Goal: Task Accomplishment & Management: Manage account settings

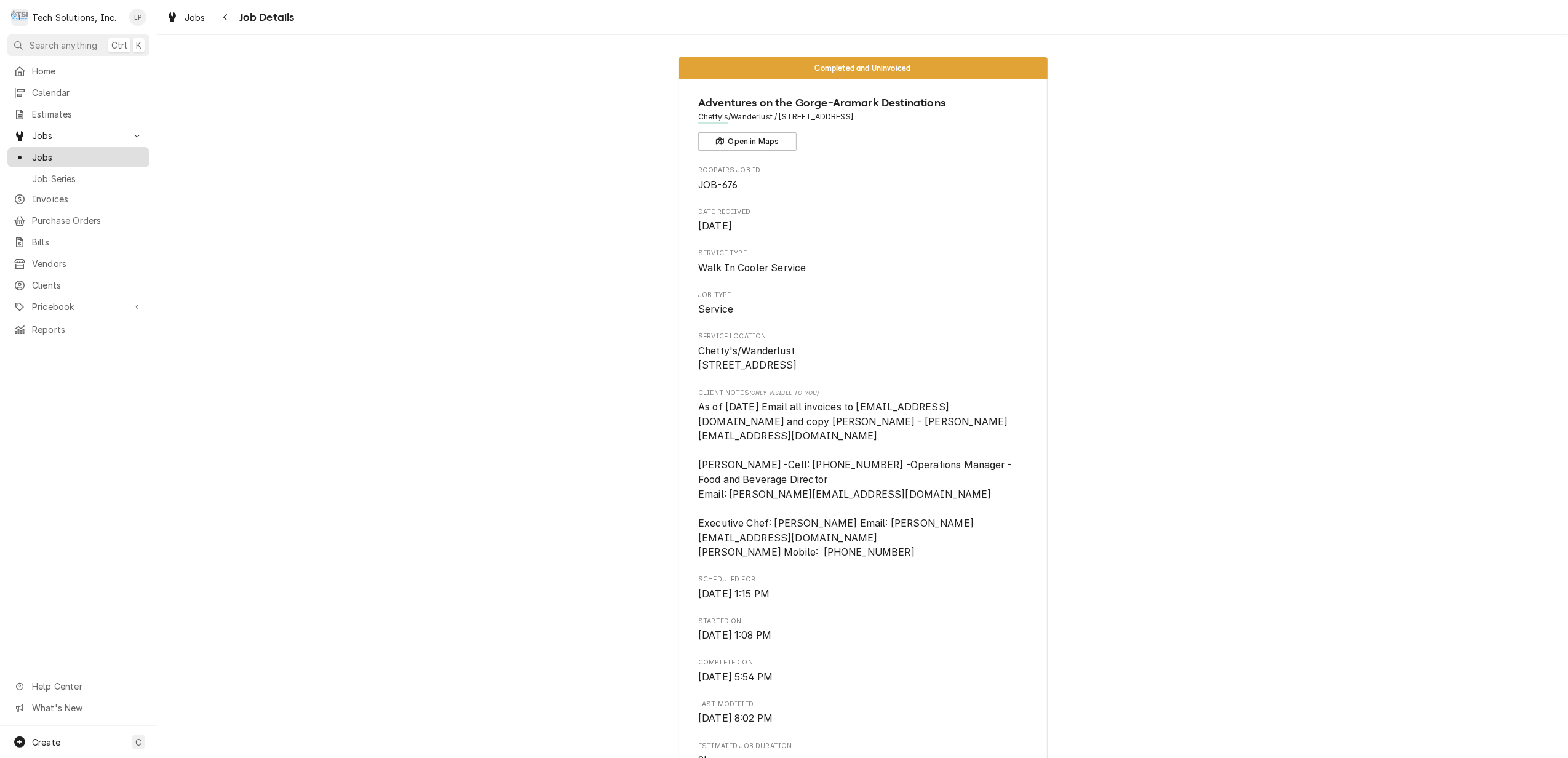
click at [40, 155] on span "Jobs" at bounding box center [88, 157] width 111 height 13
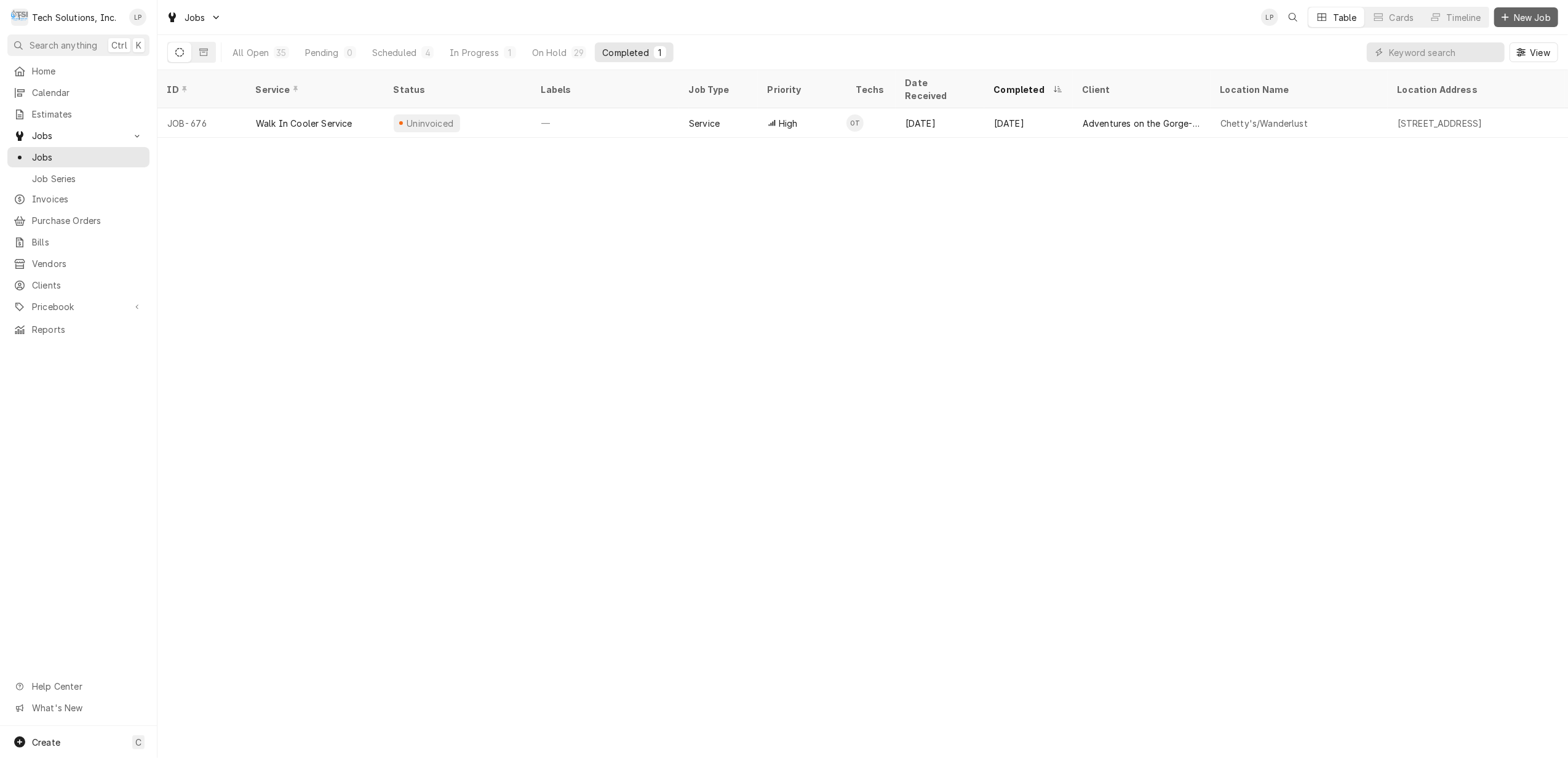
click at [1520, 16] on span "New Job" at bounding box center [1532, 17] width 42 height 13
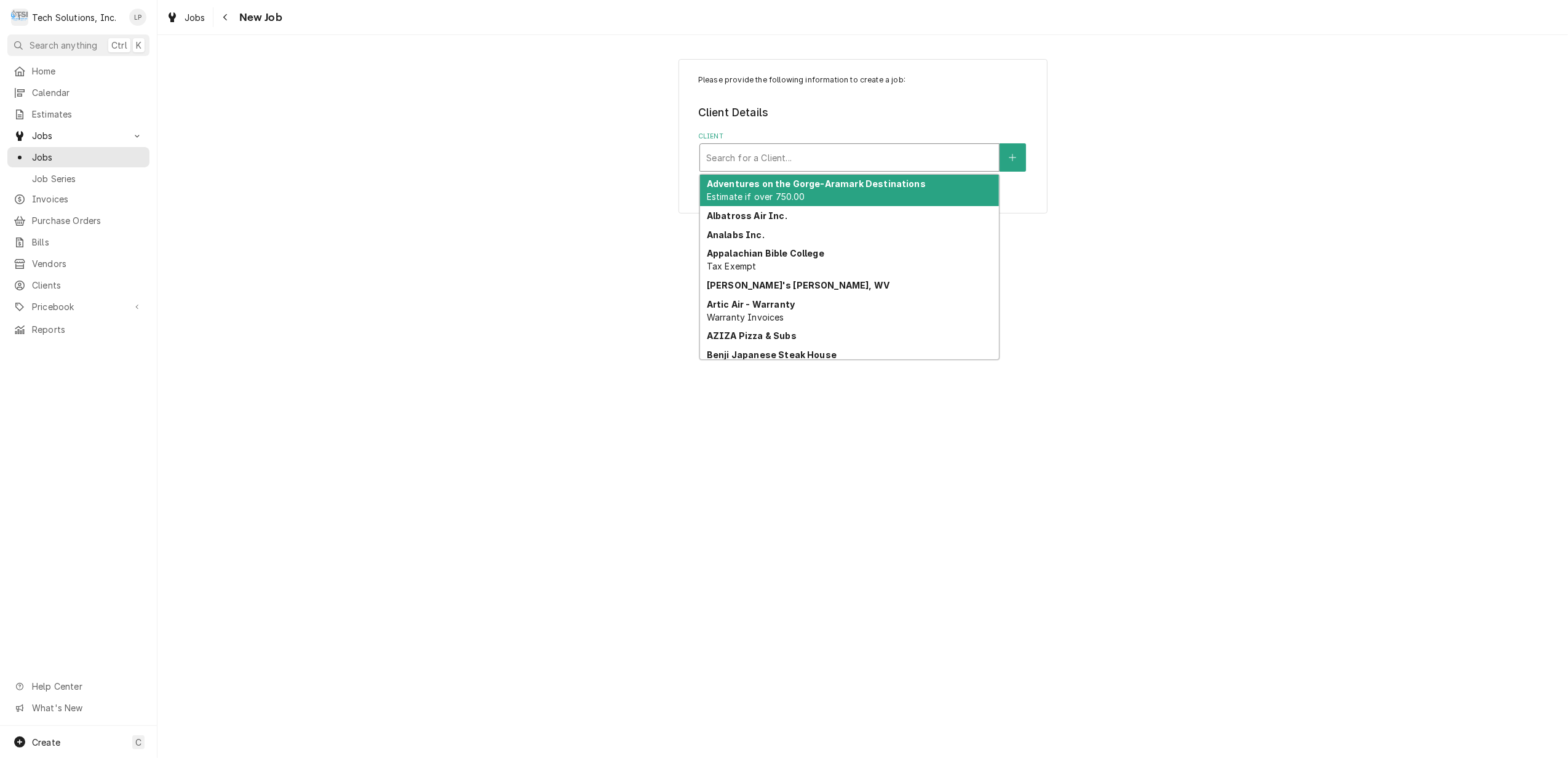
click at [910, 159] on div "Client" at bounding box center [850, 158] width 287 height 22
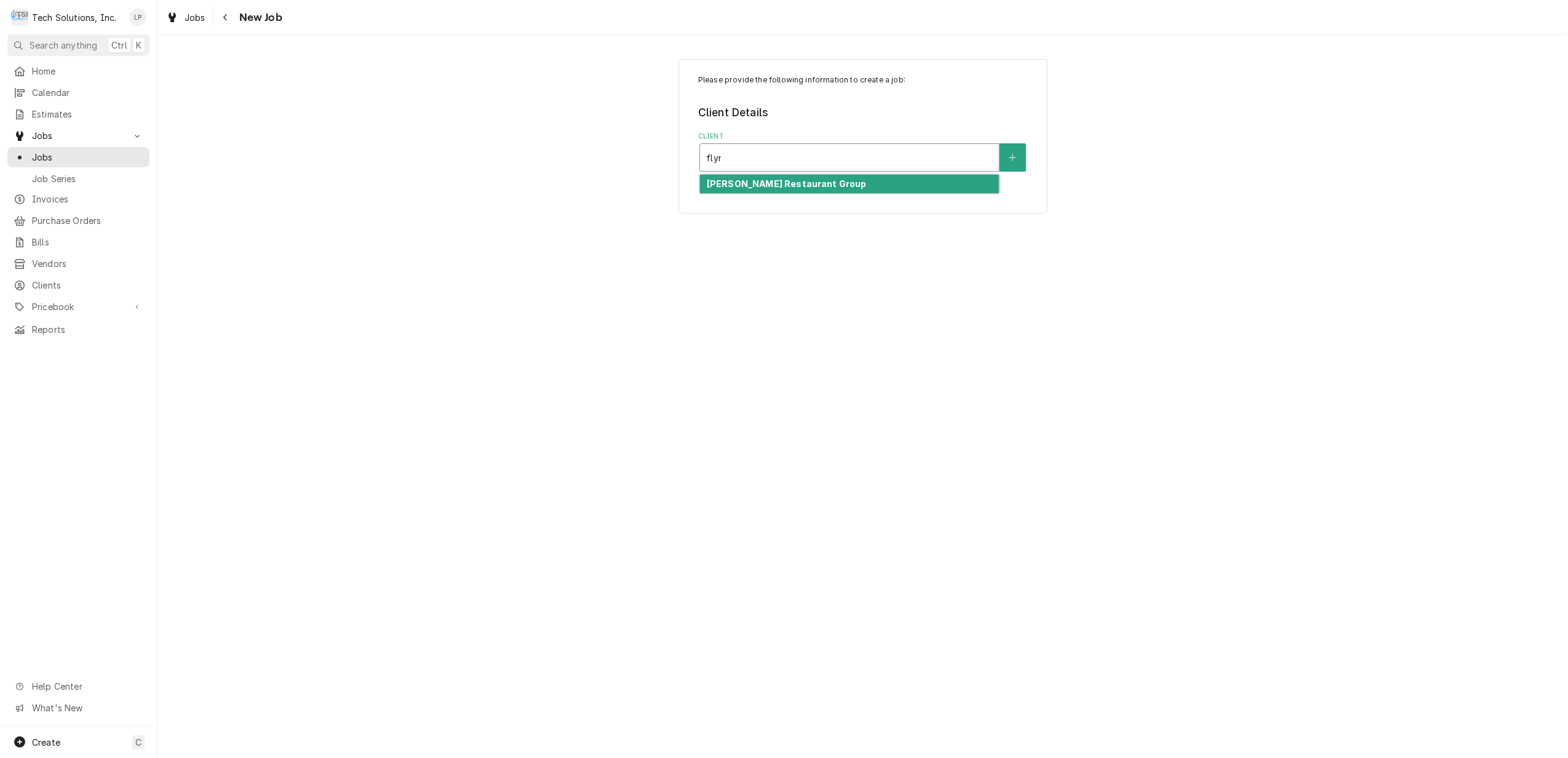
type input "flynn"
click at [906, 185] on div "Flynn Restaurant Group" at bounding box center [850, 184] width 299 height 19
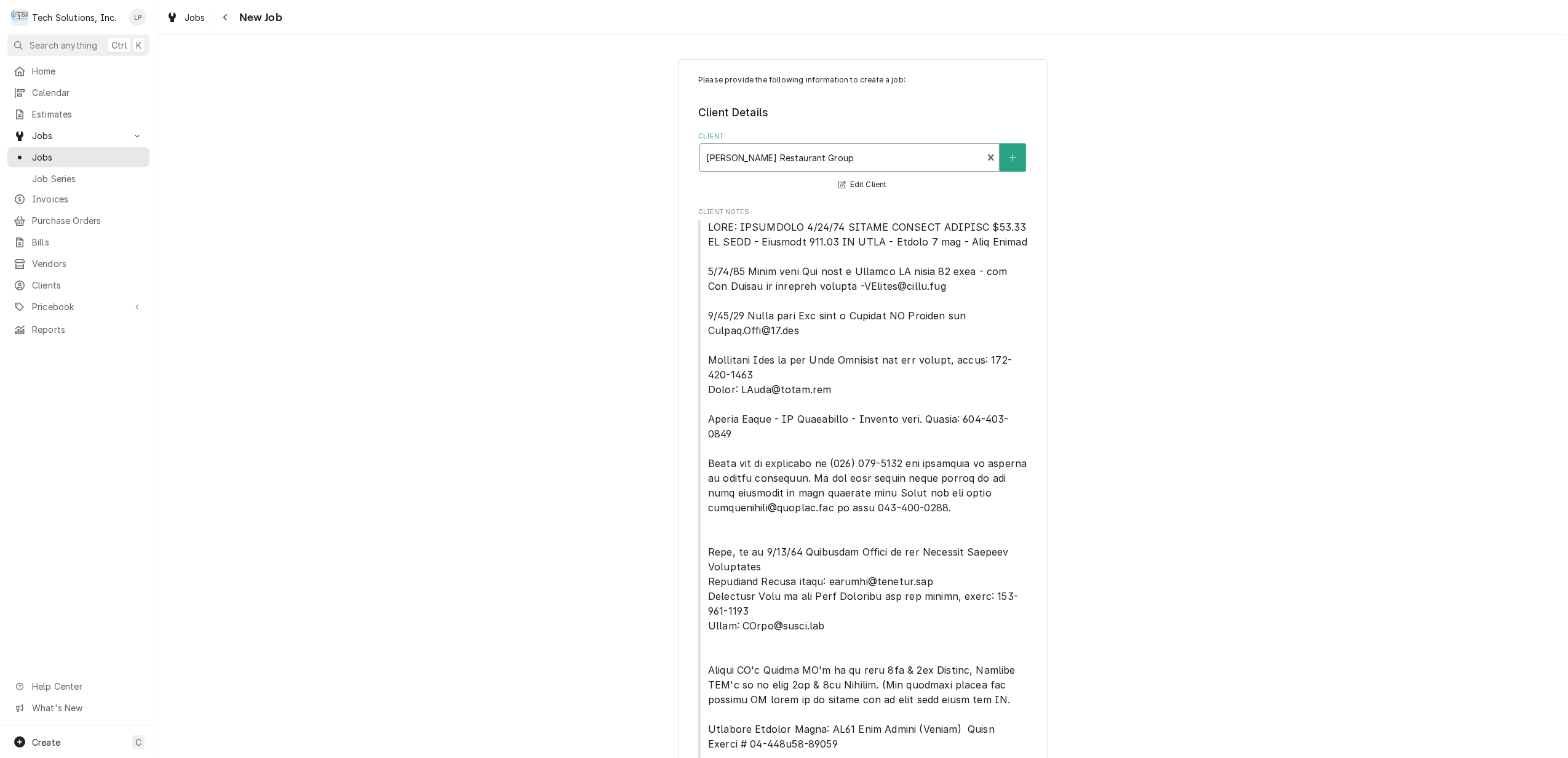
scroll to position [323, 0]
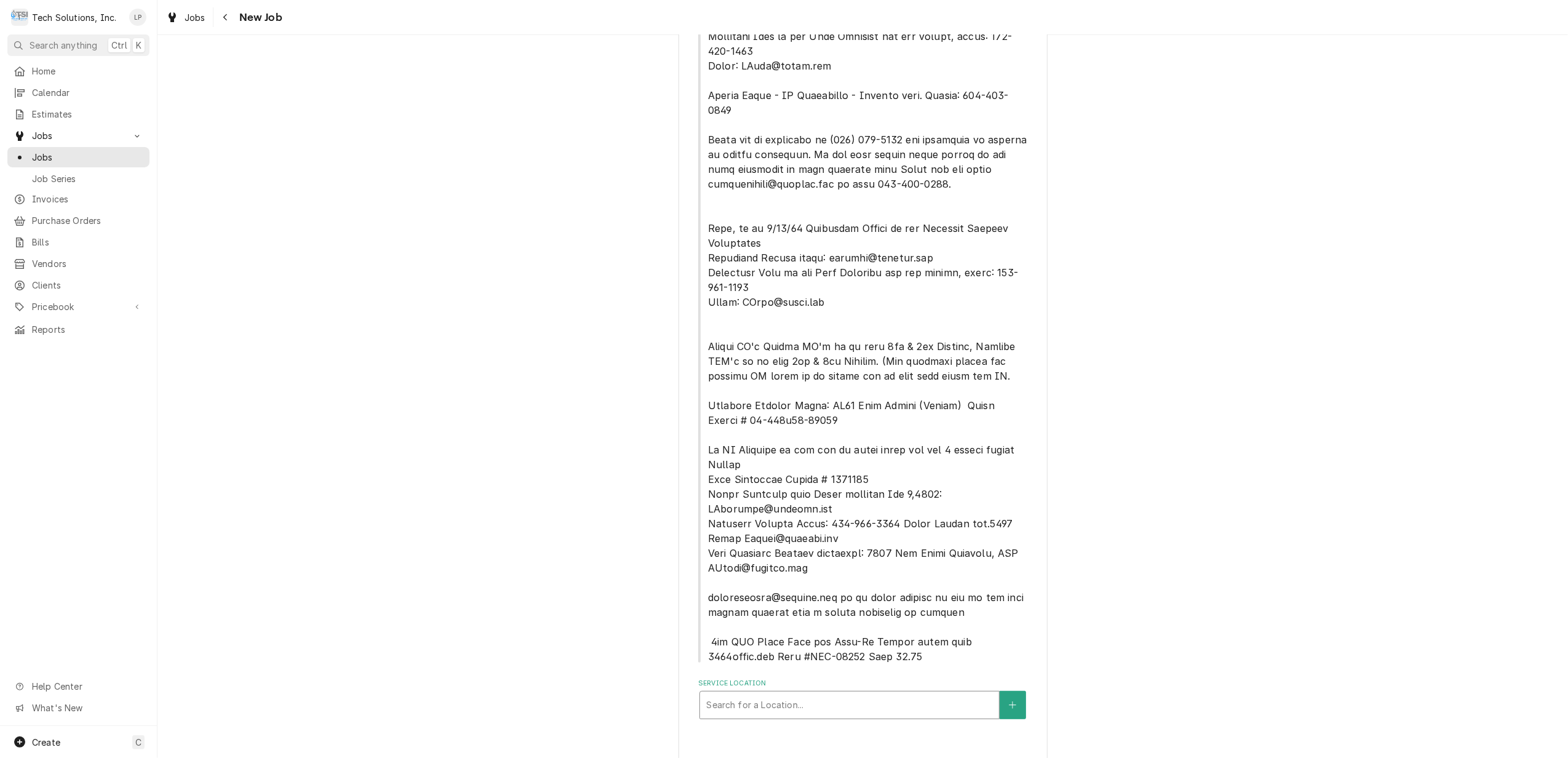
click at [820, 693] on div "Service Location" at bounding box center [850, 704] width 287 height 22
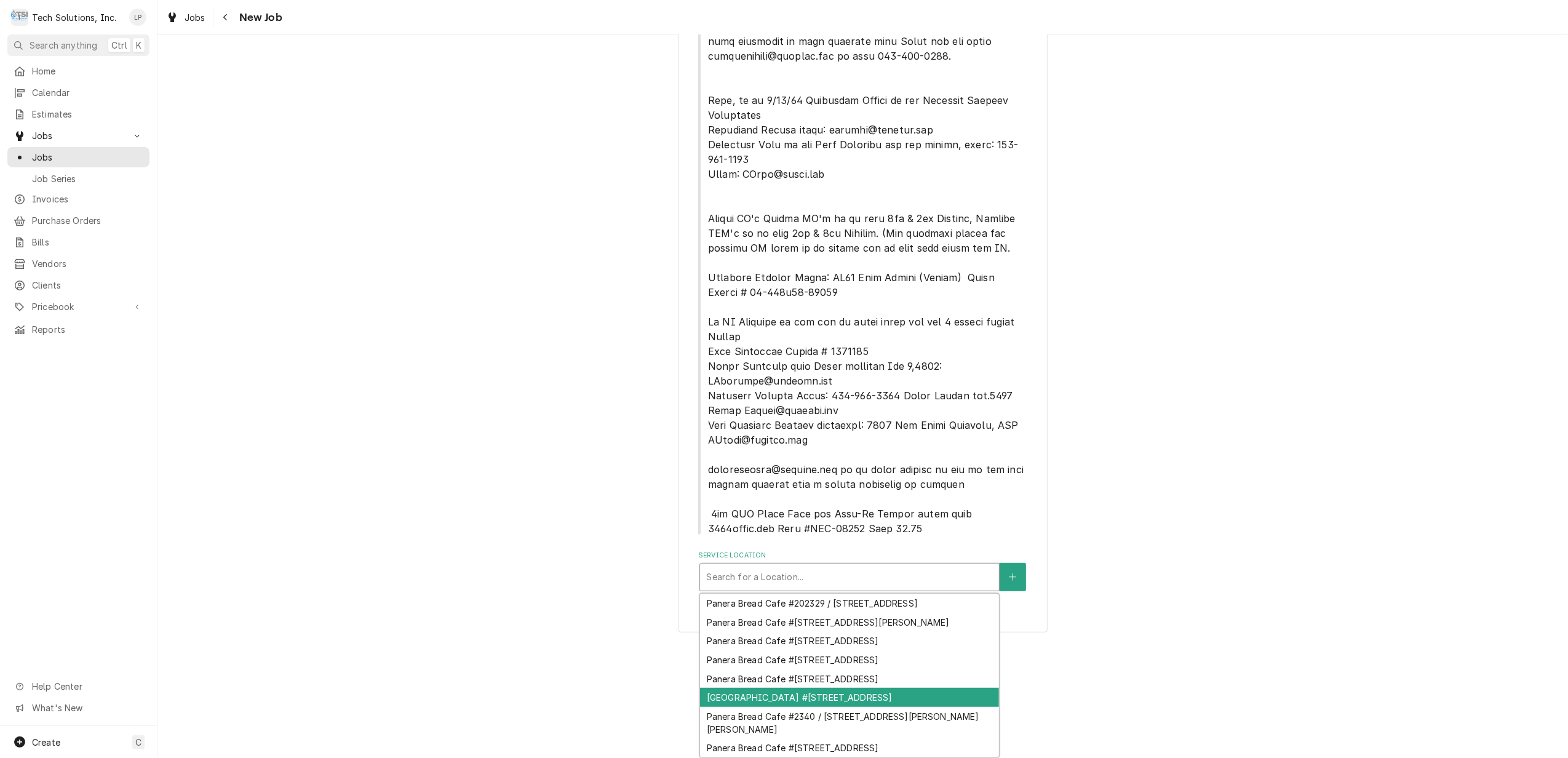
scroll to position [56, 0]
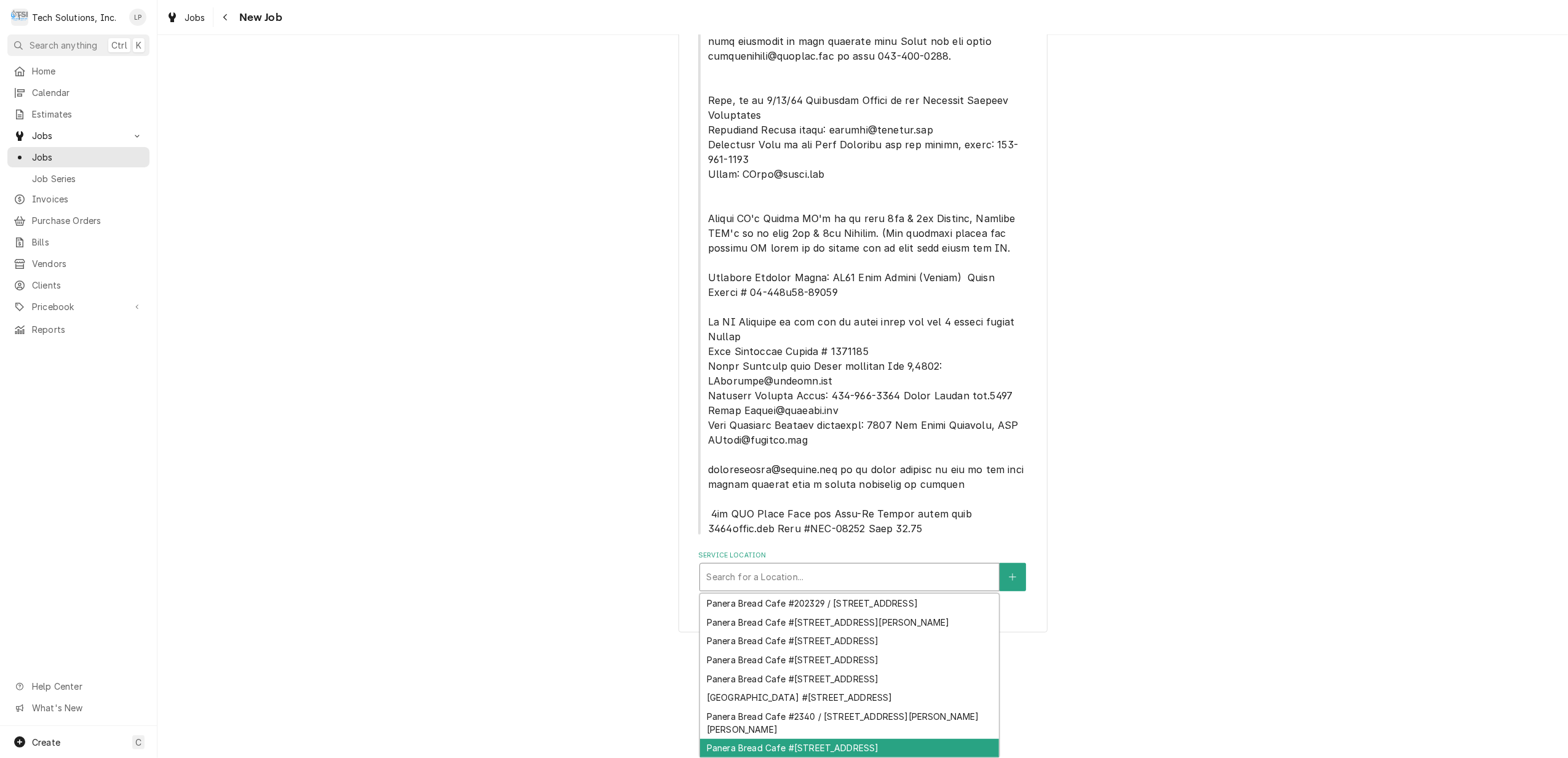
click at [921, 739] on div "Panera Bread Cafe #2344 / 65 Liberty Square, Hurricane, WV 25526" at bounding box center [850, 748] width 299 height 19
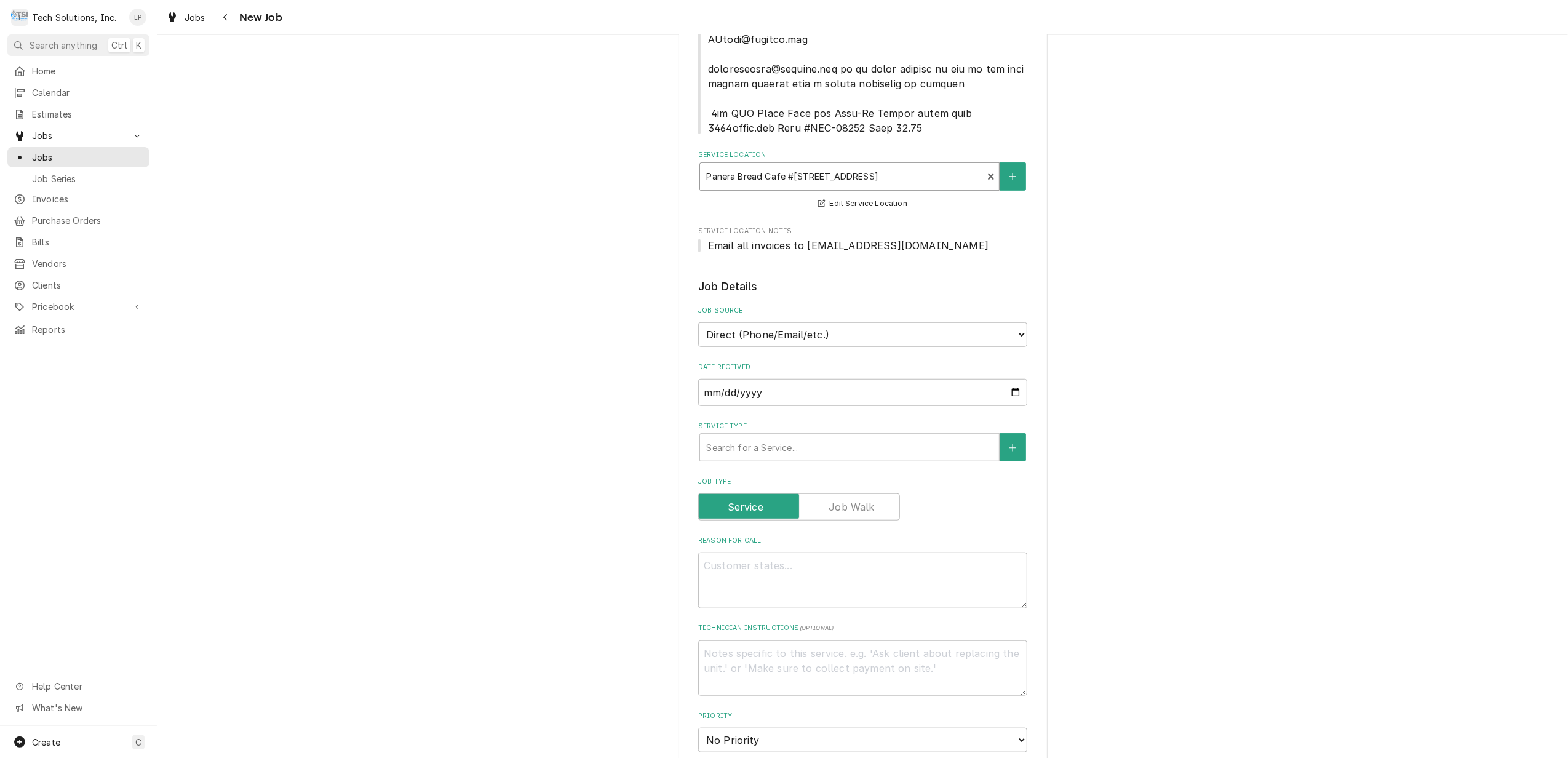
scroll to position [897, 0]
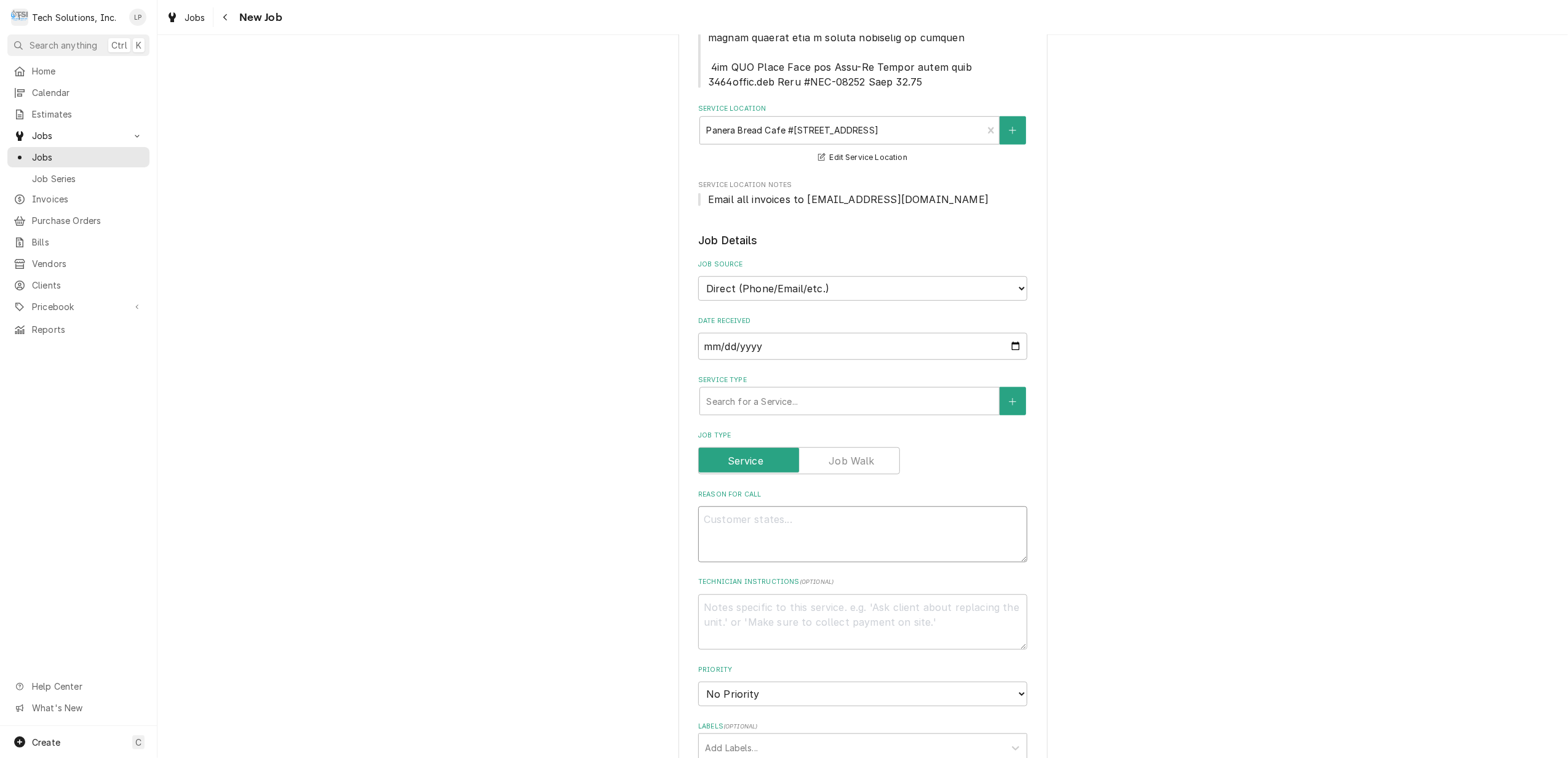
click at [798, 506] on textarea "Reason For Call" at bounding box center [862, 533] width 329 height 56
paste textarea "Appia II Compact Volumetric W/NO Autosteam 220V"
type textarea "x"
type textarea "Appia II Compact Volumetric W/NO Autosteam 220V"
type textarea "x"
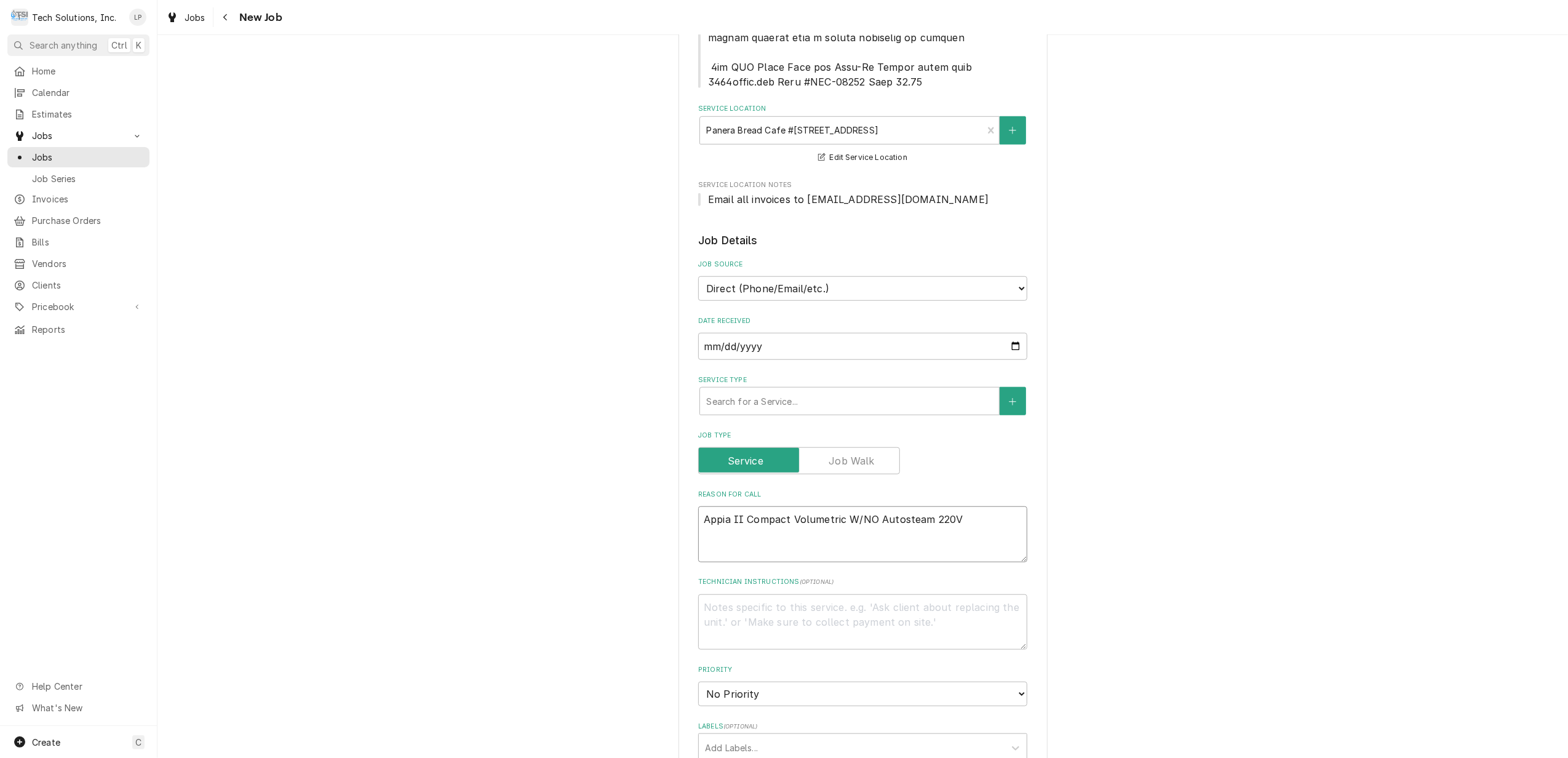
type textarea "Appia II Compact Volumetric W/NO Autosteam 220V"
type textarea "x"
type textarea "Appia II Compact Volumetric W/NO Autosteam 220"
type textarea "x"
type textarea "Appia II Compact Volumetric W/NO Autosteam 22"
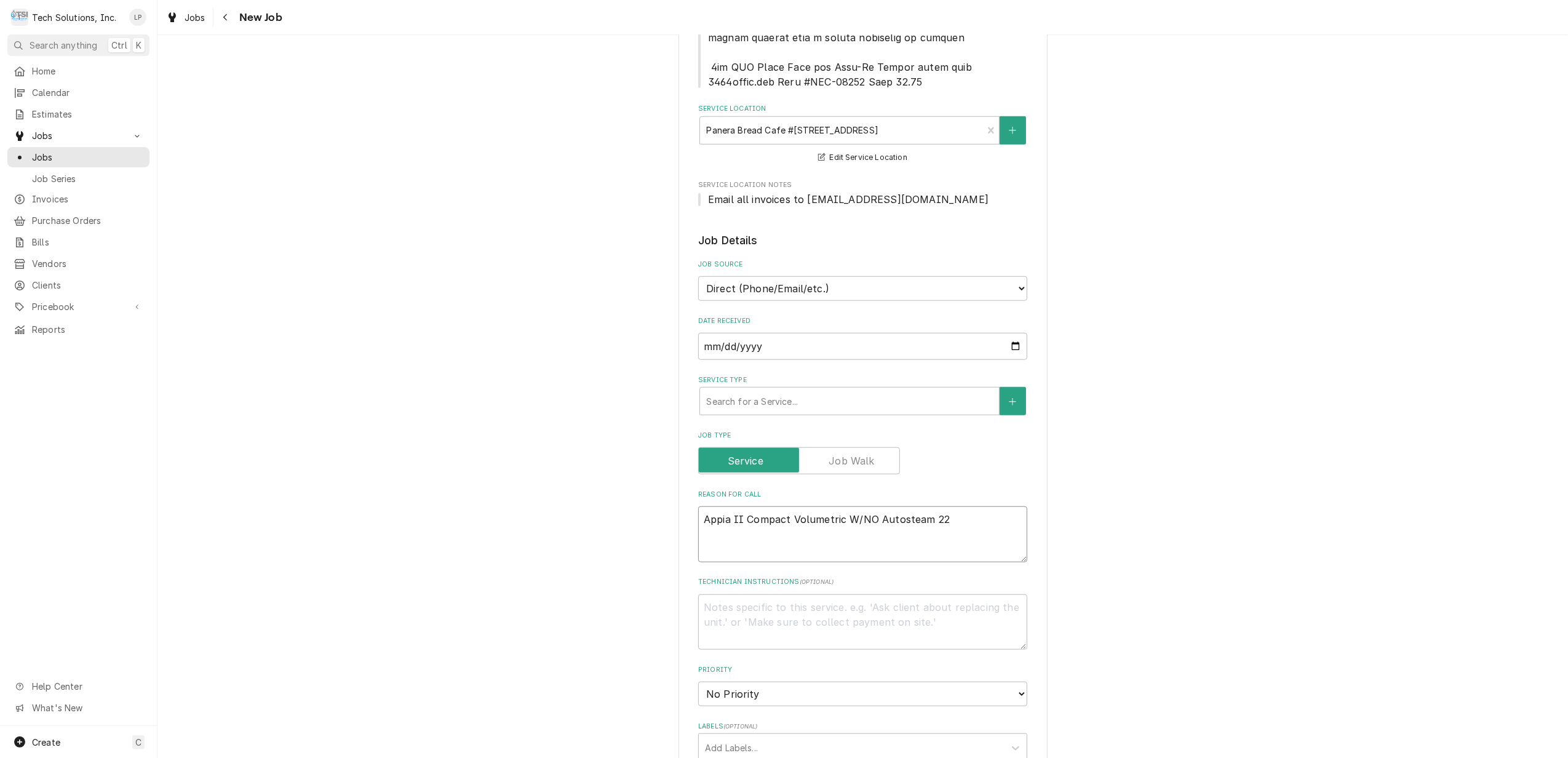
type textarea "x"
type textarea "Appia II Compact Volumetric W/NO Autosteam 2"
type textarea "x"
type textarea "Appia II Compact Volumetric W/NO Autosteam"
type textarea "x"
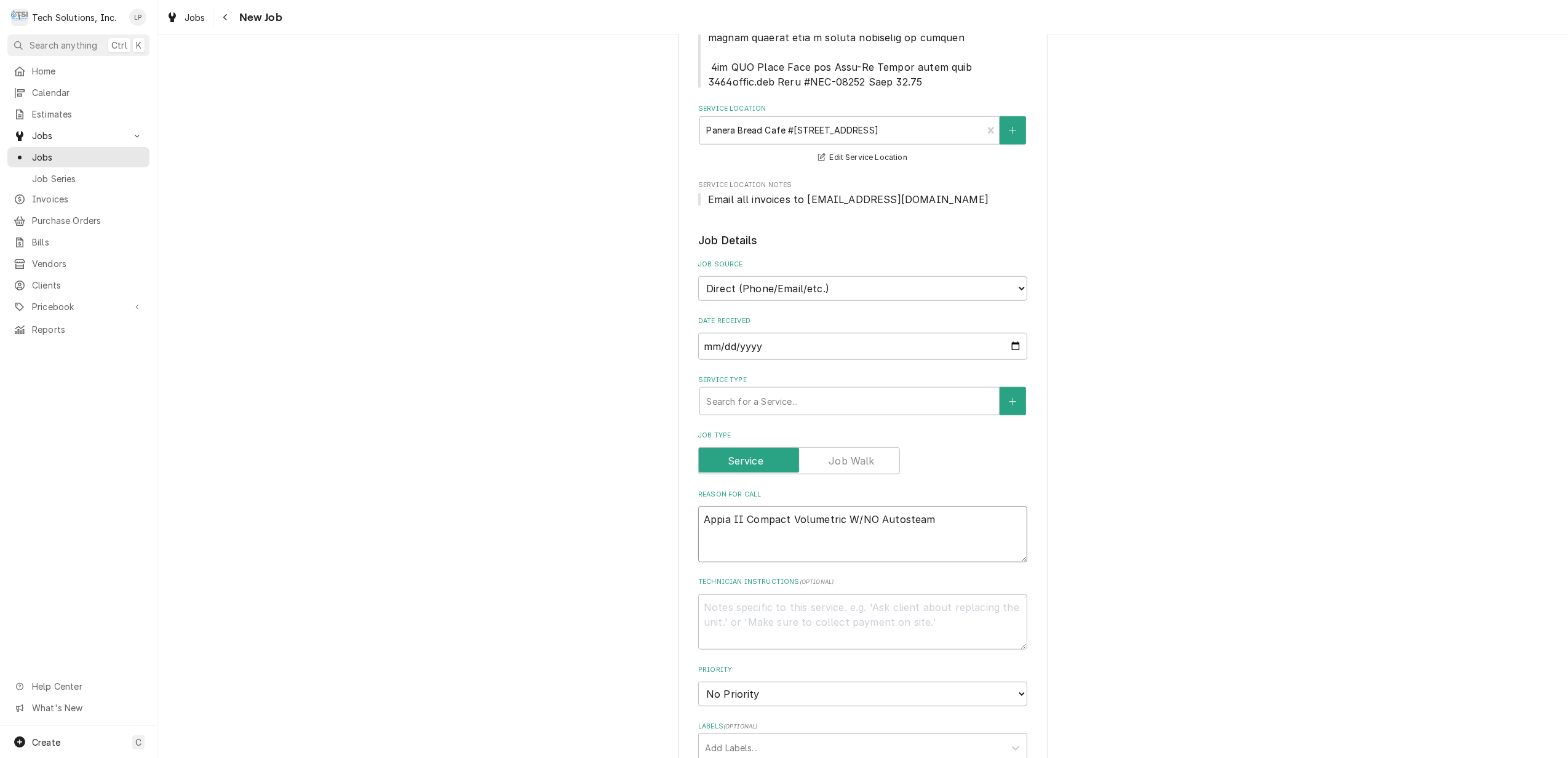
type textarea "Appia II Compact Volumetric W/NO Autosteam"
type textarea "x"
type textarea "Appia II Compact Volumetric W/NO Autostea"
type textarea "x"
type textarea "Appia II Compact Volumetric W/NO Autoste"
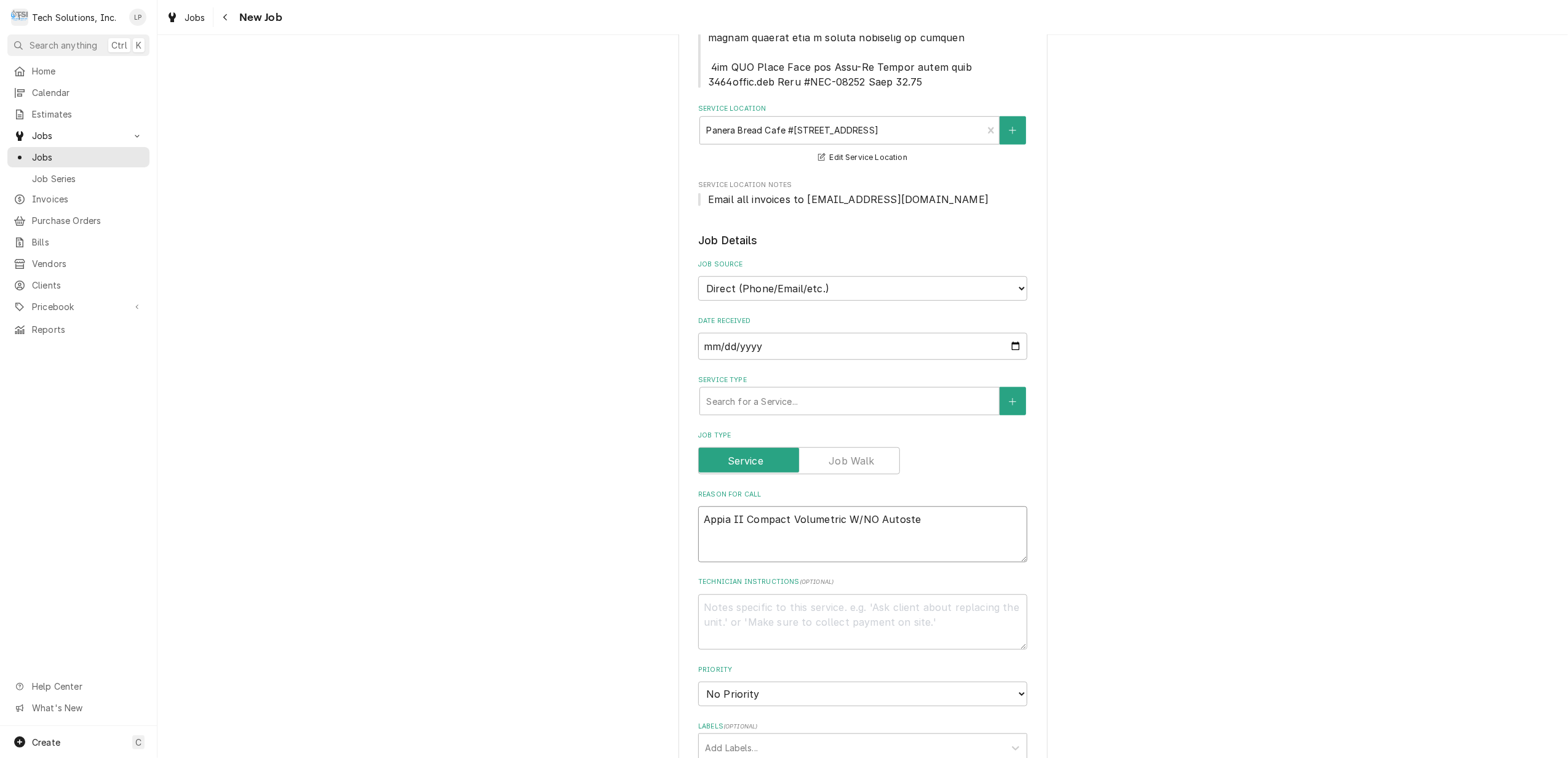
type textarea "x"
type textarea "Appia II Compact Volumetric W/NO Autost"
type textarea "x"
type textarea "Appia II Compact Volumetric W/NO Autos"
type textarea "x"
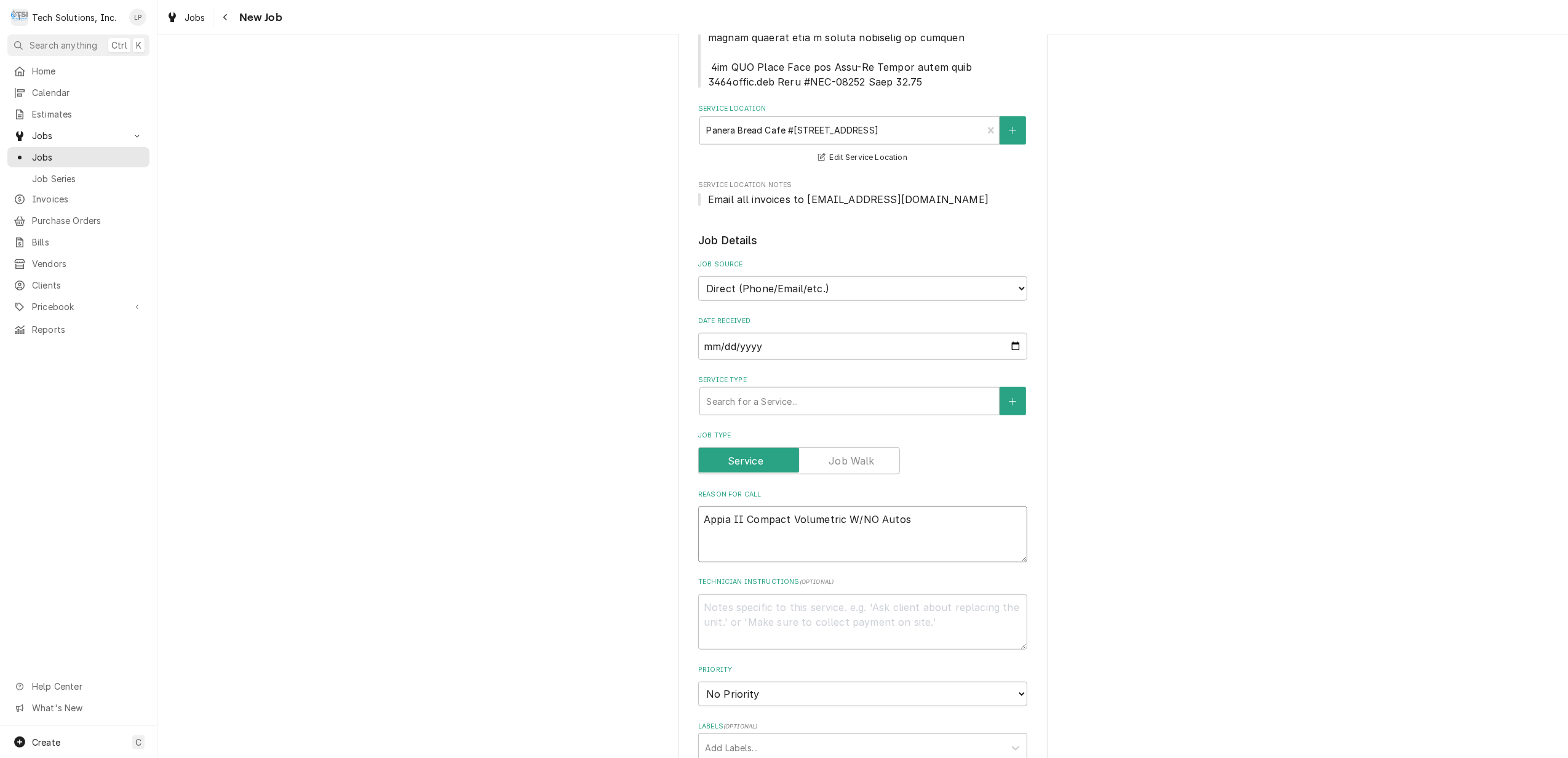
type textarea "Appia II Compact Volumetric W/NO Auto"
type textarea "x"
type textarea "Appia II Compact Volumetric W/NO Aut"
type textarea "x"
type textarea "Appia II Compact Volumetric W/NO Au"
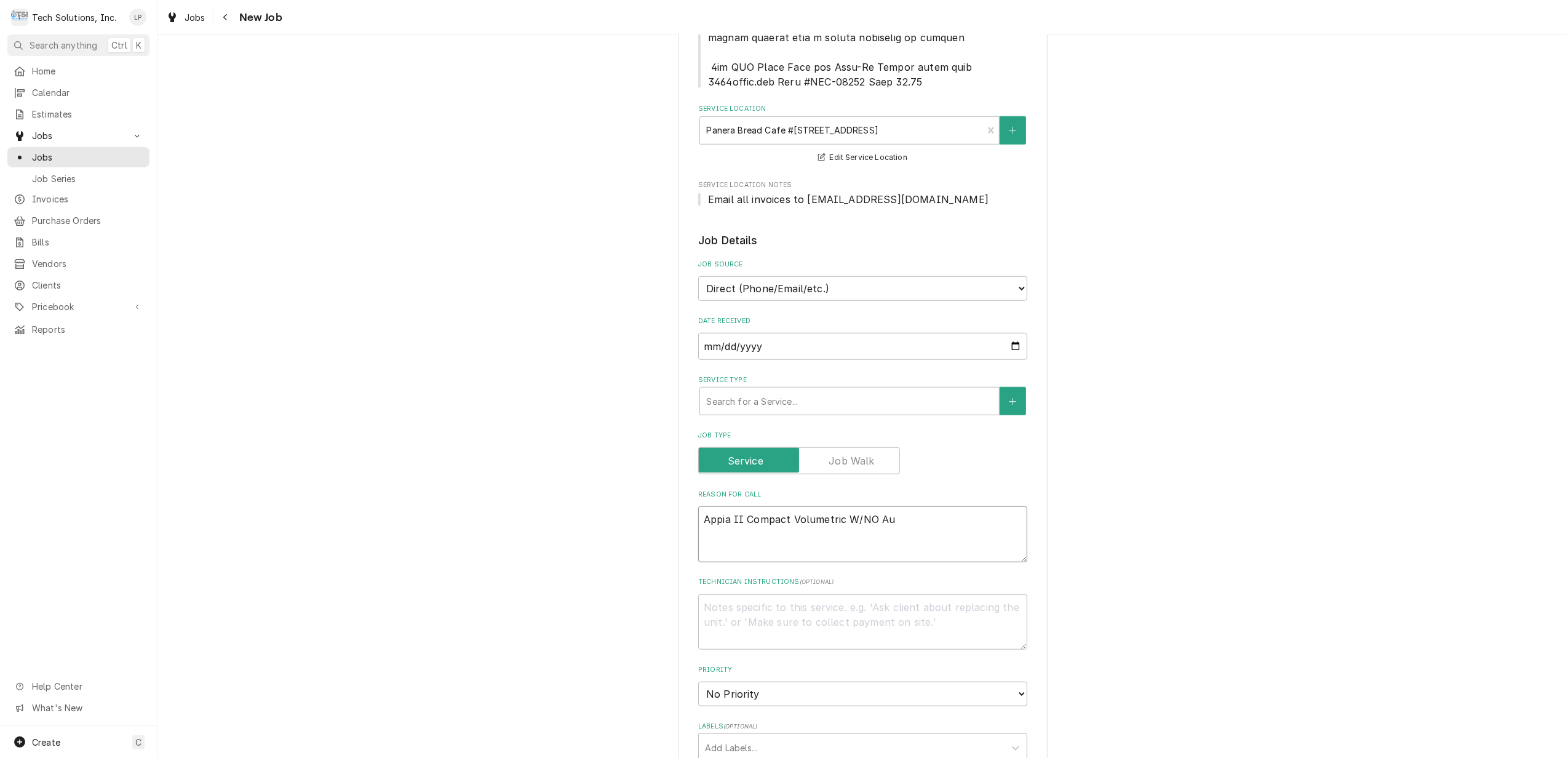
type textarea "x"
type textarea "Appia II Compact Volumetric W/NO A"
type textarea "x"
type textarea "Appia II Compact Volumetric W/NO"
type textarea "x"
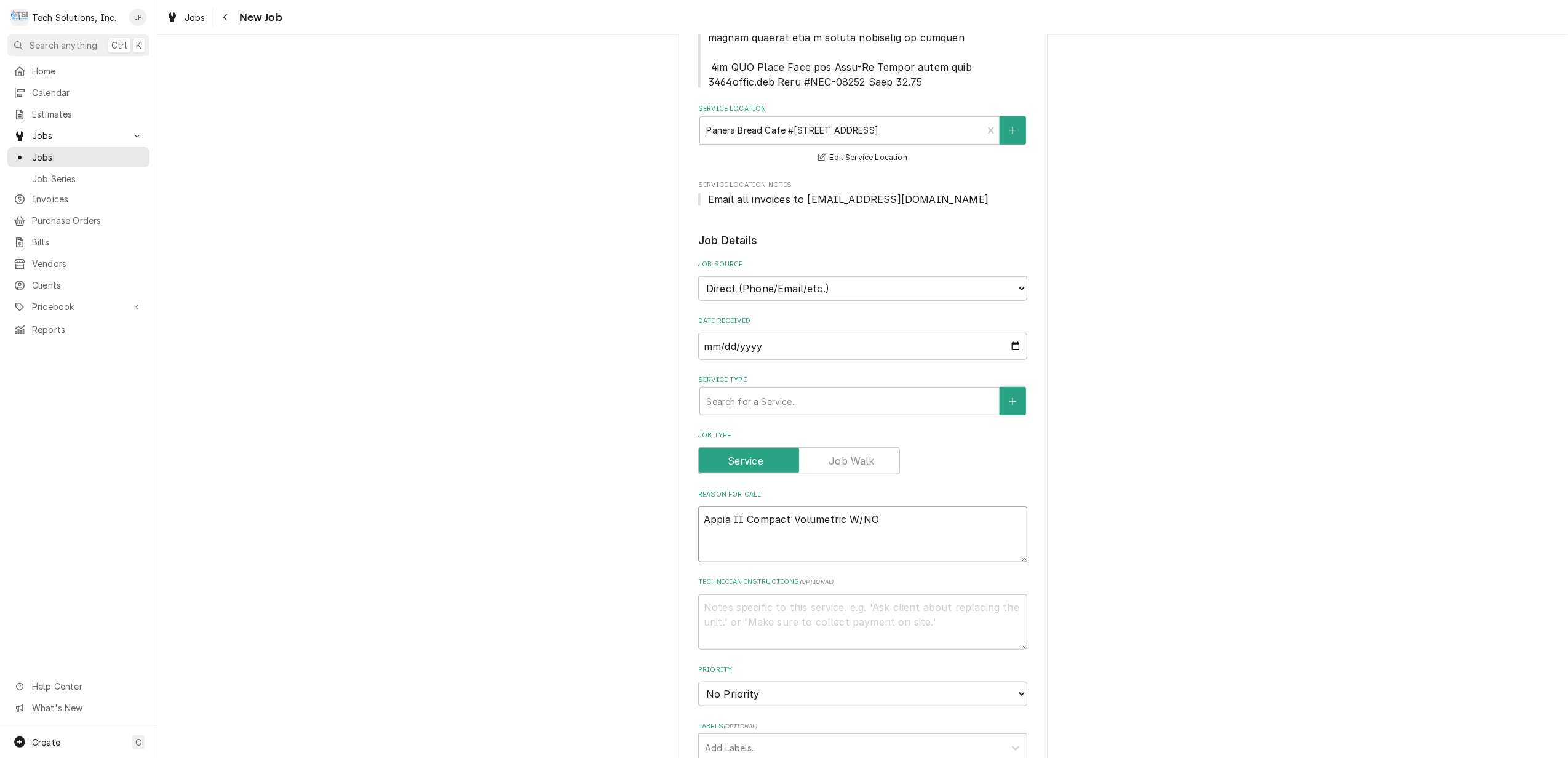
type textarea "Appia II Compact Volumetric W/NO"
type textarea "x"
type textarea "Appia II Compact Volumetric W/N"
type textarea "x"
type textarea "Appia II Compact Volumetric W/"
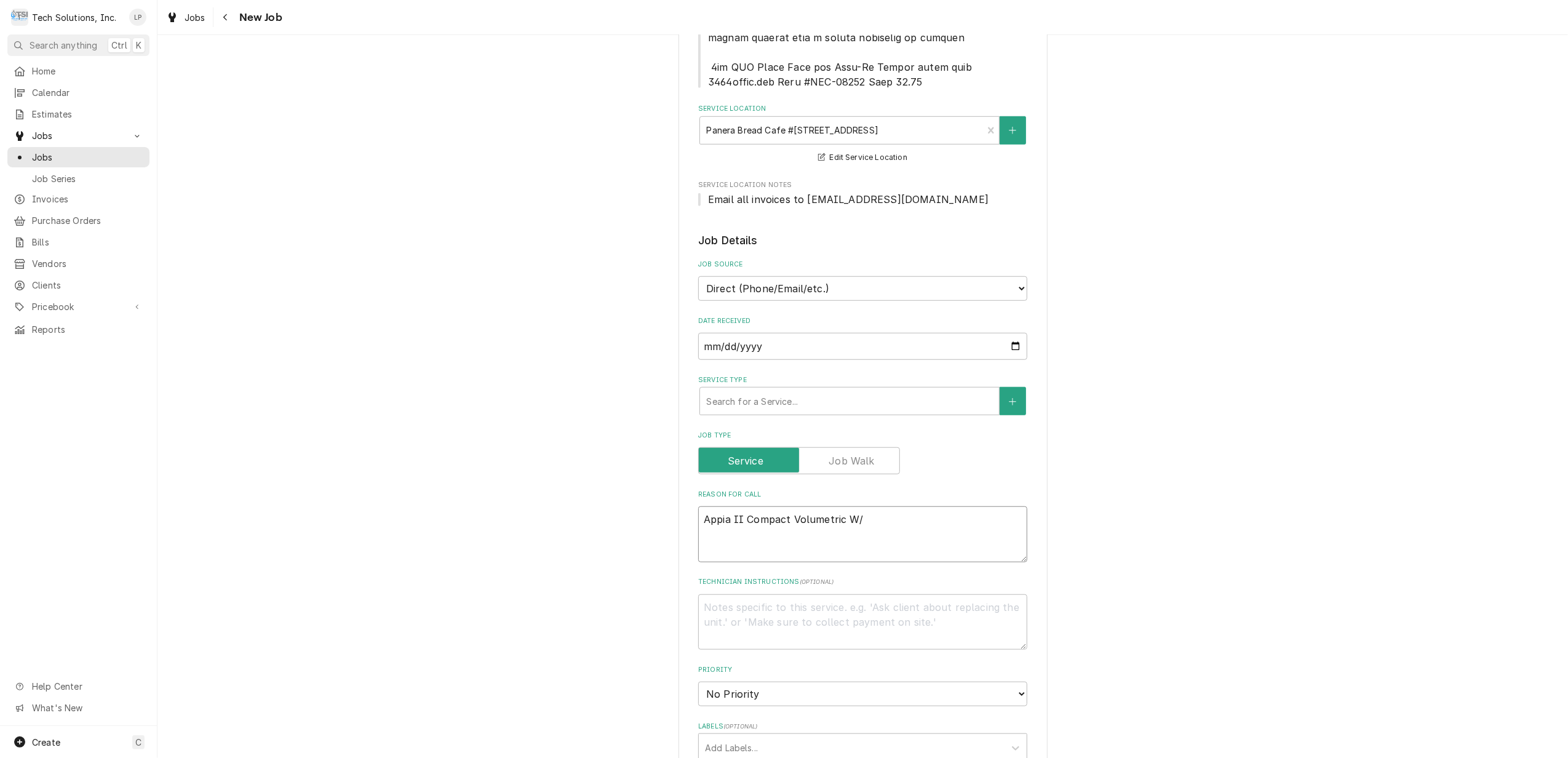
type textarea "x"
type textarea "Appia II Compact Volumetric W"
type textarea "x"
type textarea "Appia II Compact Volumetric"
type textarea "x"
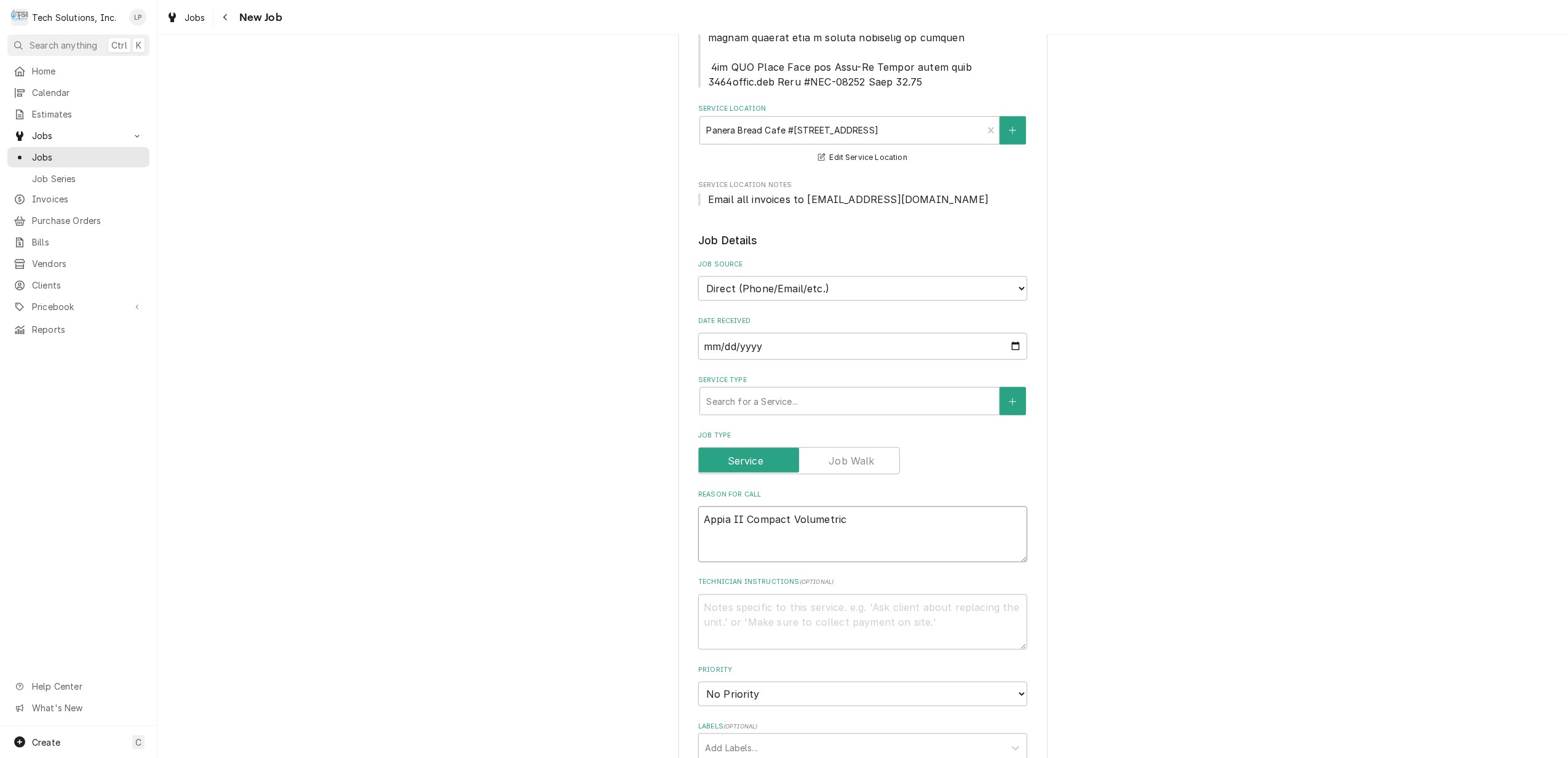
type textarea "Appia II Compact Volumetric"
type textarea "x"
type textarea "Appia II Compact Volumetri"
type textarea "x"
type textarea "Appia II Compact Volumetr"
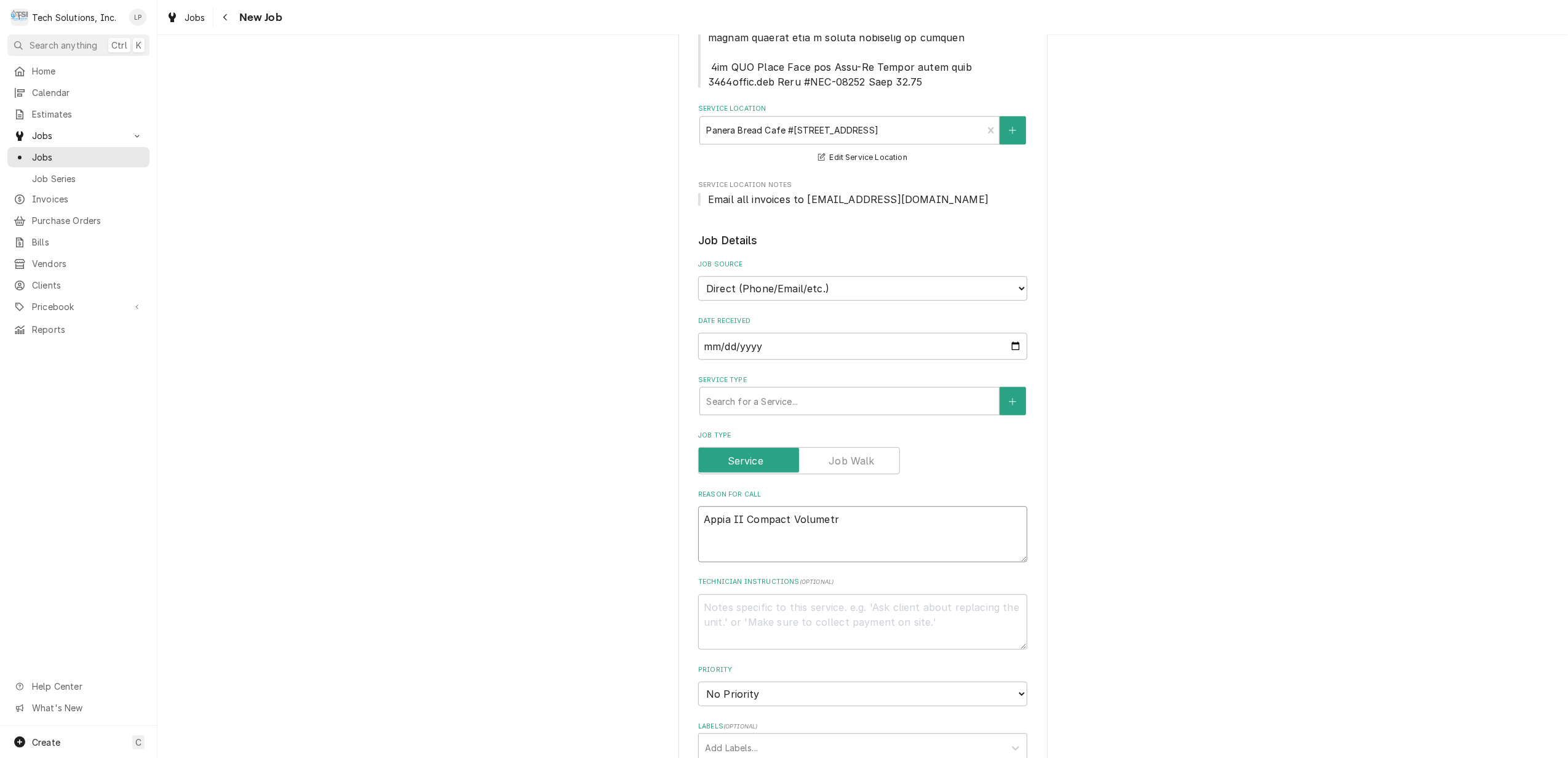
type textarea "x"
type textarea "Appia II Compact Volumet"
type textarea "x"
type textarea "Appia II Compact Volume"
type textarea "x"
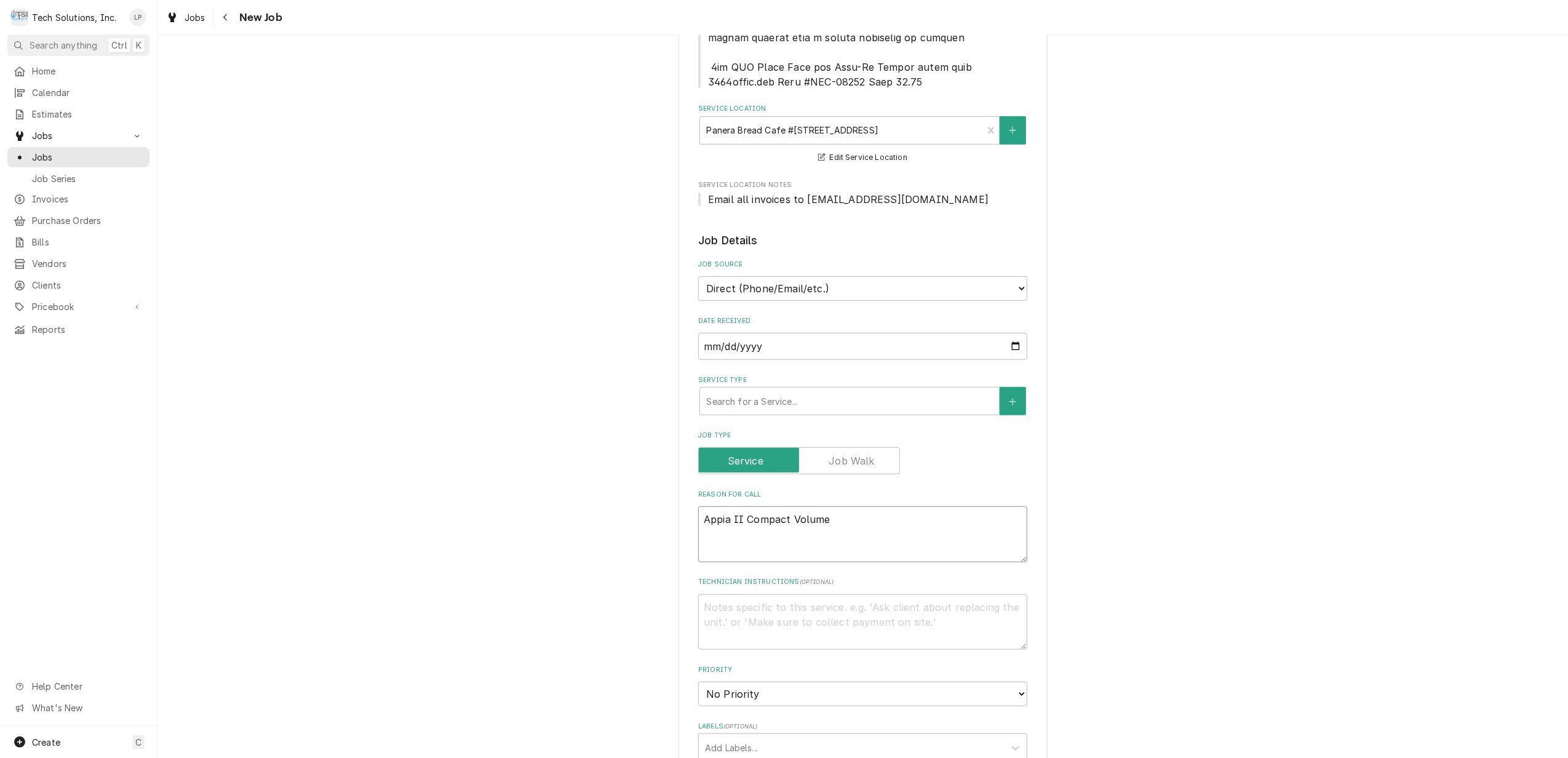
type textarea "Appia II Compact Volum"
type textarea "x"
type textarea "Appia II Compact Volu"
type textarea "x"
type textarea "Appia II Compact Vol"
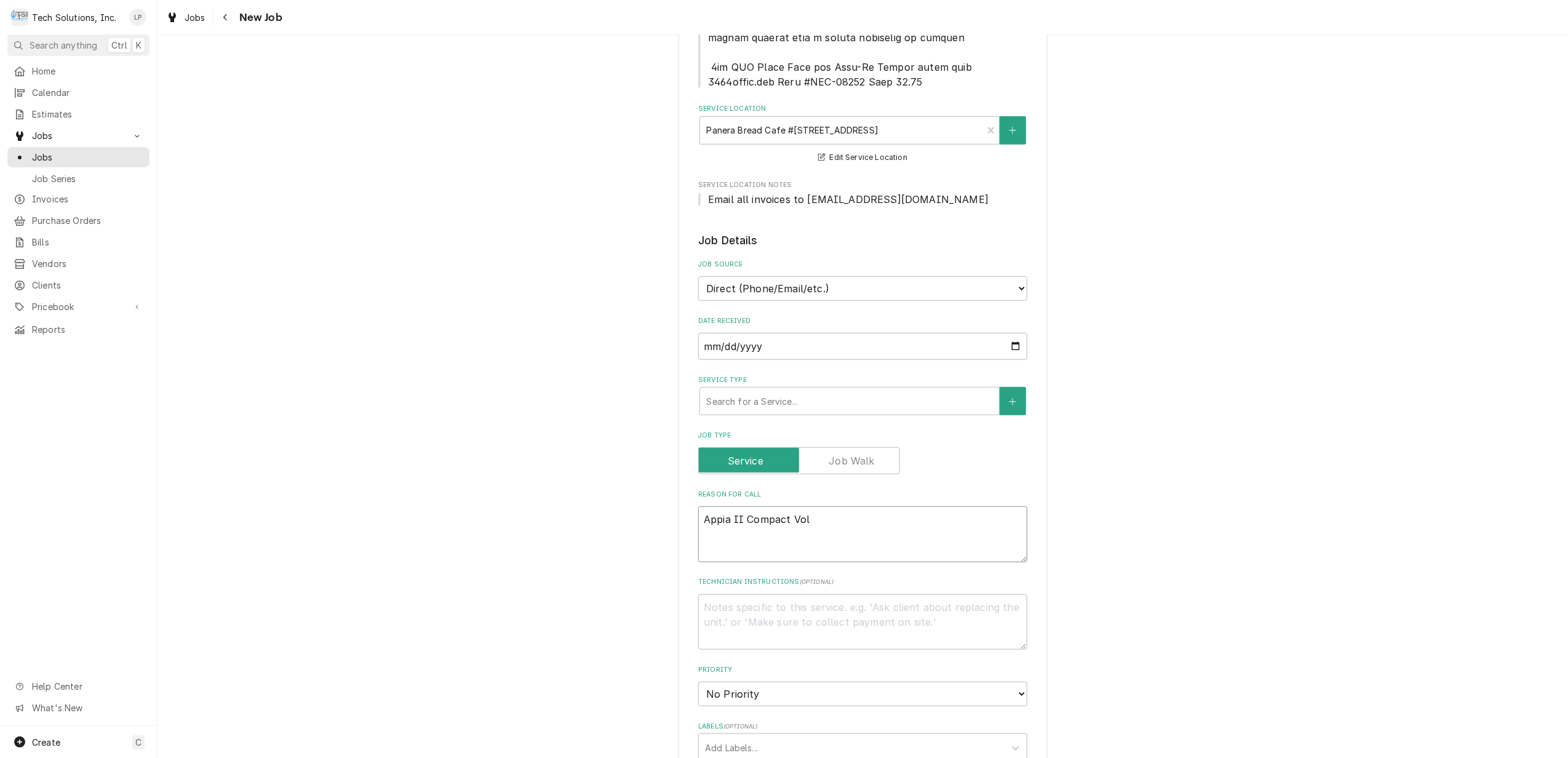
type textarea "x"
type textarea "Appia II Compact Vo"
type textarea "x"
type textarea "Appia II Compact V"
type textarea "x"
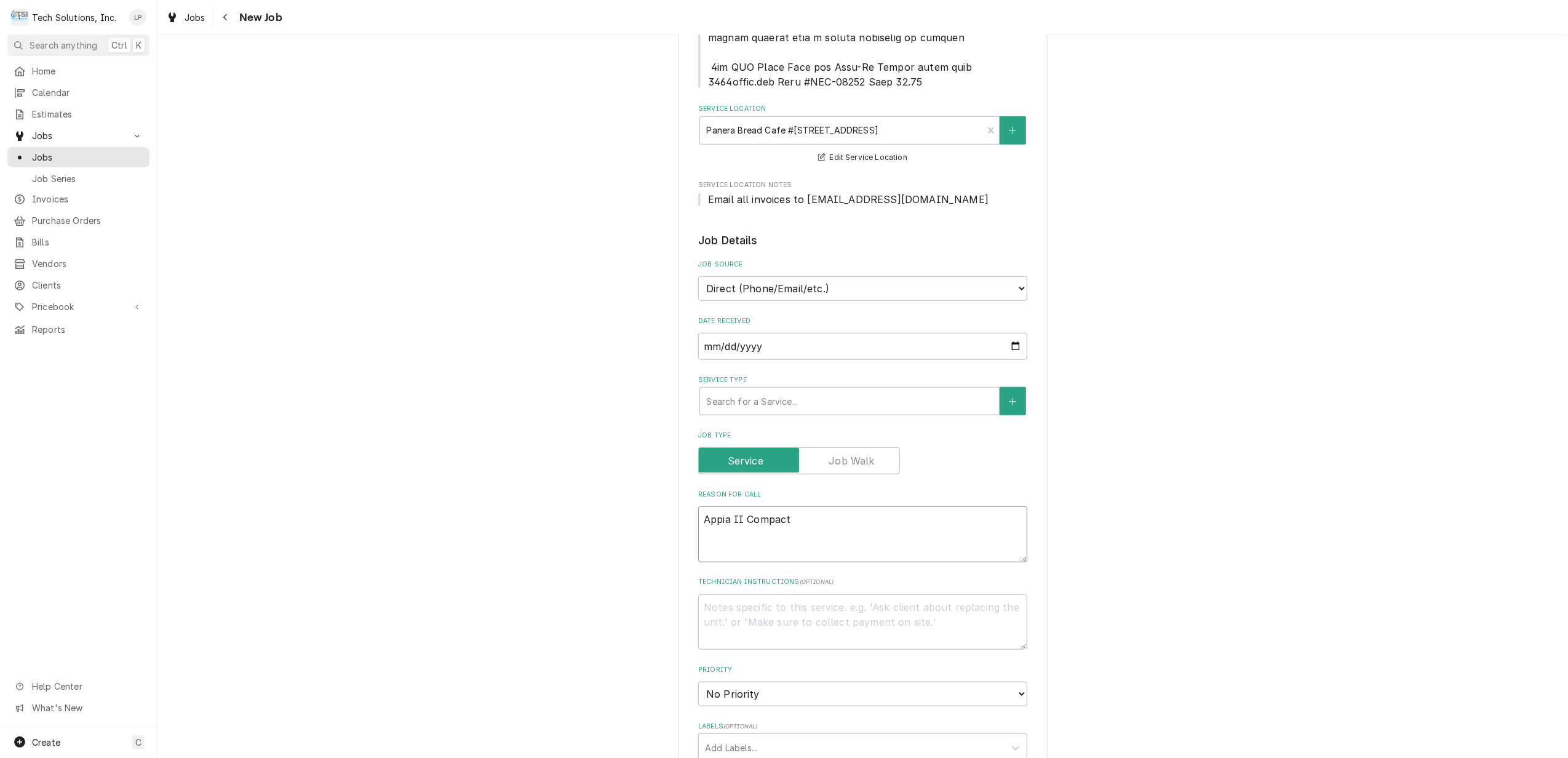
type textarea "Appia II Compact"
type textarea "x"
type textarea "Appia II Compac"
type textarea "x"
type textarea "Appia II Compa"
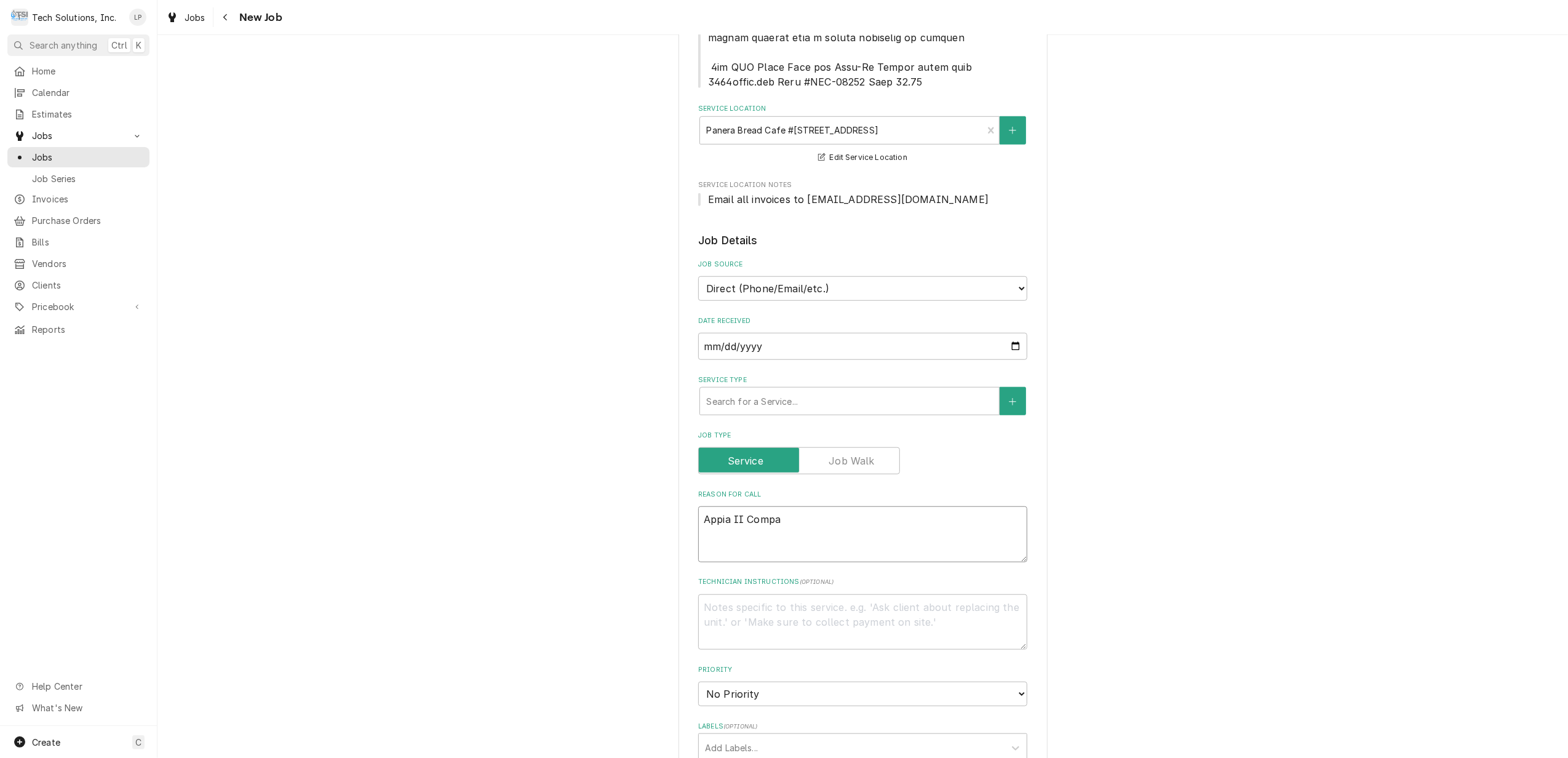
type textarea "x"
type textarea "Appia II Comp"
type textarea "x"
type textarea "Appia II Com"
type textarea "x"
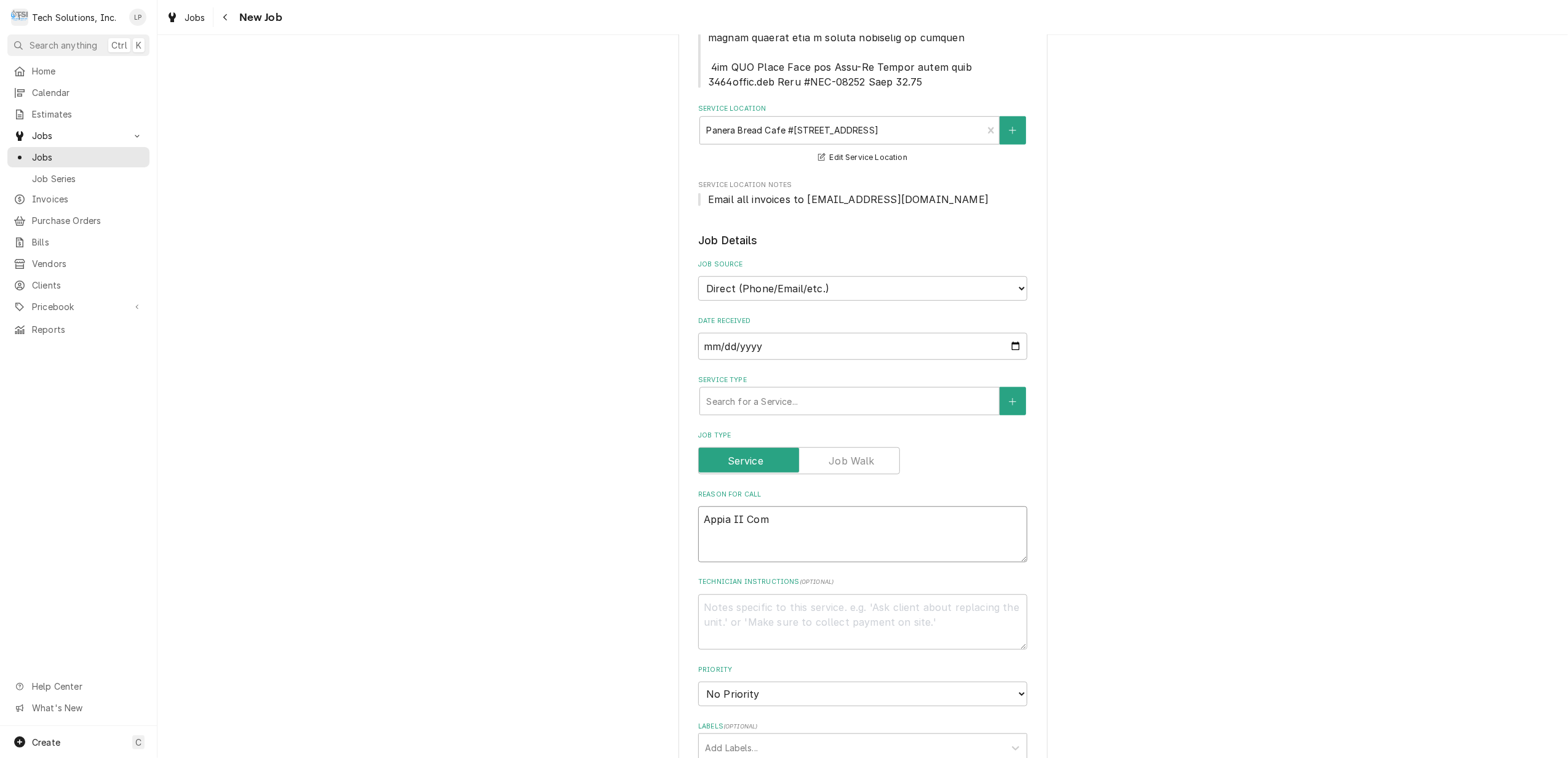
type textarea "Appia II Co"
type textarea "x"
type textarea "Appia II C"
type textarea "x"
type textarea "Appia II"
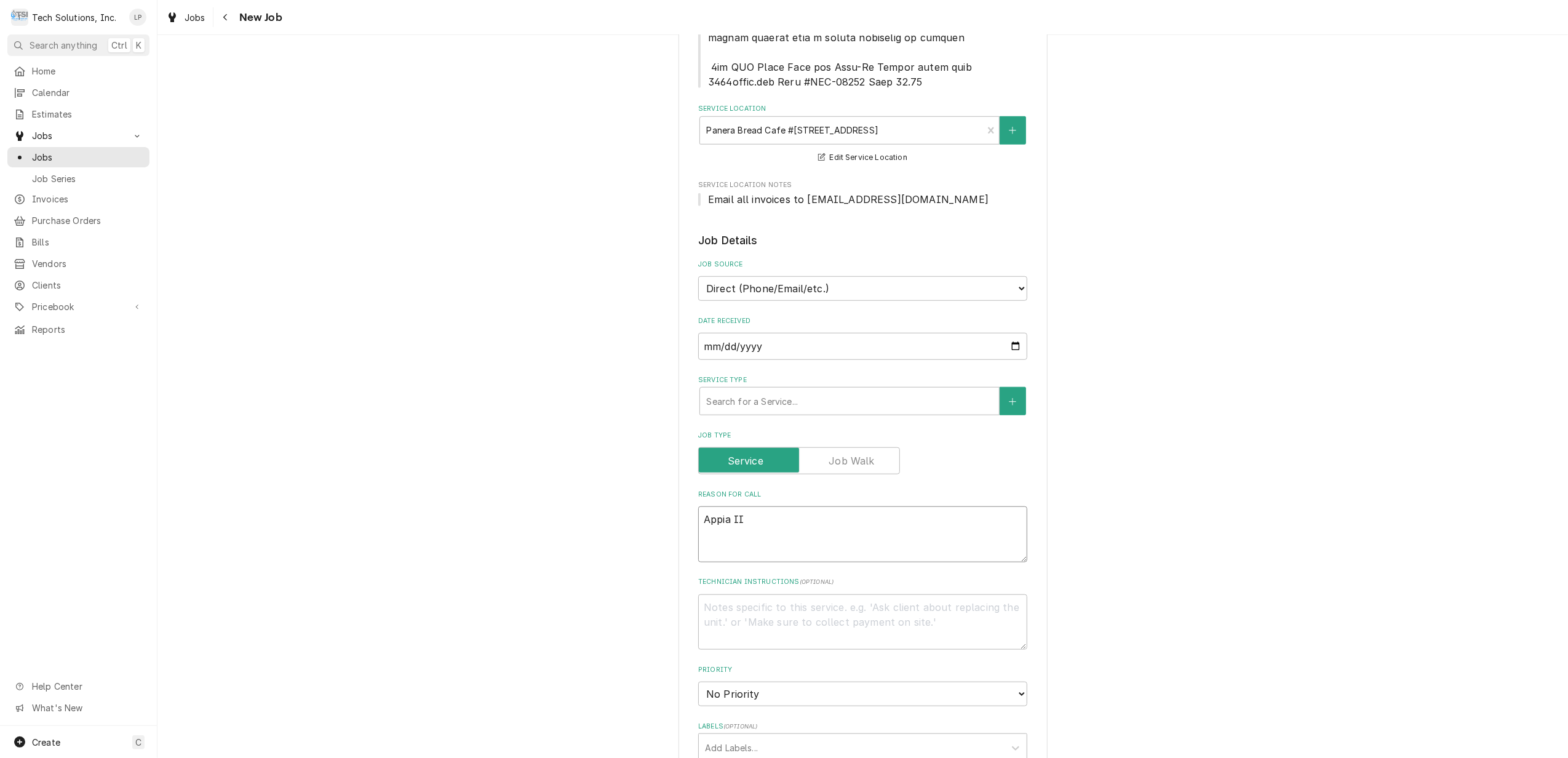
type textarea "x"
type textarea "Appia II"
type textarea "x"
type textarea "Appia I"
type textarea "x"
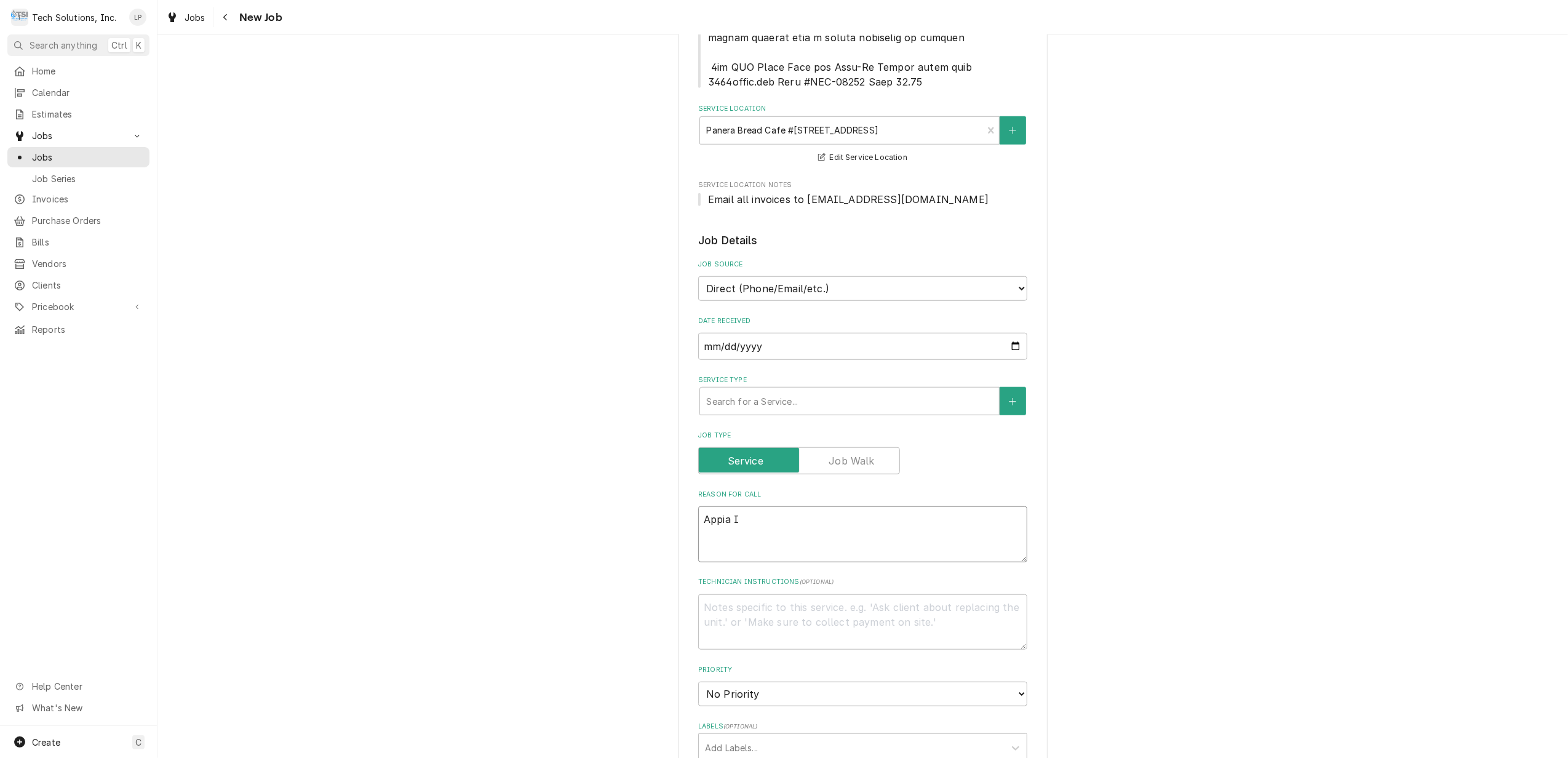
type textarea "Appia"
type textarea "x"
type textarea "Appia"
type textarea "x"
type textarea "Appi"
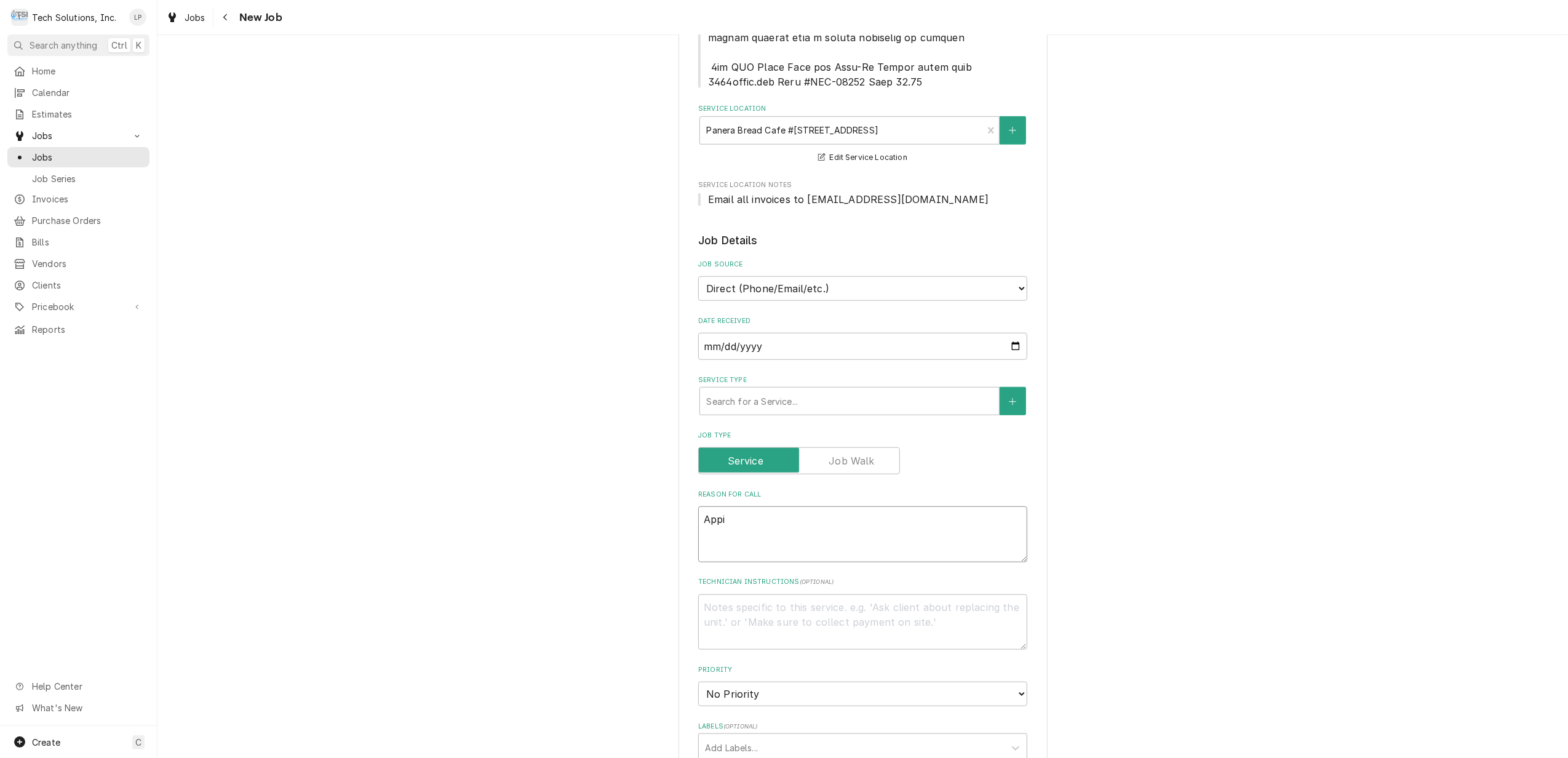
type textarea "x"
type textarea "App"
type textarea "x"
type textarea "Ap"
type textarea "x"
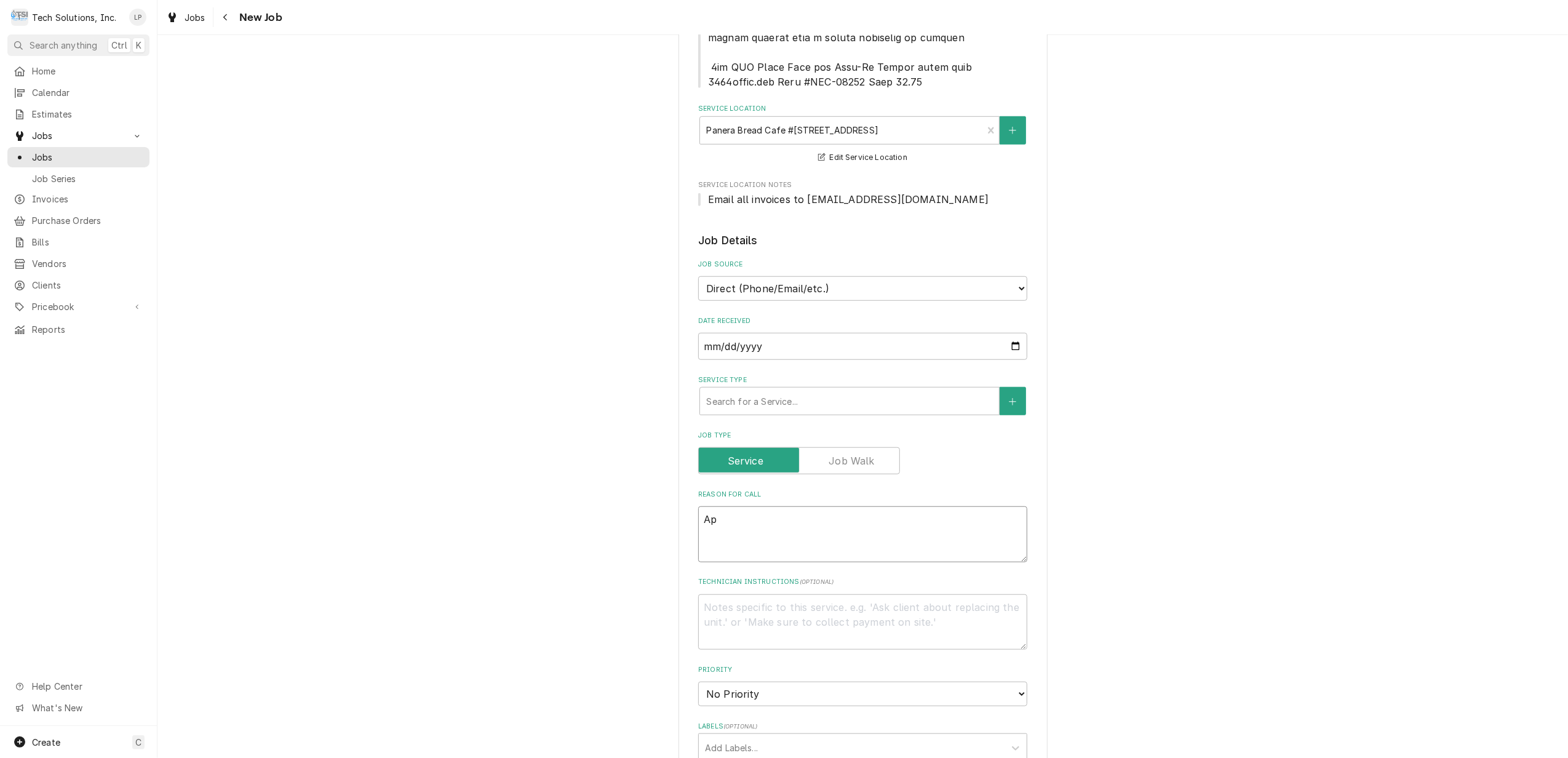
type textarea "A"
type textarea "x"
type textarea "B"
type textarea "x"
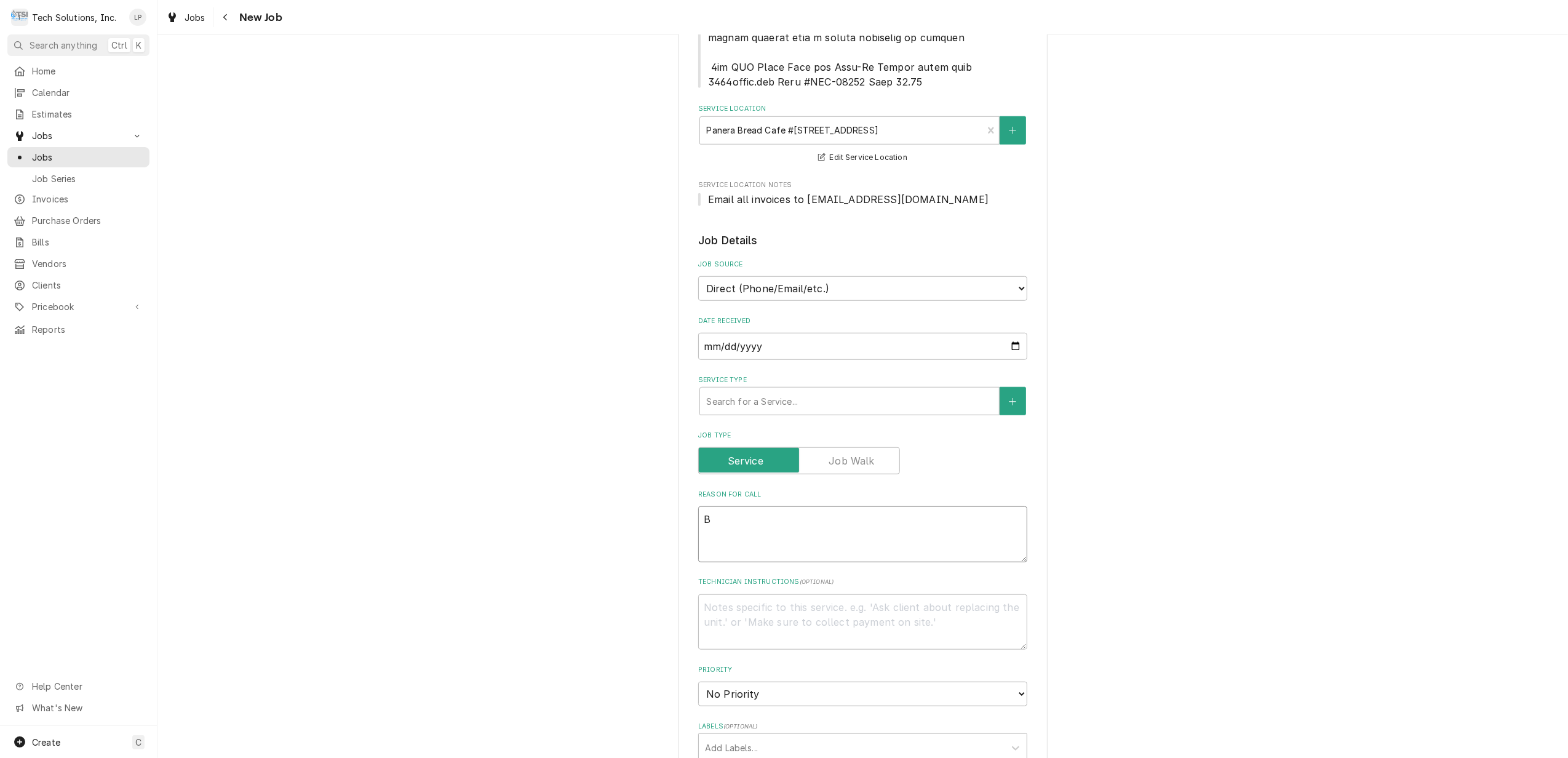
type textarea "Ba"
type textarea "x"
type textarea "Bak"
type textarea "x"
type textarea "Bake"
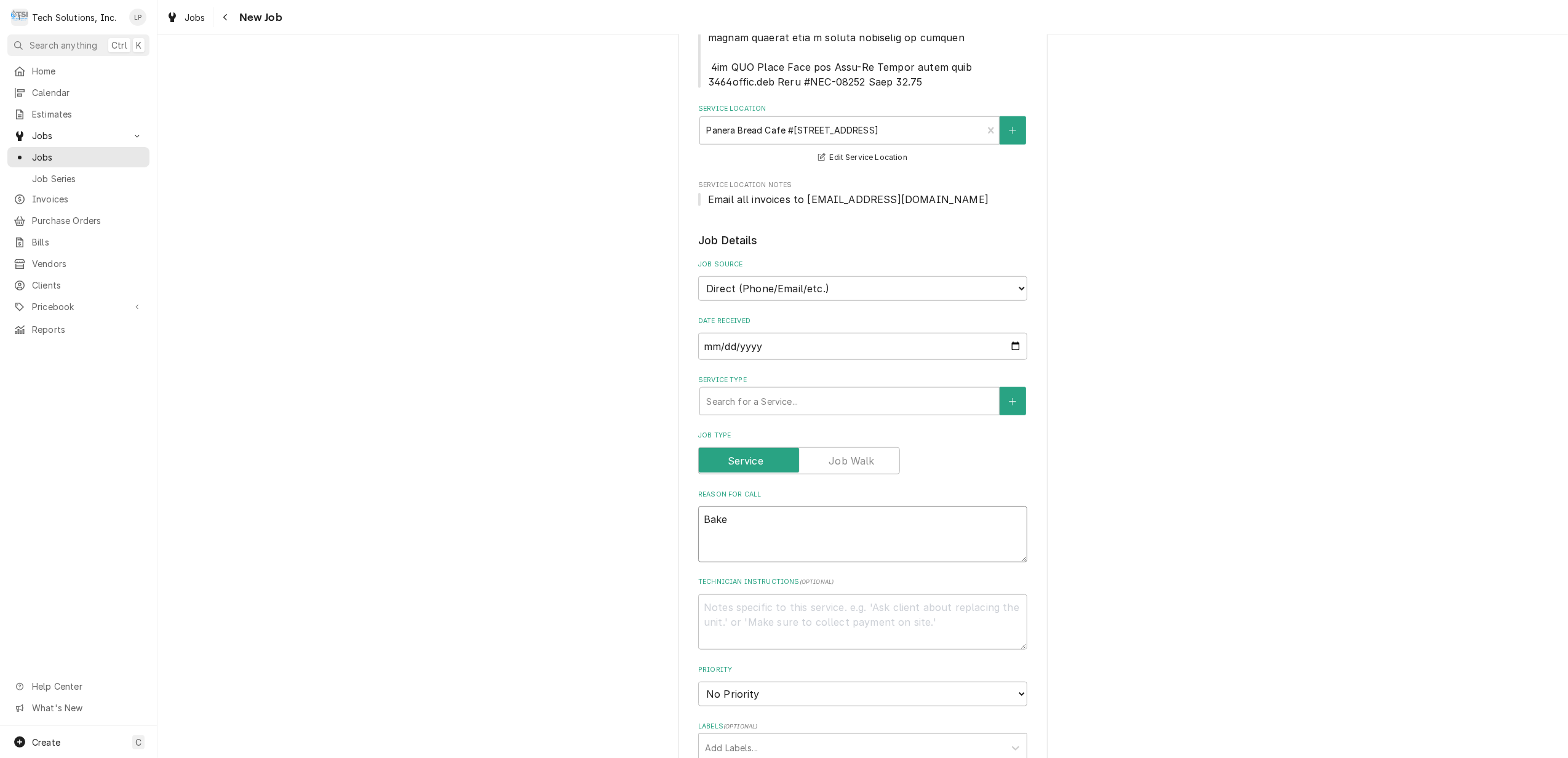
type textarea "x"
type textarea "Baker"
type textarea "x"
type textarea "Bakery"
type textarea "x"
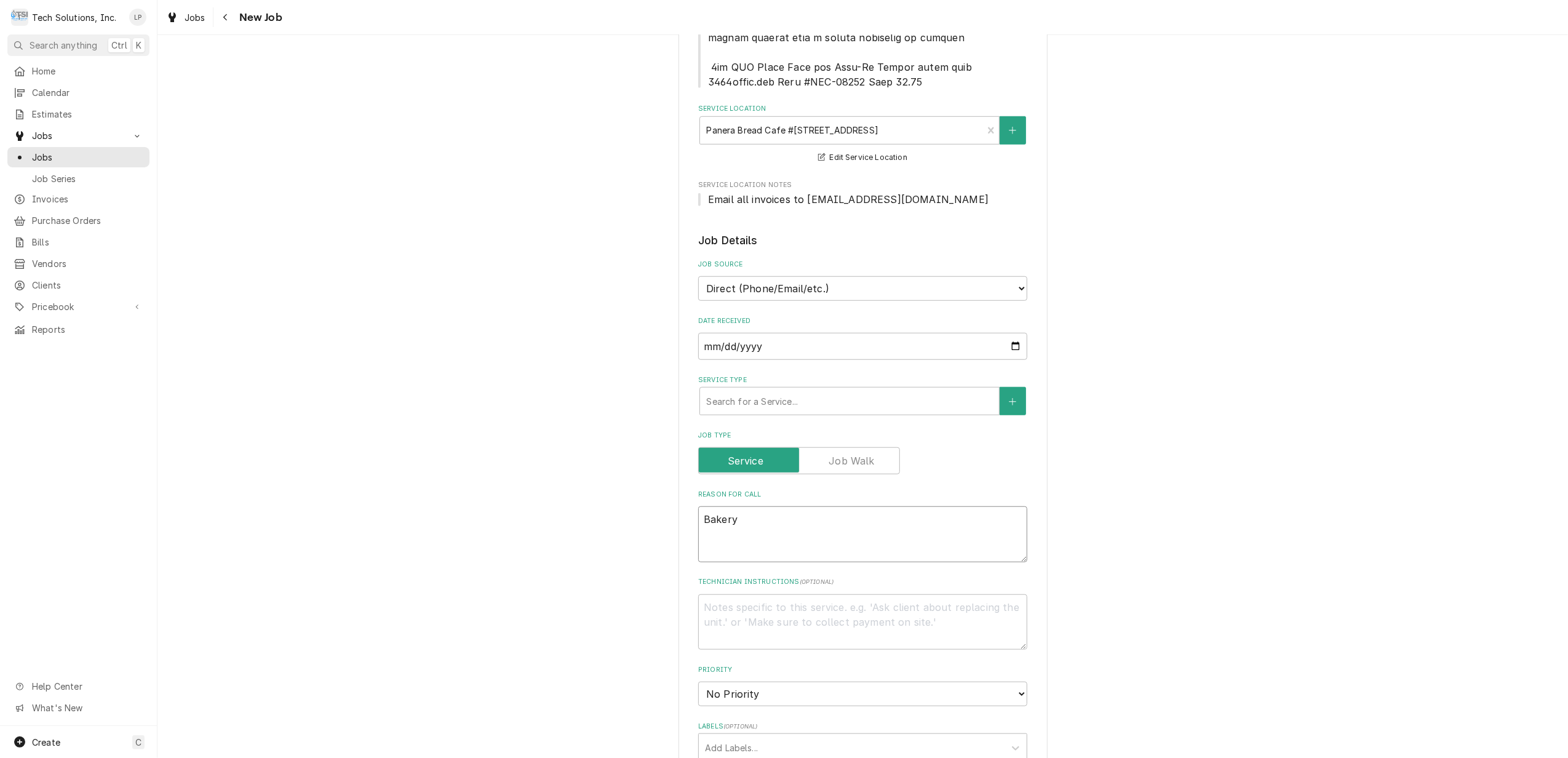
type textarea "Bakery"
type textarea "x"
type textarea "Bakery G"
type textarea "x"
type textarea "Bakery Gr"
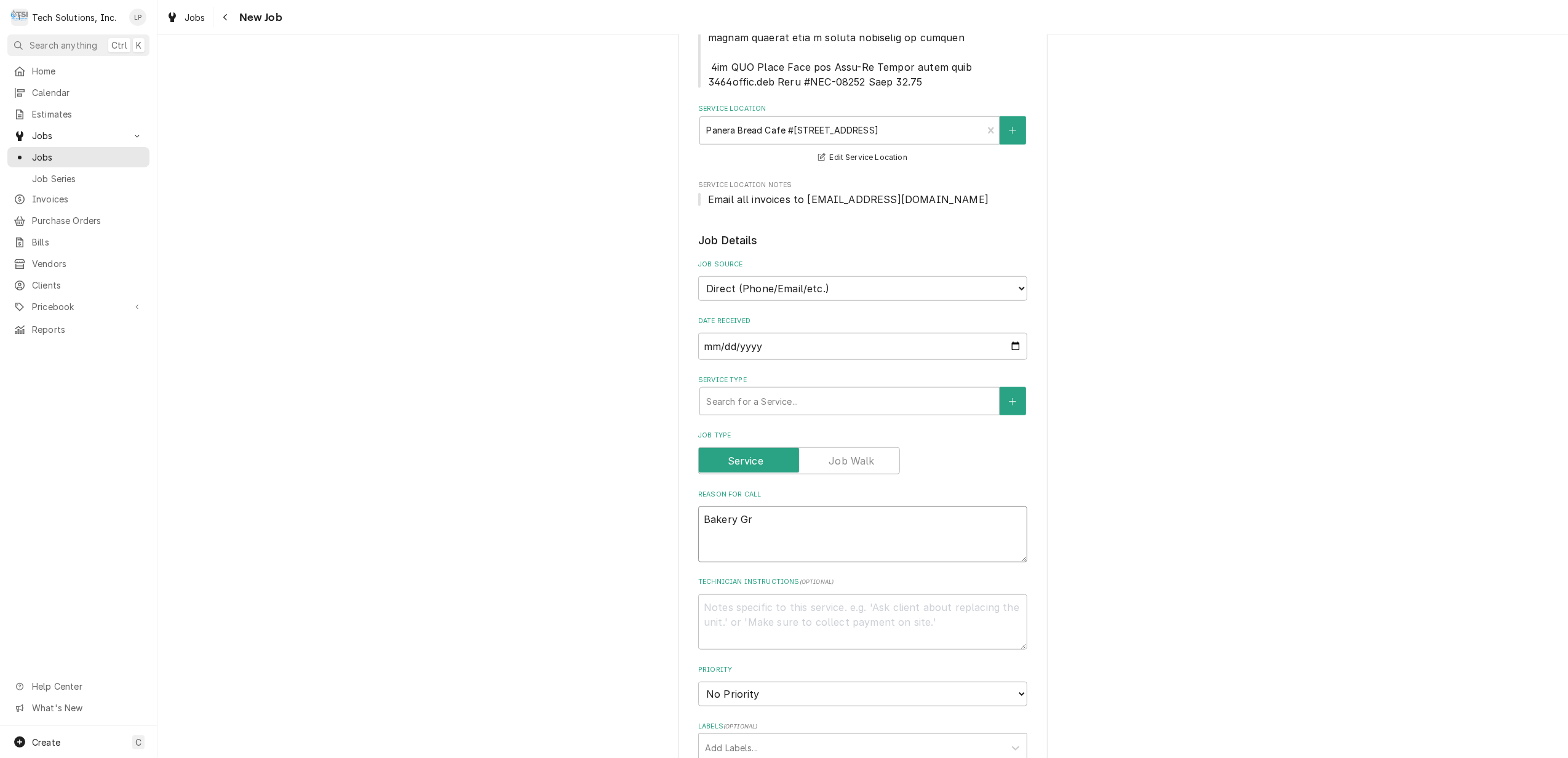
type textarea "x"
type textarea "Bakery Gra"
type textarea "x"
type textarea "Bakery Grab"
type textarea "x"
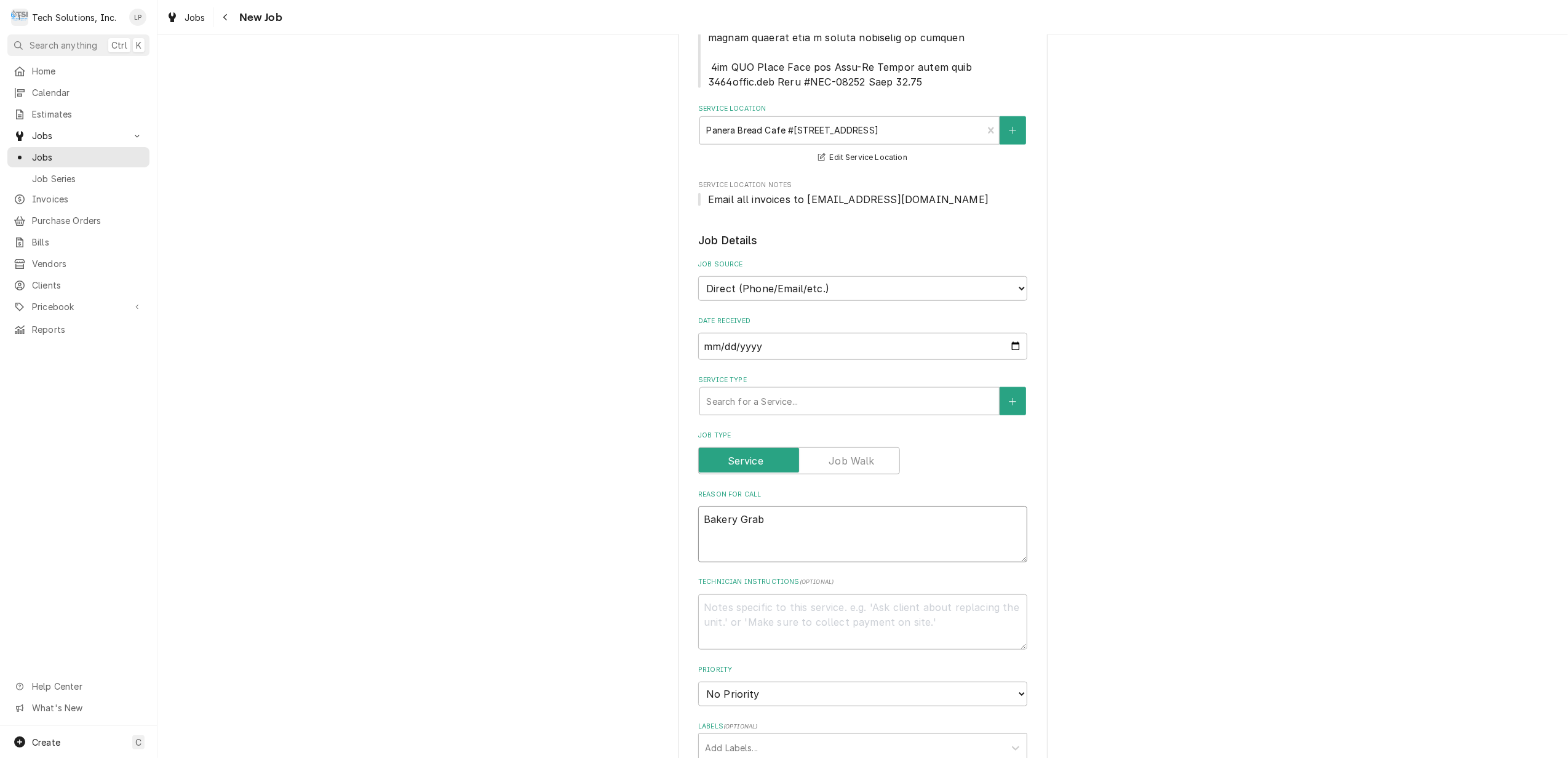
type textarea "Bakery Grab-"
type textarea "x"
type textarea "Bakery Grab-N"
type textarea "x"
type textarea "Bakery Grab-N-"
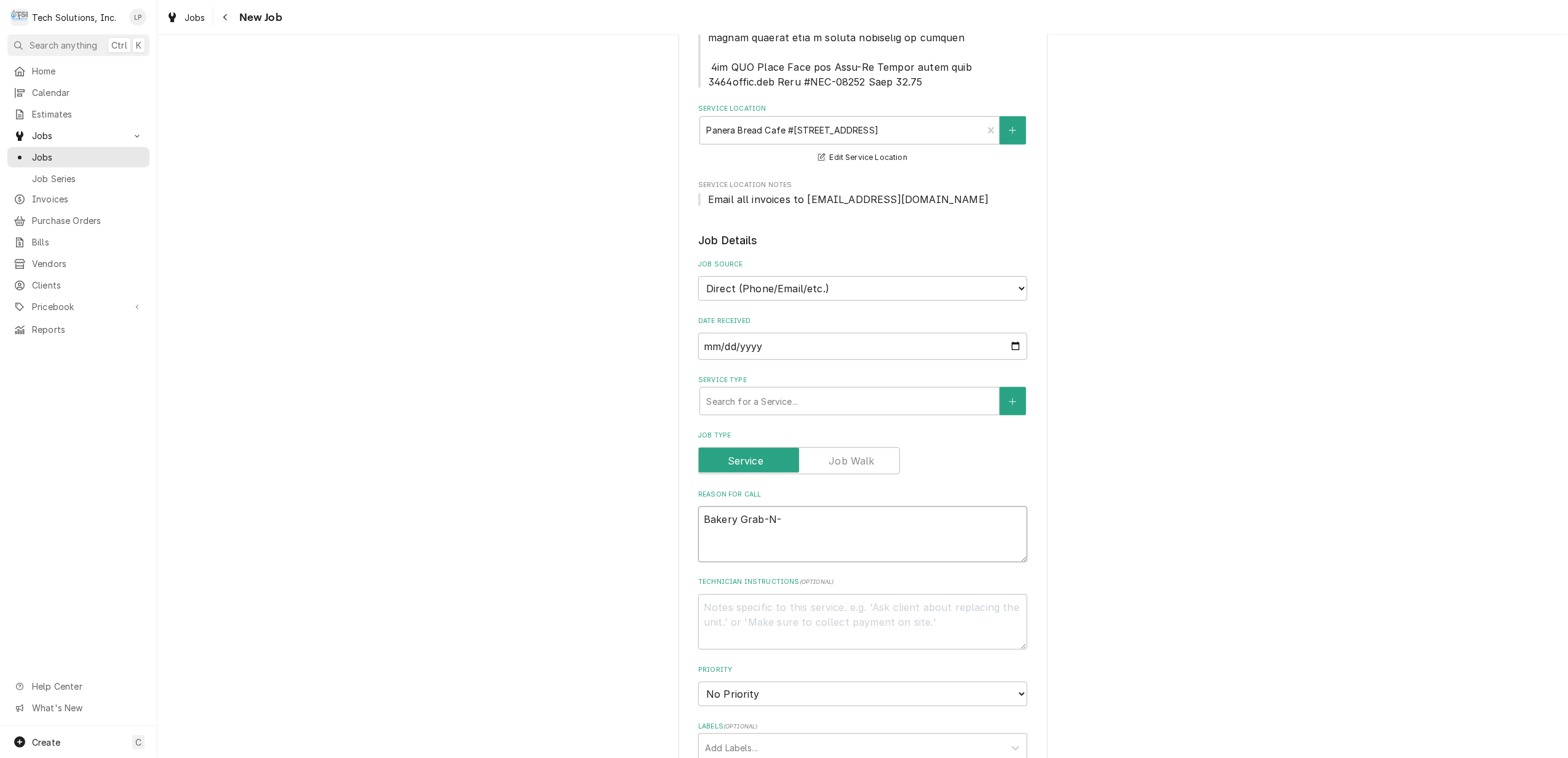
type textarea "x"
type textarea "Bakery Grab-N-G"
type textarea "x"
type textarea "Bakery Grab-N-Go"
type textarea "x"
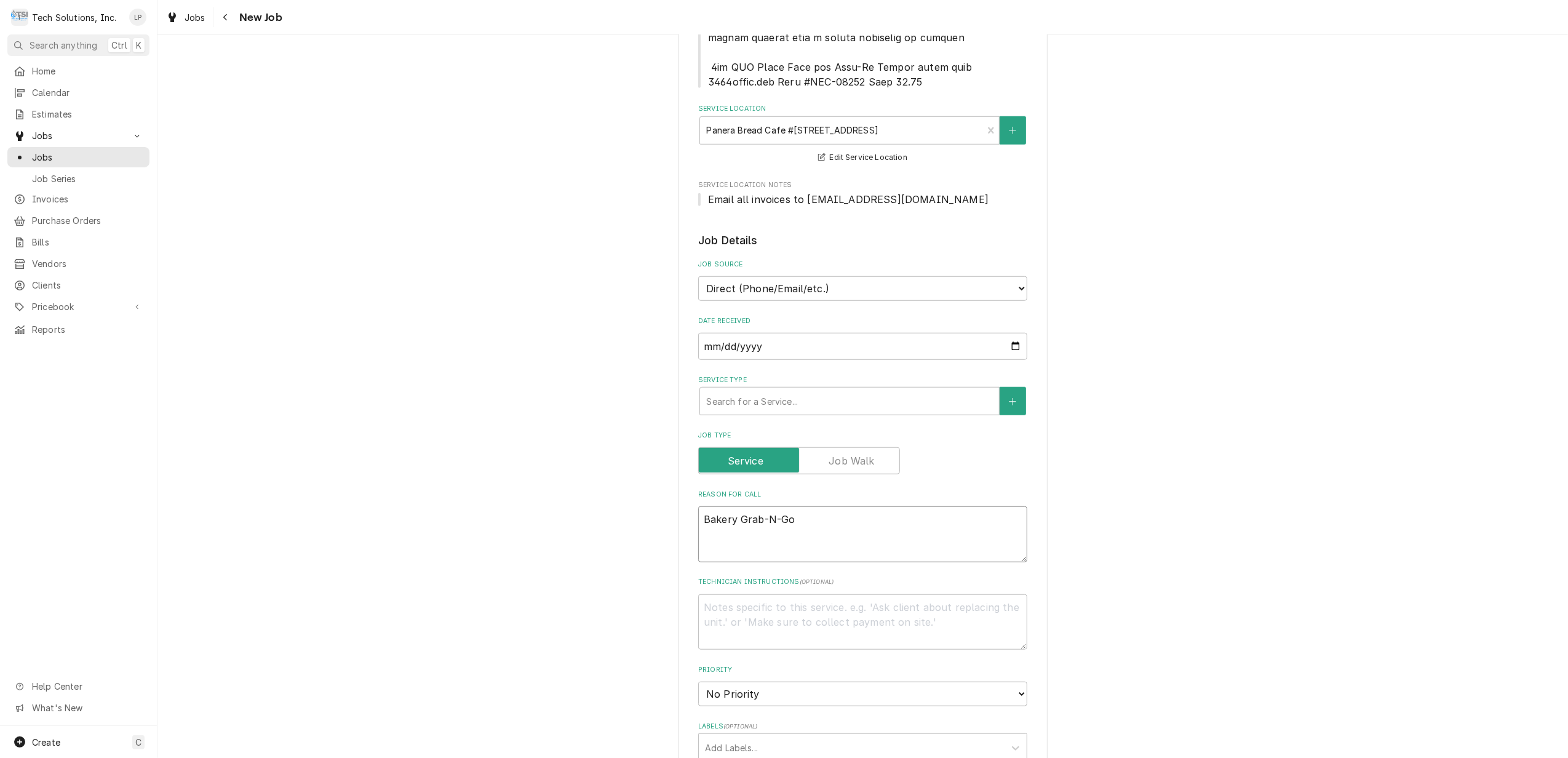
type textarea "Bakery Grab-N-Go"
type textarea "x"
type textarea "Bakery Grab-N-Go c"
type textarea "x"
type textarea "Bakery Grab-N-Go"
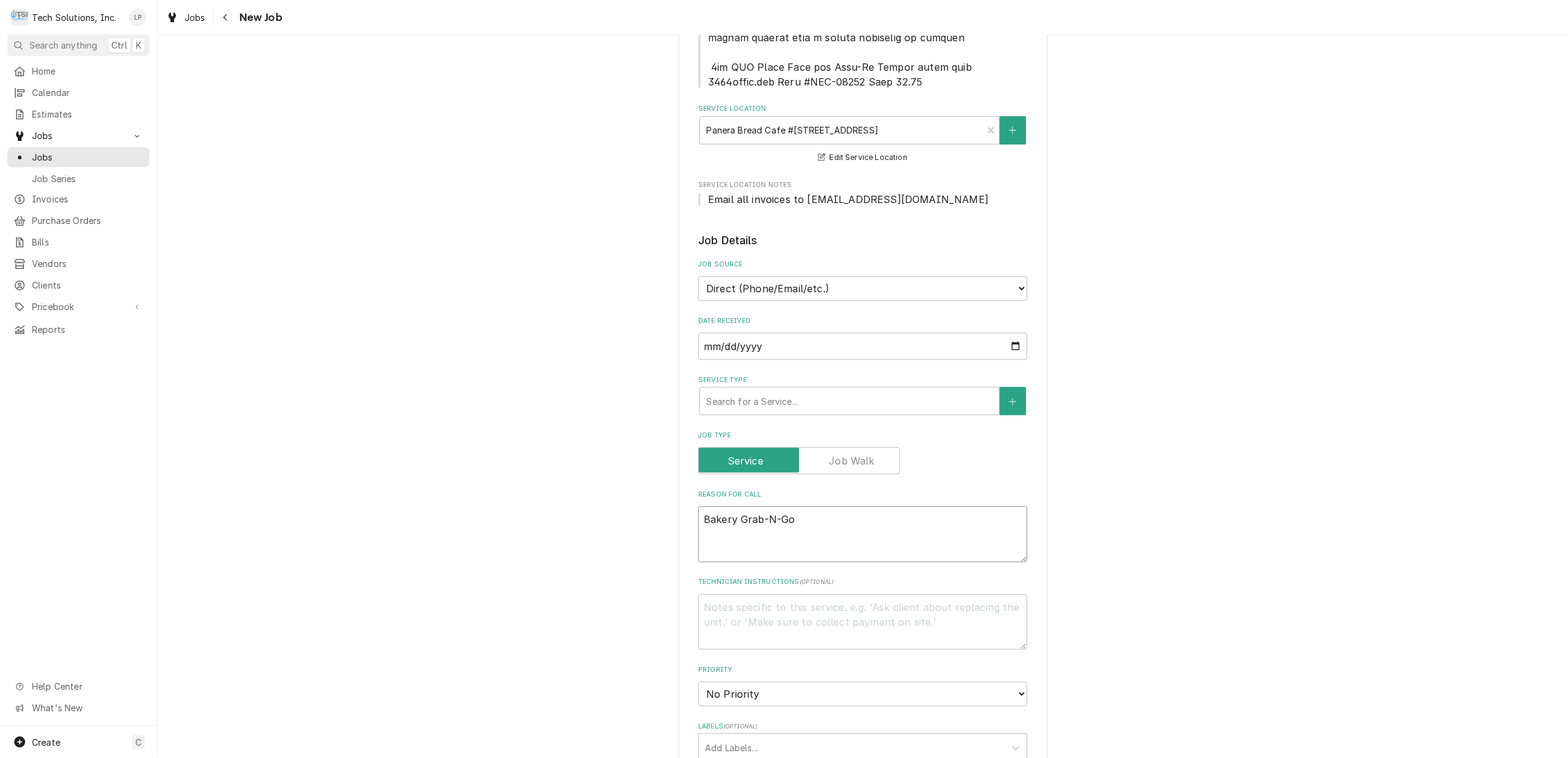
type textarea "x"
type textarea "Bakery Grab-N-Go C"
type textarea "x"
type textarea "Bakery Grab-N-Go Co"
type textarea "x"
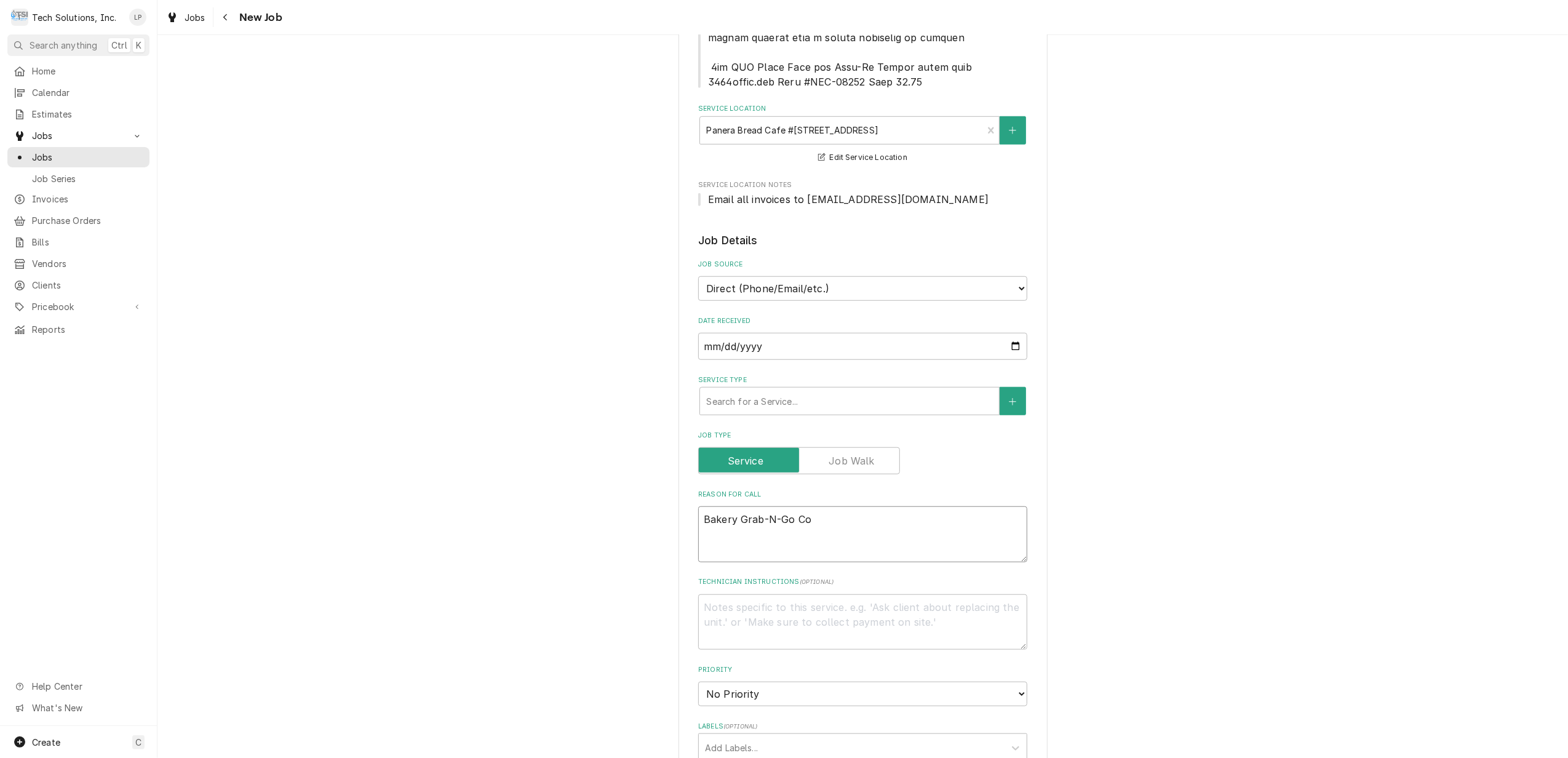
type textarea "Bakery Grab-N-Go Coo"
type textarea "x"
type textarea "Bakery Grab-N-Go Cool"
type textarea "x"
type textarea "Bakery Grab-N-Go Coole"
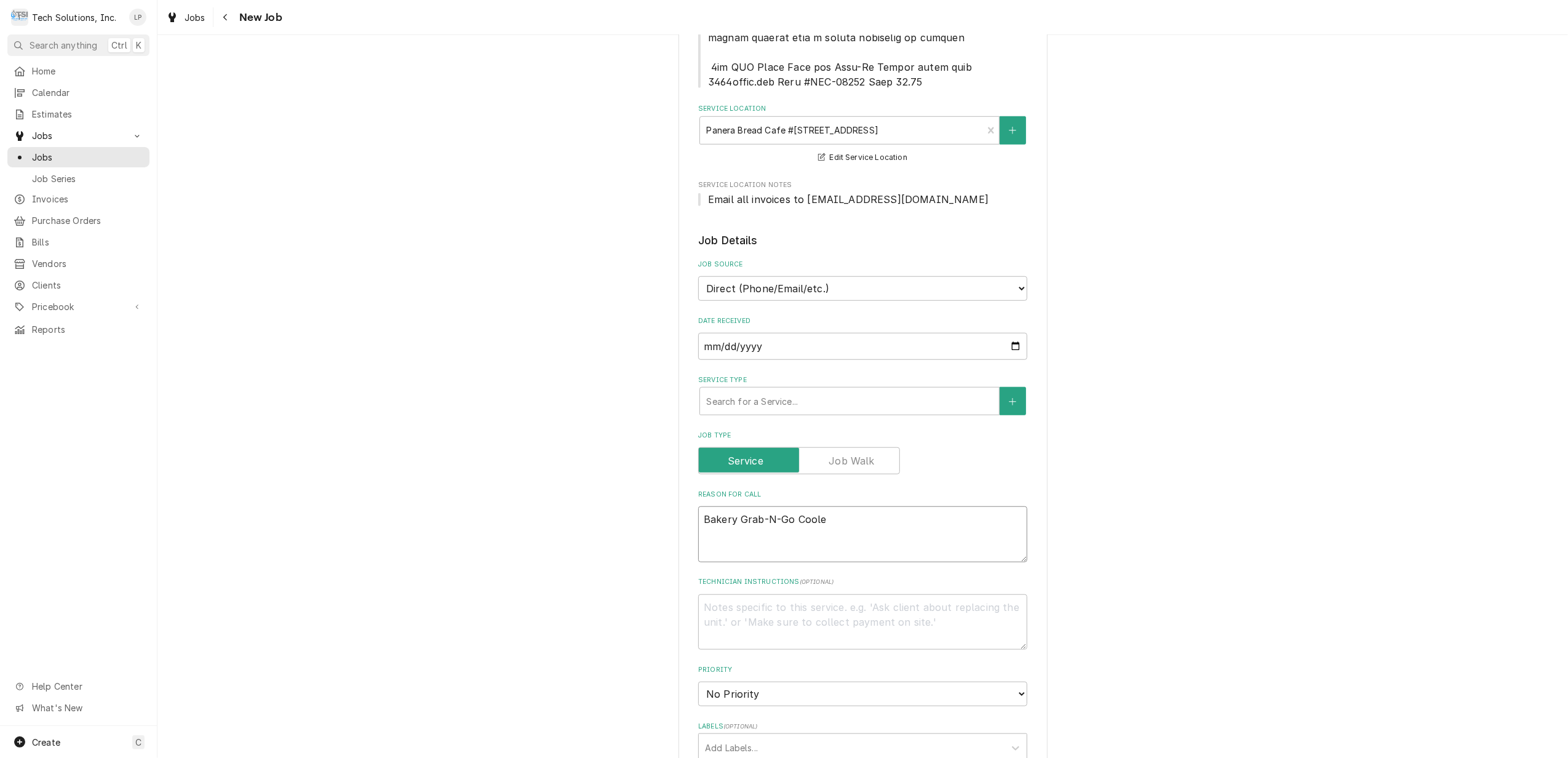
type textarea "x"
type textarea "Bakery Grab-N-Go Cooler"
type textarea "x"
type textarea "Bakery Grab-N-Go Cooler"
type textarea "x"
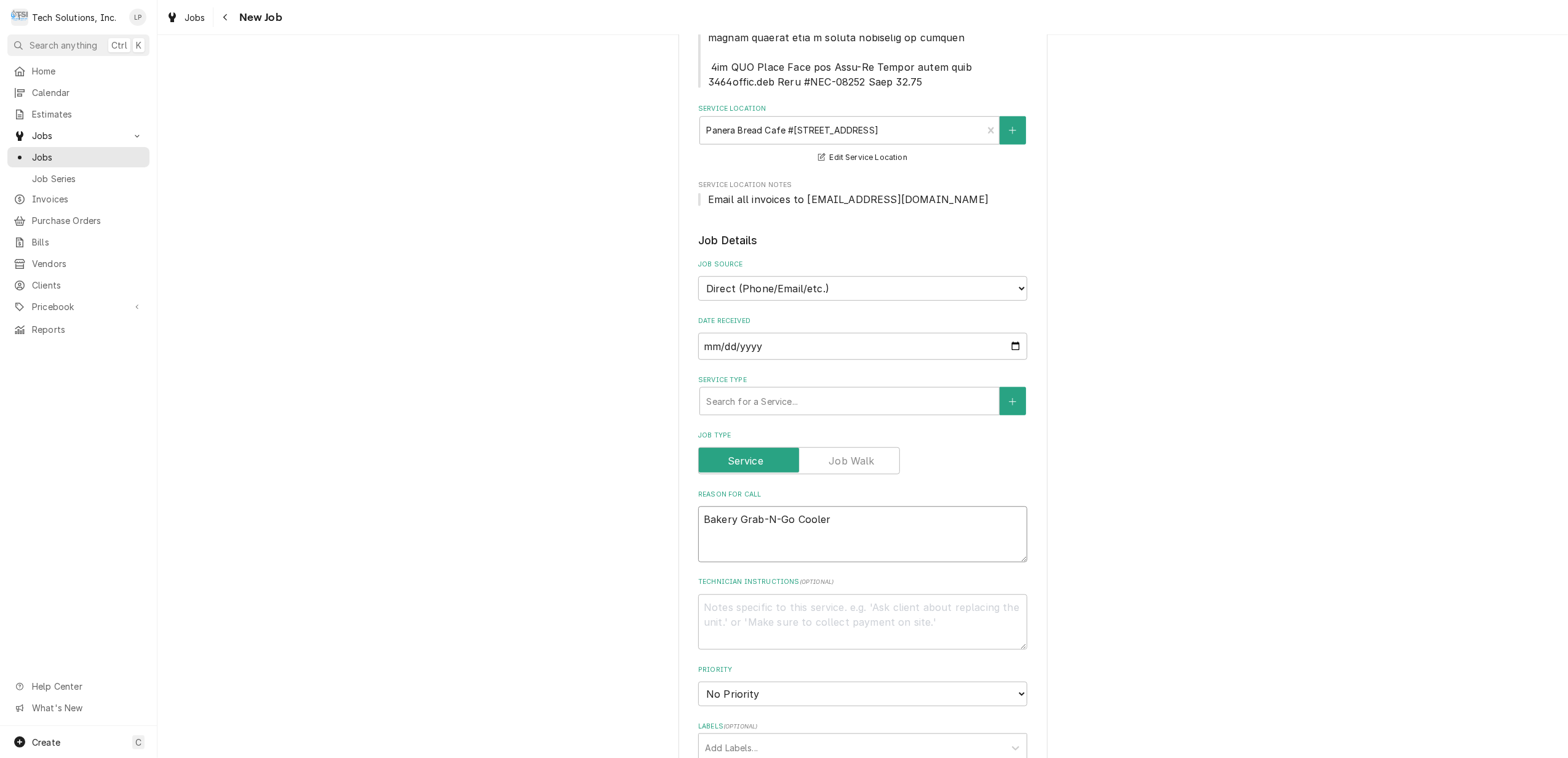
type textarea "Bakery Grab-N-Go Cooler i"
type textarea "x"
type textarea "Bakery Grab-N-Go Cooler is"
type textarea "x"
type textarea "Bakery Grab-N-Go Cooler is"
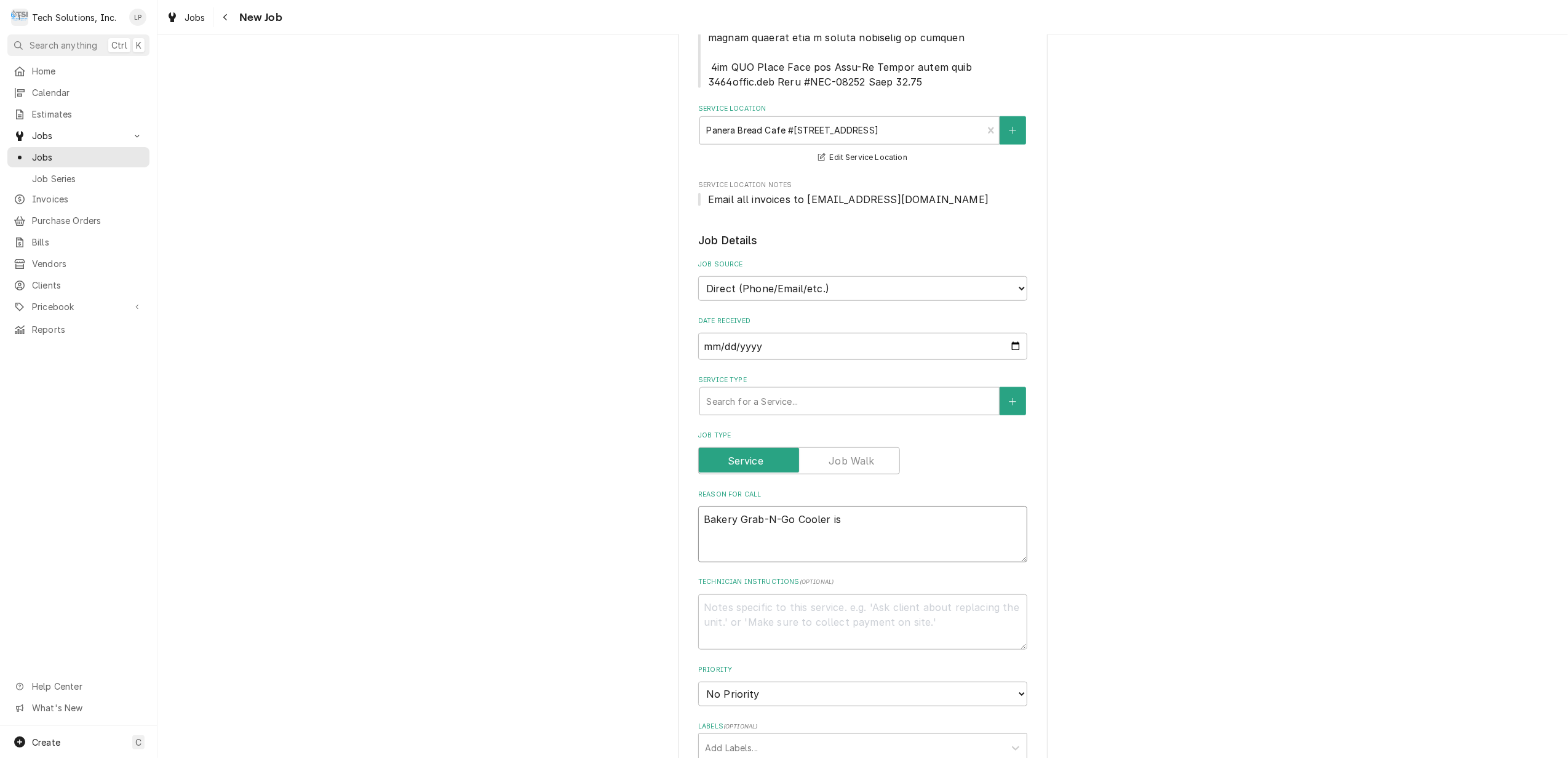
type textarea "x"
type textarea "Bakery Grab-N-Go Cooler is n"
type textarea "x"
type textarea "Bakery Grab-N-Go Cooler is no"
type textarea "x"
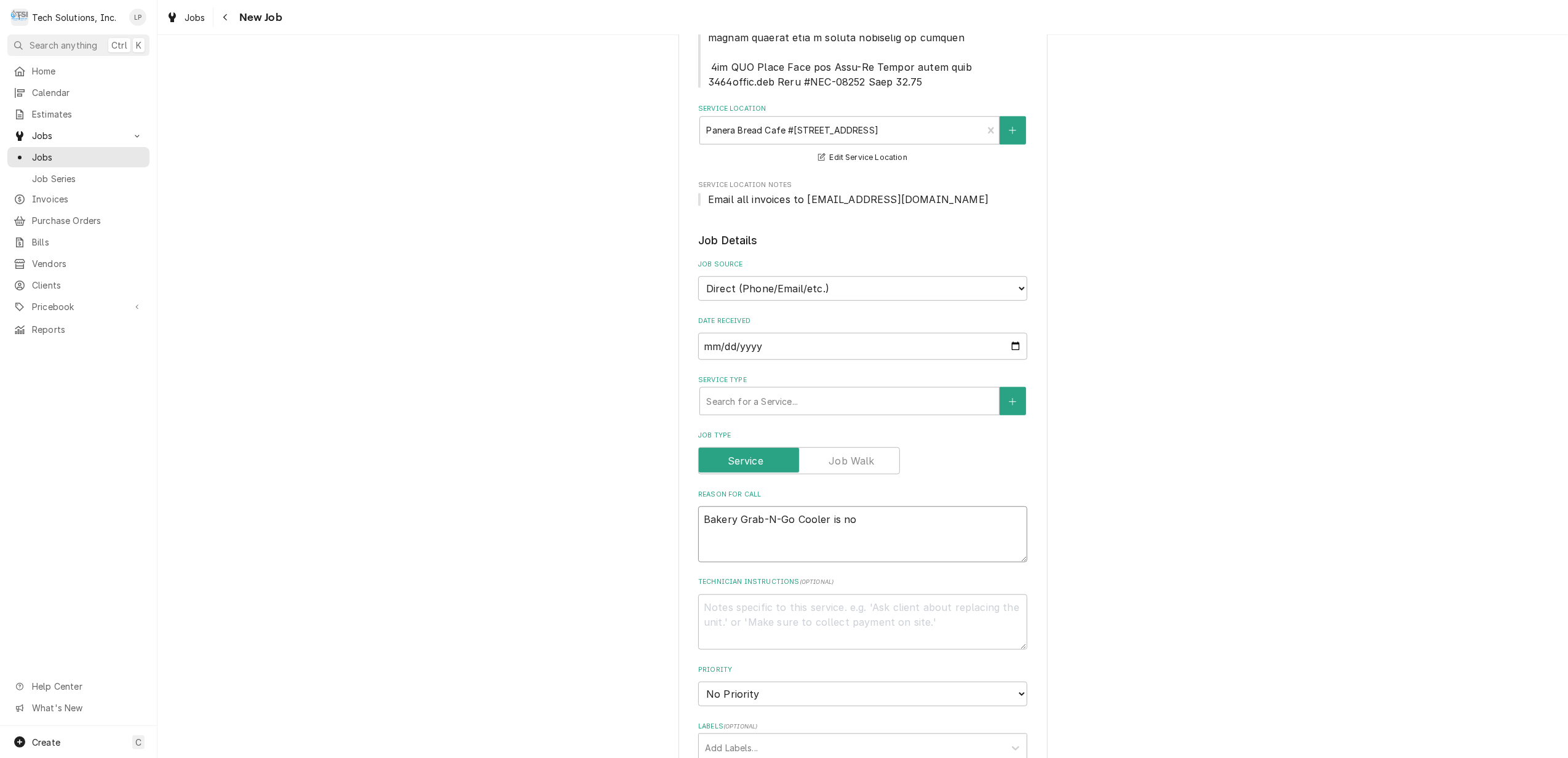
type textarea "Bakery Grab-N-Go Cooler is not"
type textarea "x"
type textarea "Bakery Grab-N-Go Cooler is not"
type textarea "x"
type textarea "Bakery Grab-N-Go Cooler is not t"
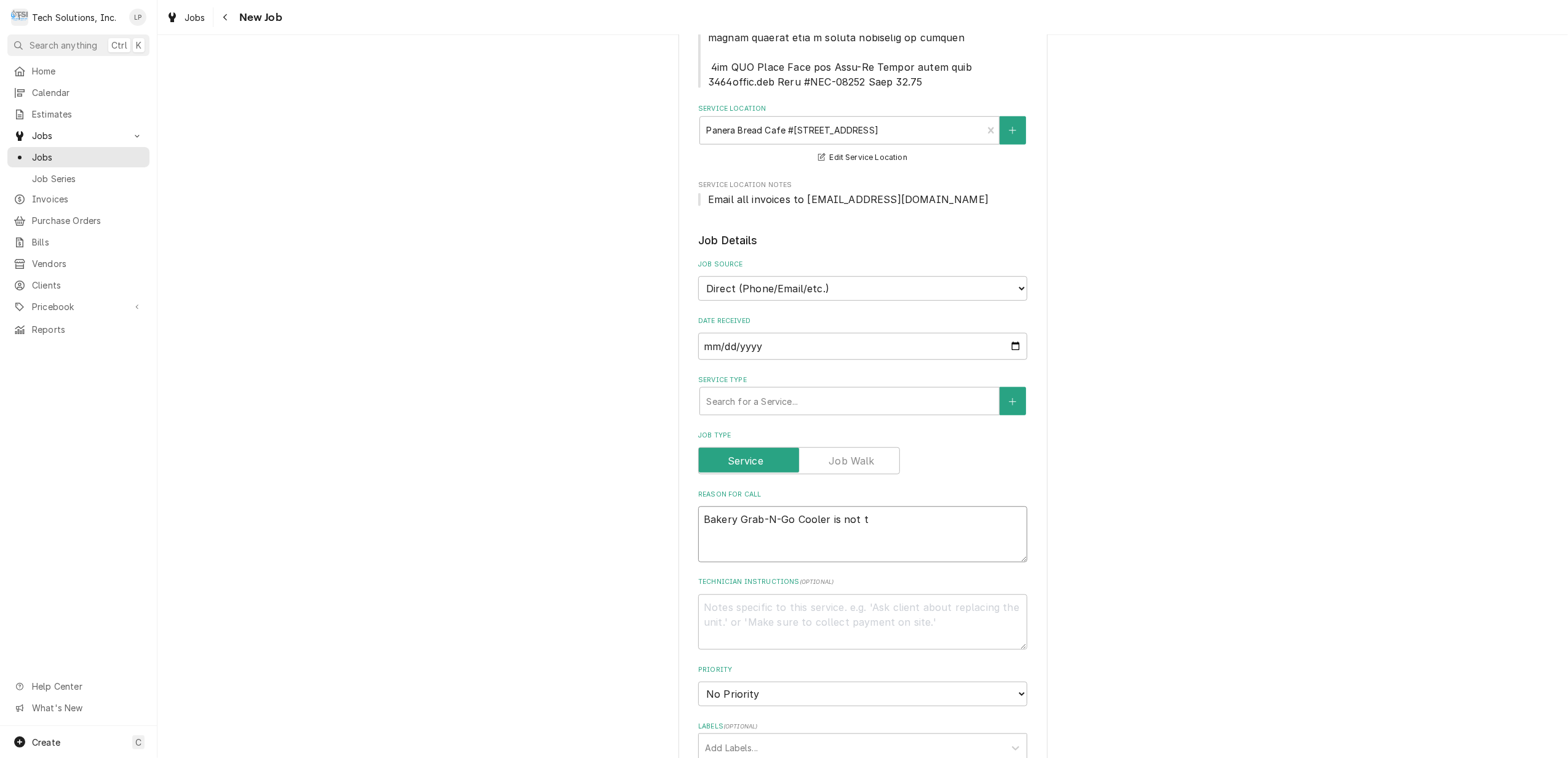
type textarea "x"
type textarea "Bakery Grab-N-Go Cooler is not te"
type textarea "x"
type textarea "Bakery Grab-N-Go Cooler is not tem"
type textarea "x"
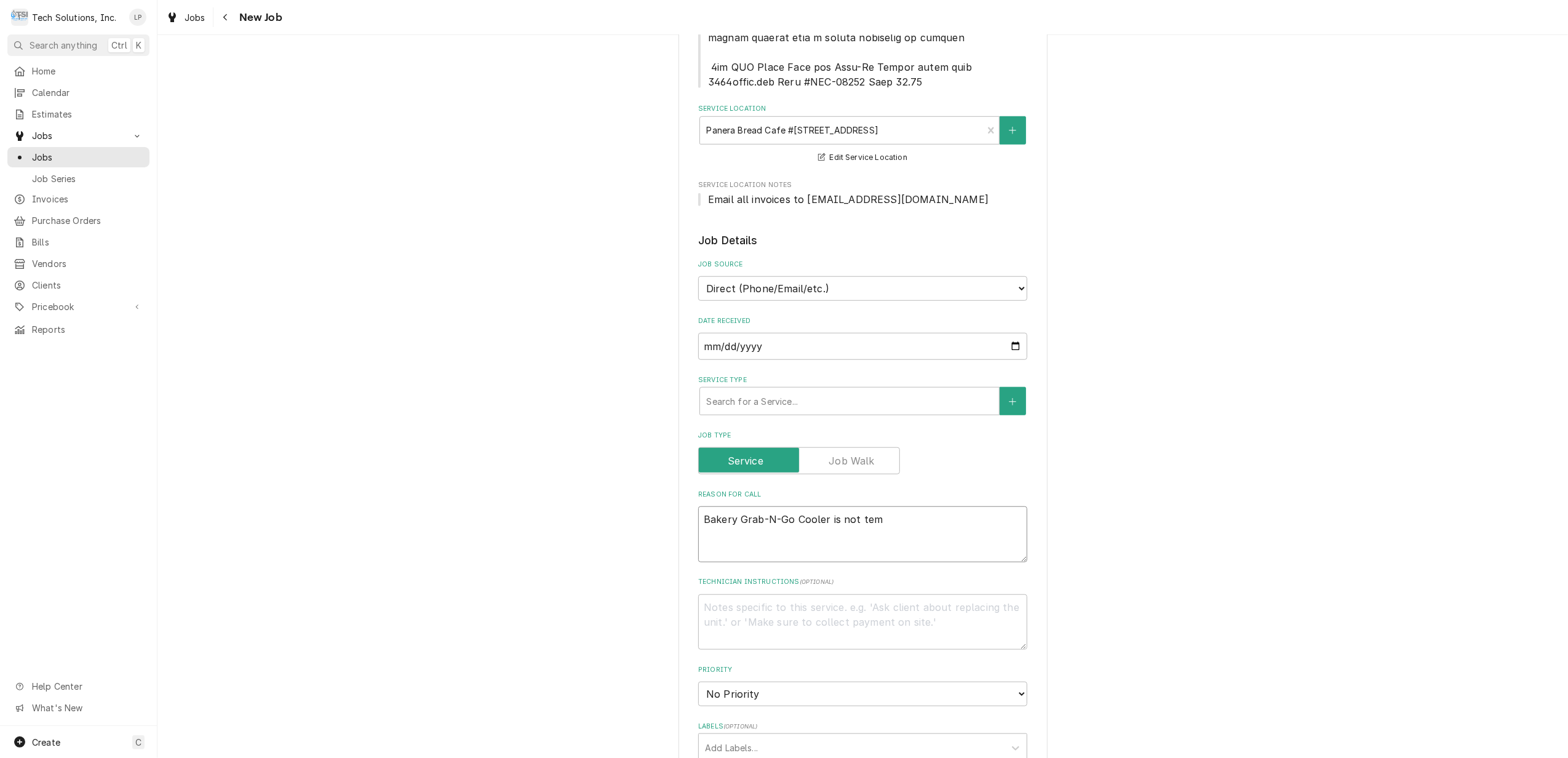
type textarea "Bakery Grab-N-Go Cooler is not temp"
type textarea "x"
type textarea "Bakery Grab-N-Go Cooler is not tempi"
type textarea "x"
type textarea "Bakery Grab-N-Go Cooler is not tempin"
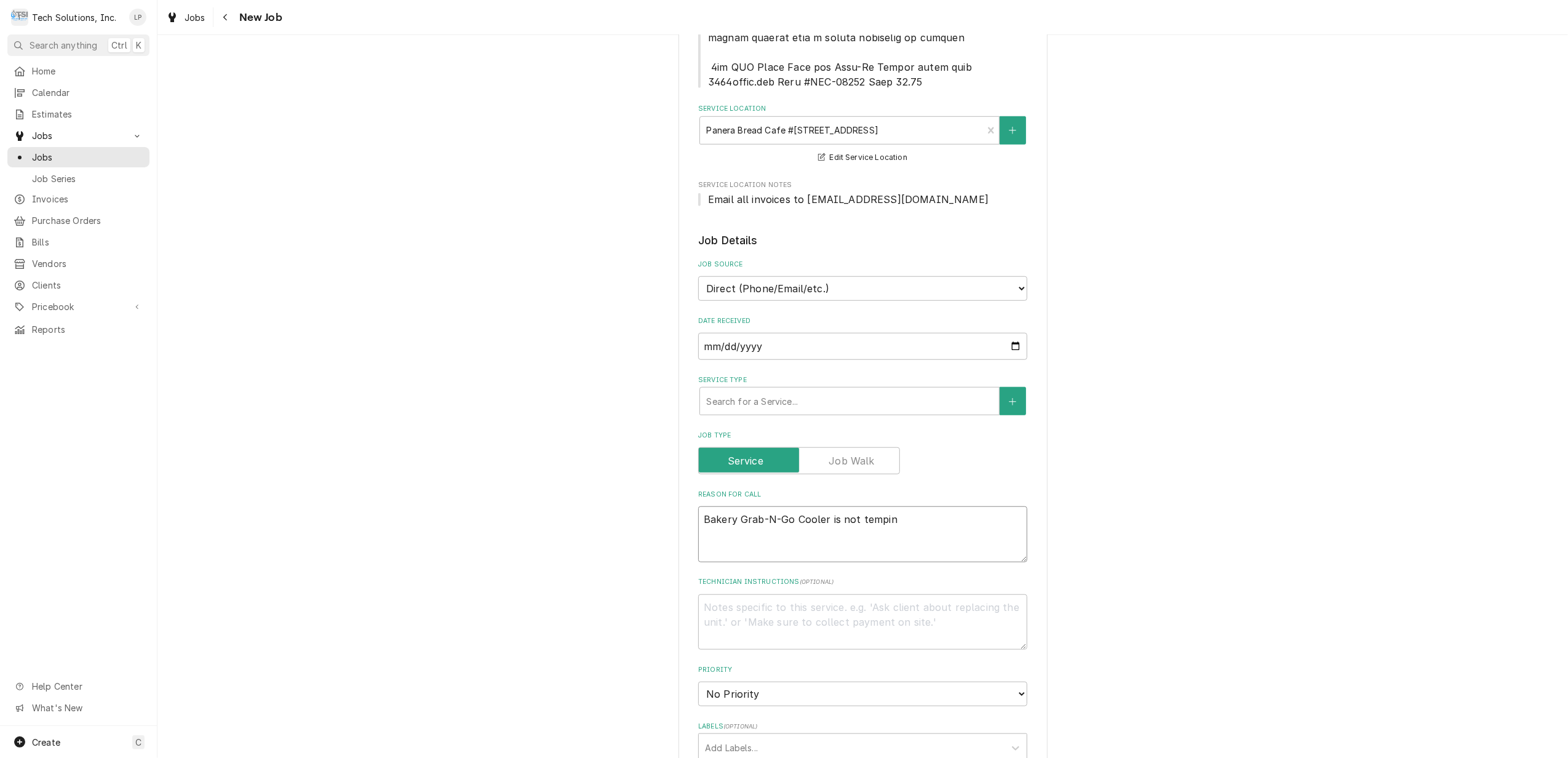
type textarea "x"
type textarea "Bakery Grab-N-Go Cooler is not temping"
type textarea "x"
type textarea "Bakery Grab-N-Go Cooler is not temping."
type textarea "x"
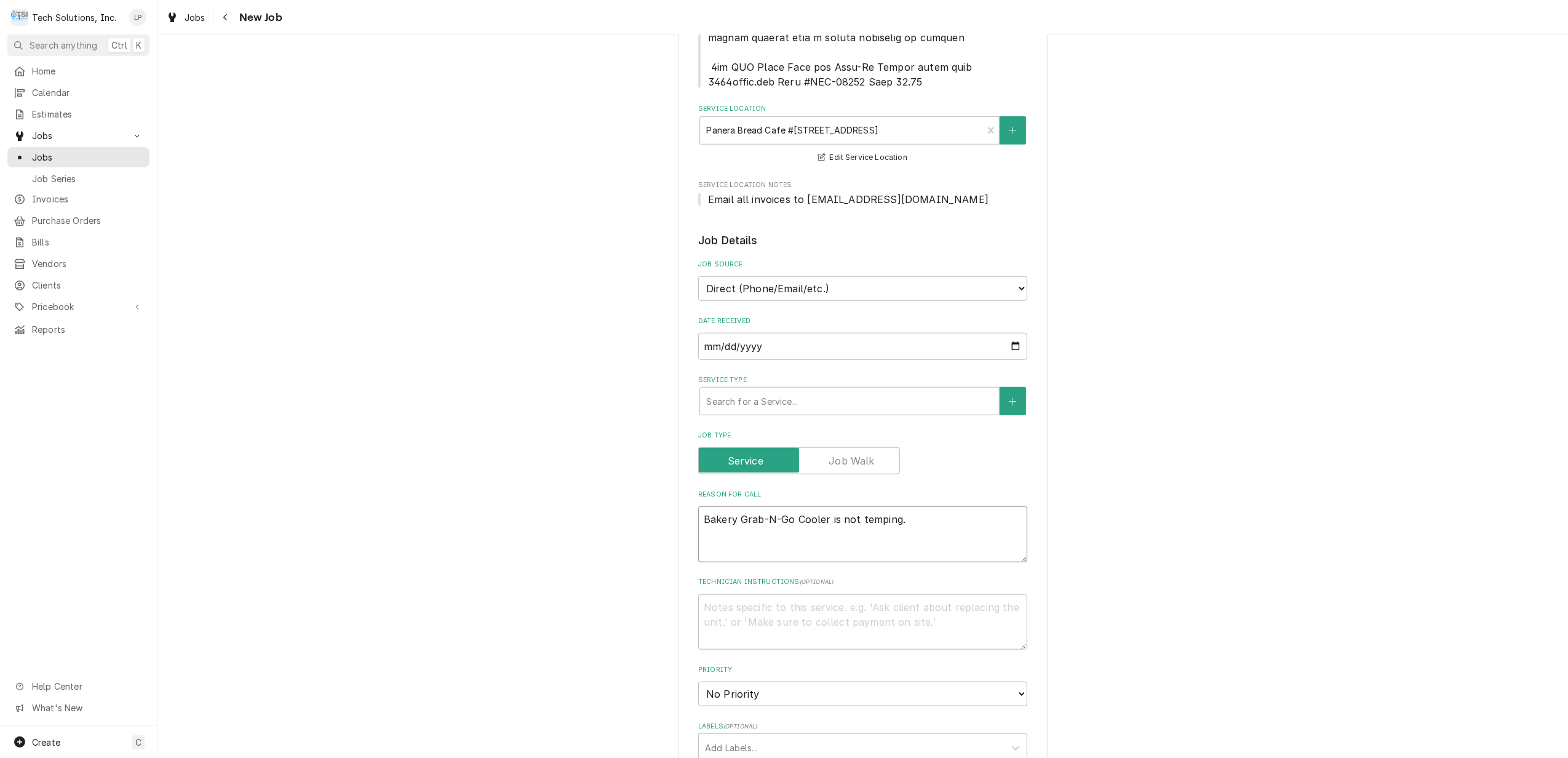
type textarea "Bakery Grab-N-Go Cooler is not temping."
type textarea "x"
type textarea "Bakery Grab-N-Go Cooler is not temping"
type textarea "x"
type textarea "Bakery Grab-N-Go Cooler is not temping"
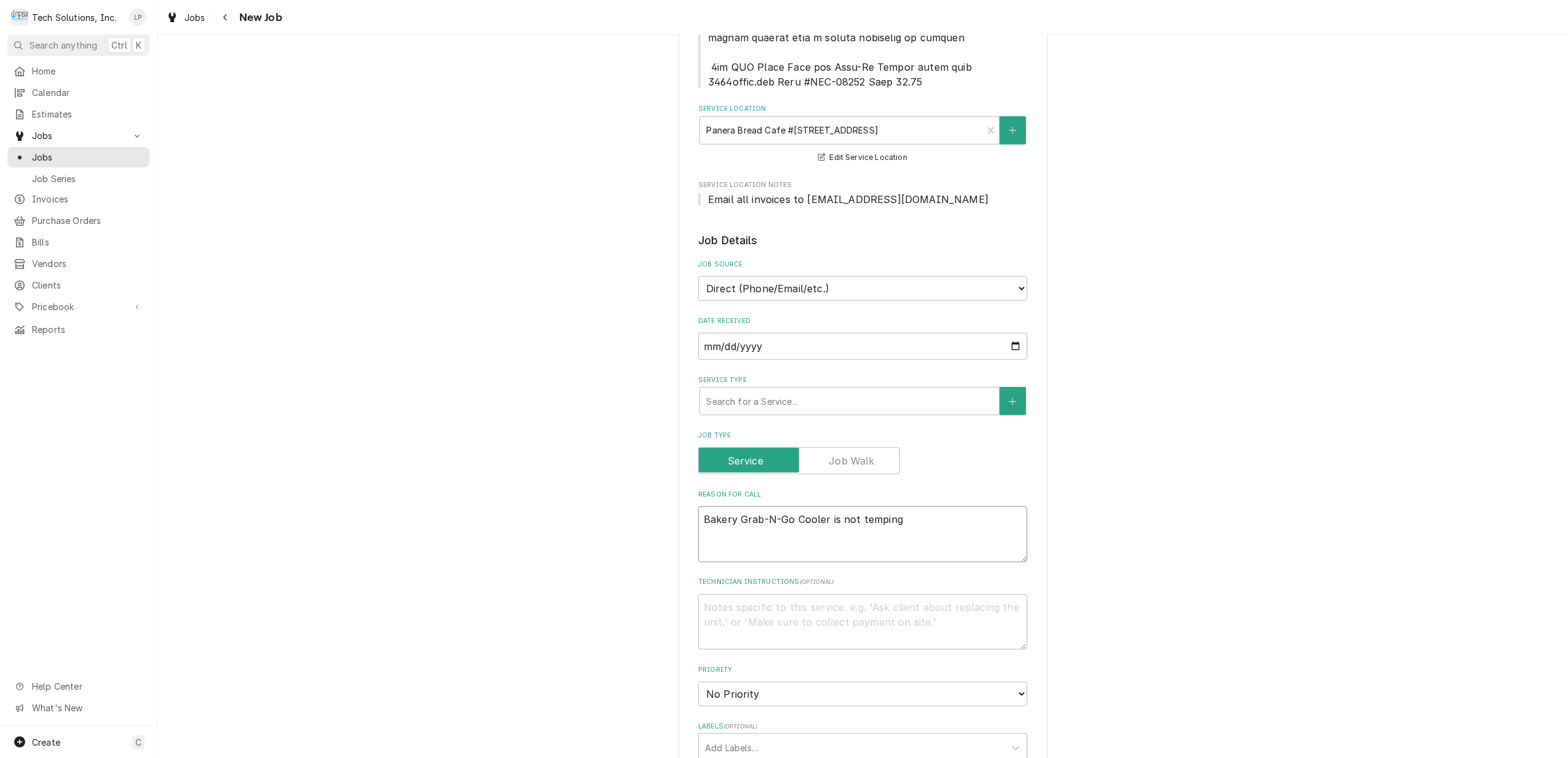
type textarea "x"
type textarea "Bakery Grab-N-Go Cooler is not temping &"
type textarea "x"
type textarea "Bakery Grab-N-Go Cooler is not temping &"
type textarea "x"
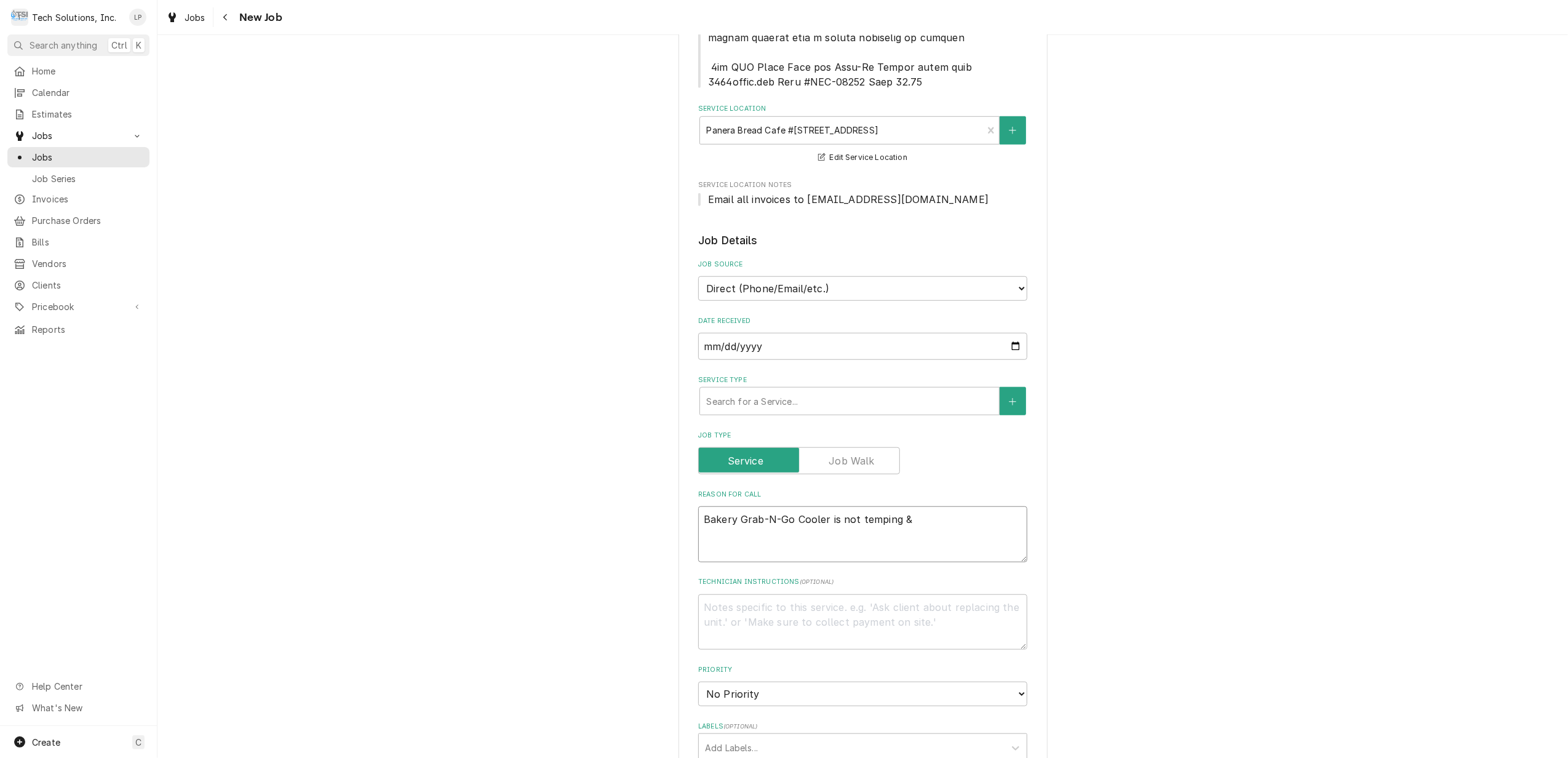
type textarea "Bakery Grab-N-Go Cooler is not temping & C"
type textarea "x"
type textarea "Bakery Grab-N-Go Cooler is not temping & Co"
type textarea "x"
type textarea "Bakery Grab-N-Go Cooler is not temping & Cou"
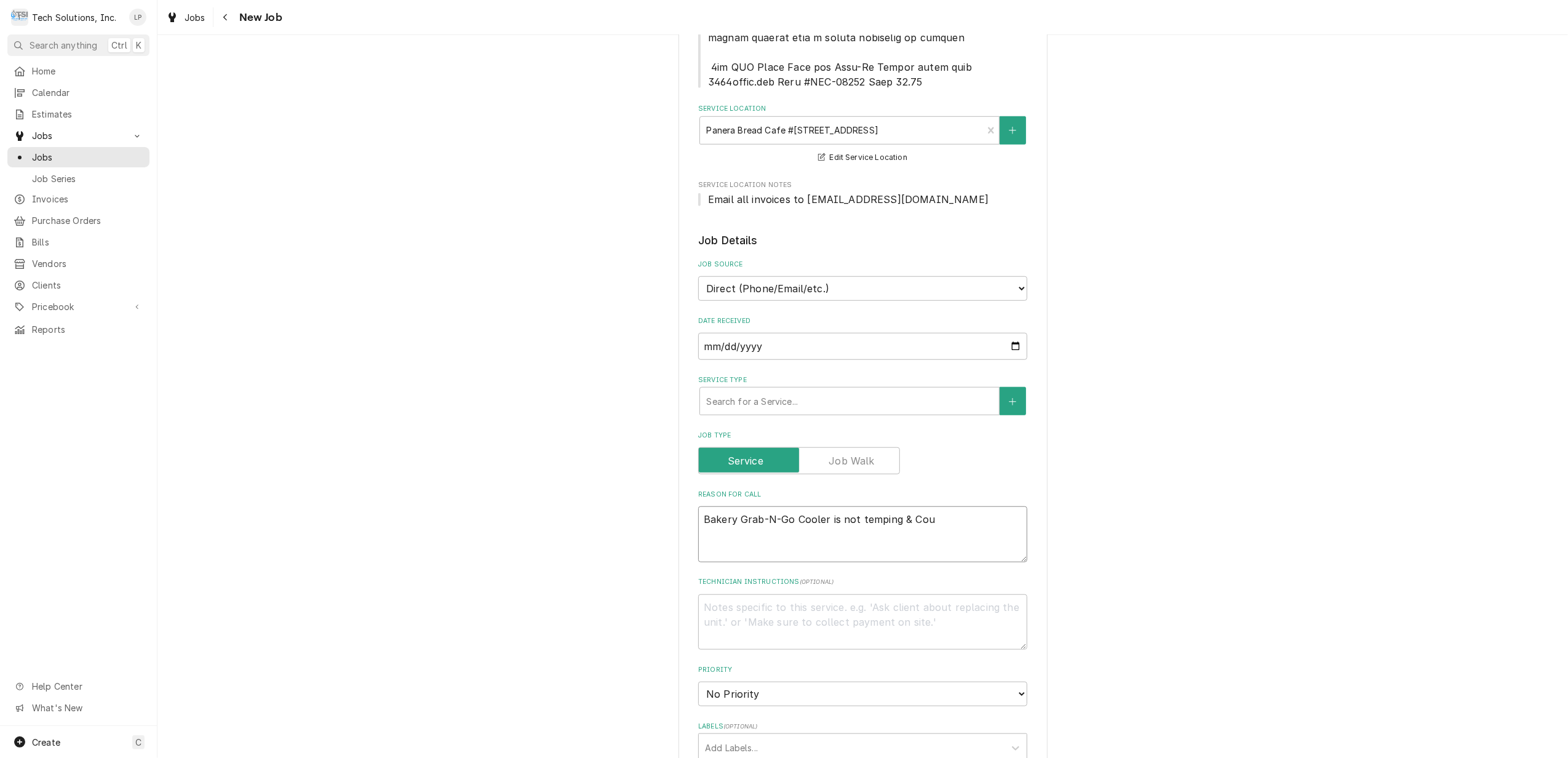
type textarea "x"
type textarea "Bakery Grab-N-Go Cooler is not temping & Coun"
type textarea "x"
type textarea "Bakery Grab-N-Go Cooler is not temping & Count"
click at [924, 509] on textarea "Bakery Grab-N-Go Cooler is not temping & they are saying the counter top is bro…" at bounding box center [862, 533] width 329 height 56
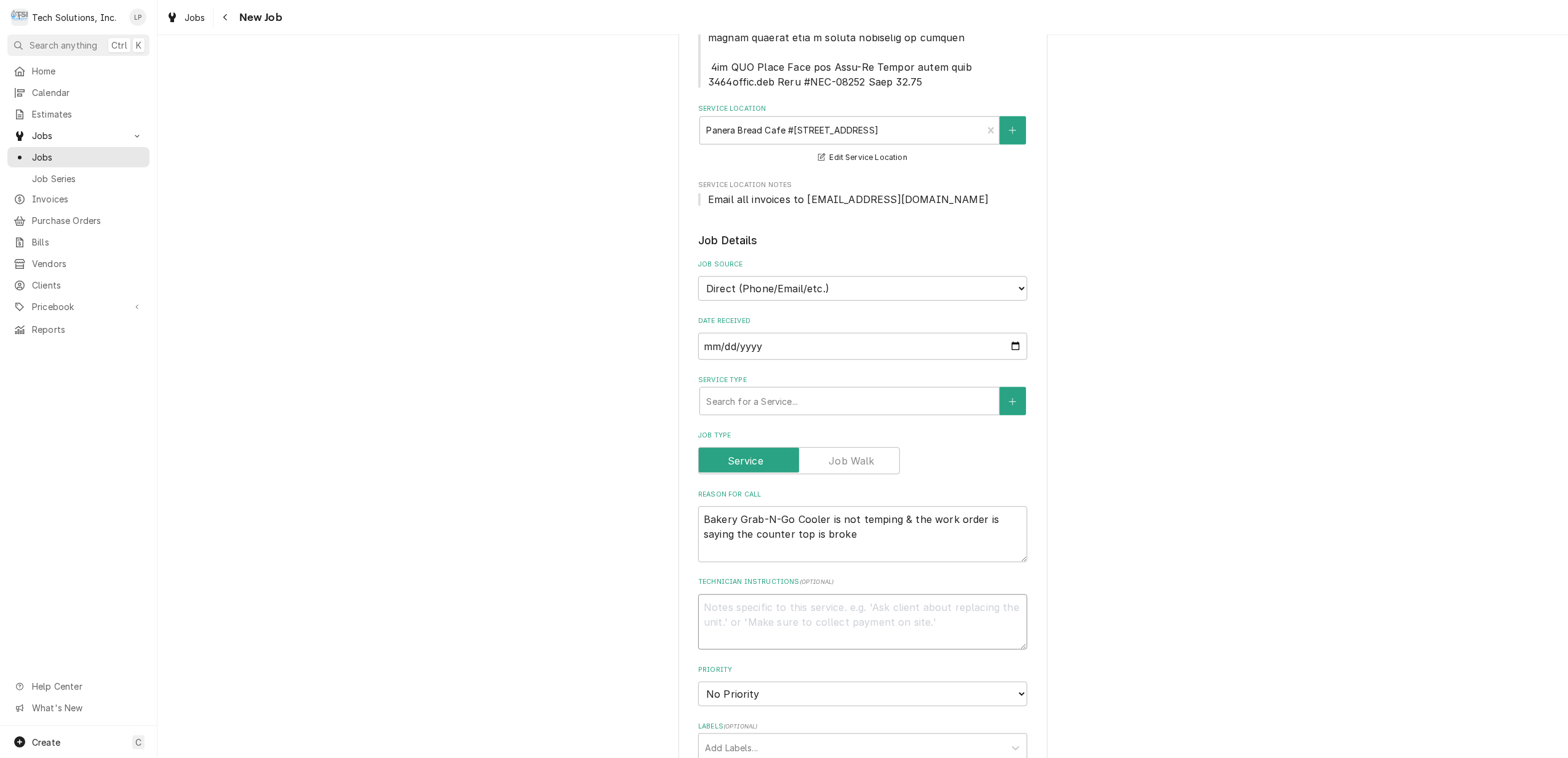
click at [926, 599] on textarea "Technician Instructions ( optional )" at bounding box center [862, 621] width 329 height 56
click at [1010, 681] on select "No Priority Urgent High Medium Low" at bounding box center [862, 693] width 329 height 25
click at [698, 681] on select "No Priority Urgent High Medium Low" at bounding box center [862, 693] width 329 height 25
click at [699, 508] on textarea "Bakery Grab-N-Go Cooler is not temping & the work order is saying the counter t…" at bounding box center [862, 533] width 329 height 56
click at [840, 608] on textarea "Work order is saying 2 things. Broke Countertop and Grab-N-Go Cooler not tempin…" at bounding box center [862, 621] width 329 height 56
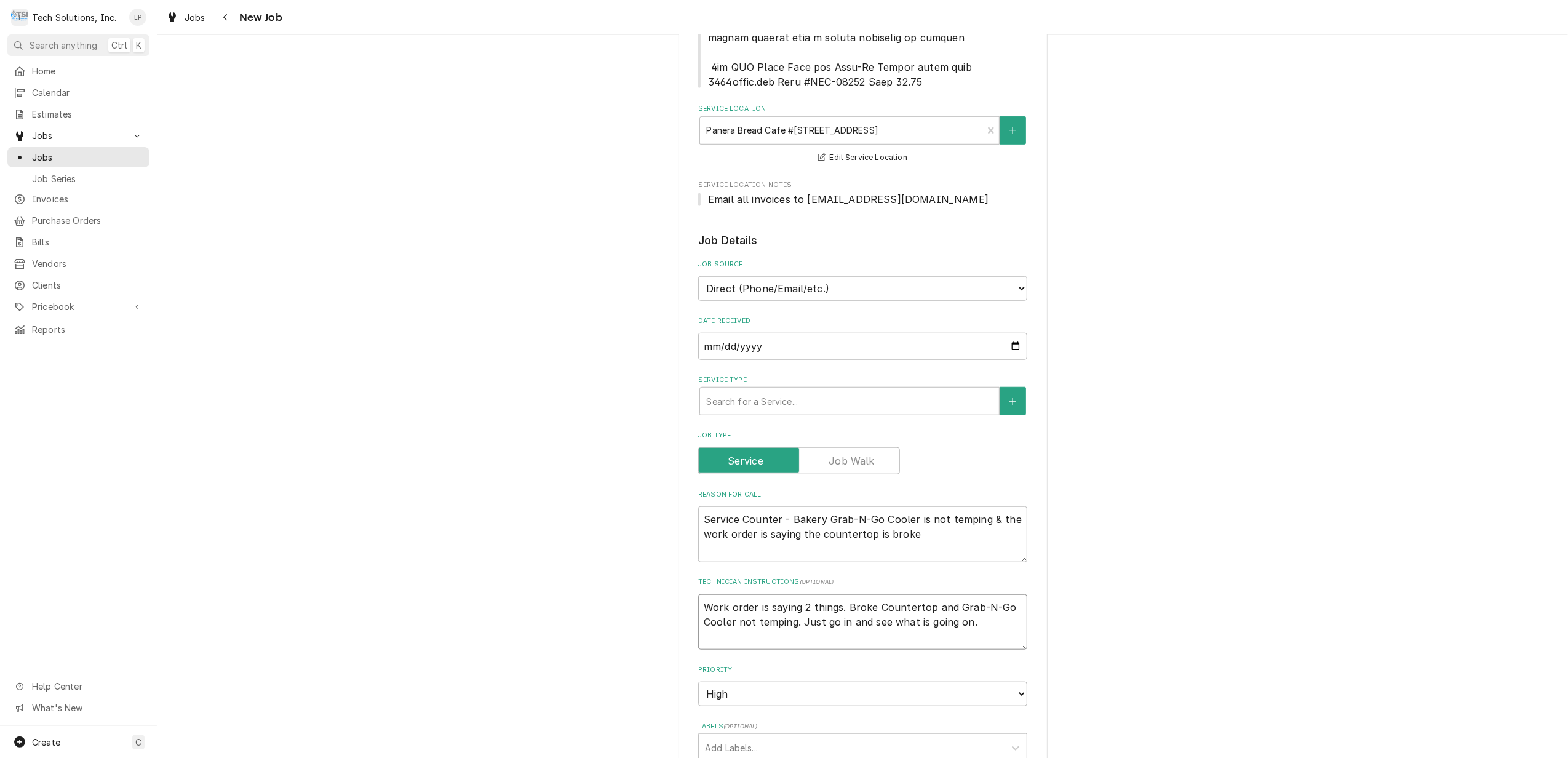
scroll to position [979, 0]
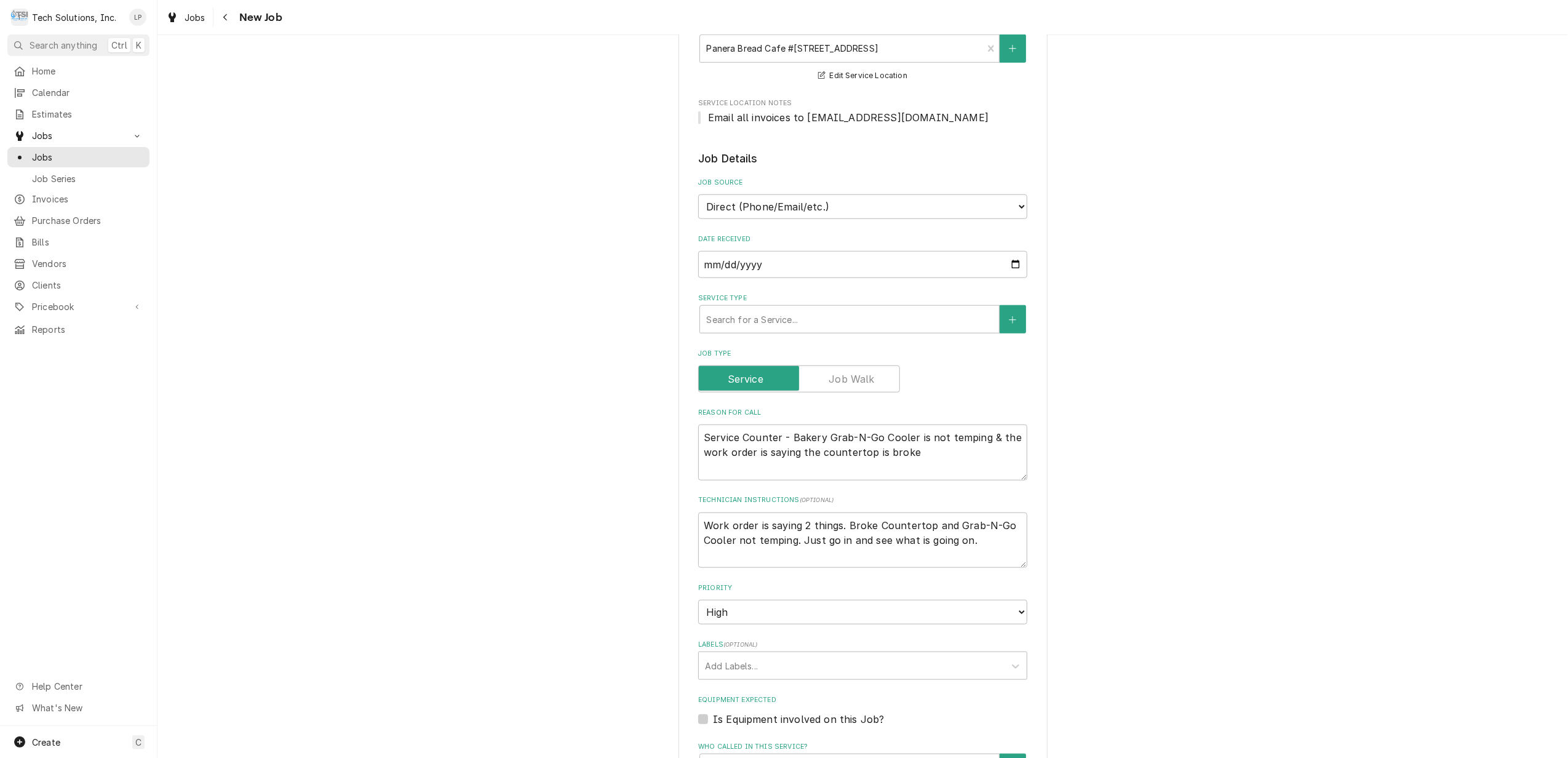
click at [874, 654] on div "Labels" at bounding box center [851, 665] width 294 height 22
click at [1182, 625] on div "Please provide the following information to create a job: Client Details Client…" at bounding box center [863, 119] width 1411 height 2104
click at [904, 657] on div "Labels" at bounding box center [851, 665] width 294 height 22
click at [904, 682] on div "Create "EcoTrak WO 3903752"" at bounding box center [863, 691] width 328 height 19
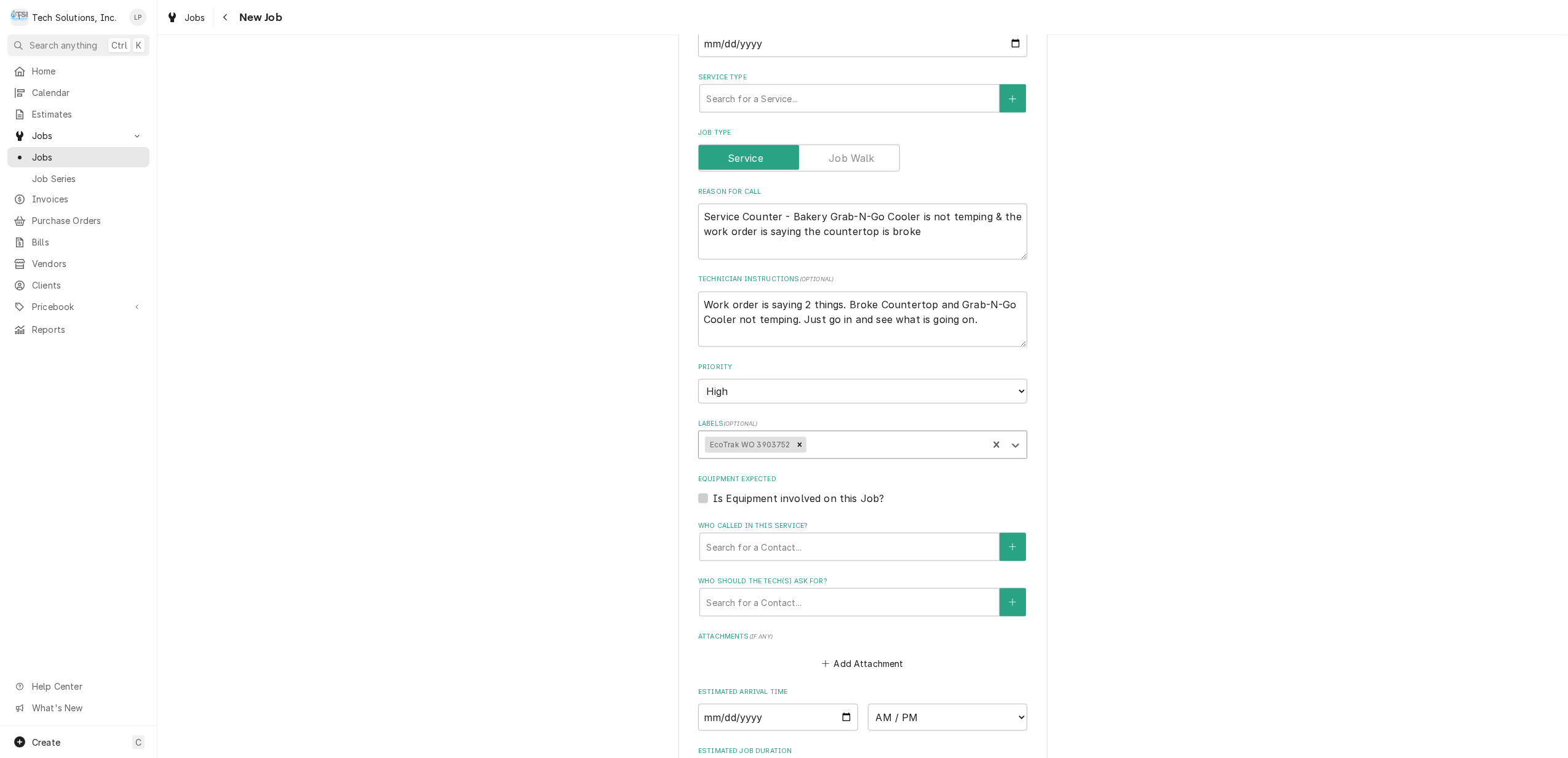
scroll to position [1225, 0]
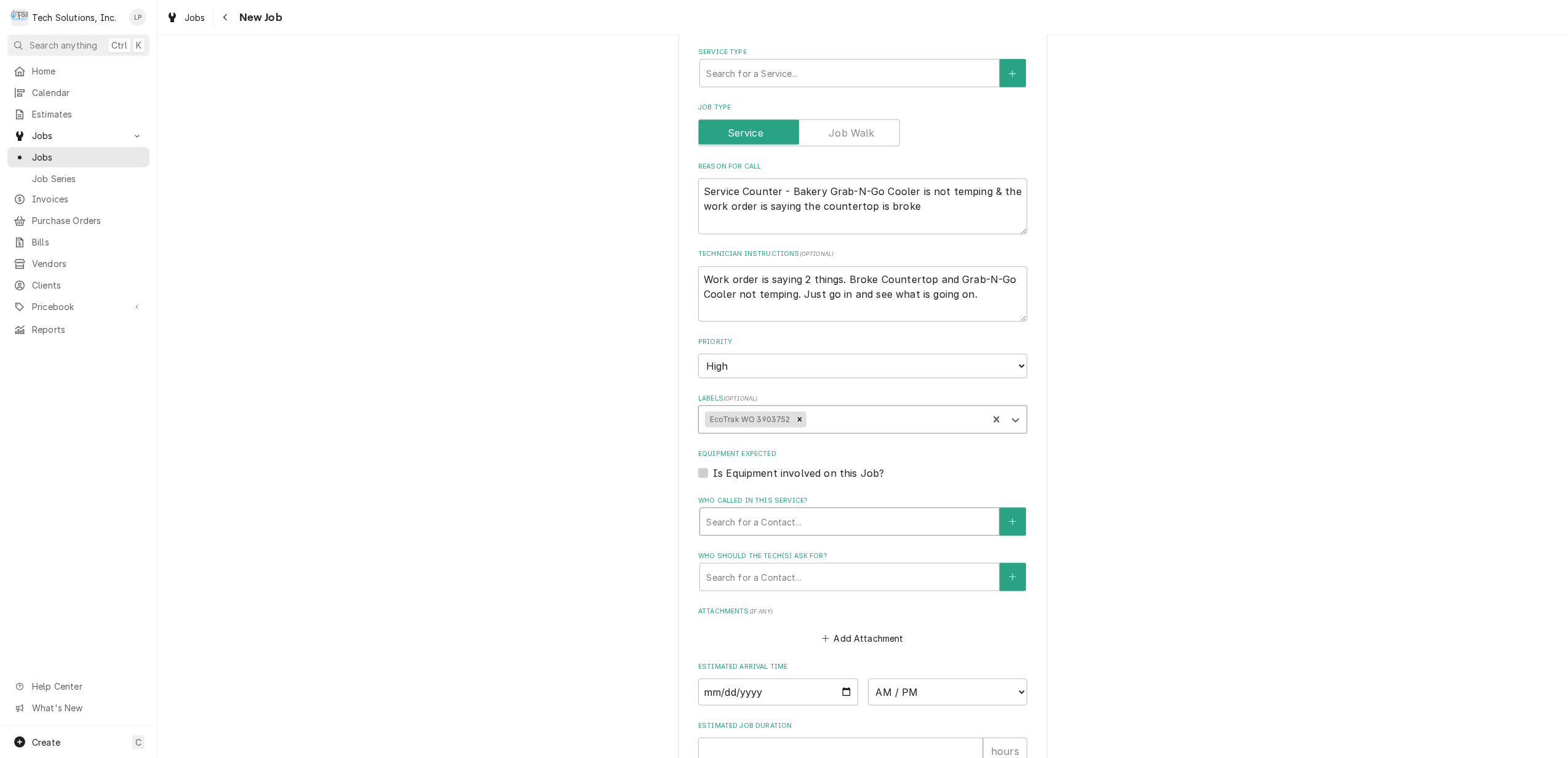
click at [838, 510] on div "Who called in this service?" at bounding box center [850, 521] width 287 height 22
click at [838, 545] on span "No Contacts Found. Click "+" to add one." at bounding box center [850, 557] width 88 height 24
click at [1000, 507] on button "Who called in this service?" at bounding box center [1013, 521] width 26 height 28
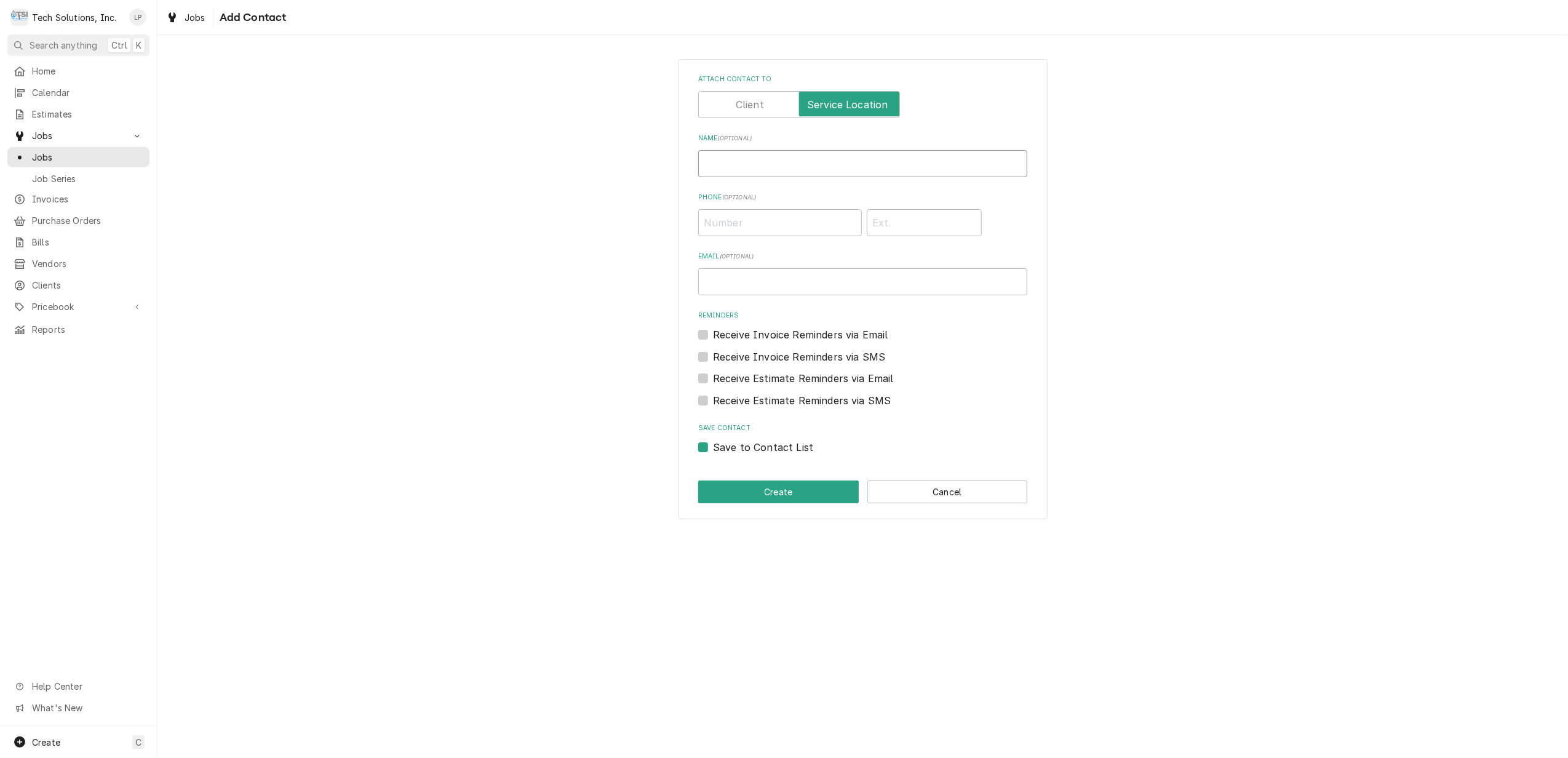
click at [793, 168] on input "Name ( optional )" at bounding box center [862, 164] width 329 height 27
click at [838, 103] on label "Attach contact to" at bounding box center [799, 105] width 201 height 27
click at [838, 103] on input "Attach contact to" at bounding box center [799, 105] width 191 height 27
click at [838, 103] on label "Attach contact to" at bounding box center [799, 105] width 201 height 27
click at [838, 103] on input "Attach contact to" at bounding box center [799, 105] width 191 height 27
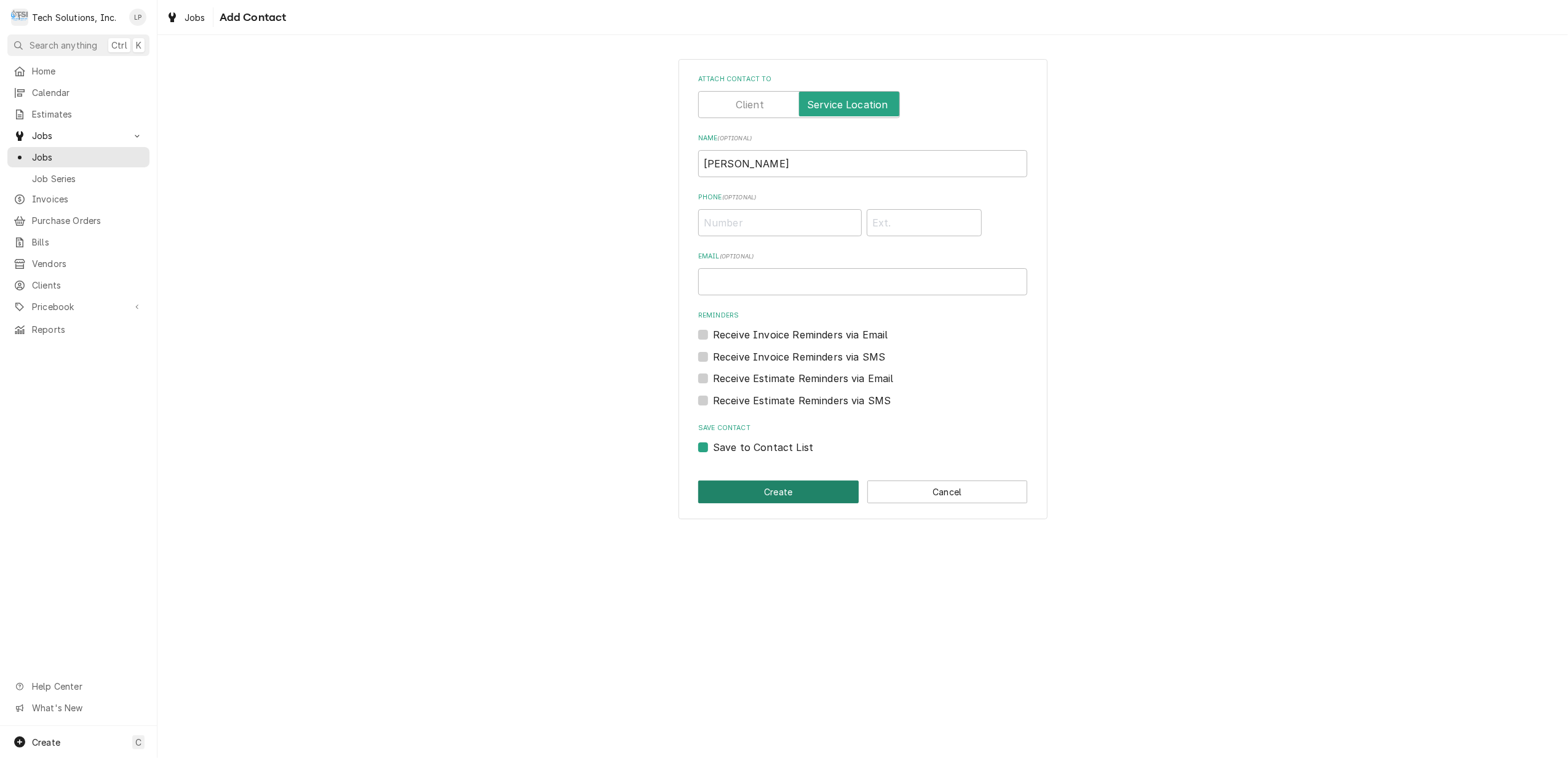
click at [810, 500] on button "Create" at bounding box center [779, 491] width 160 height 23
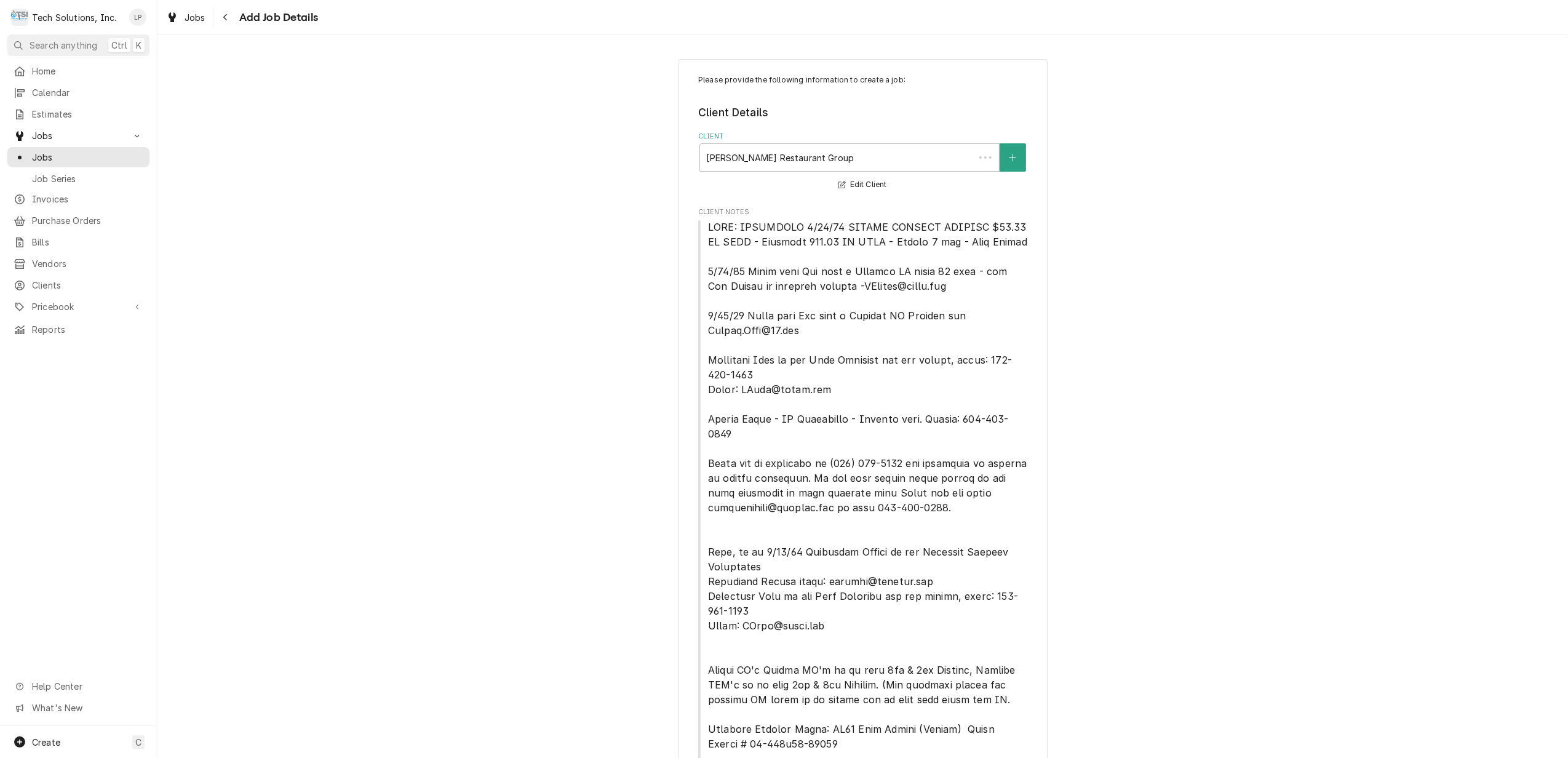
scroll to position [1225, 0]
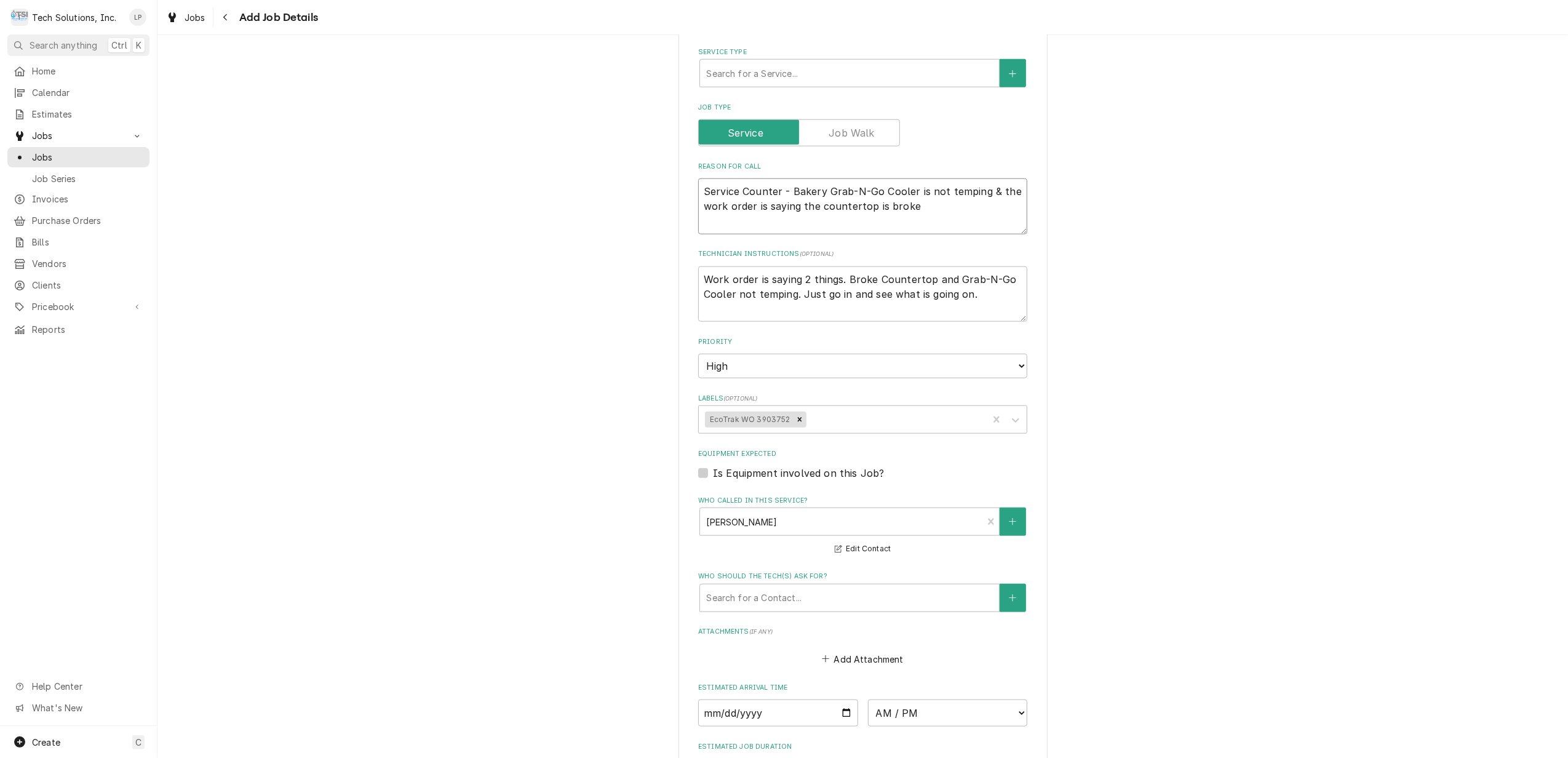
click at [906, 188] on textarea "Service Counter - Bakery Grab-N-Go Cooler is not temping & the work order is sa…" at bounding box center [862, 206] width 329 height 56
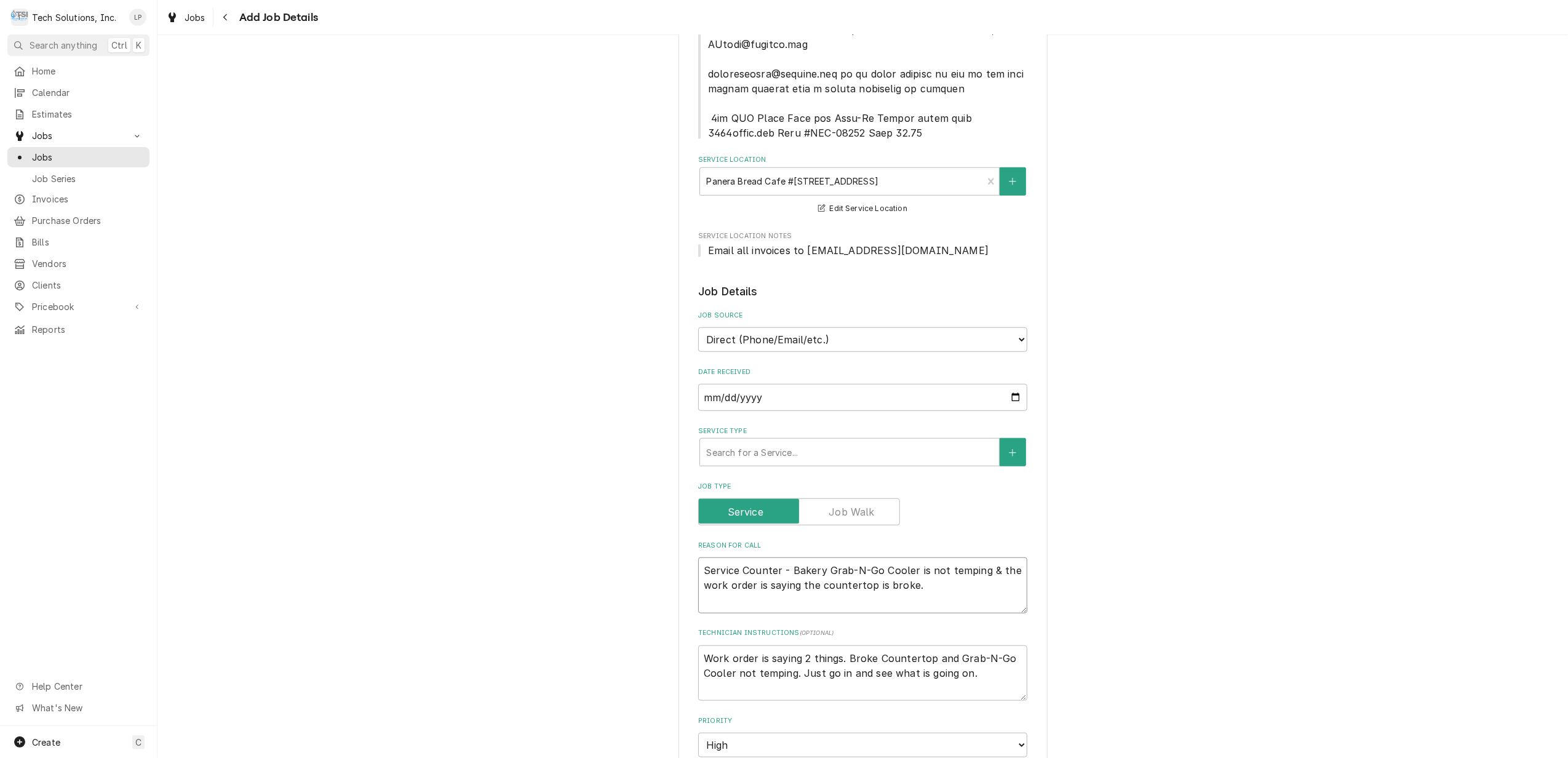
scroll to position [901, 0]
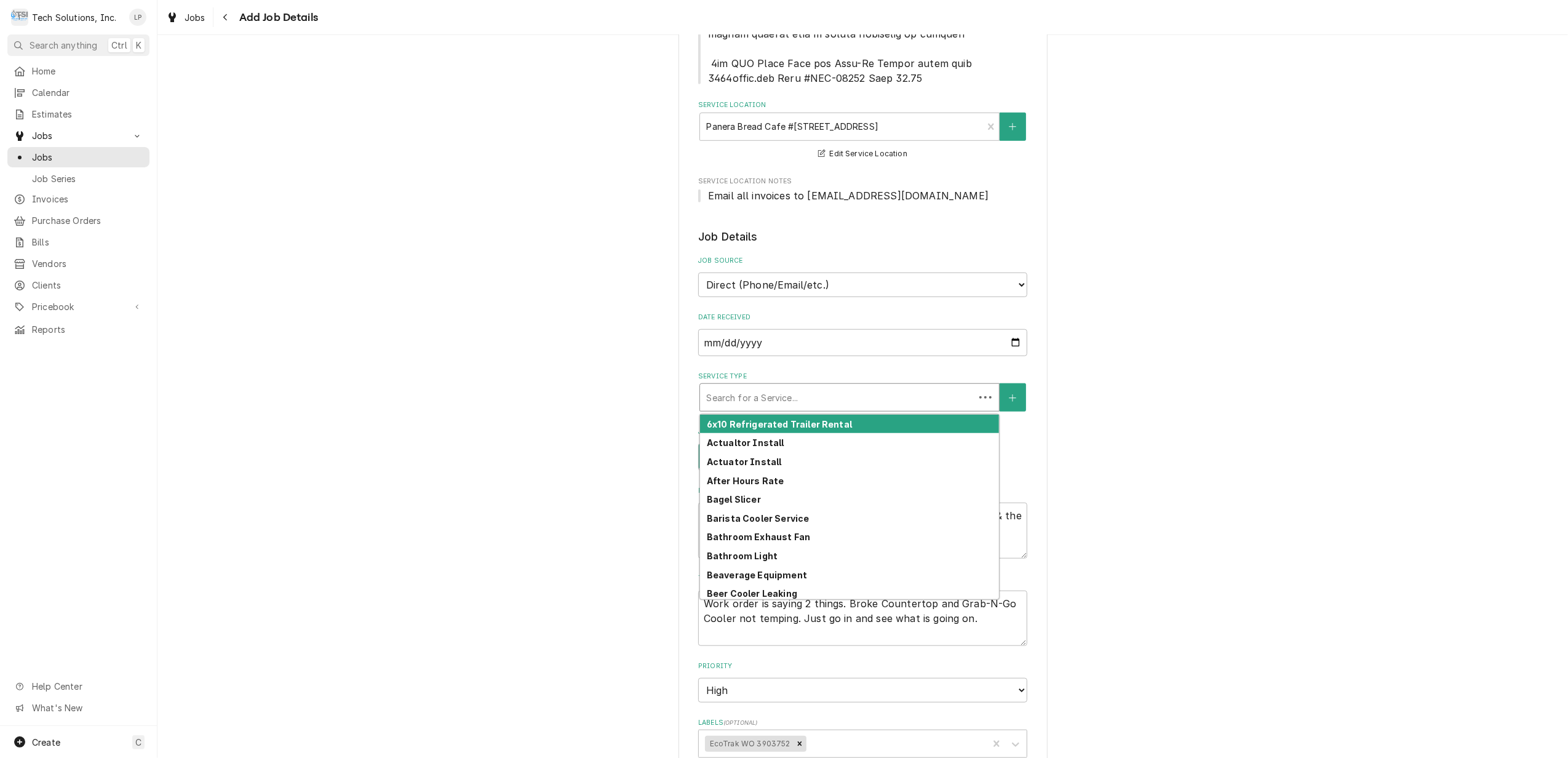
click at [941, 386] on div "Service Type" at bounding box center [838, 397] width 263 height 22
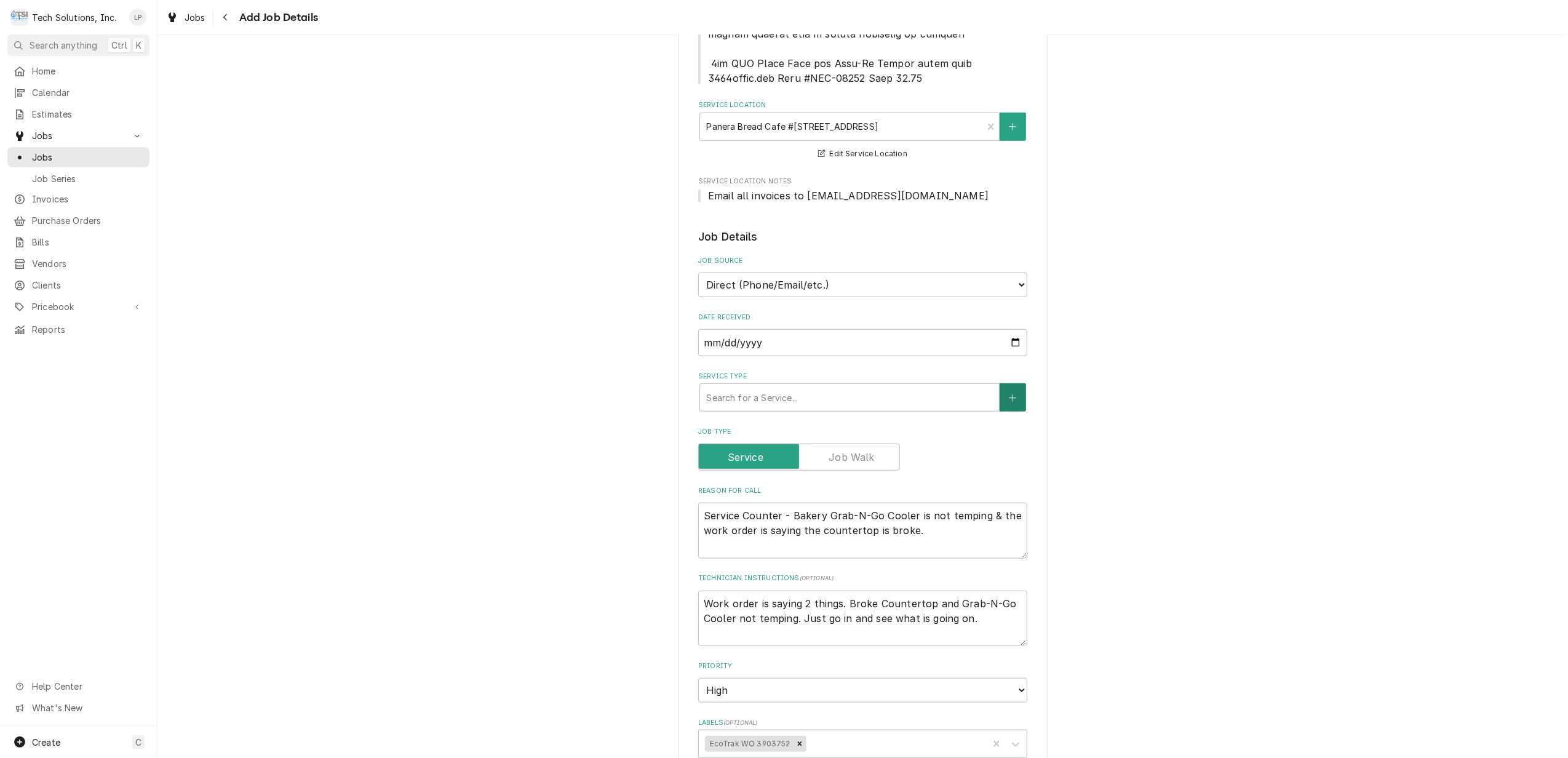
click at [1016, 383] on button "Service Type" at bounding box center [1013, 396] width 26 height 28
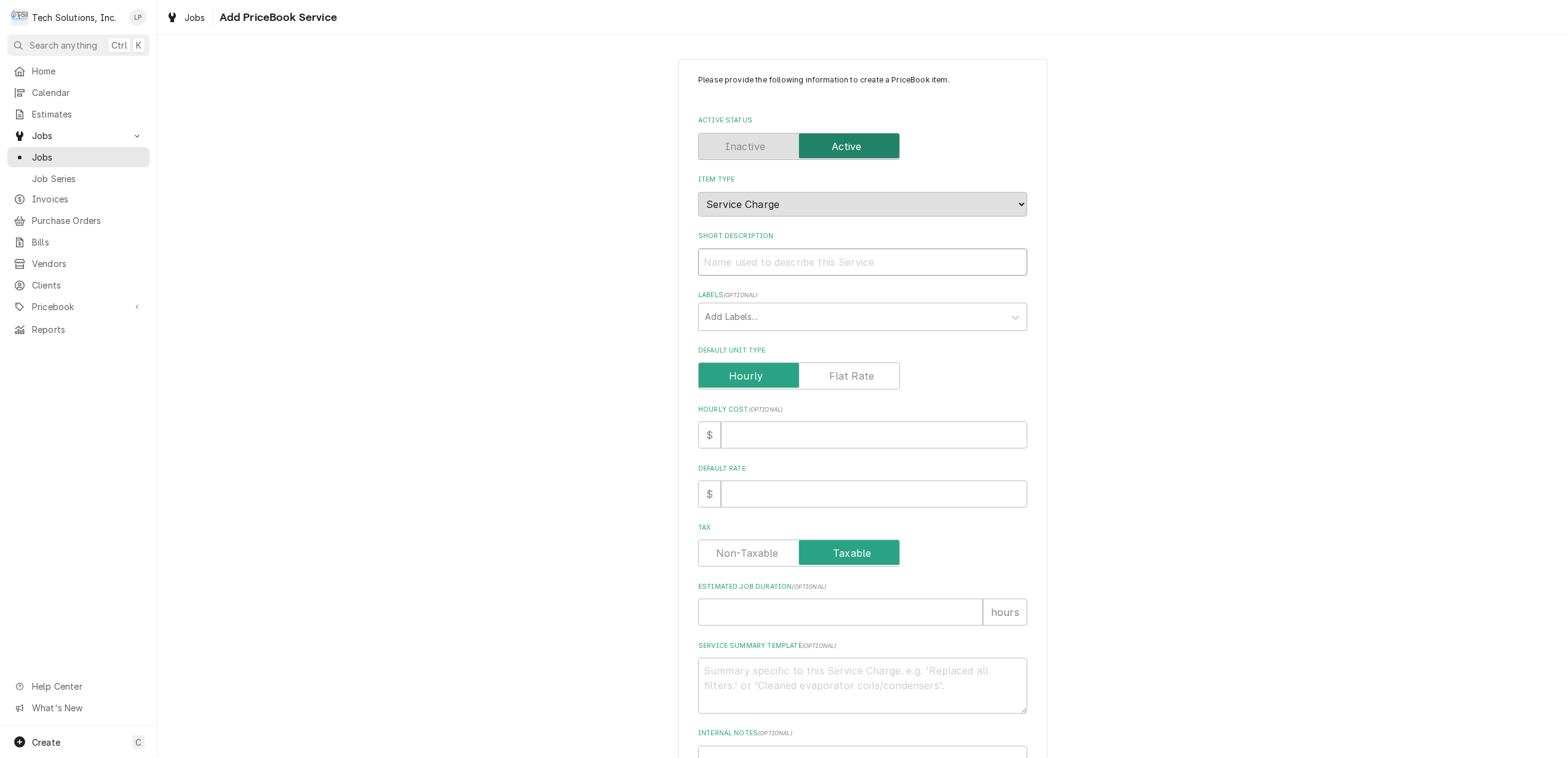
click at [771, 258] on input "Short Description" at bounding box center [862, 262] width 329 height 27
click at [970, 343] on div "Please provide the following information to create a PriceBook item. Active Sta…" at bounding box center [862, 437] width 329 height 726
click at [934, 497] on input "Default Rate" at bounding box center [874, 494] width 306 height 27
click at [960, 548] on div "Tax" at bounding box center [862, 553] width 329 height 27
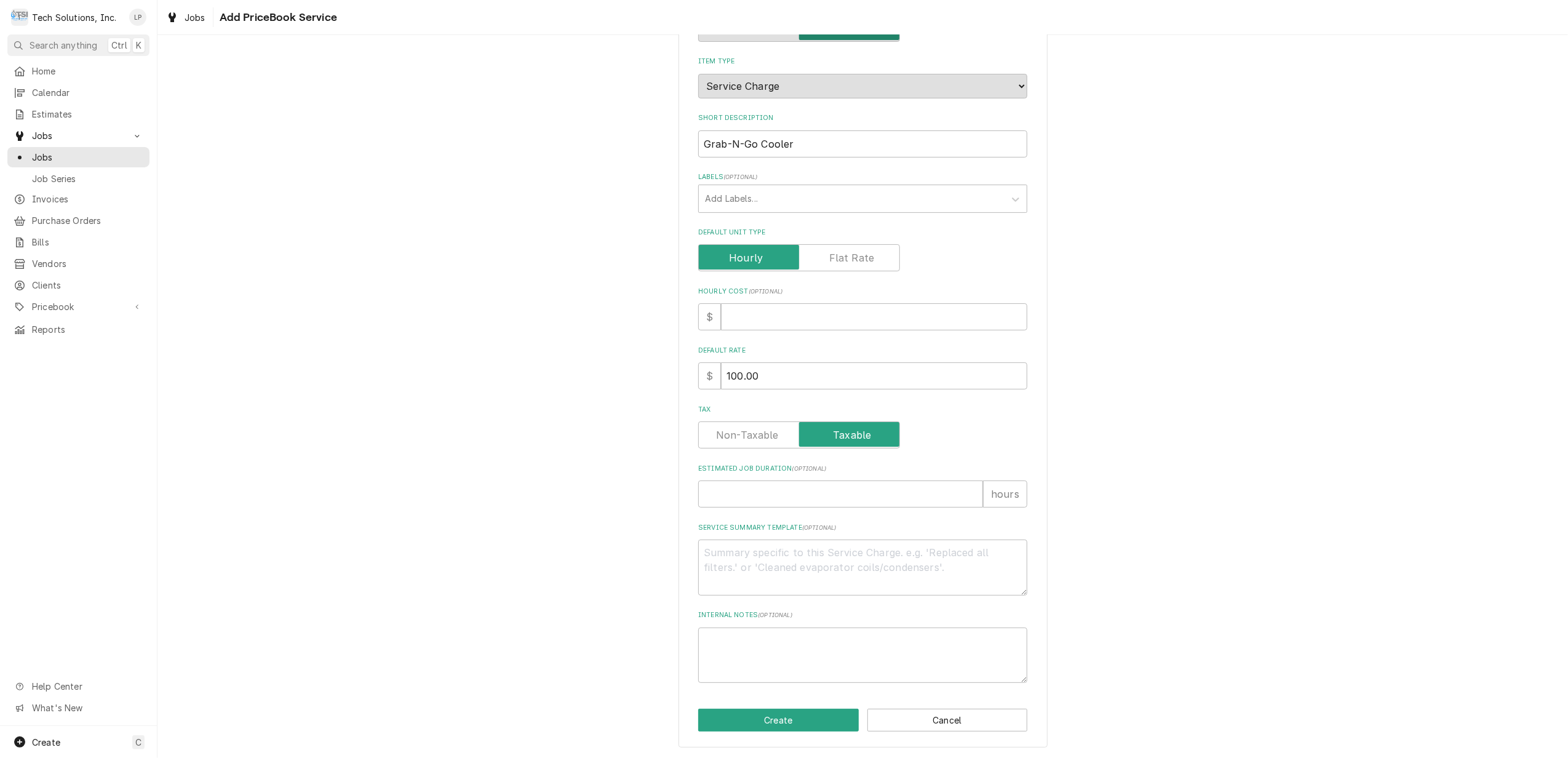
scroll to position [118, 0]
click at [788, 716] on button "Create" at bounding box center [779, 720] width 160 height 23
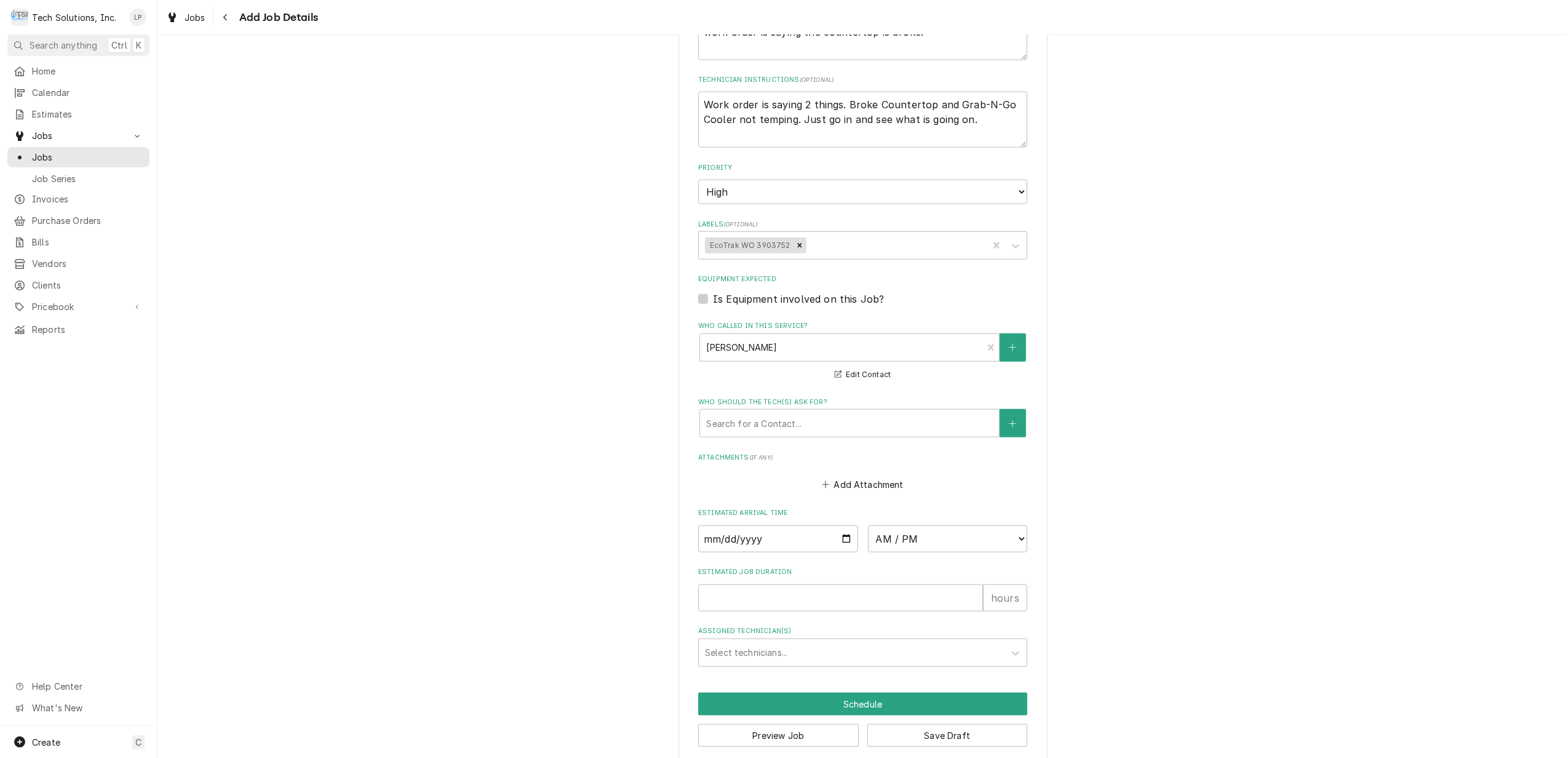
scroll to position [1423, 0]
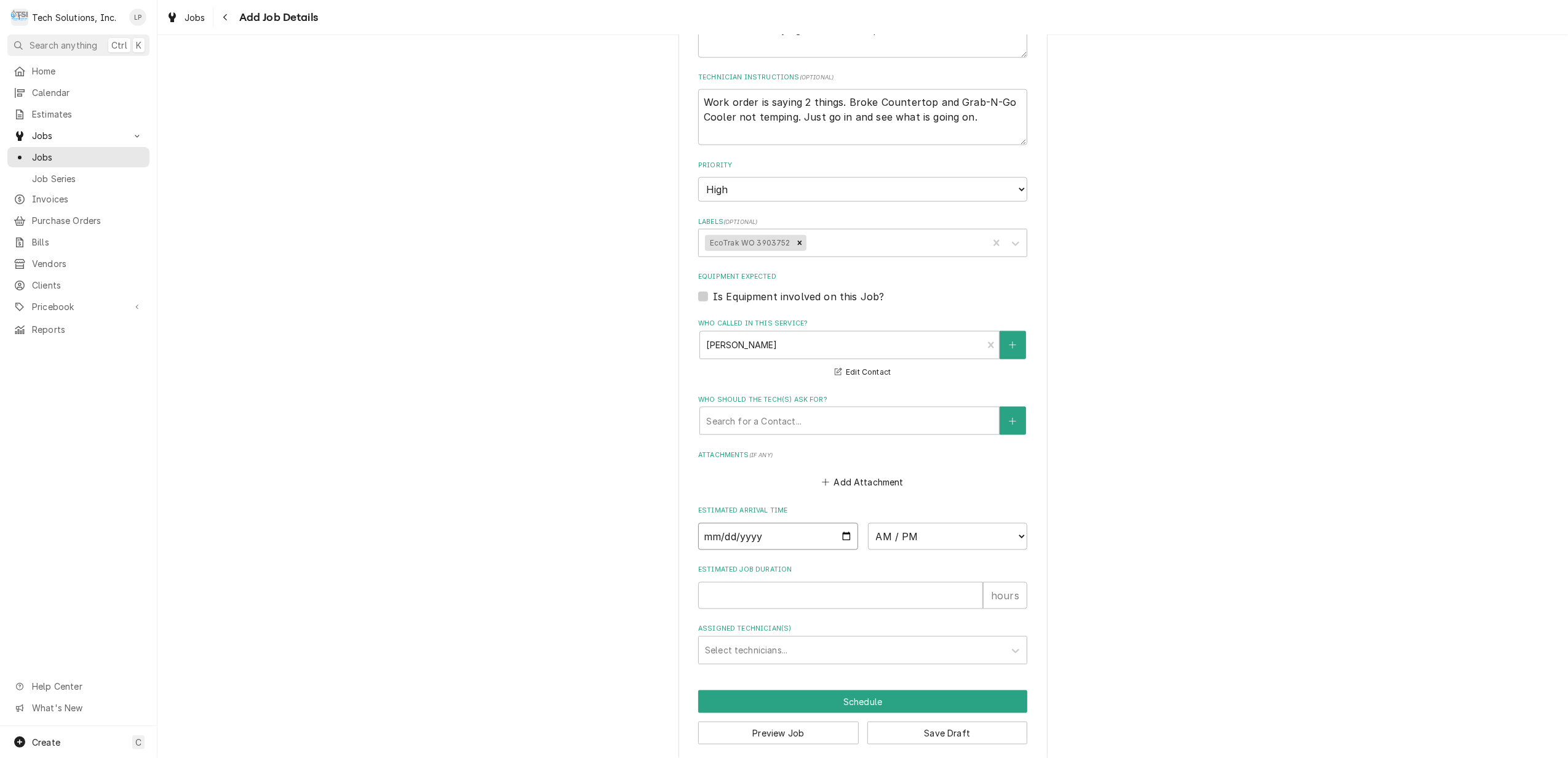
click at [835, 525] on input "Date" at bounding box center [778, 537] width 160 height 27
click at [1012, 524] on select "AM / PM 6:00 AM 6:15 AM 6:30 AM 6:45 AM 7:00 AM 7:15 AM 7:30 AM 7:45 AM 8:00 AM…" at bounding box center [947, 537] width 160 height 27
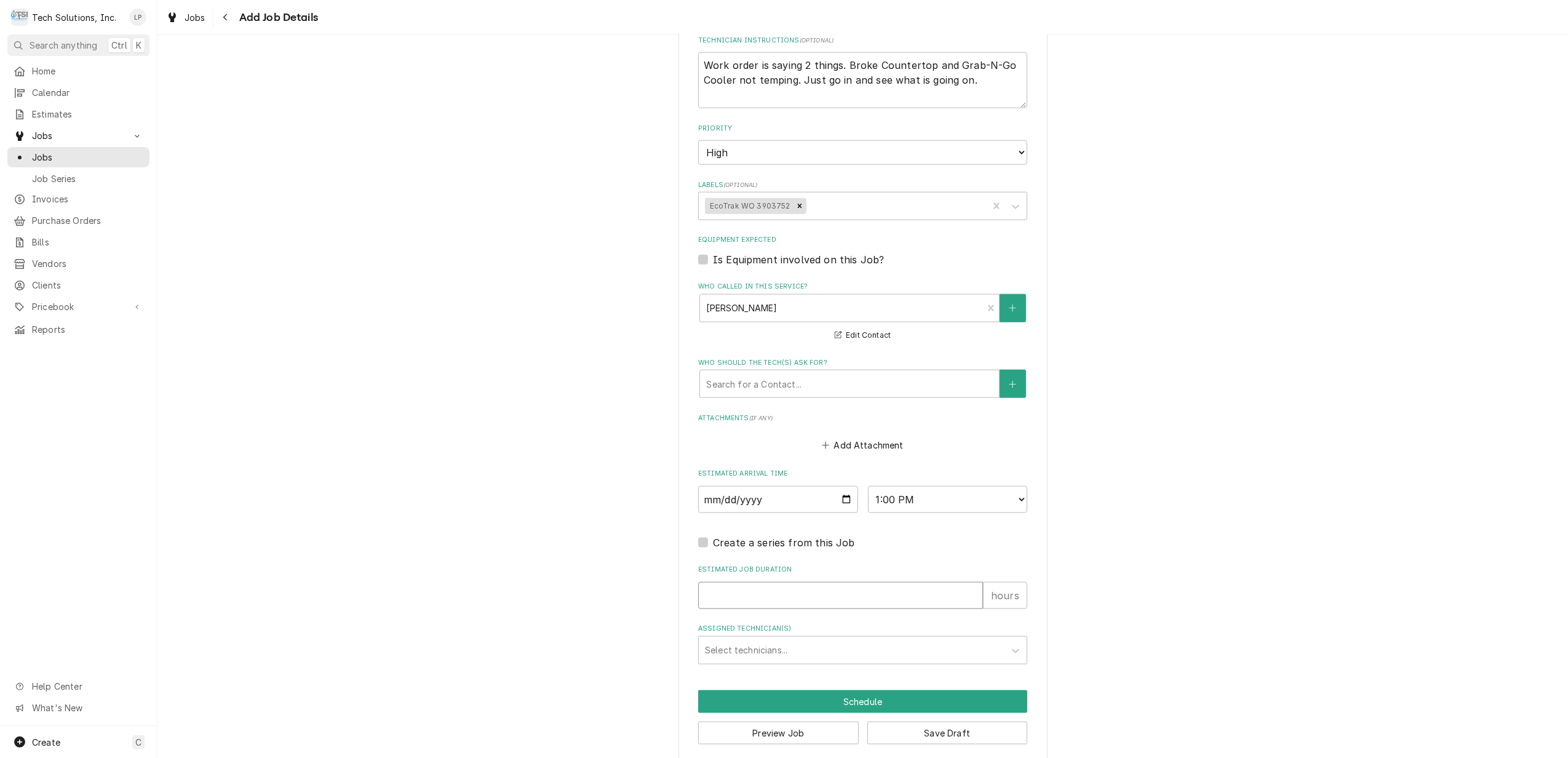
click at [967, 581] on input "Estimated Job Duration" at bounding box center [841, 595] width 285 height 27
click at [965, 581] on input "Estimated Job Duration" at bounding box center [841, 595] width 285 height 27
click at [970, 581] on input "1" at bounding box center [841, 595] width 285 height 27
click at [970, 581] on input "2" at bounding box center [841, 595] width 285 height 27
click at [967, 581] on input "3" at bounding box center [841, 595] width 285 height 27
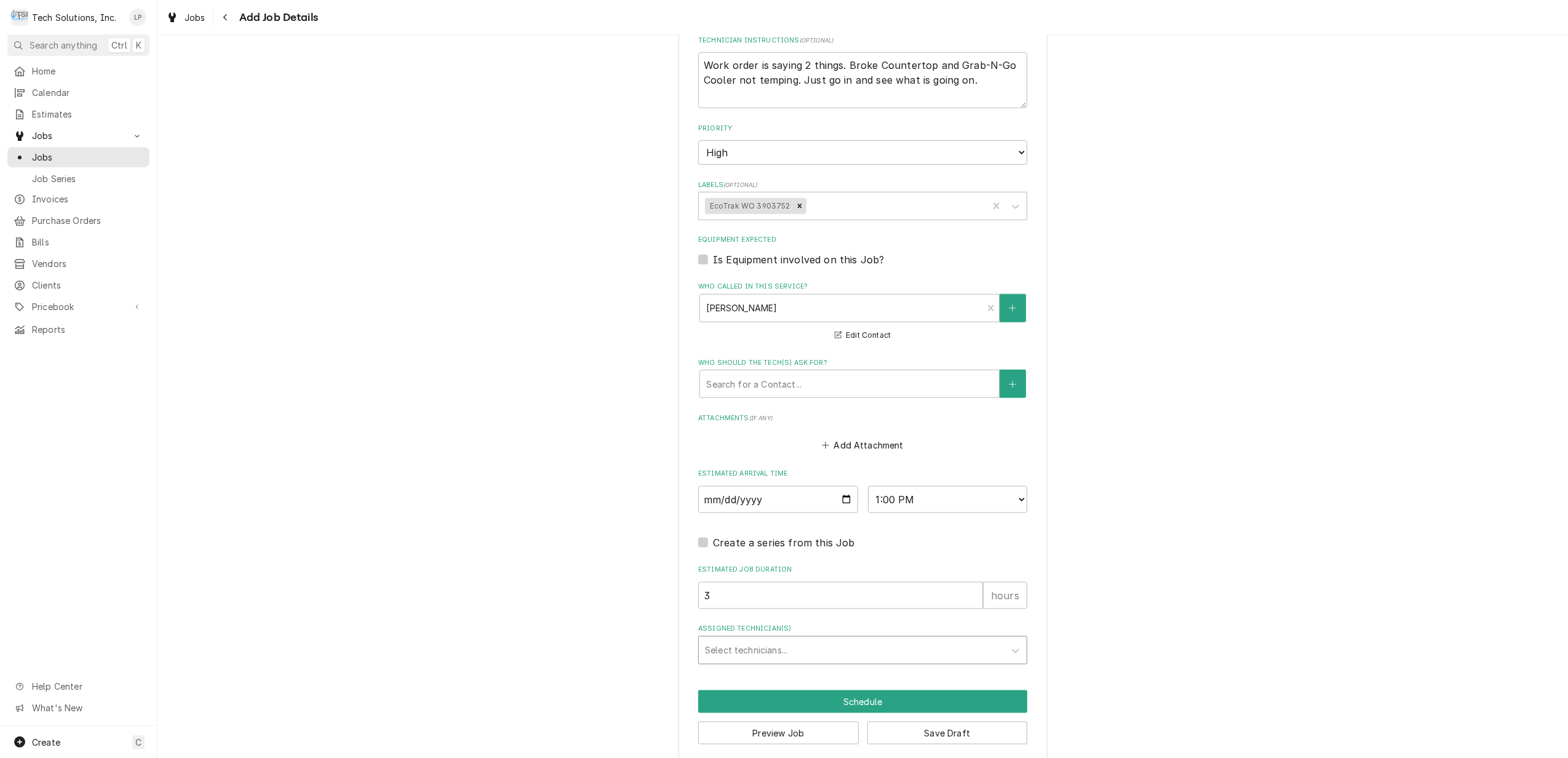
click at [972, 639] on div "Assigned Technician(s)" at bounding box center [851, 650] width 294 height 22
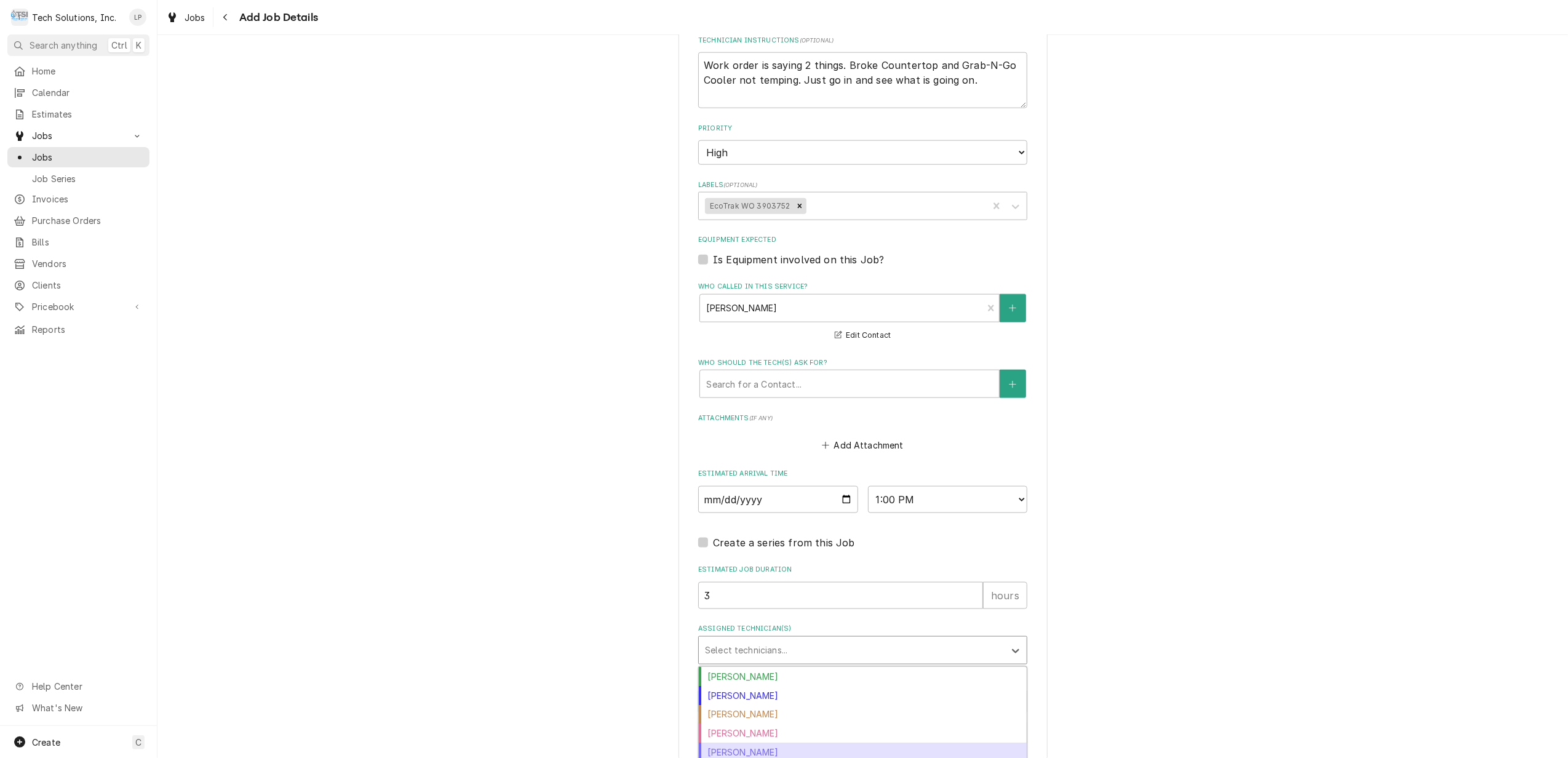
scroll to position [28, 0]
click at [948, 732] on div "Otis Tooley" at bounding box center [863, 742] width 328 height 19
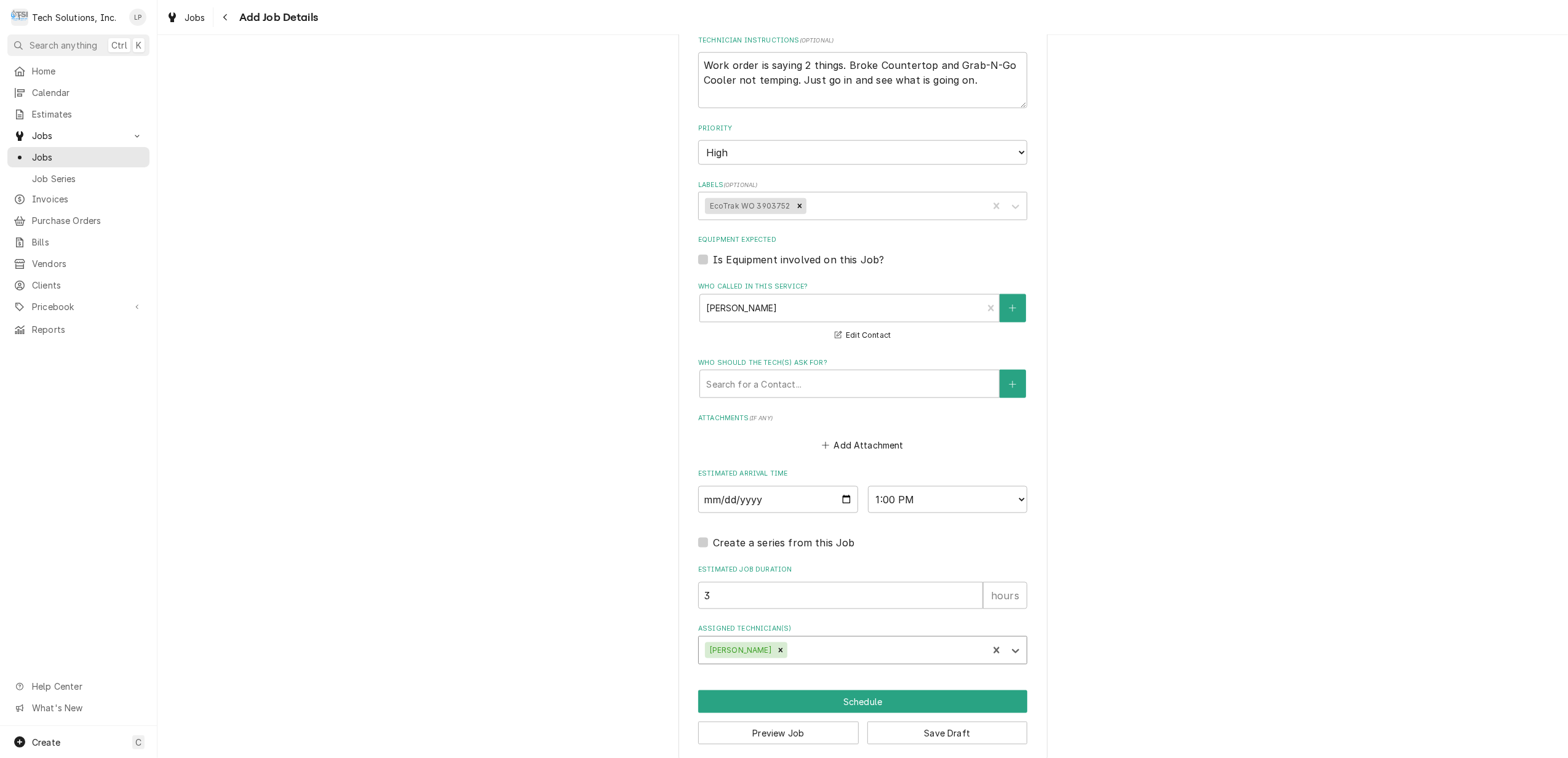
click at [857, 436] on button "Add Attachment" at bounding box center [863, 445] width 86 height 17
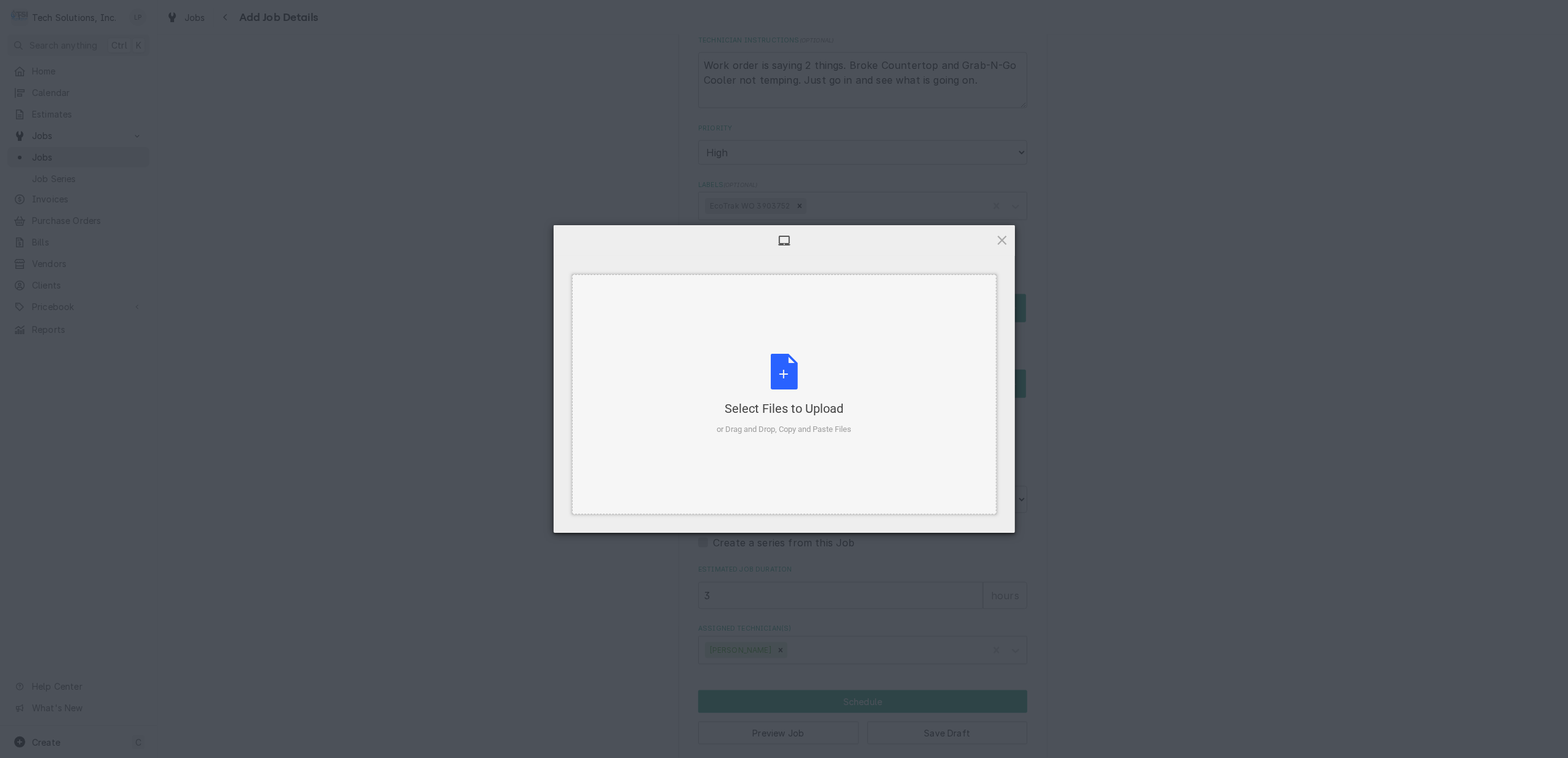
click at [790, 374] on div "Select Files to Upload or Drag and Drop, Copy and Paste Files" at bounding box center [784, 394] width 135 height 82
click at [968, 516] on span "Upload 1" at bounding box center [978, 517] width 24 height 9
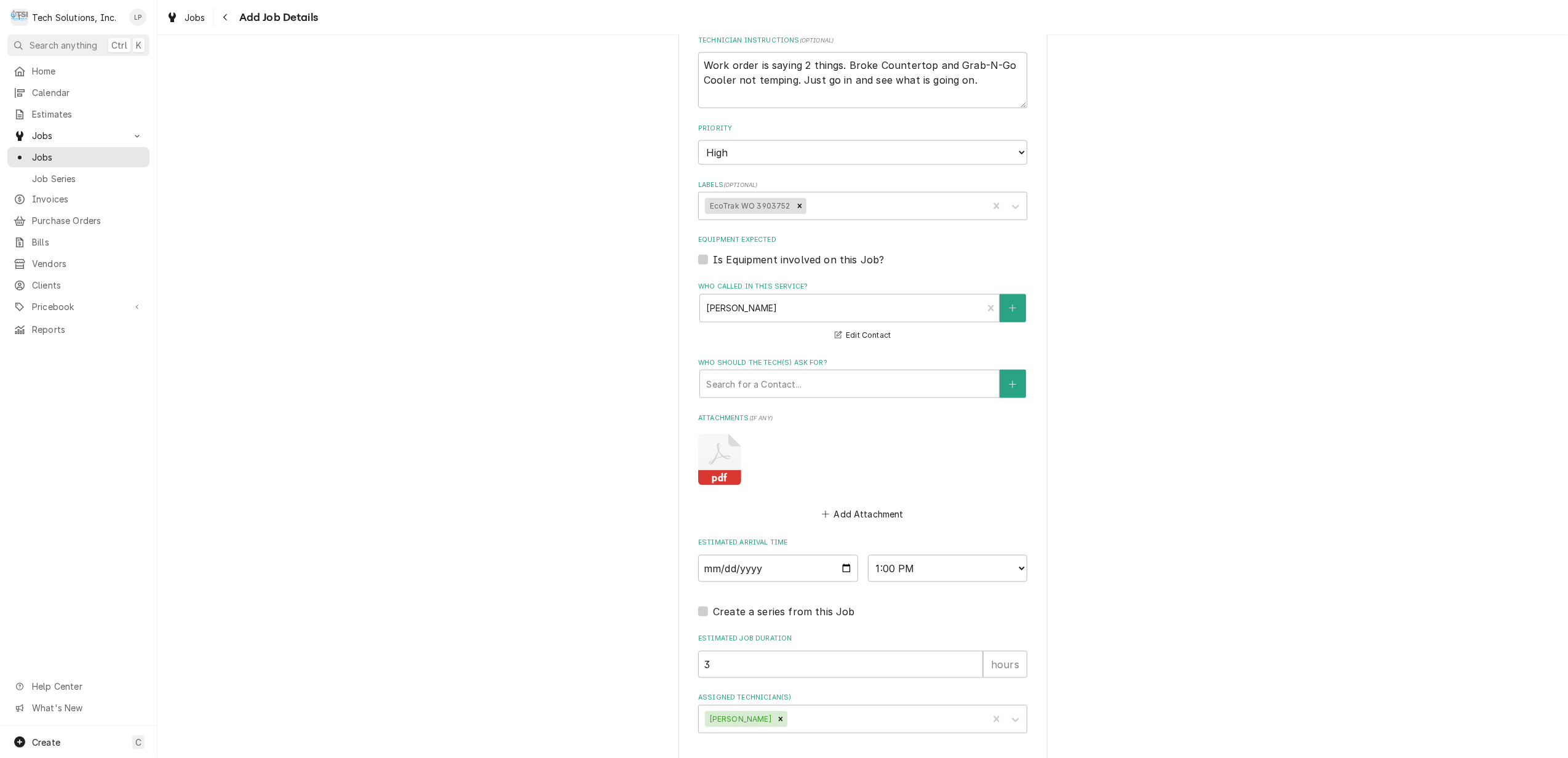
scroll to position [1529, 0]
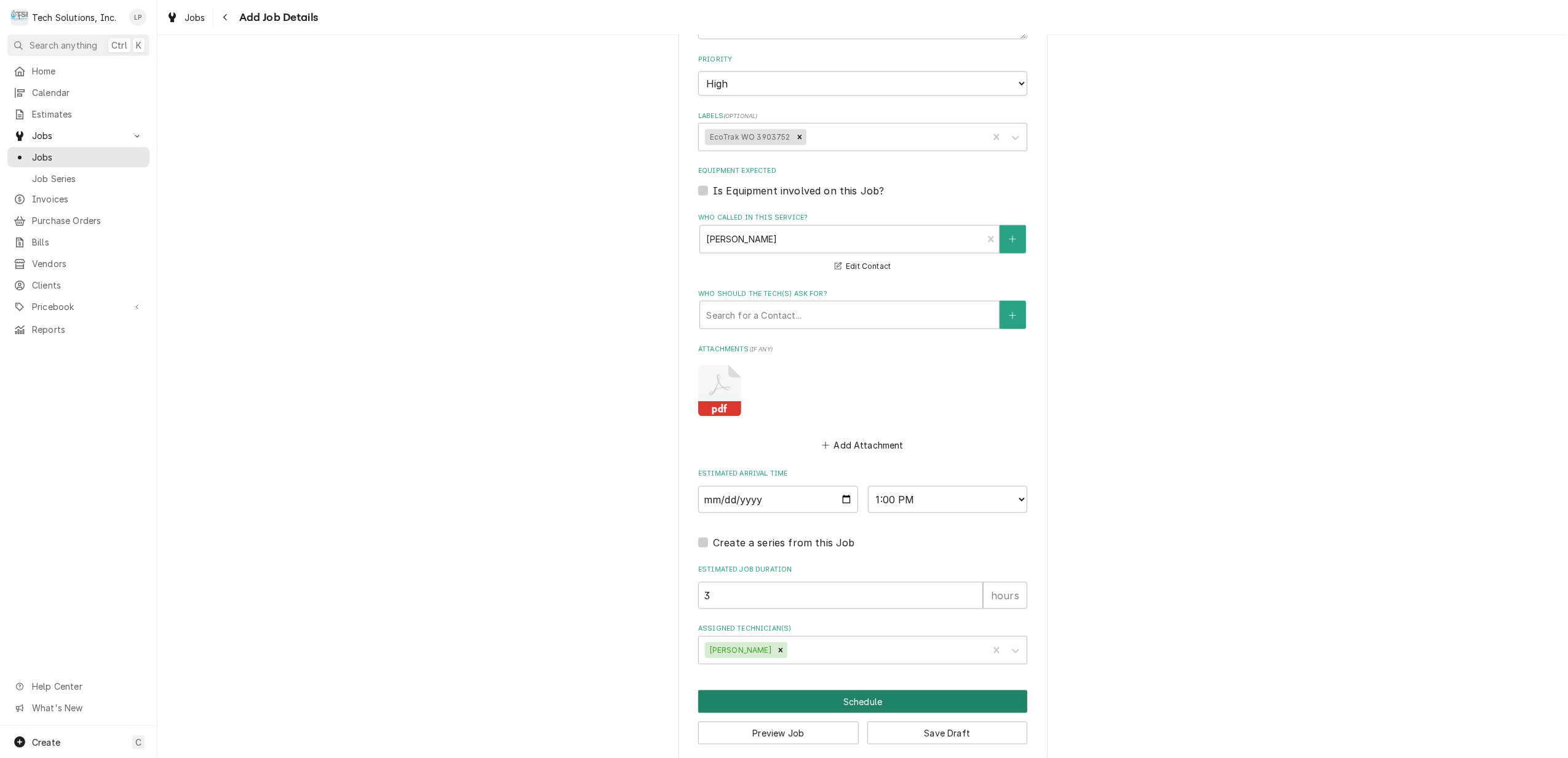
click at [849, 690] on button "Schedule" at bounding box center [862, 701] width 329 height 23
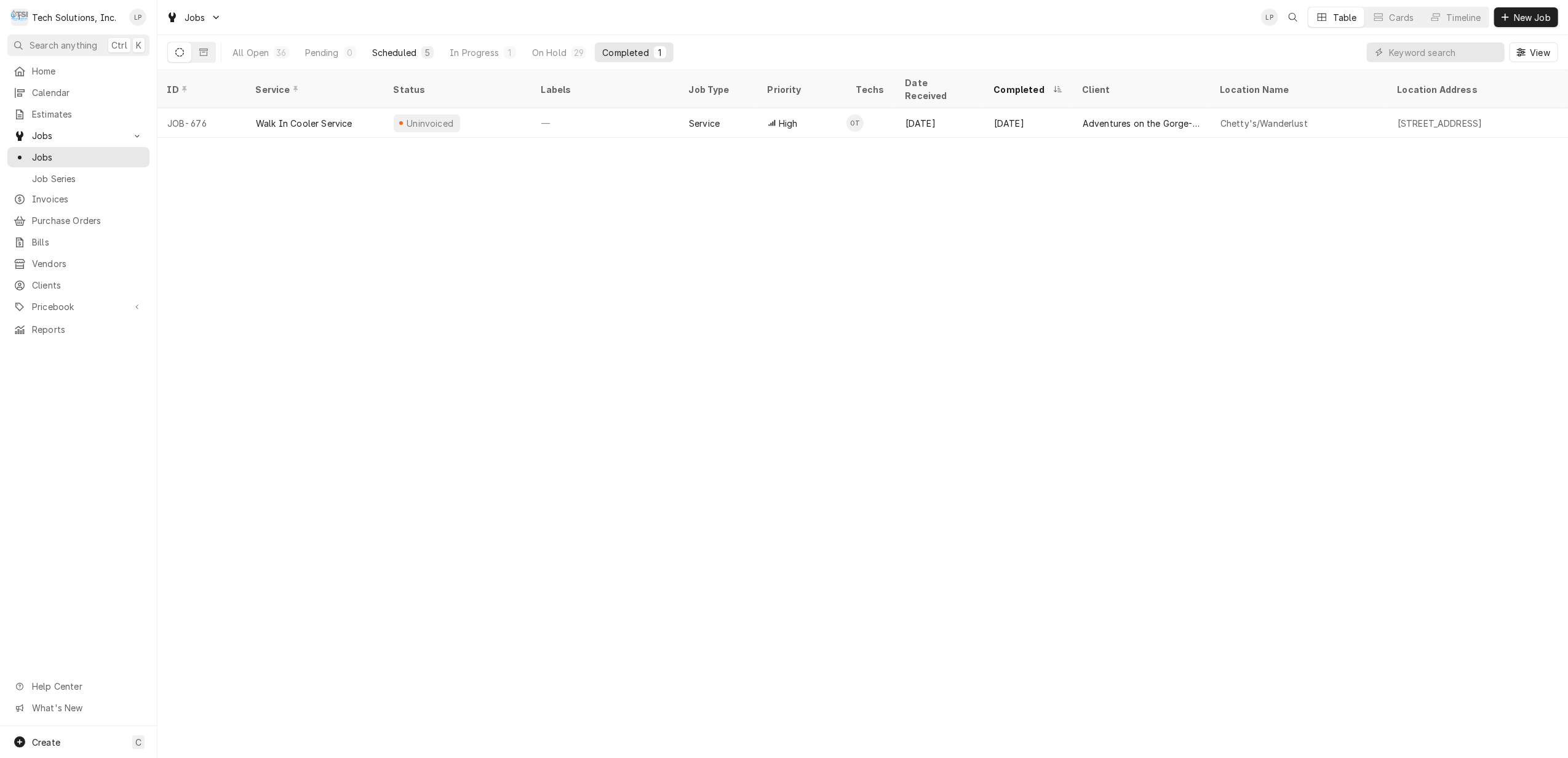
click at [397, 53] on div "Scheduled" at bounding box center [394, 53] width 45 height 13
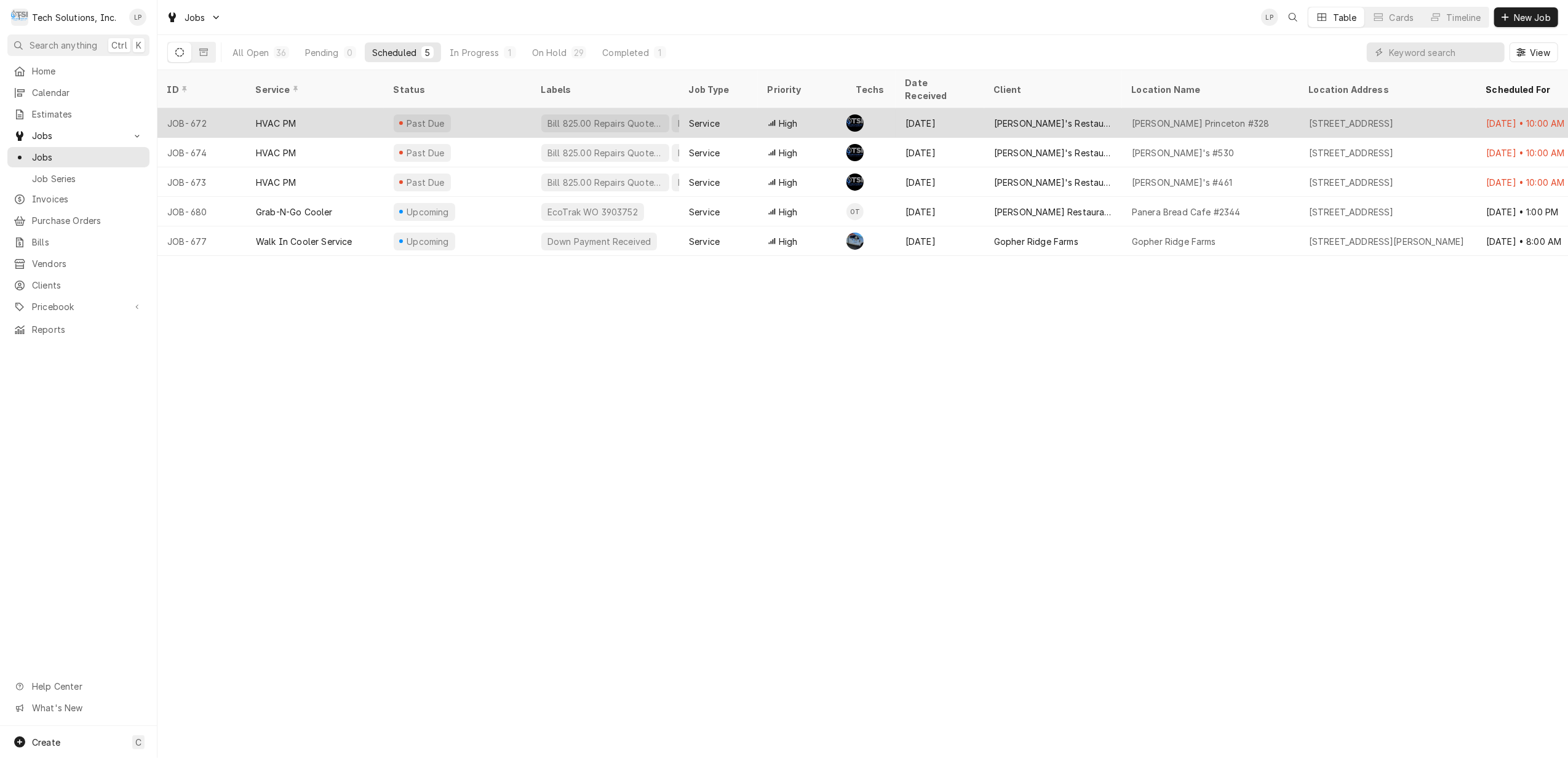
click at [492, 114] on div "Past Due" at bounding box center [458, 123] width 148 height 29
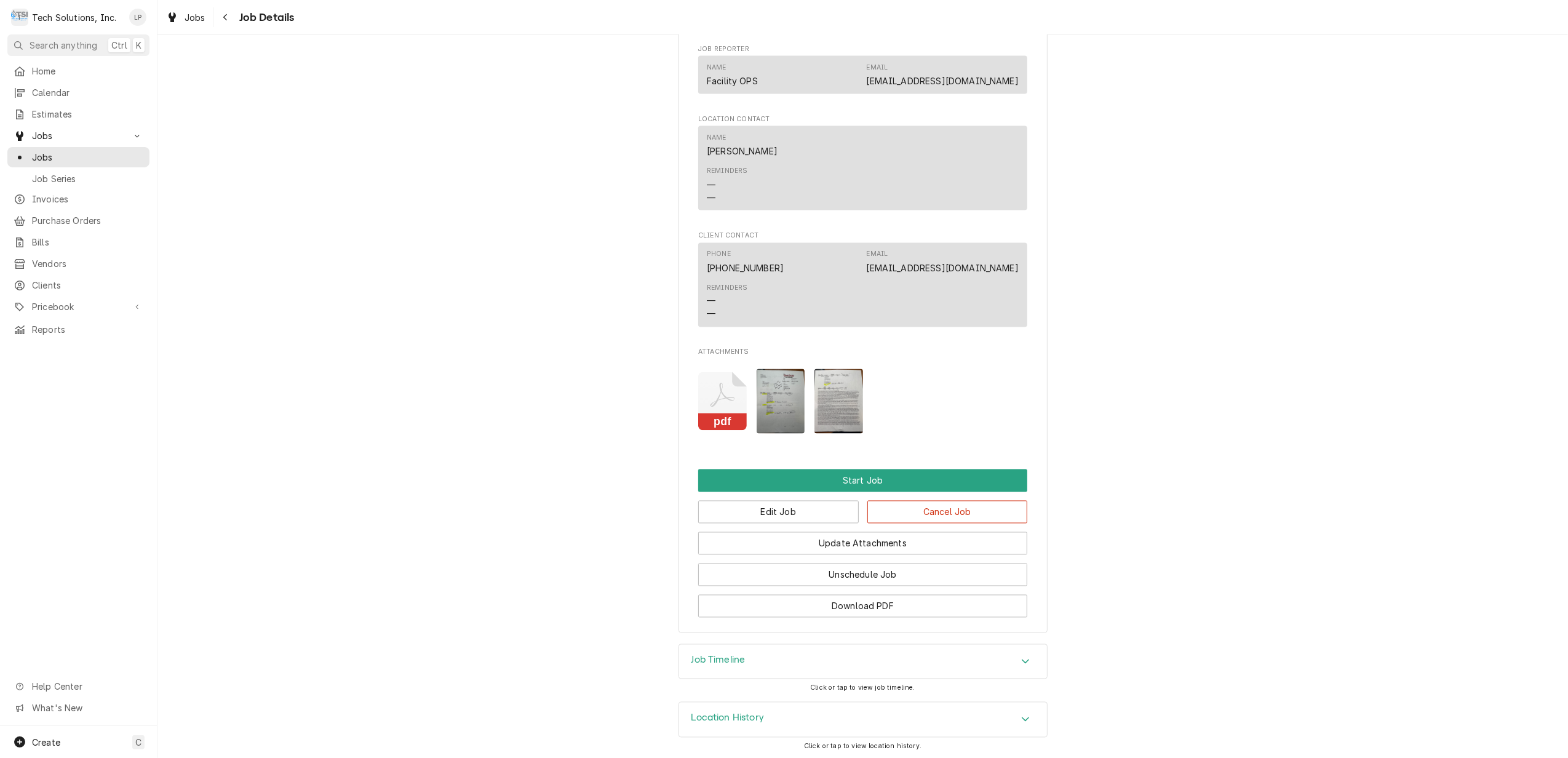
scroll to position [2105, 0]
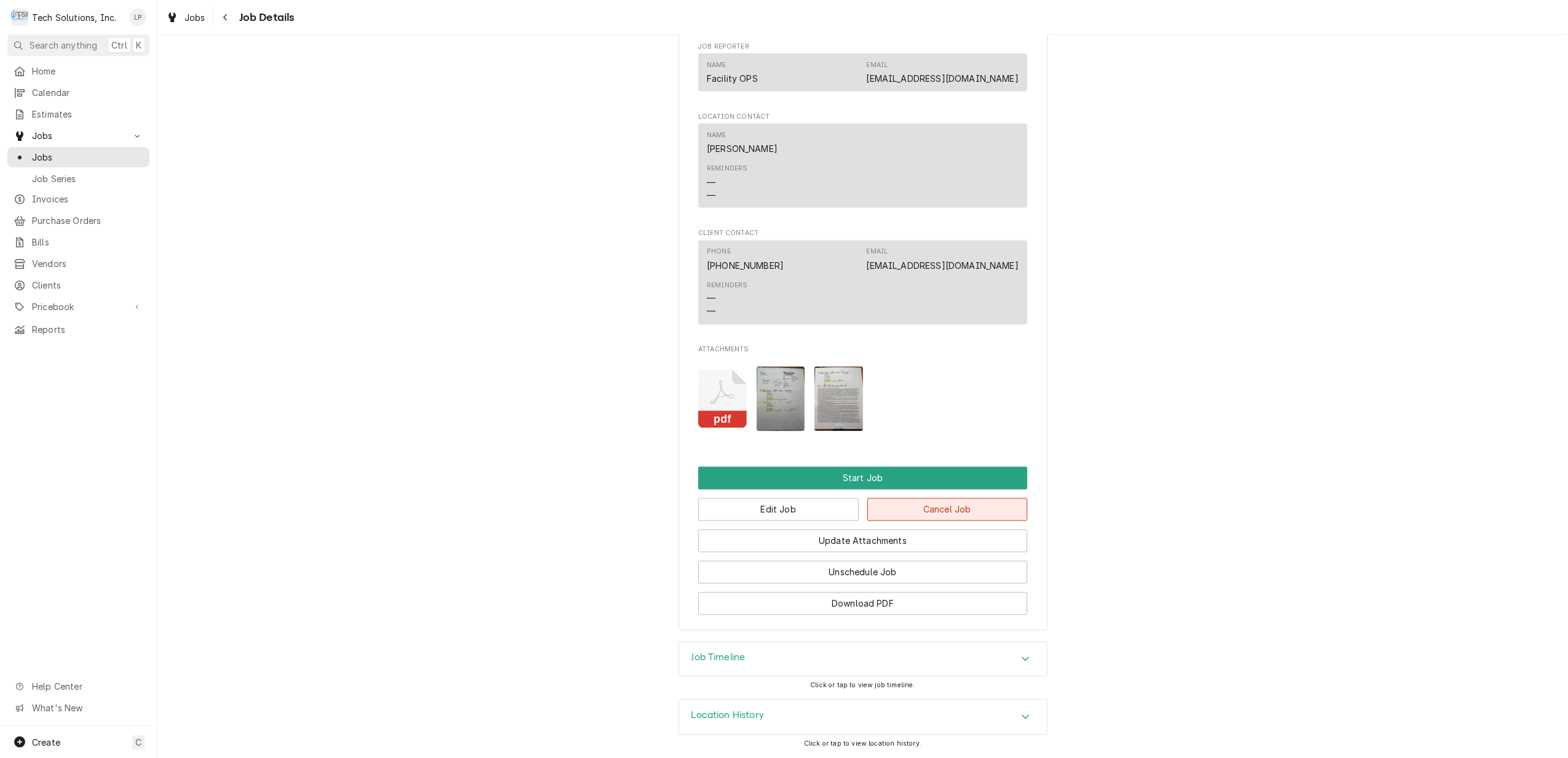
click at [913, 509] on button "Cancel Job" at bounding box center [948, 509] width 160 height 23
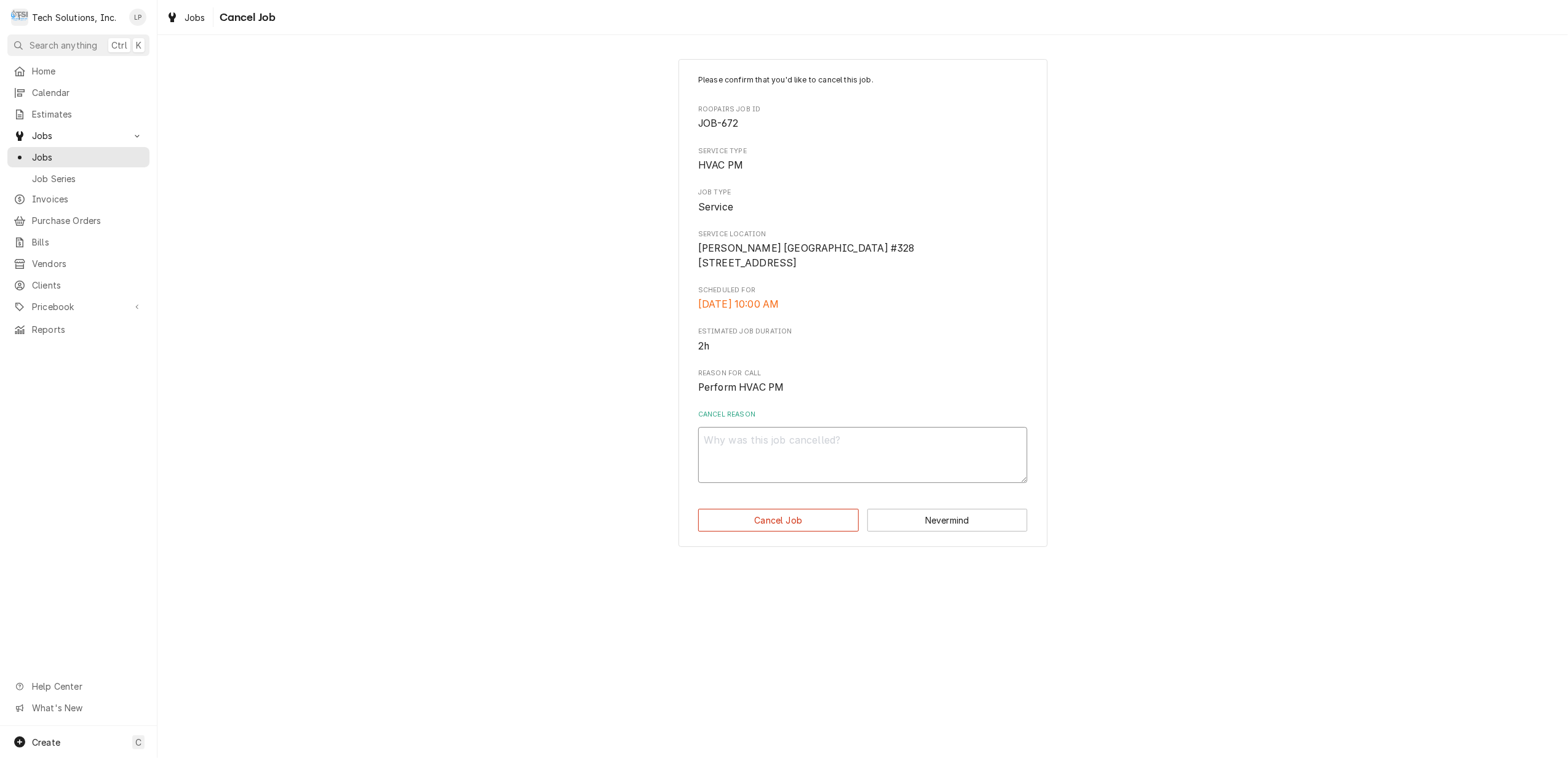
click at [840, 465] on textarea "Cancel Reason" at bounding box center [862, 454] width 329 height 56
type textarea "x"
type textarea "J"
type textarea "x"
type textarea "Jo"
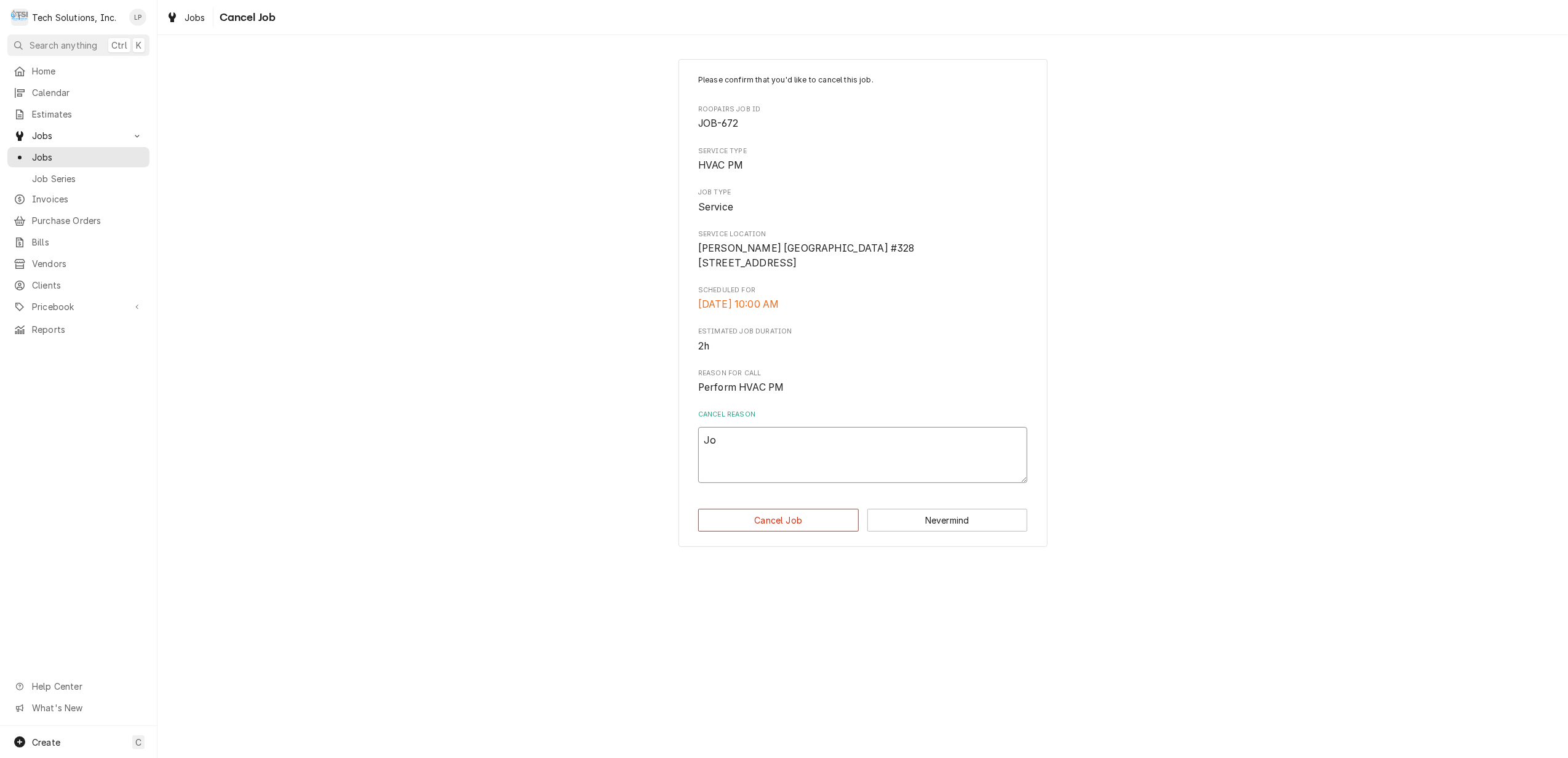
type textarea "x"
type textarea "Job"
type textarea "x"
type textarea "Job"
type textarea "x"
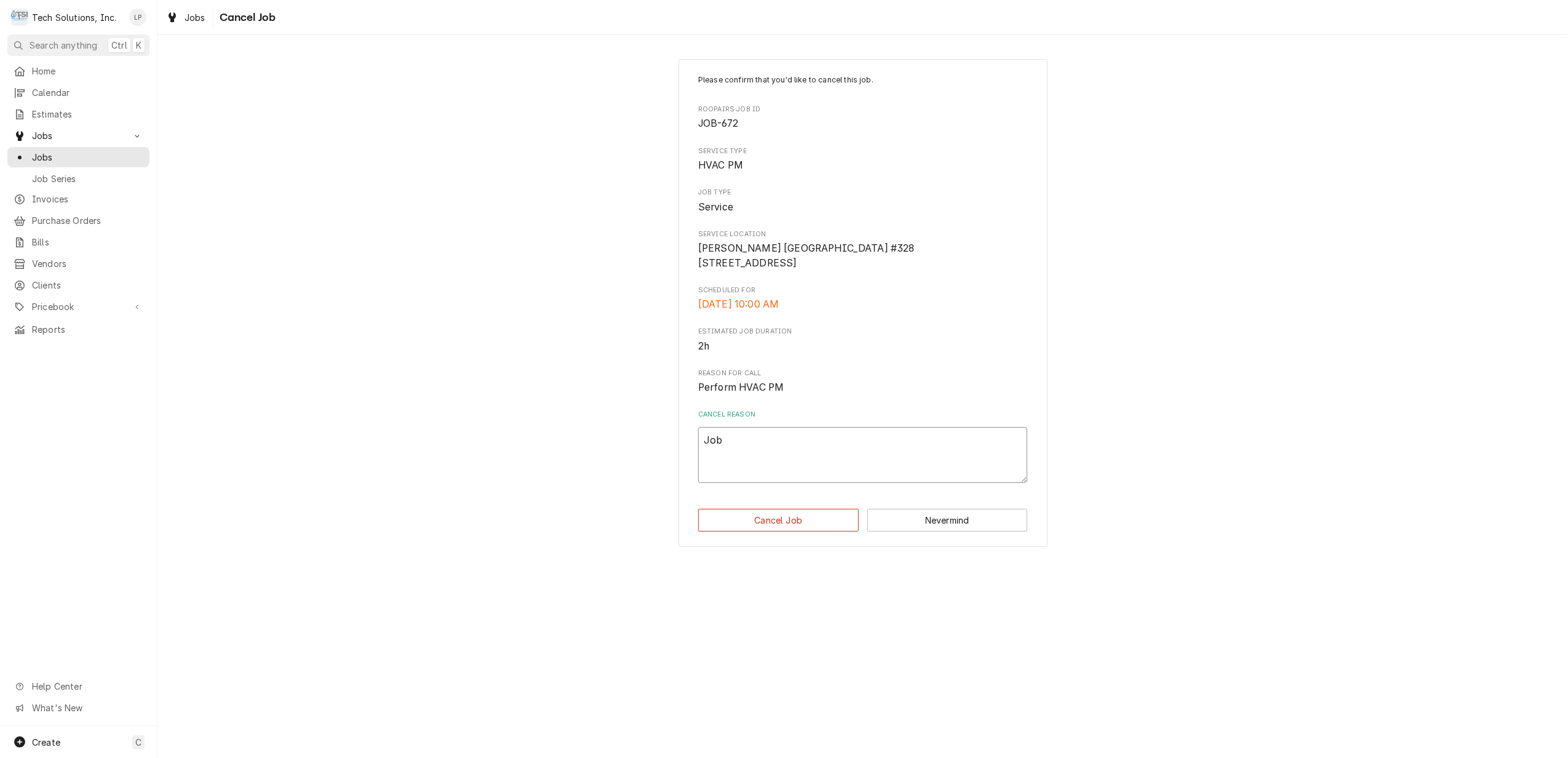
type textarea "Job w"
type textarea "x"
type textarea "Job wa"
type textarea "x"
type textarea "Job was"
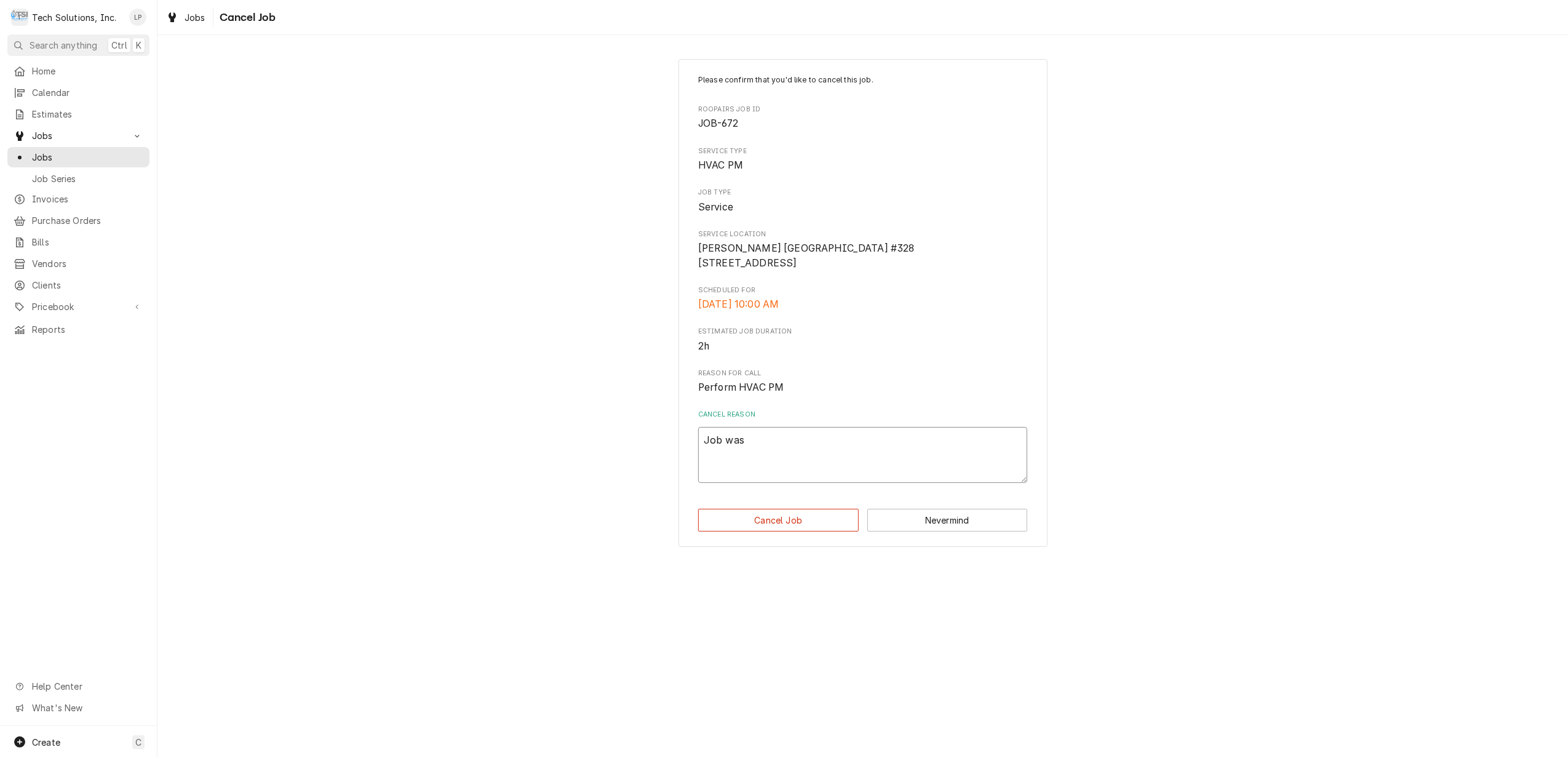
type textarea "x"
type textarea "Job was"
type textarea "x"
type textarea "Job was s"
type textarea "x"
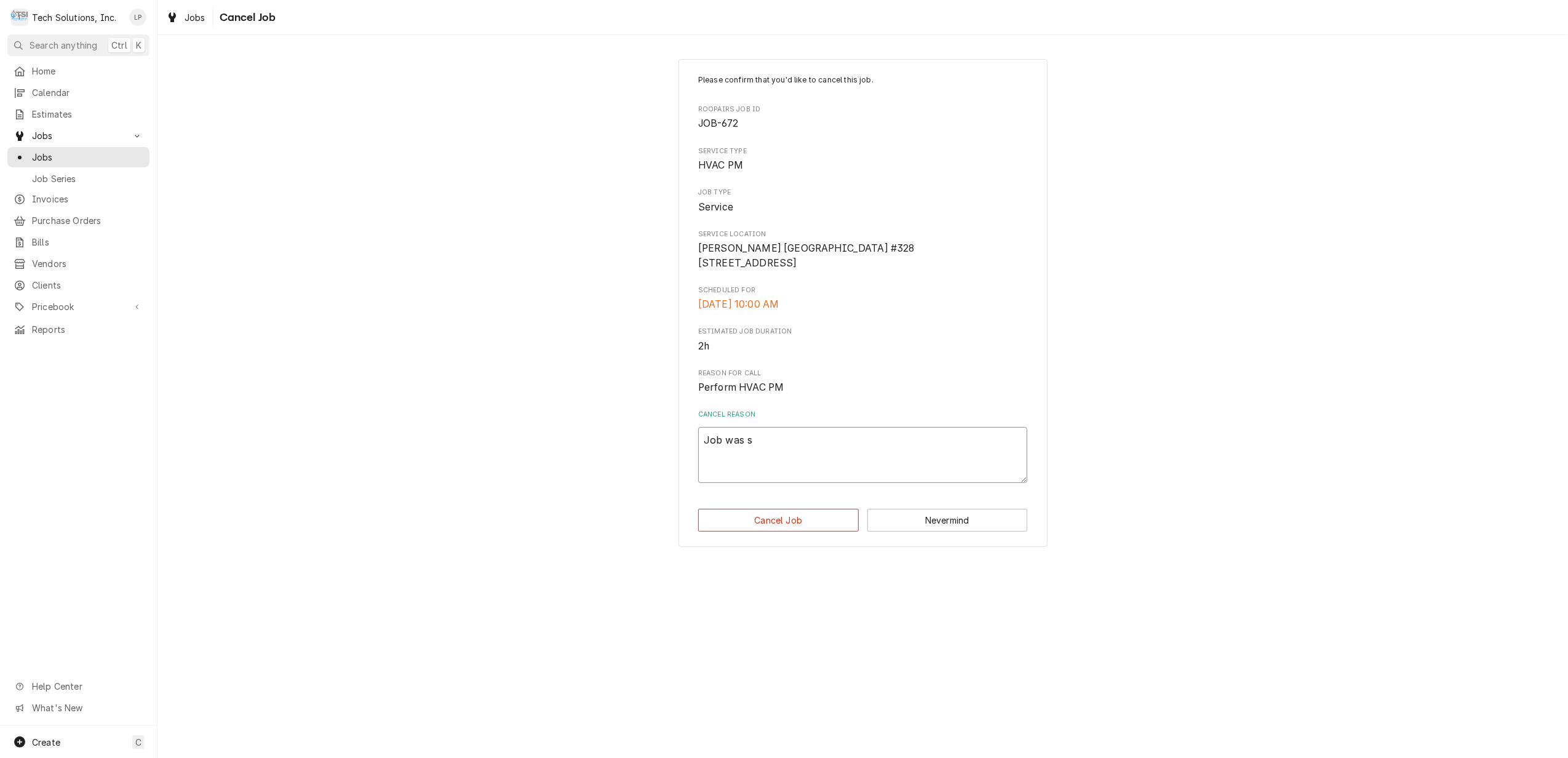
type textarea "Job was su"
type textarea "x"
type textarea "Job was sup"
type textarea "x"
type textarea "Job was supp"
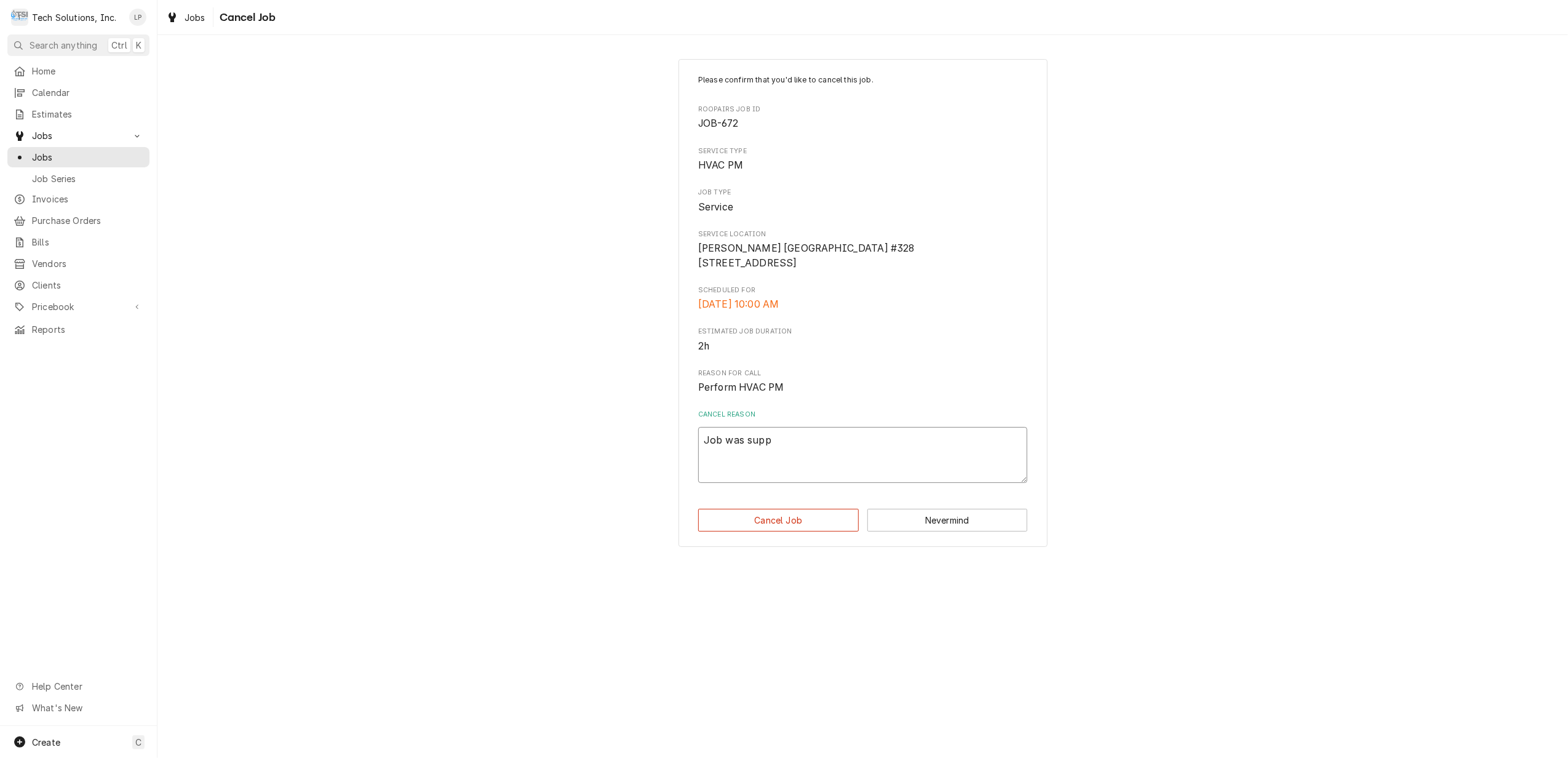
type textarea "x"
type textarea "Job was suppo"
type textarea "x"
type textarea "Job was suppos"
type textarea "x"
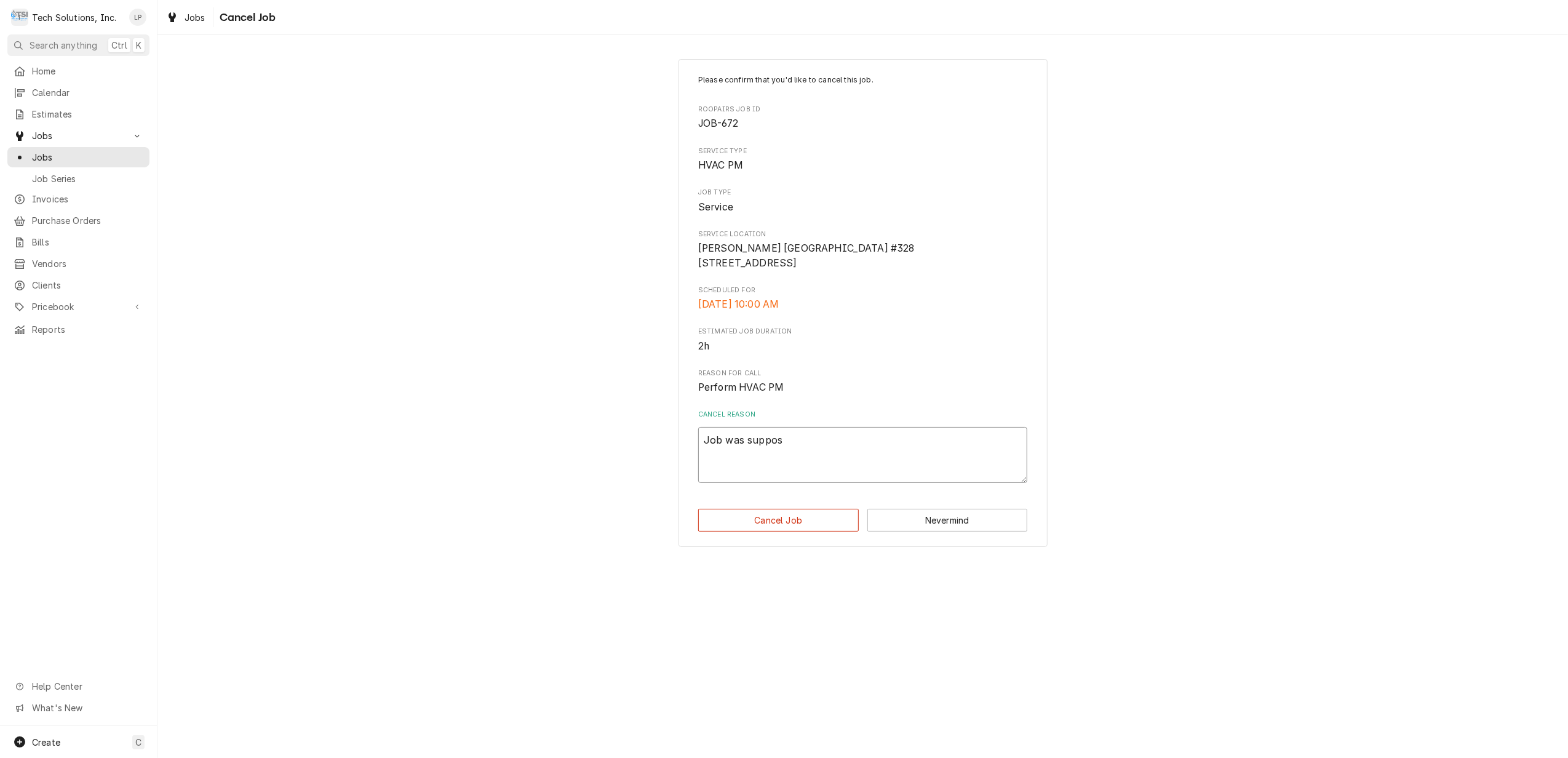
type textarea "Job was suppose"
type textarea "x"
type textarea "Job was supposed"
type textarea "x"
type textarea "Job was supposed"
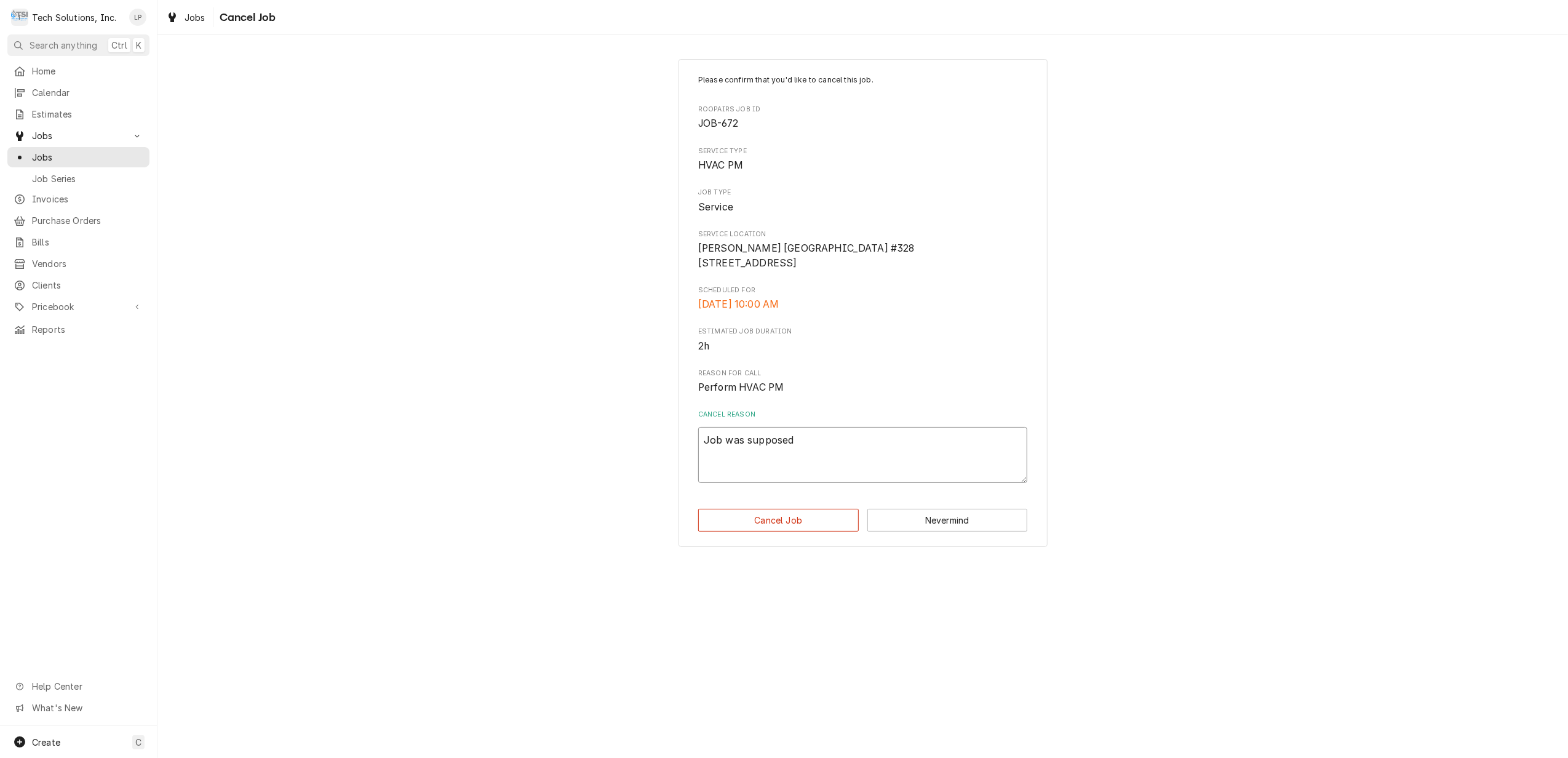
type textarea "x"
type textarea "Job was supposed t"
type textarea "x"
type textarea "Job was supposed to"
type textarea "x"
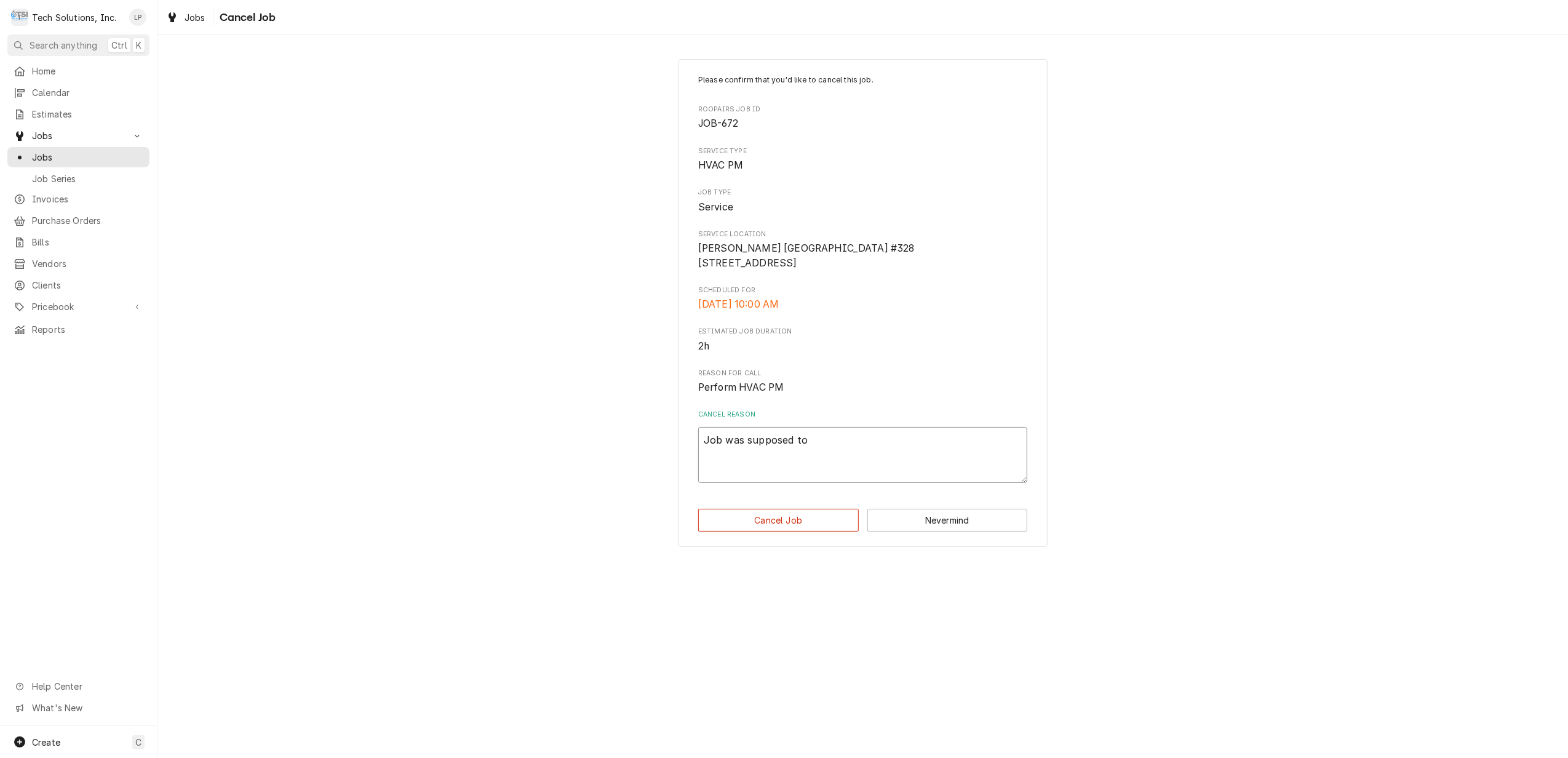
type textarea "Job was supposed to"
type textarea "x"
type textarea "Job was supposed to g"
type textarea "x"
type textarea "Job was supposed to go"
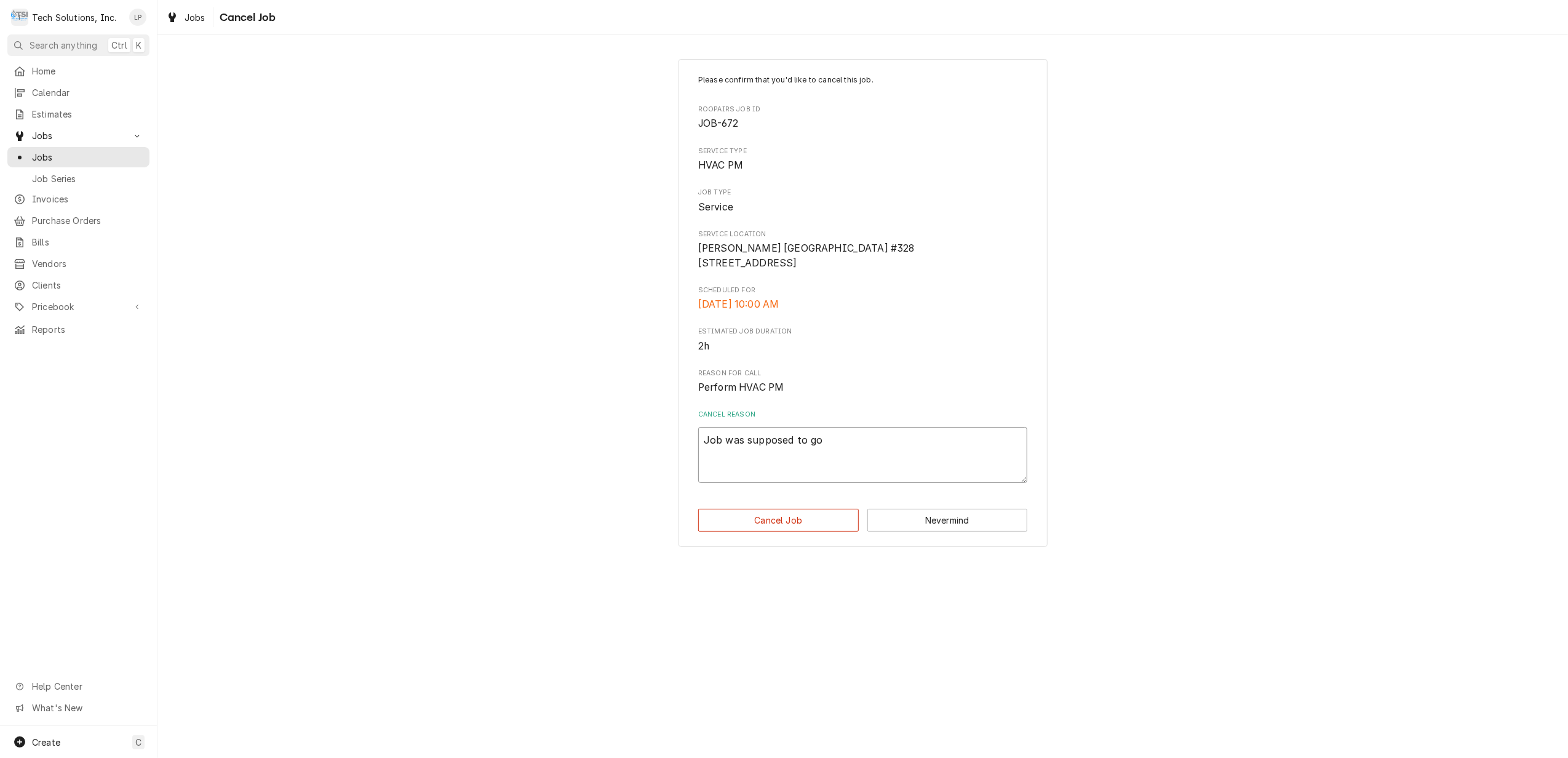
type textarea "x"
type textarea "Job was supposed to go"
type textarea "x"
type textarea "Job was supposed to go t"
type textarea "x"
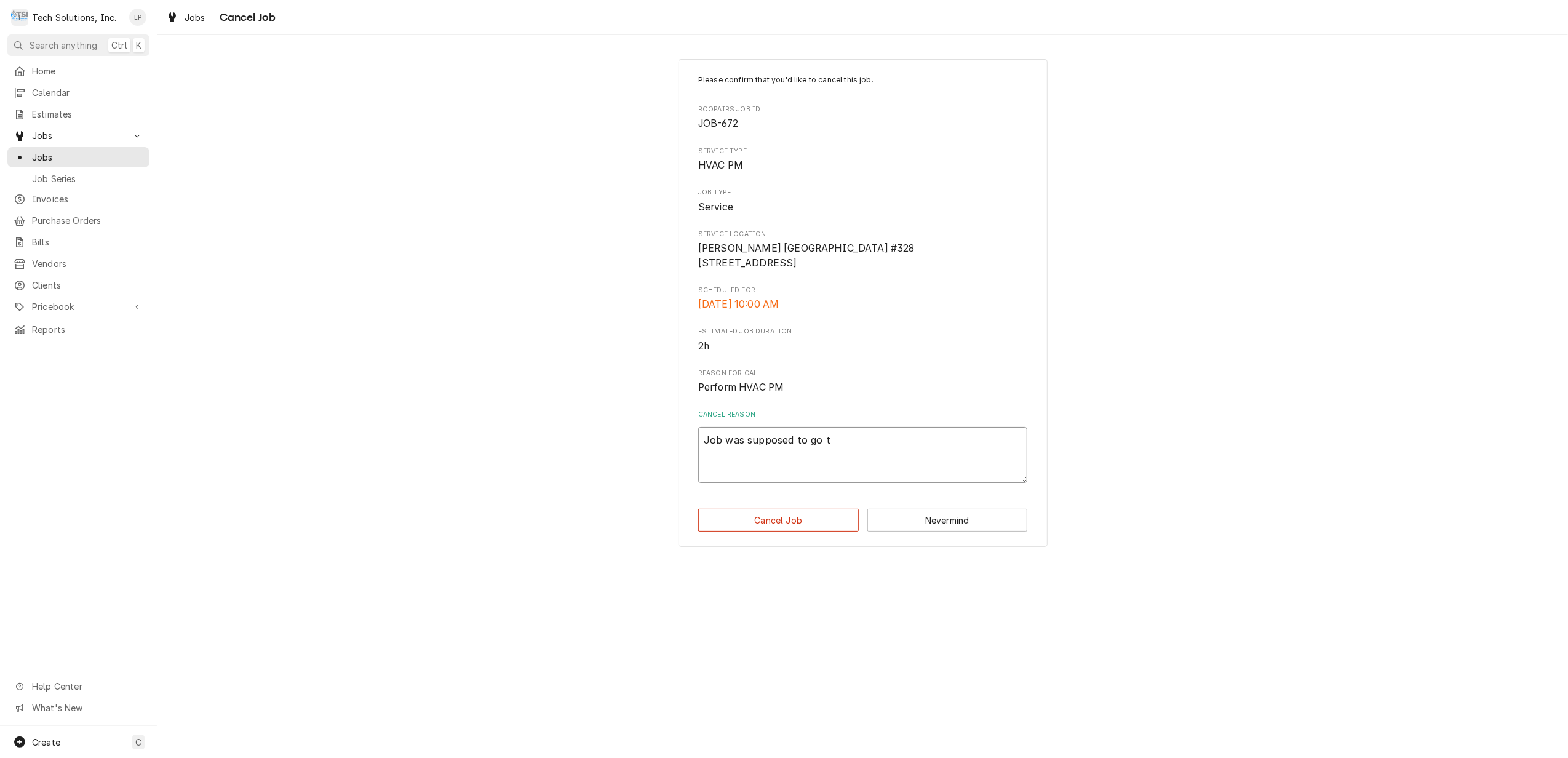
type textarea "Job was supposed to go to"
type textarea "x"
type textarea "Job was supposed to go toa"
type textarea "x"
type textarea "Job was supposed to go to"
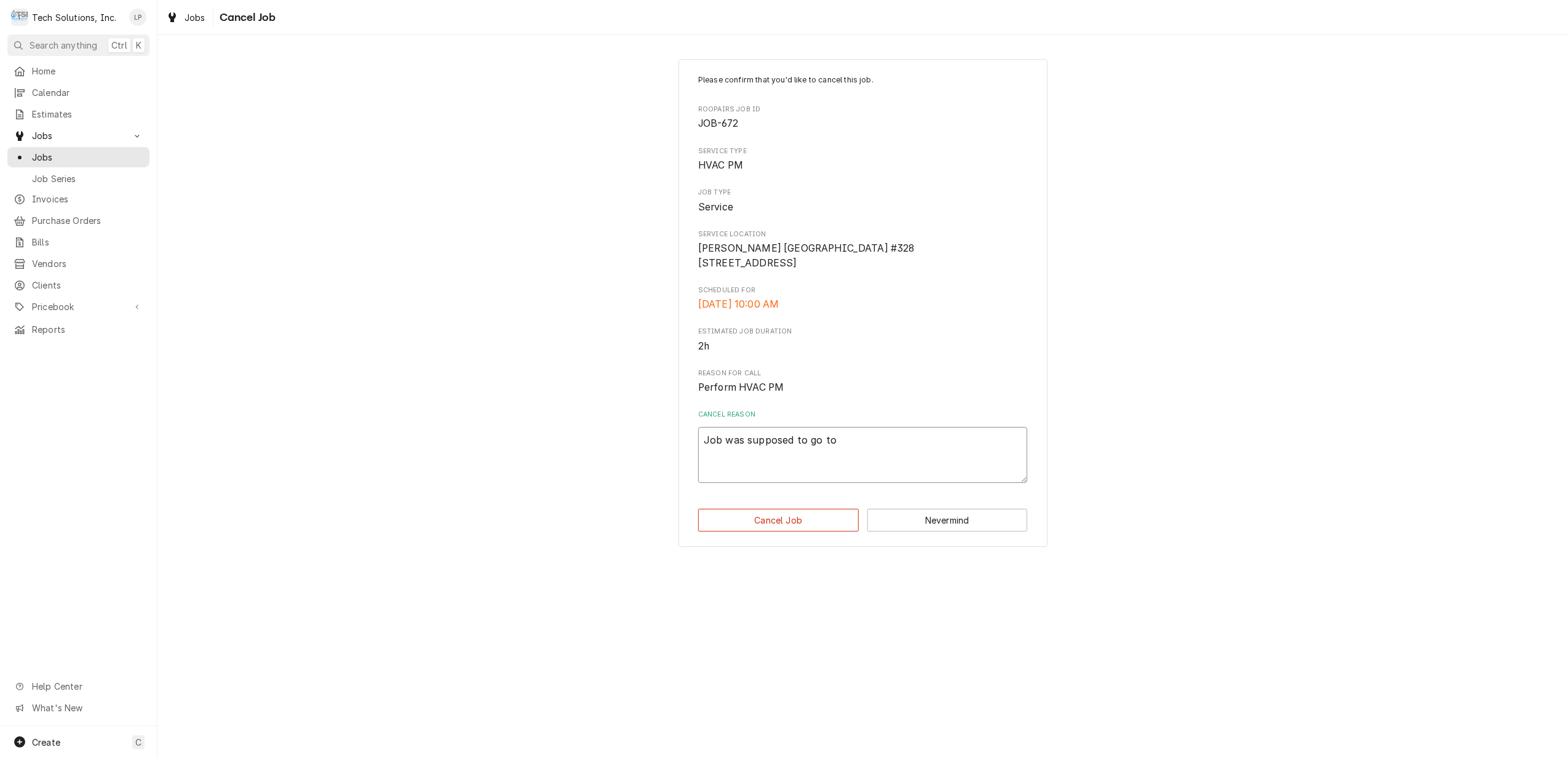
type textarea "x"
type textarea "Job was supposed to go to"
type textarea "x"
type textarea "Job was supposed to go to a"
type textarea "x"
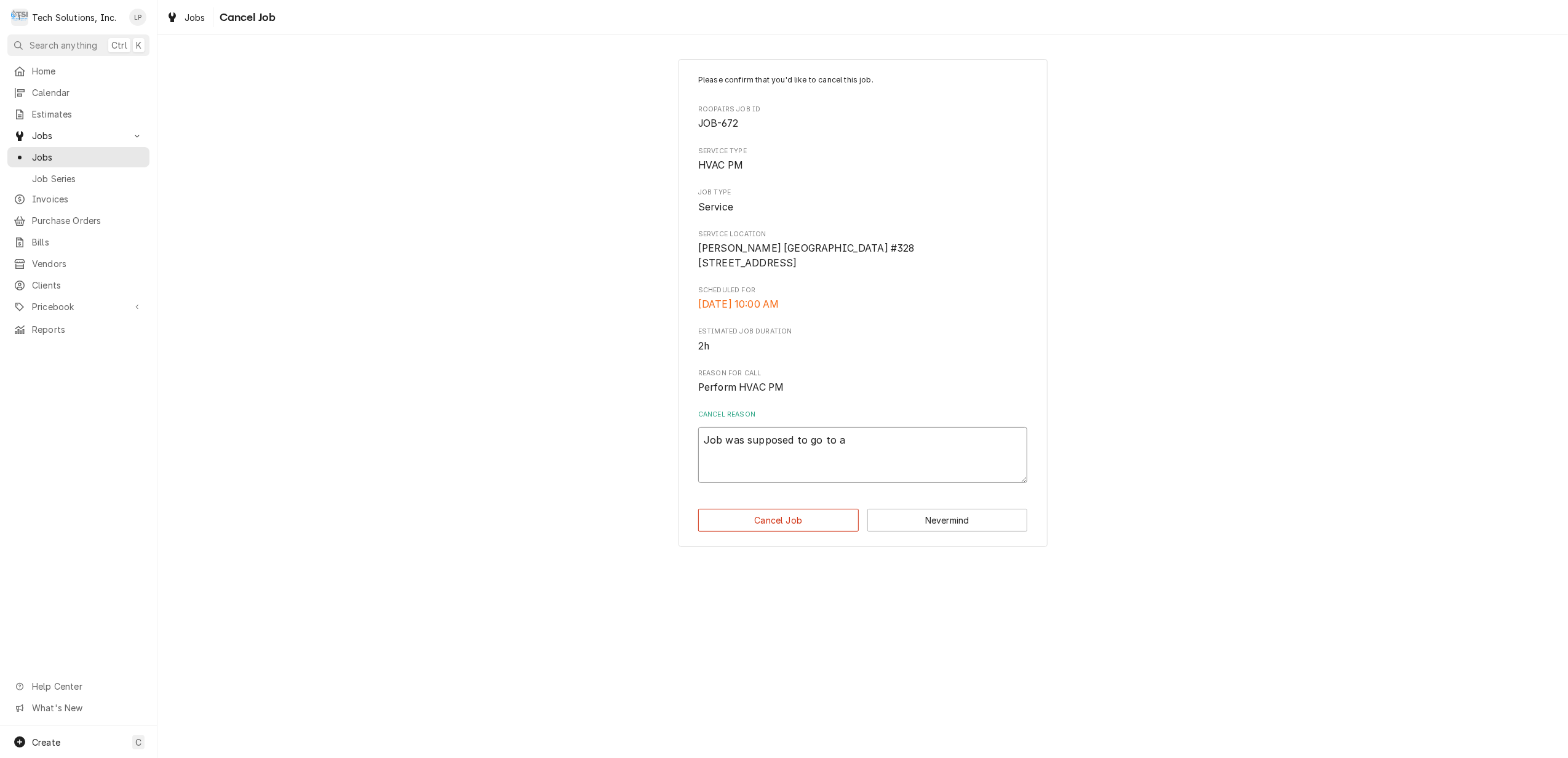
type textarea "Job was supposed to go to an"
type textarea "x"
type textarea "Job was supposed to go to ano"
type textarea "x"
type textarea "Job was supposed to go to anot"
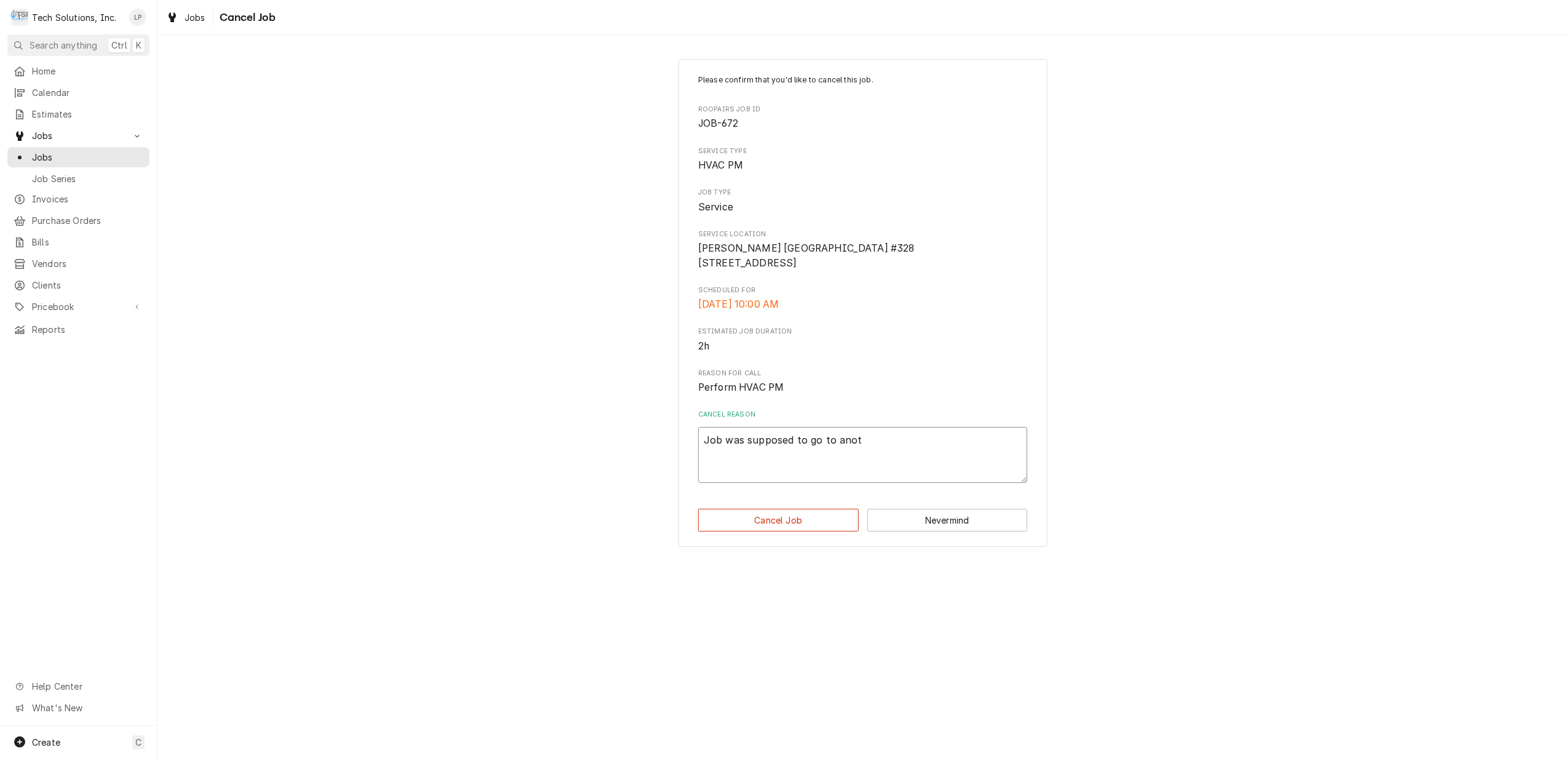
type textarea "x"
type textarea "Job was supposed to go to anote"
type textarea "x"
type textarea "Job was supposed to go to anoteh"
type textarea "x"
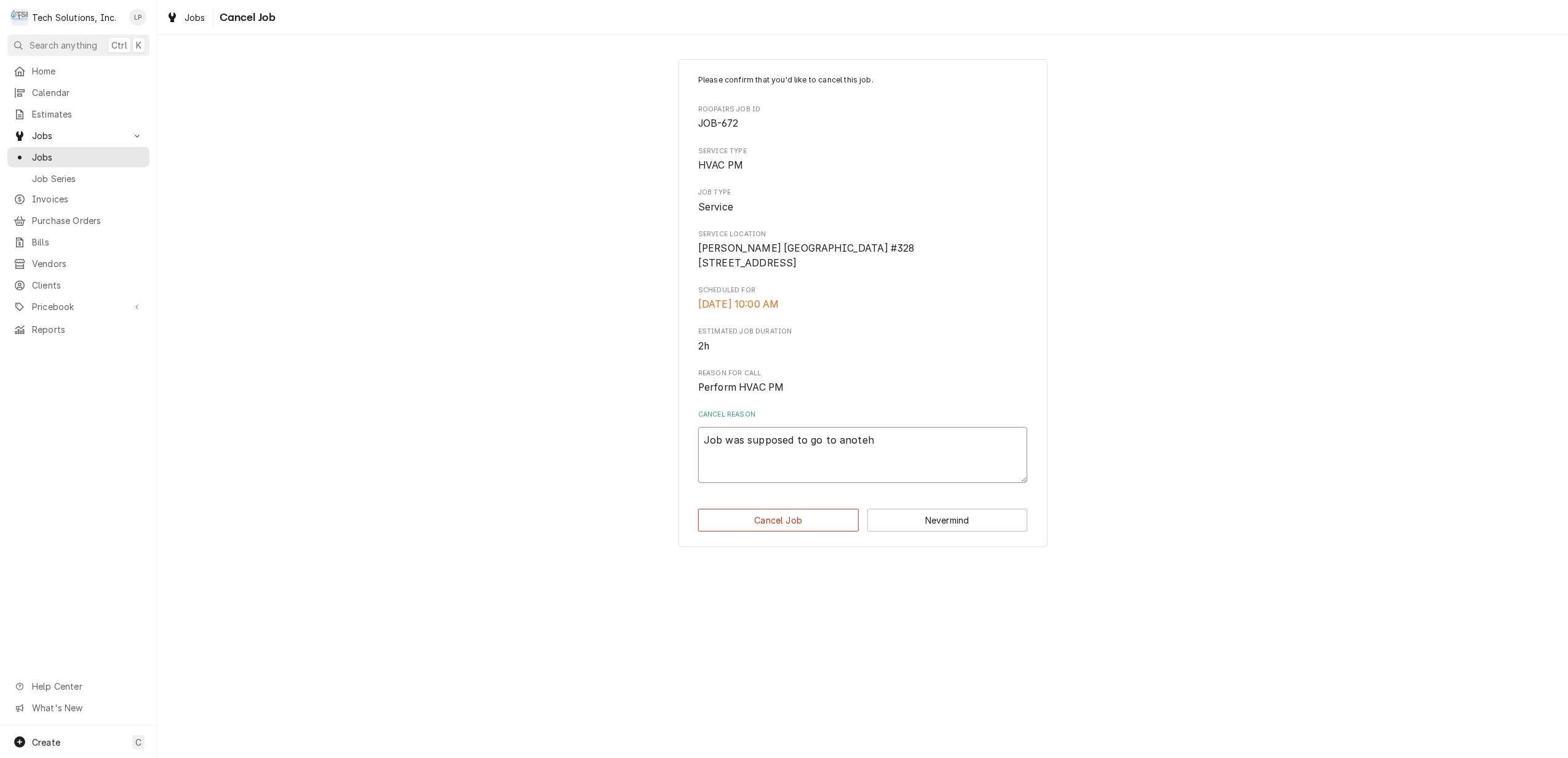
type textarea "Job was supposed to go to anotehr"
type textarea "x"
type textarea "Job was supposed to go to anotehr"
type textarea "x"
type textarea "Job was supposed to go to anotehr"
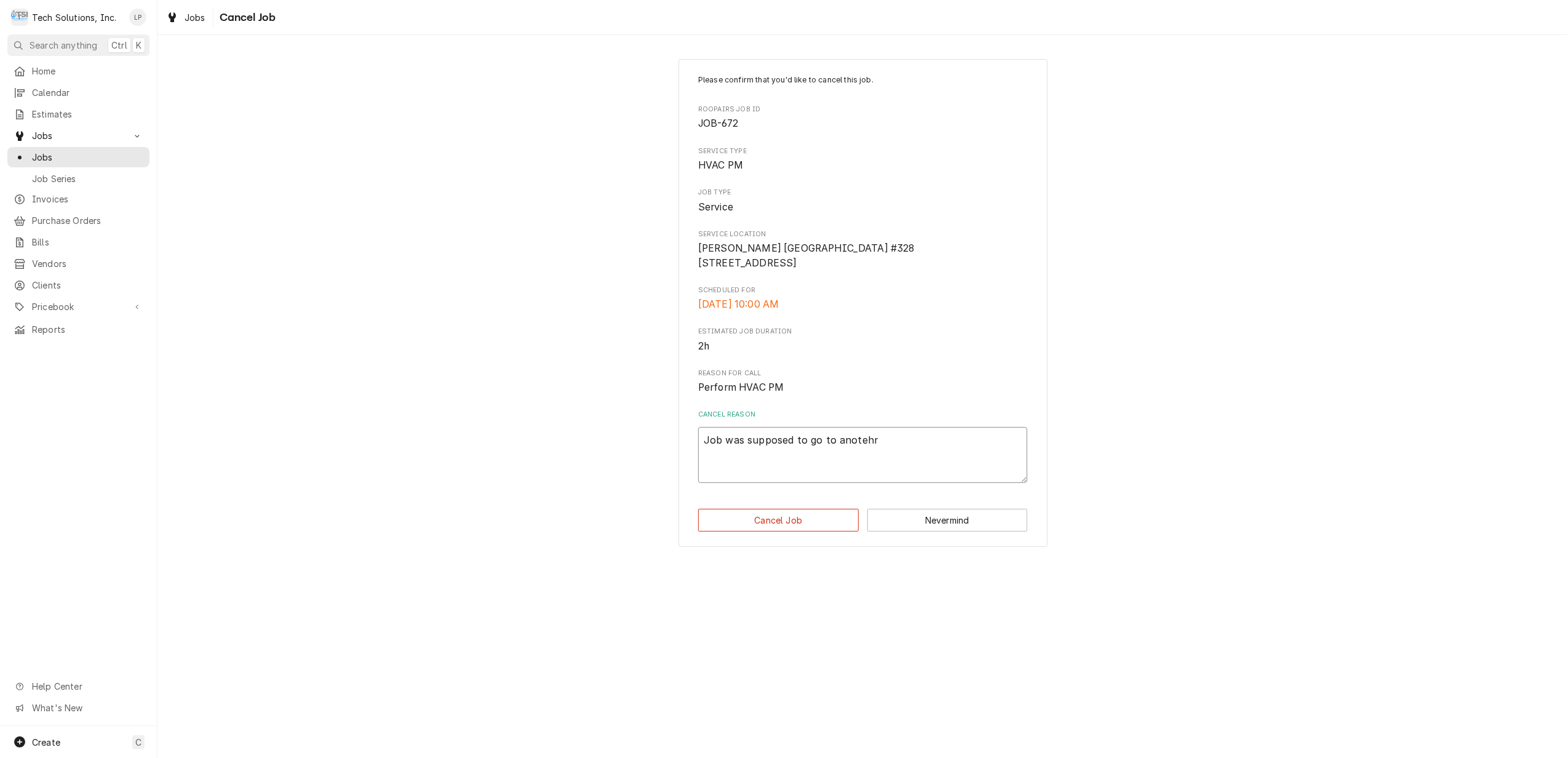
type textarea "x"
type textarea "Job was supposed to go to anoteh"
type textarea "x"
type textarea "Job was supposed to go to anote"
type textarea "x"
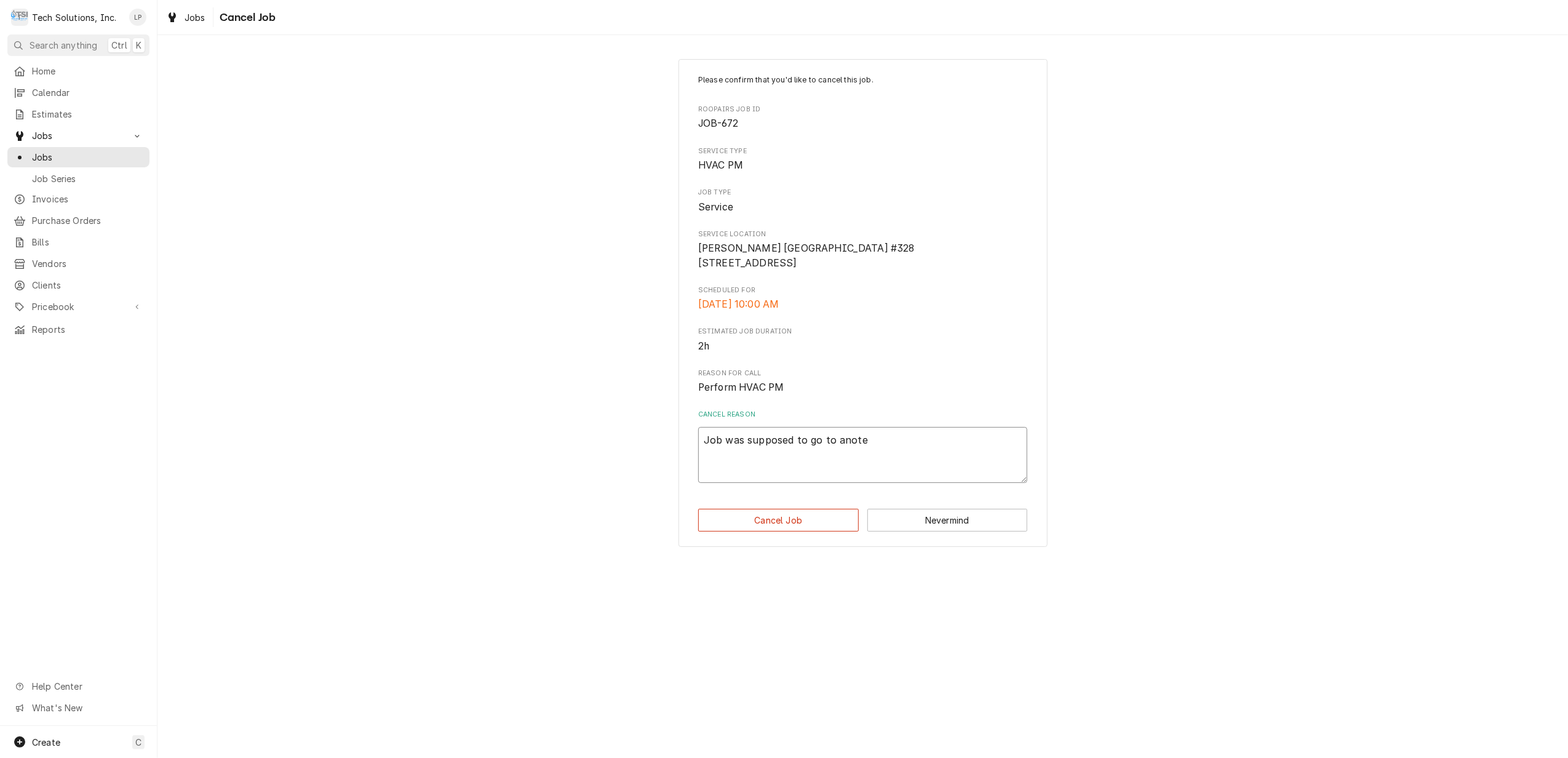
type textarea "Job was supposed to go to anot"
type textarea "x"
type textarea "Job was supposed to go to anoth"
type textarea "x"
type textarea "Job was supposed to go to anothe"
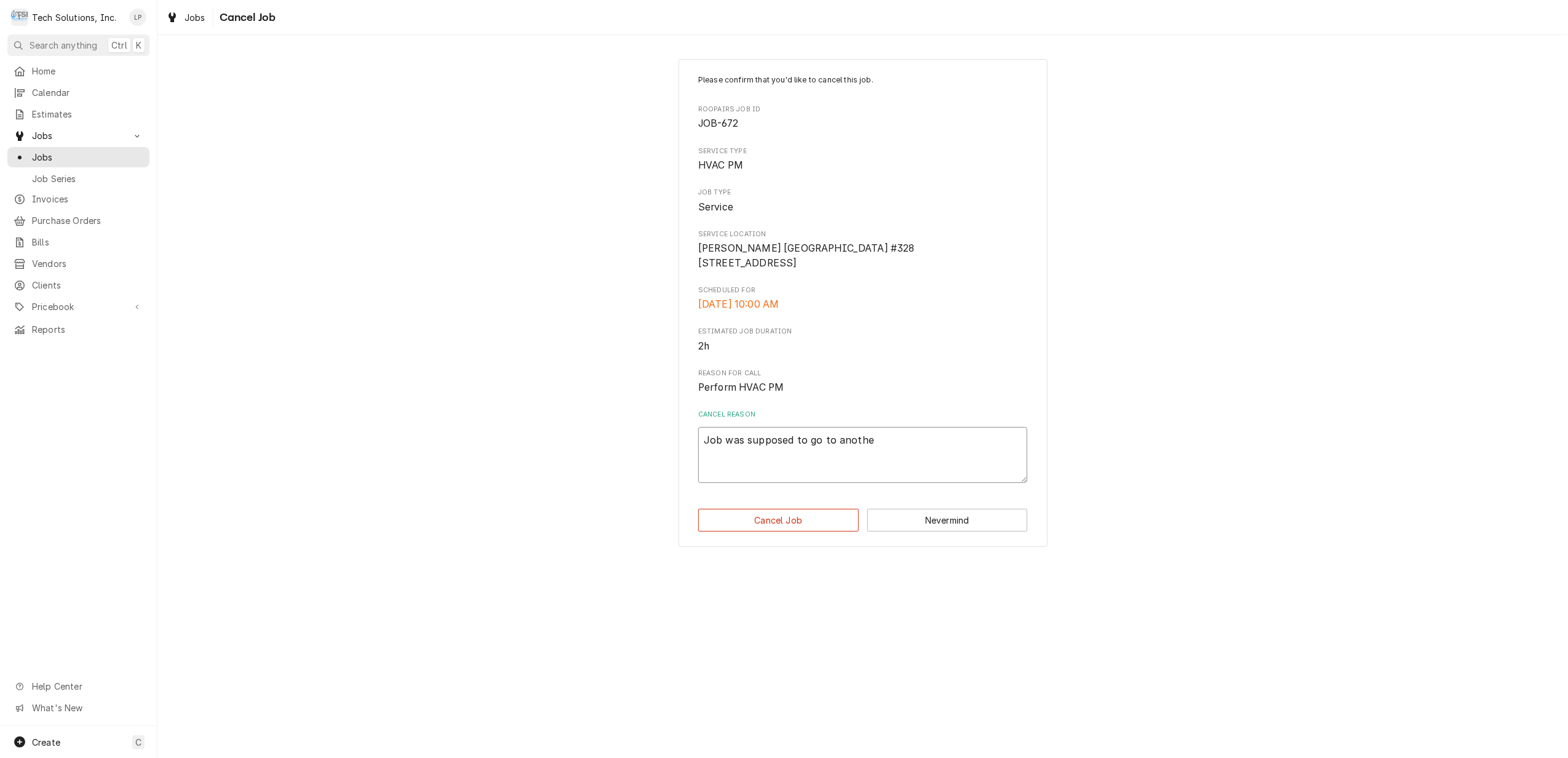
type textarea "x"
type textarea "Job was supposed to go to another"
type textarea "x"
type textarea "Job was supposed to go to another"
type textarea "x"
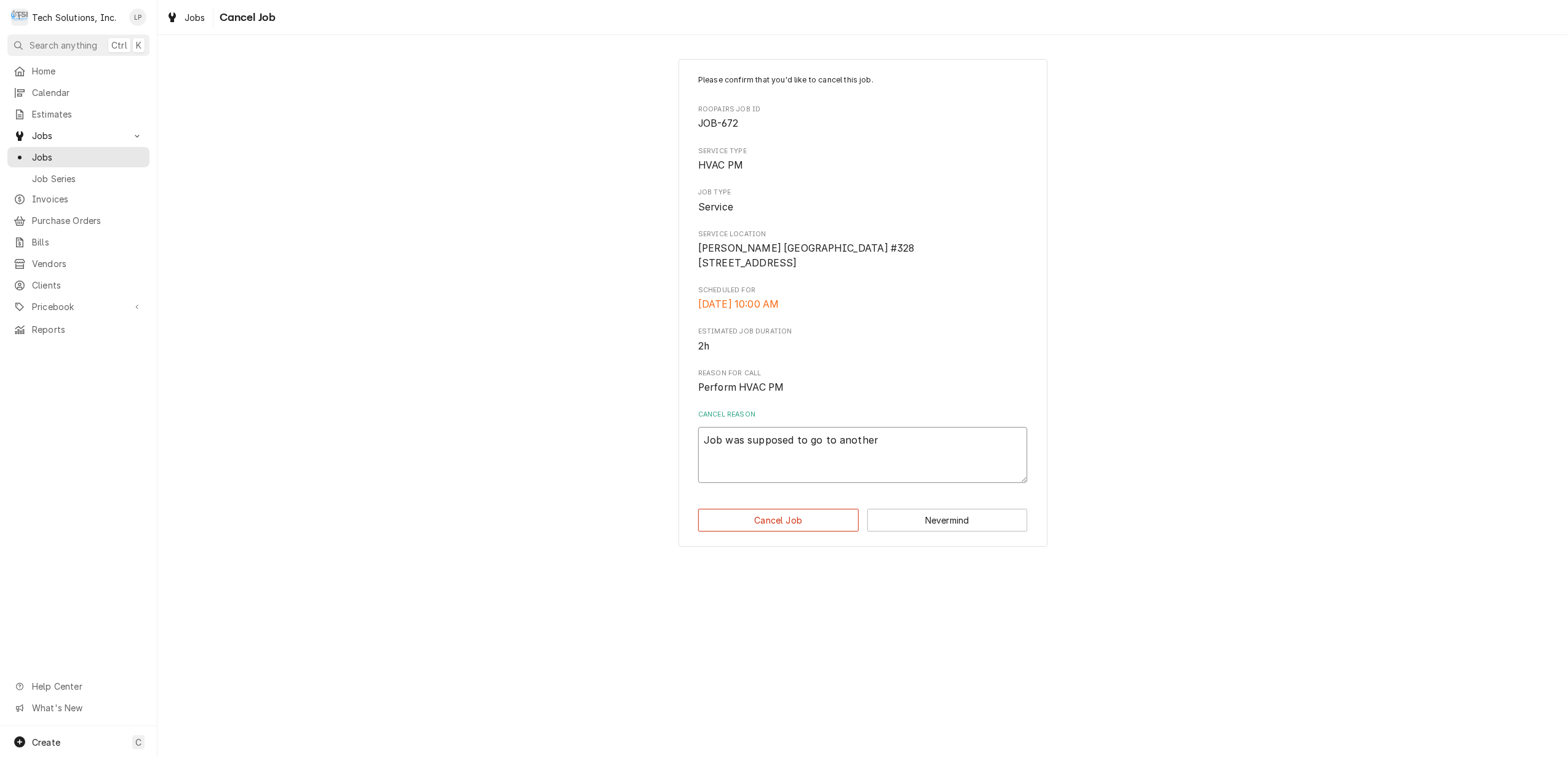
type textarea "Job was supposed to go to another c"
type textarea "x"
type textarea "Job was supposed to go to another co"
type textarea "x"
type textarea "Job was supposed to go to another com"
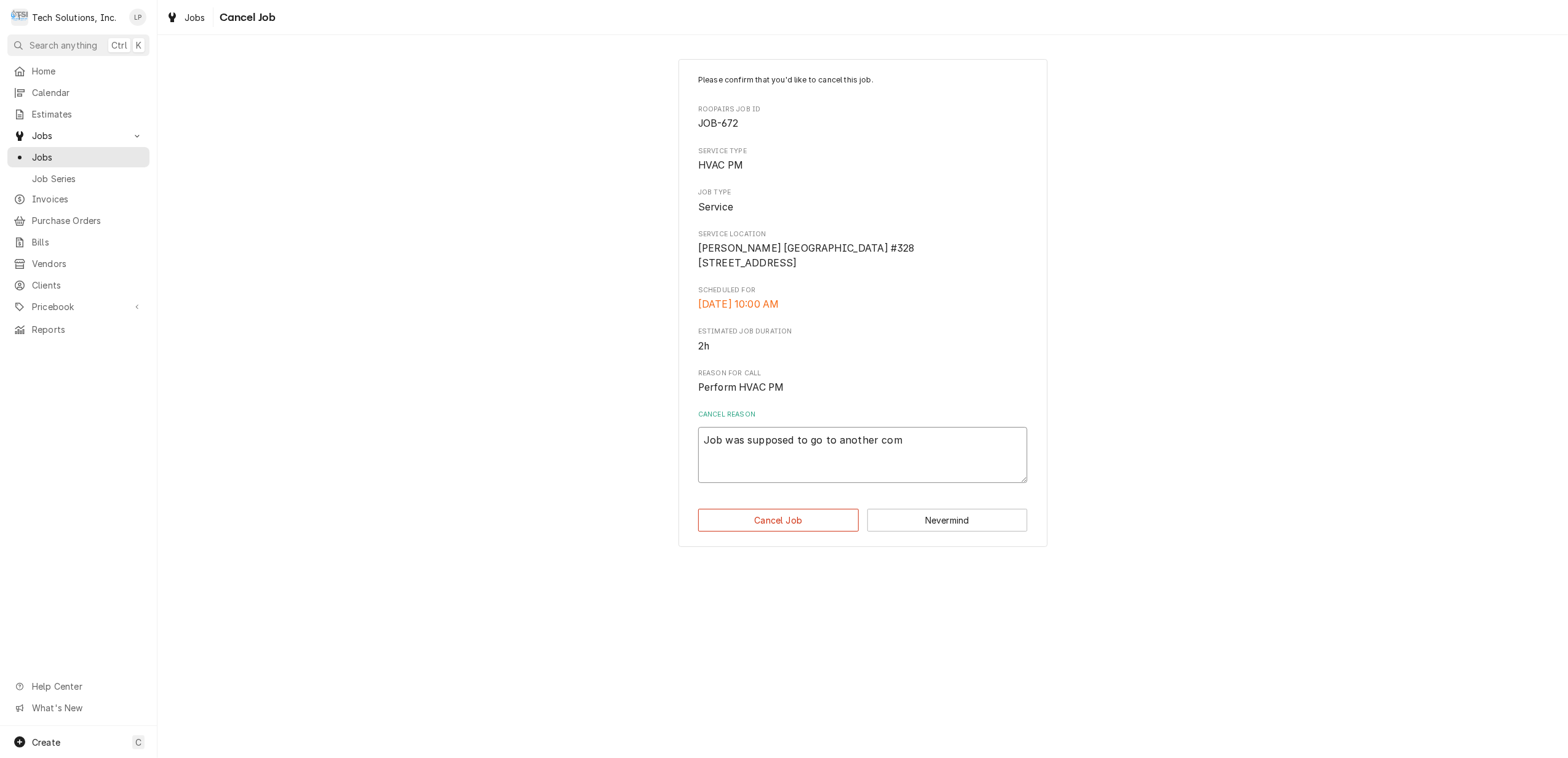
type textarea "x"
type textarea "Job was supposed to go to another comp"
type textarea "x"
type textarea "Job was supposed to go to another compa"
type textarea "x"
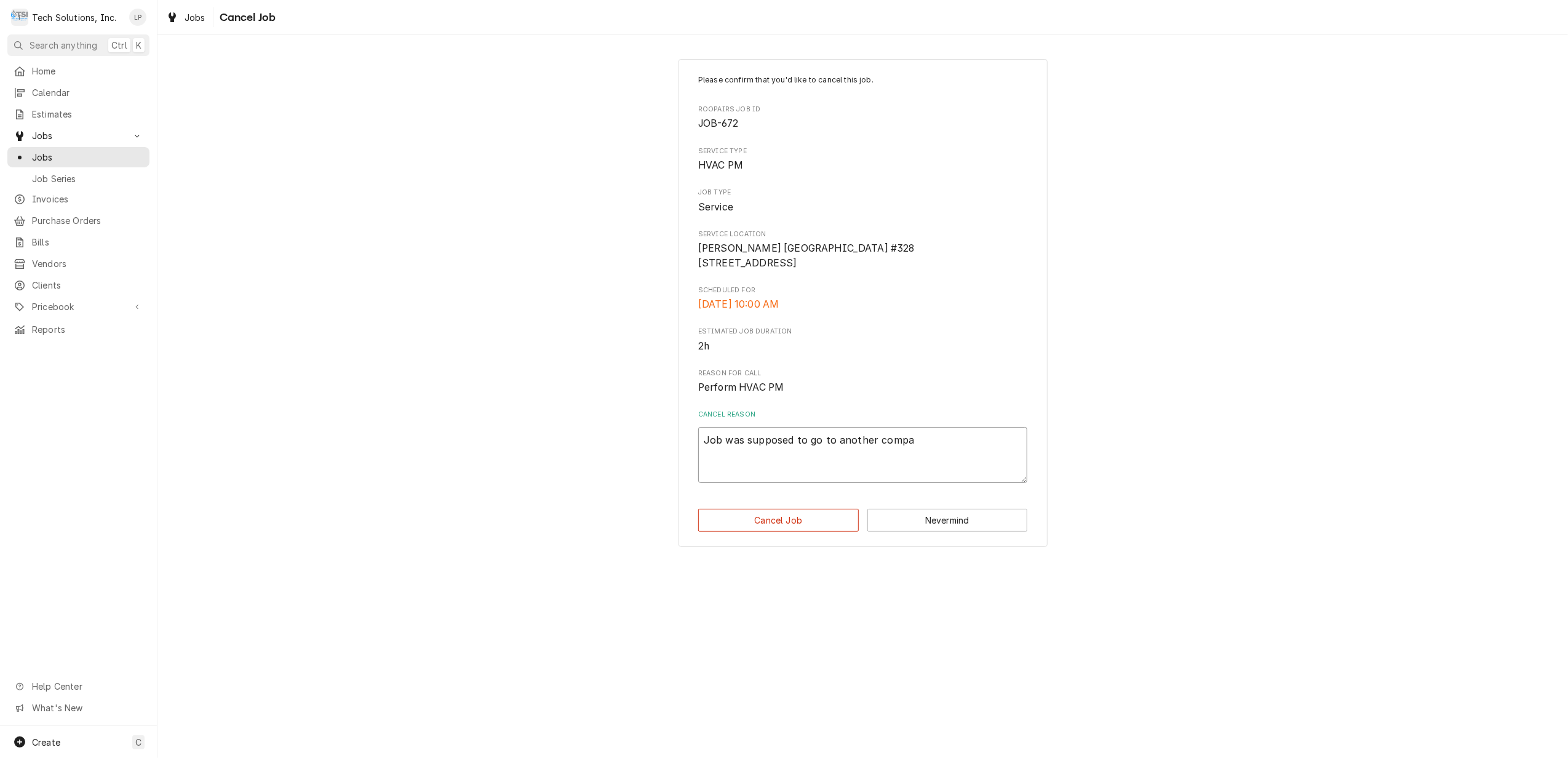
type textarea "Job was supposed to go to another compan"
type textarea "x"
type textarea "Job was supposed to go to another company"
type textarea "x"
type textarea "Job was supposed to go to another company."
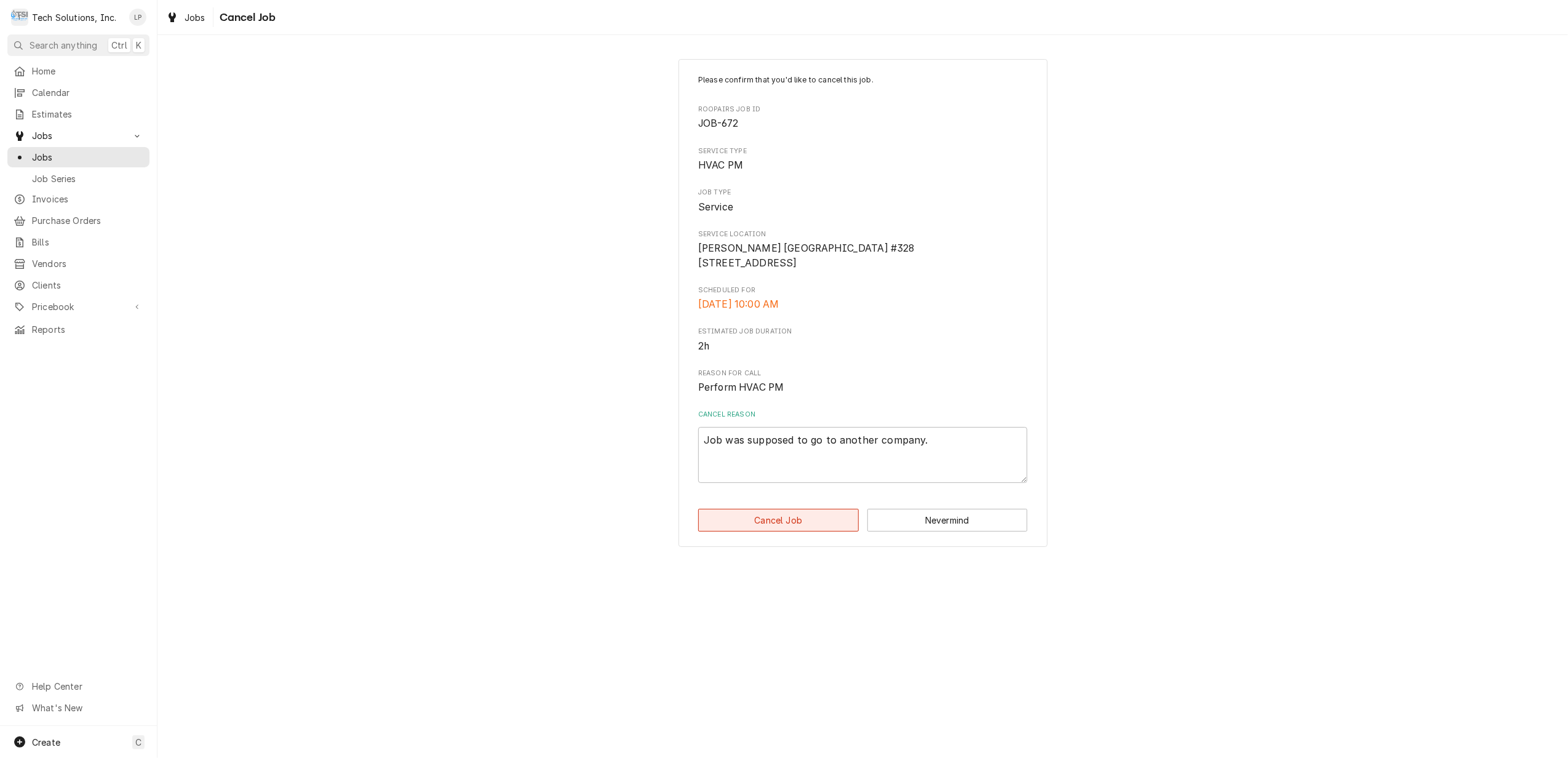
click at [798, 531] on button "Cancel Job" at bounding box center [779, 519] width 160 height 23
type textarea "x"
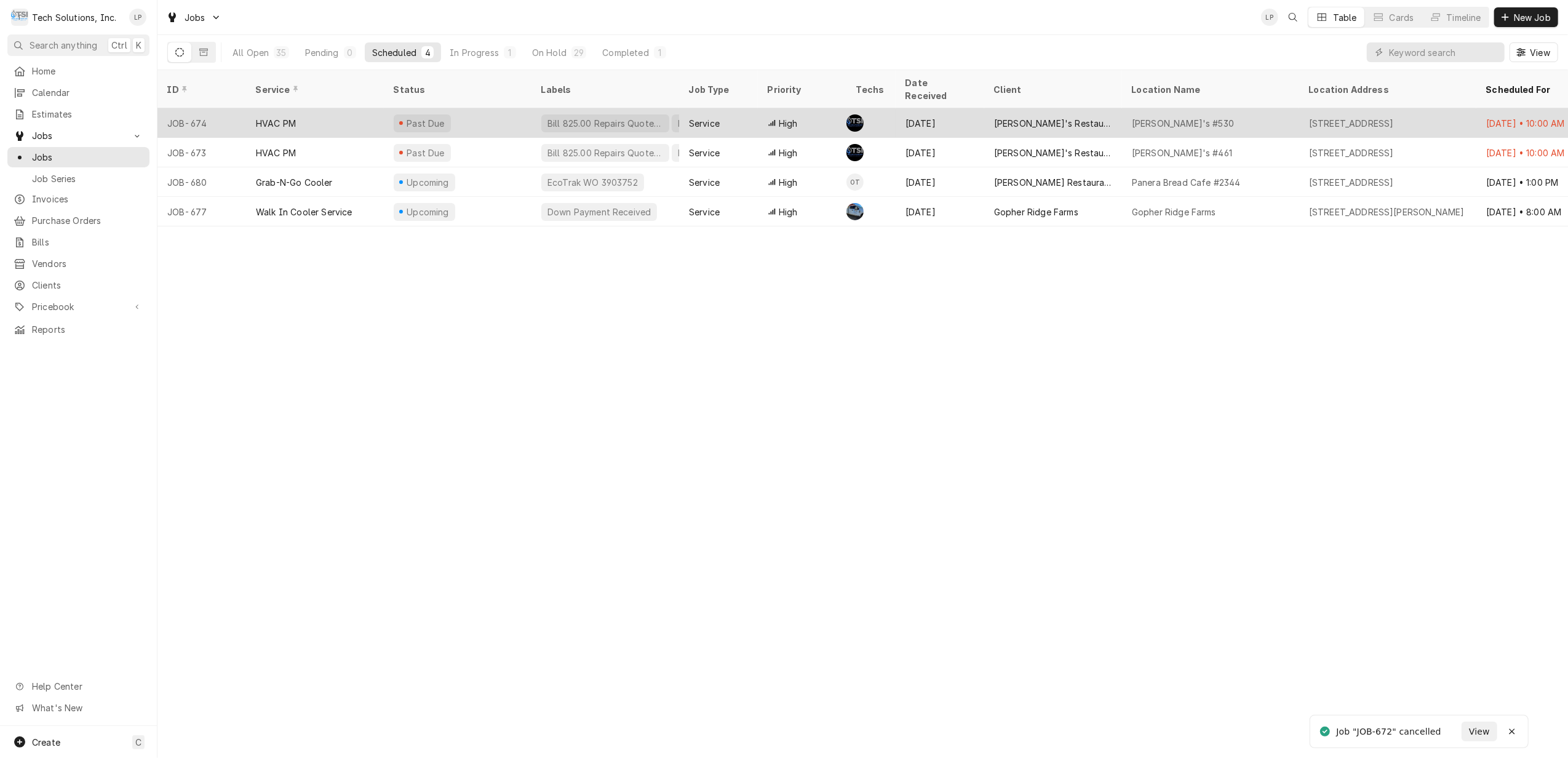
click at [486, 108] on div "Past Due" at bounding box center [458, 123] width 148 height 29
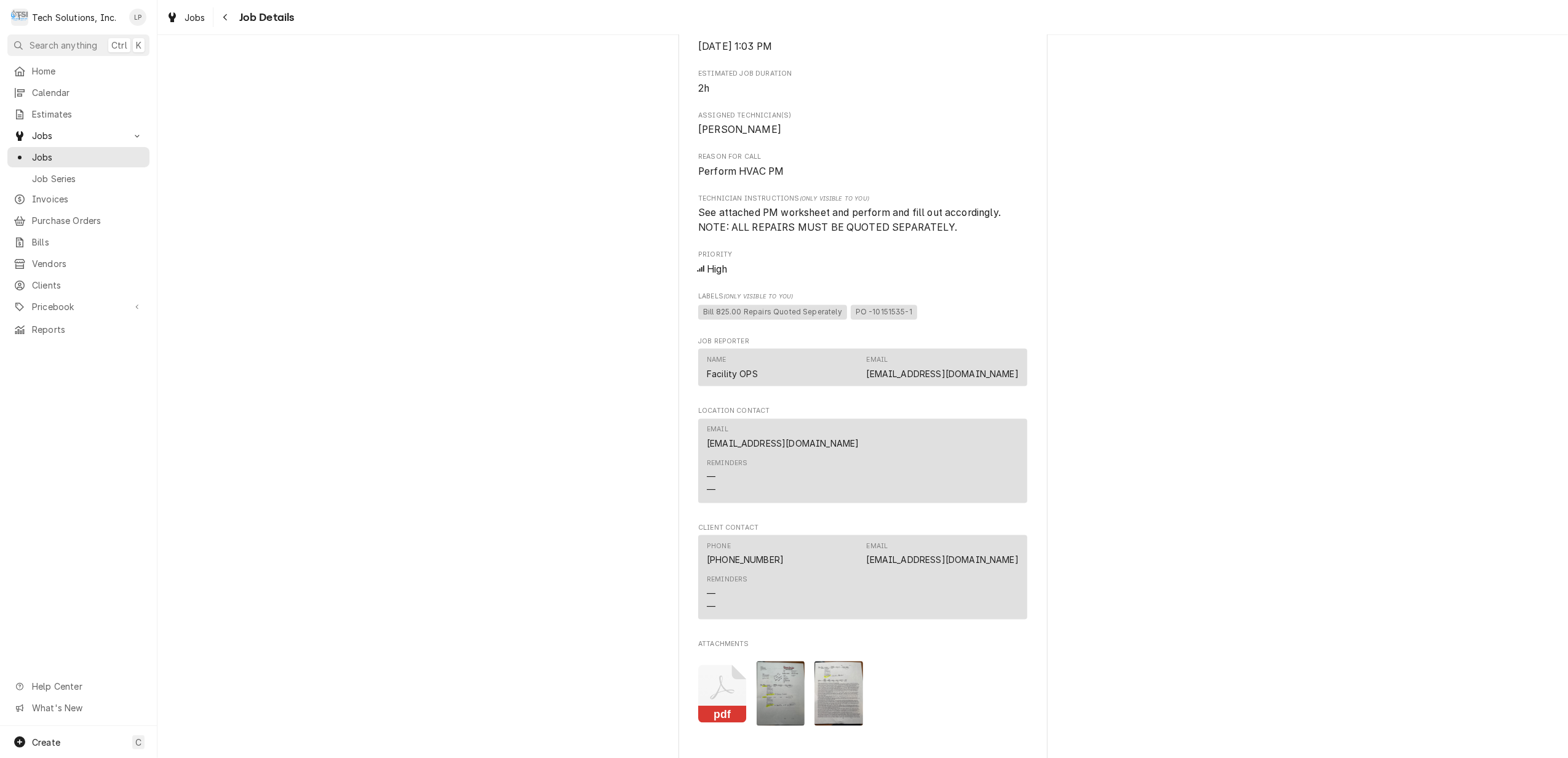
scroll to position [2263, 0]
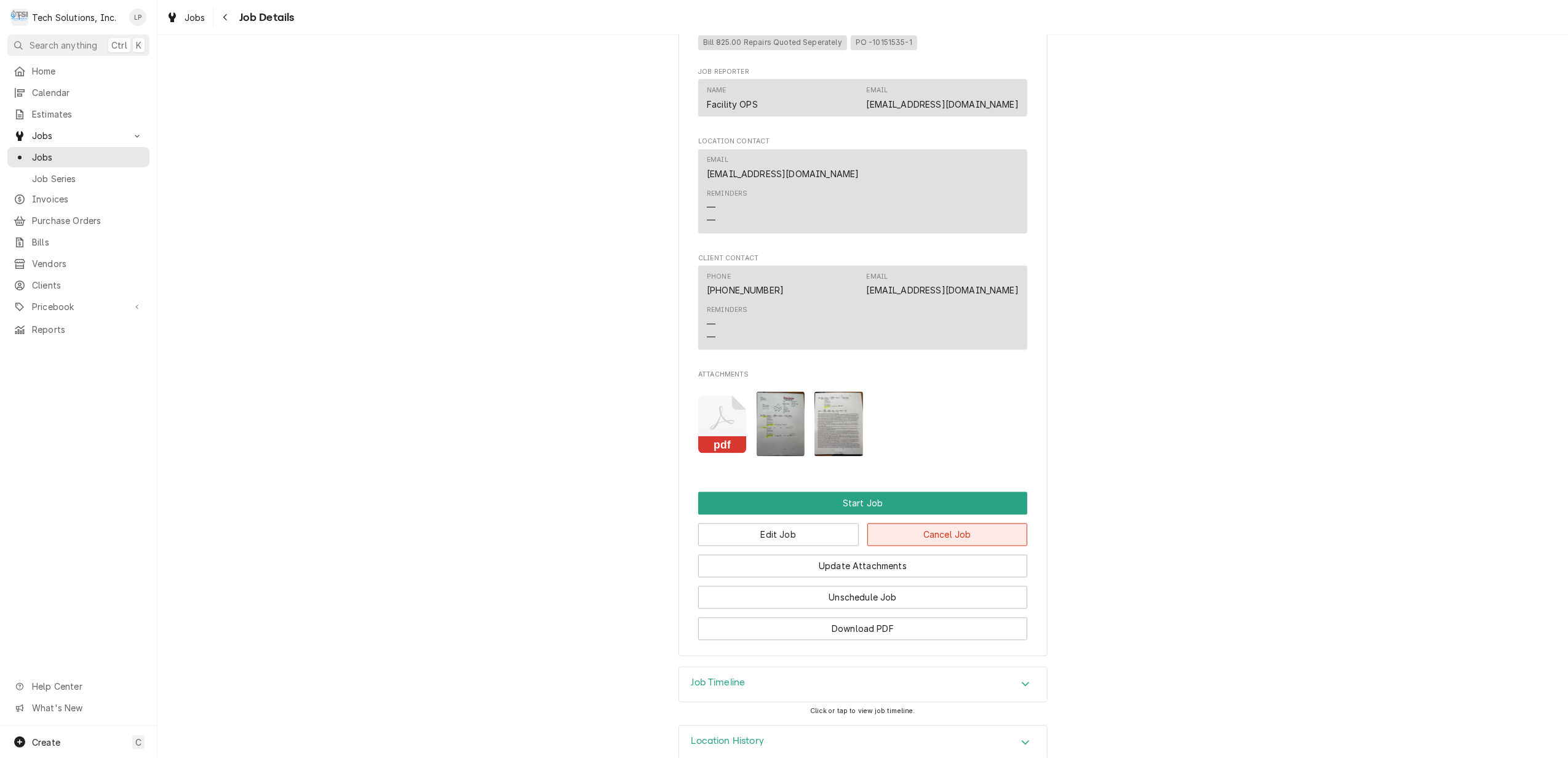
click at [917, 523] on button "Cancel Job" at bounding box center [948, 534] width 160 height 23
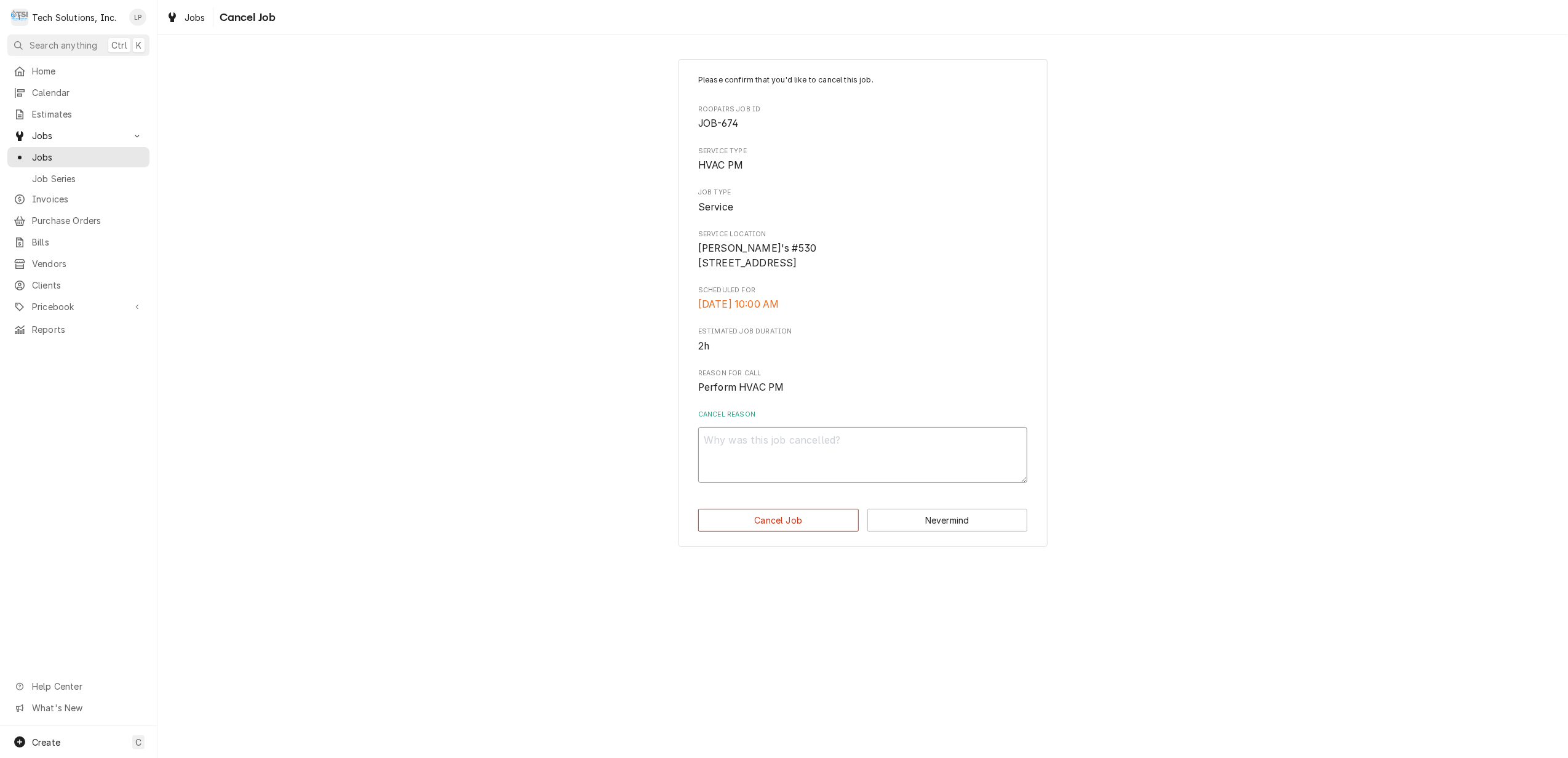
click at [825, 450] on textarea "Cancel Reason" at bounding box center [862, 454] width 329 height 56
type textarea "x"
type textarea "J"
type textarea "x"
type textarea "Jo"
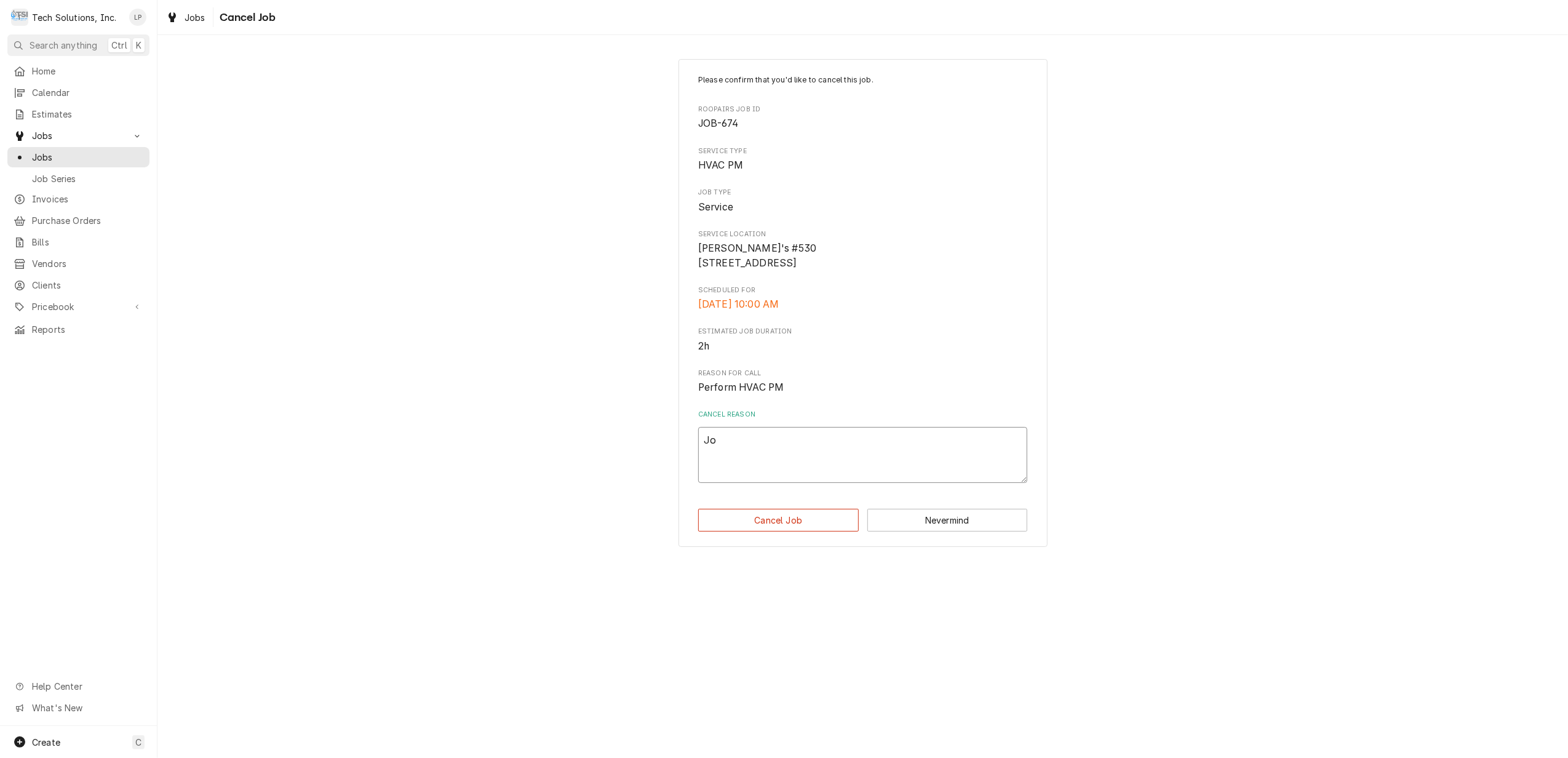
type textarea "x"
type textarea "Job"
type textarea "x"
type textarea "Job"
type textarea "x"
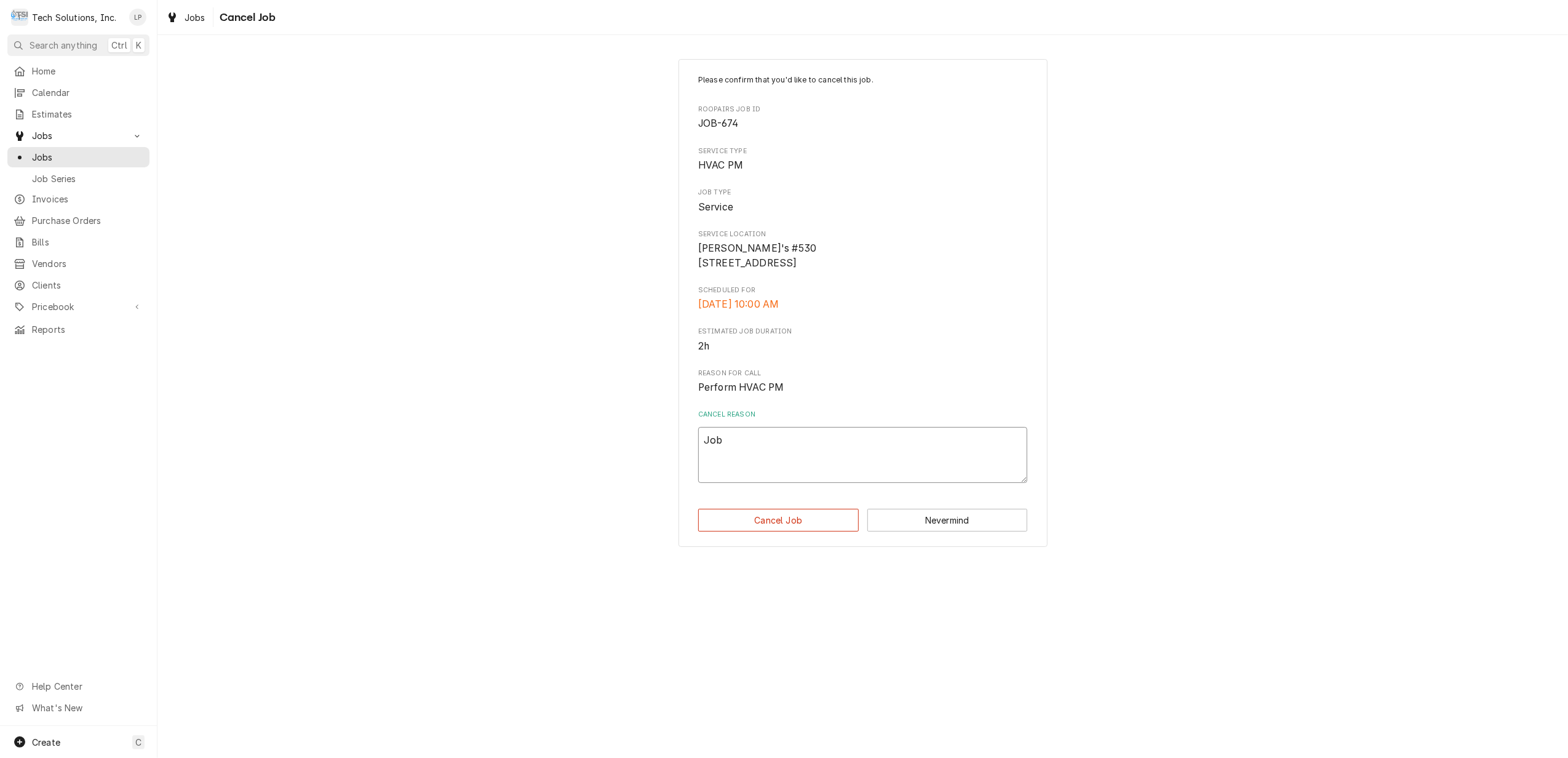
type textarea "Job w"
type textarea "x"
type textarea "Job wa"
type textarea "x"
type textarea "Job was"
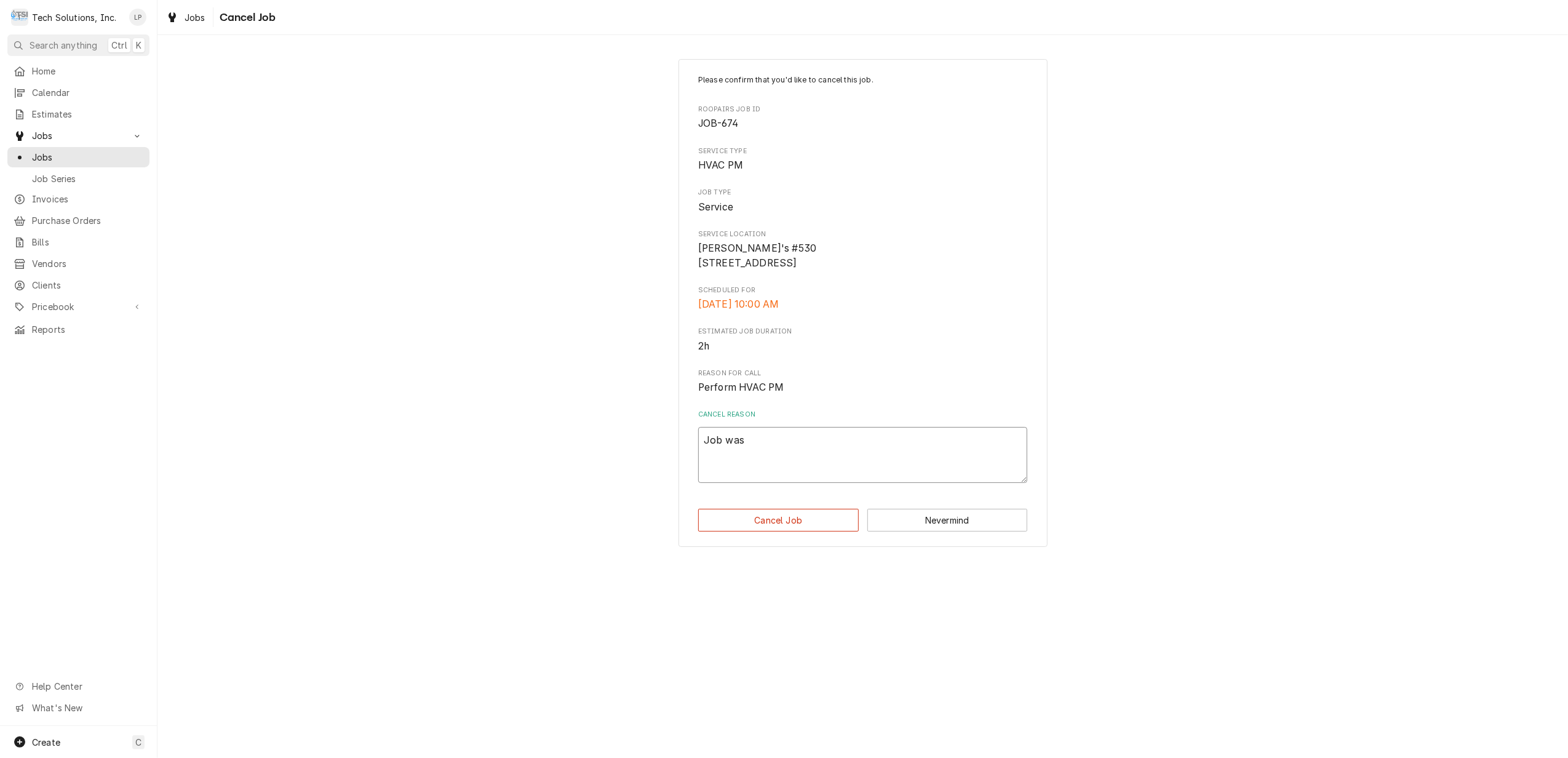
type textarea "x"
type textarea "Job was"
type textarea "x"
type textarea "Job was s"
type textarea "x"
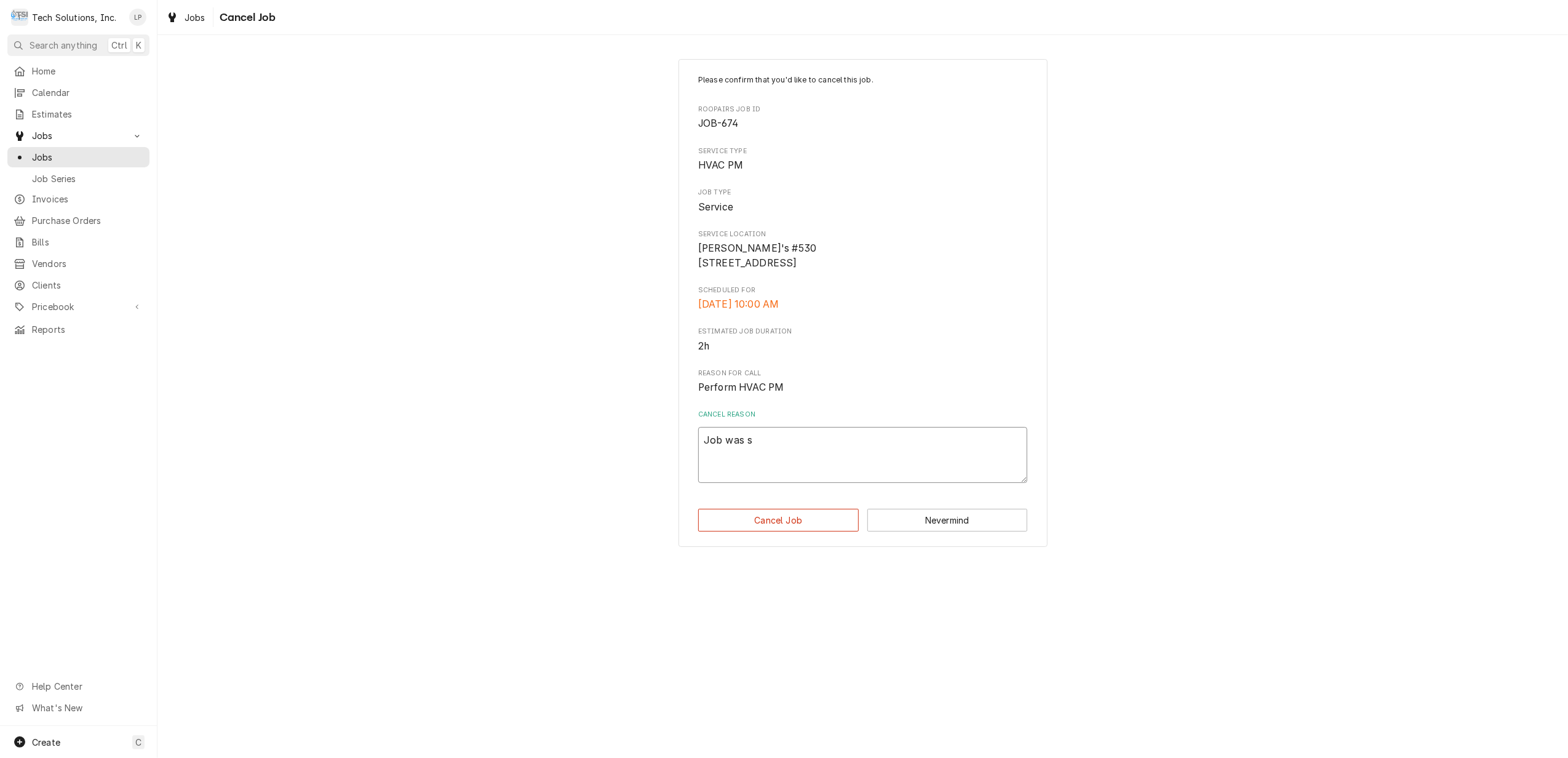
type textarea "Job was su"
type textarea "x"
type textarea "Job was sup"
type textarea "x"
type textarea "Job was supp"
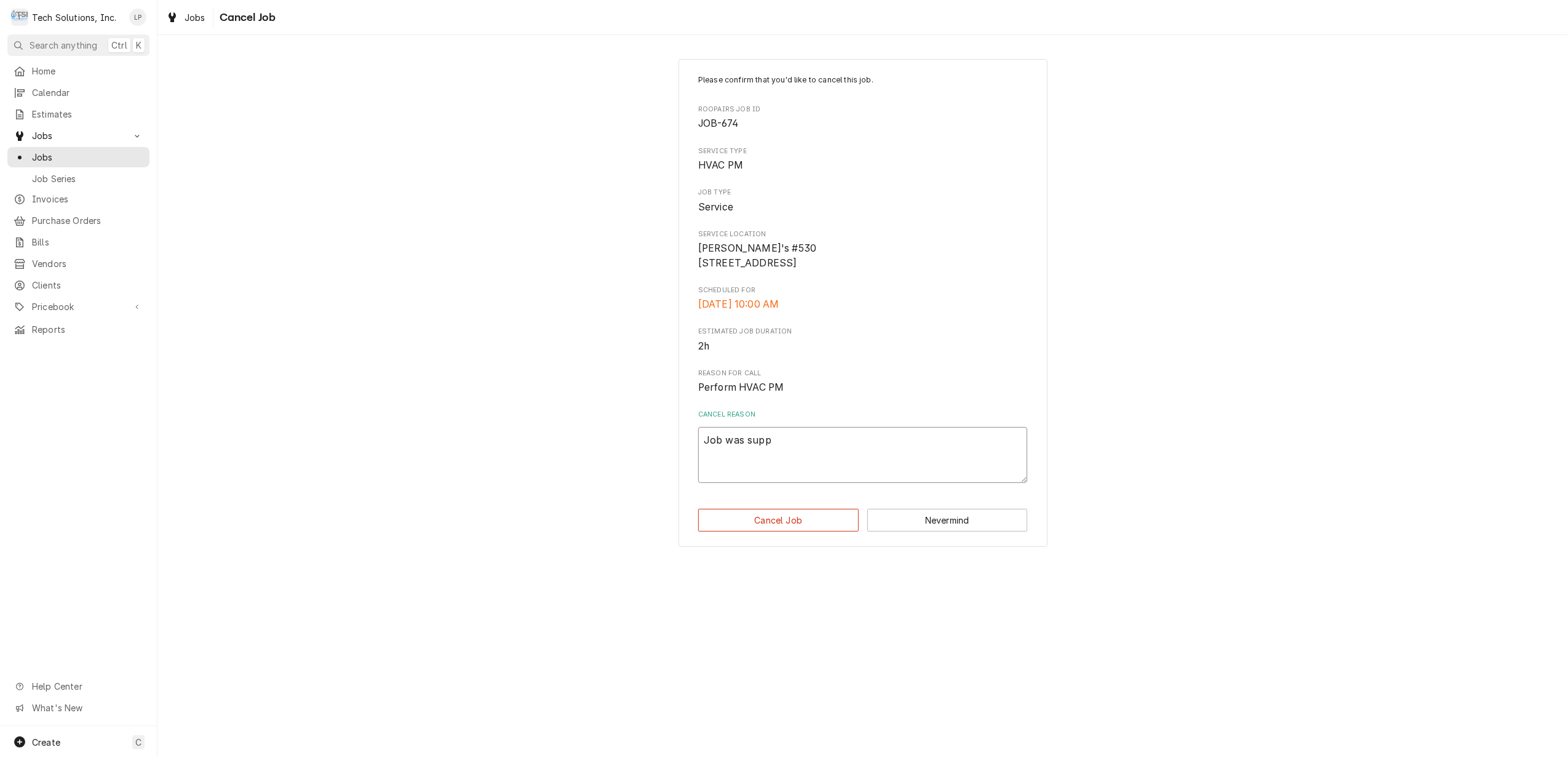
type textarea "x"
type textarea "Job was suppo"
type textarea "x"
type textarea "Job was suppos"
type textarea "x"
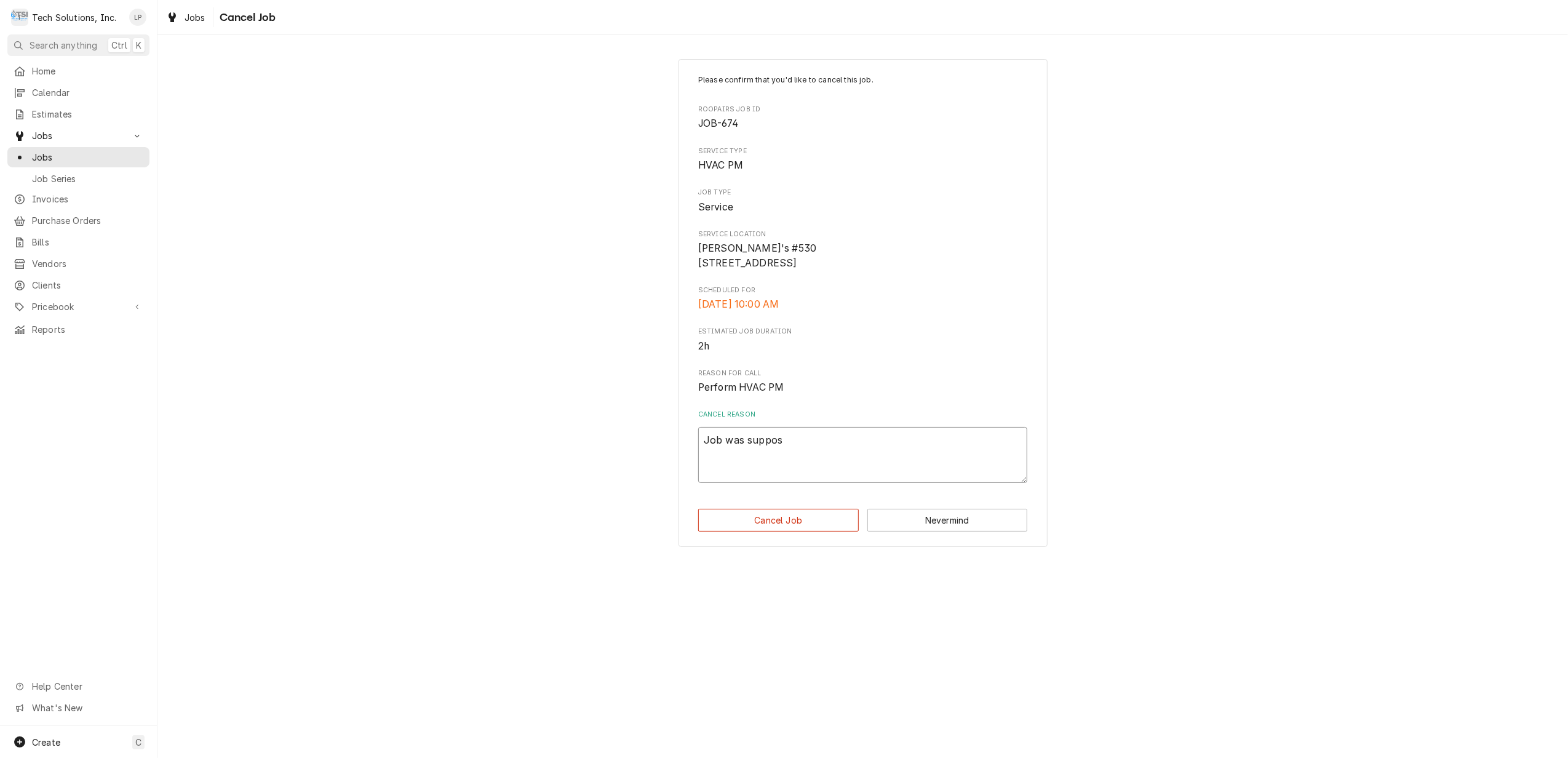
type textarea "Job was suppose"
type textarea "x"
type textarea "Job was supposed"
type textarea "x"
type textarea "Job was supposed"
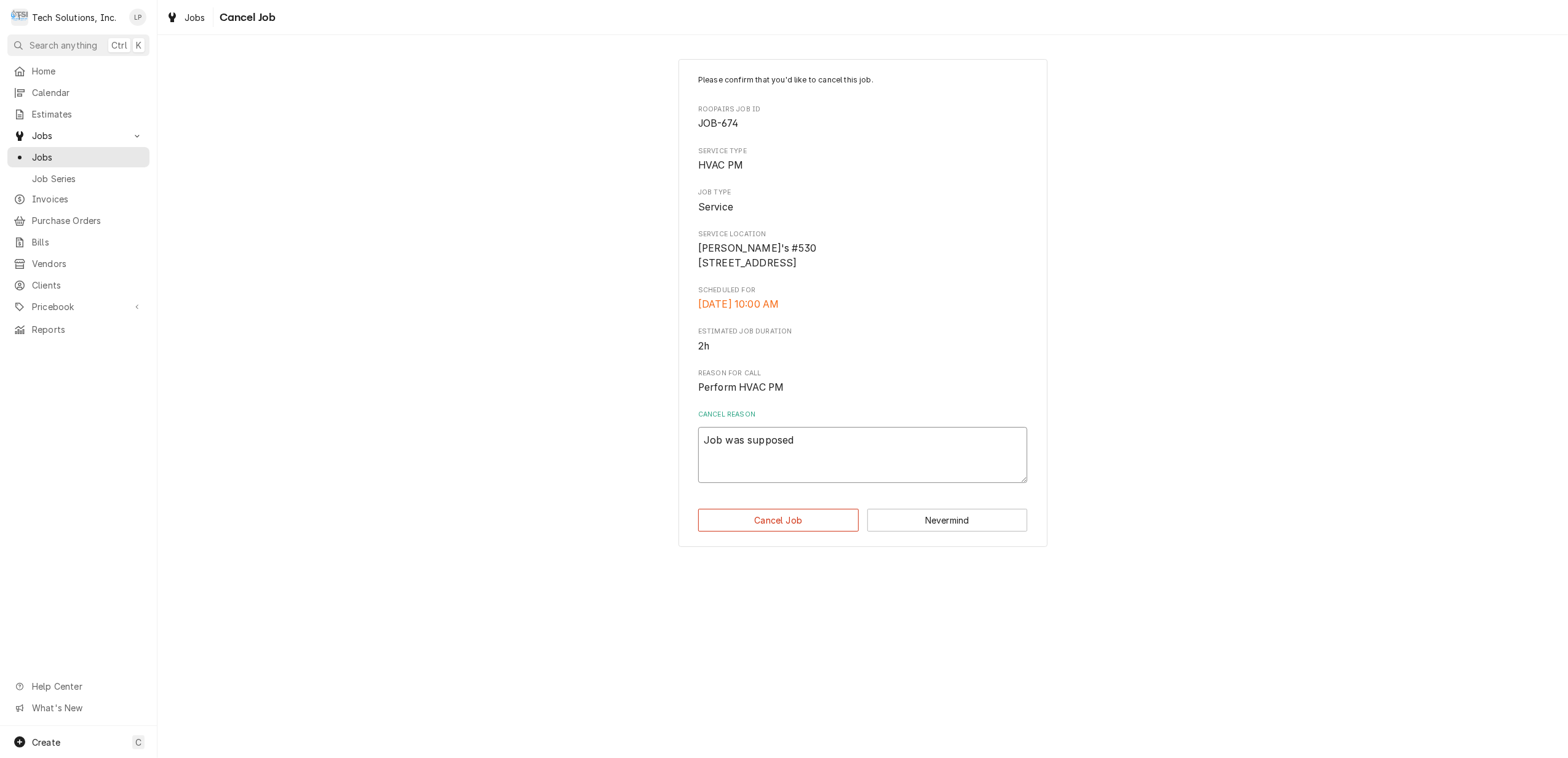
type textarea "x"
type textarea "Job was supposed t"
type textarea "x"
type textarea "Job was supposed to"
type textarea "x"
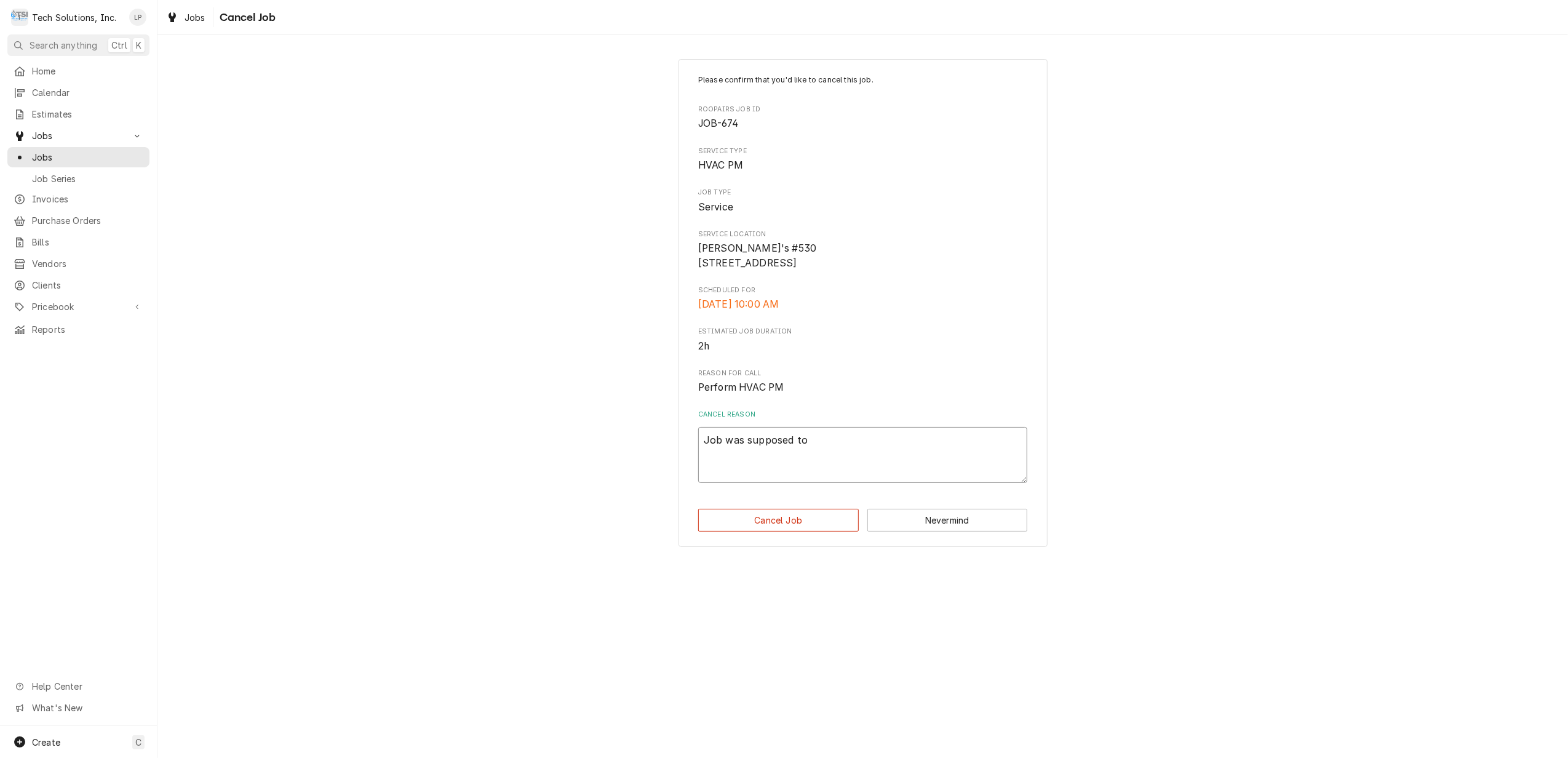
type textarea "Job was supposed to"
type textarea "x"
type textarea "Job was supposed to g"
type textarea "x"
type textarea "Job was supposed to go"
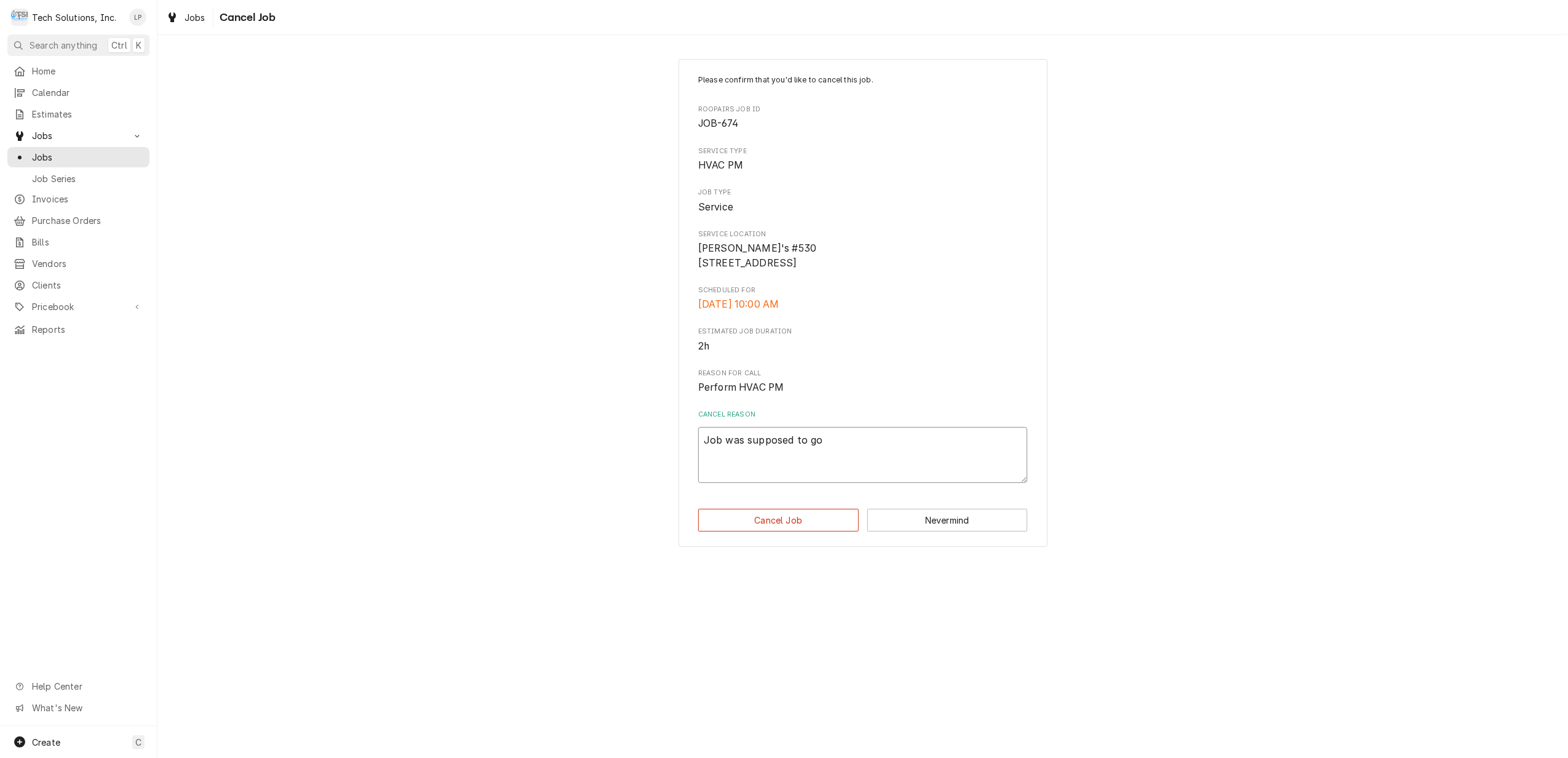
type textarea "x"
type textarea "Job was supposed to go"
type textarea "x"
type textarea "Job was supposed to go t"
type textarea "x"
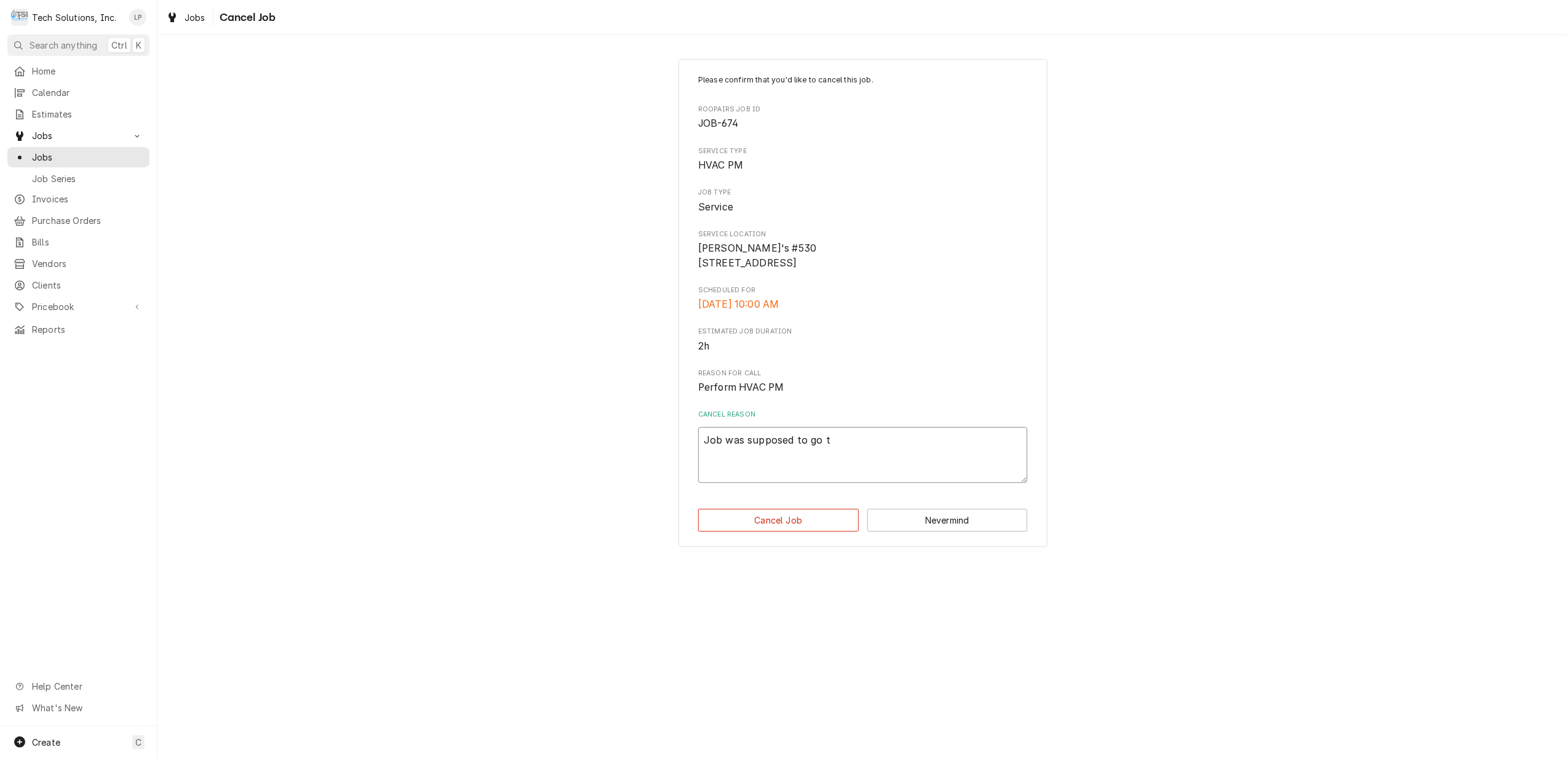
type textarea "Job was supposed to go to"
type textarea "x"
type textarea "Job was supposed to go to"
type textarea "x"
type textarea "Job was supposed to go to a"
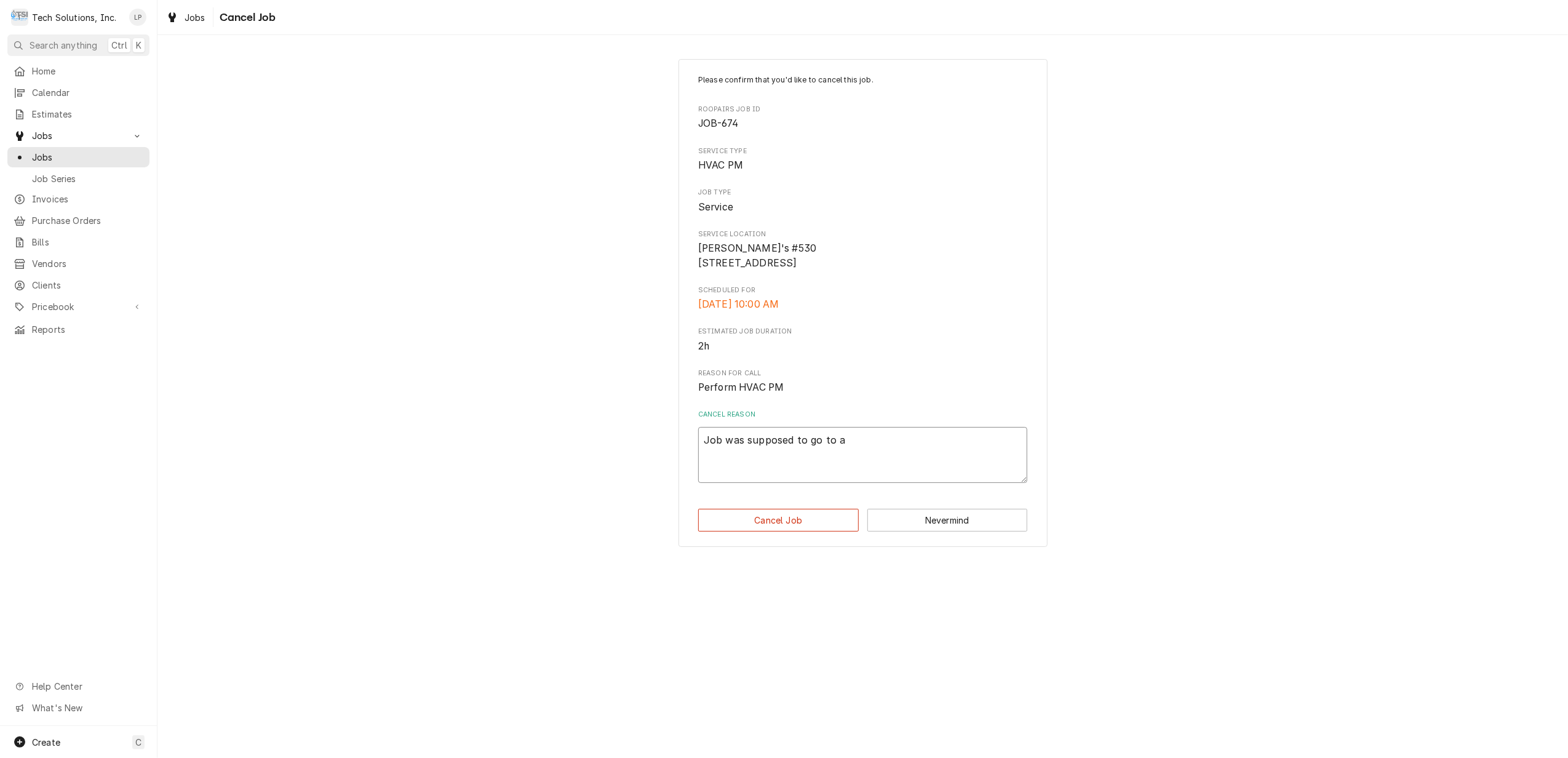
type textarea "x"
type textarea "Job was supposed to go to an"
type textarea "x"
type textarea "Job was supposed to go to ano"
type textarea "x"
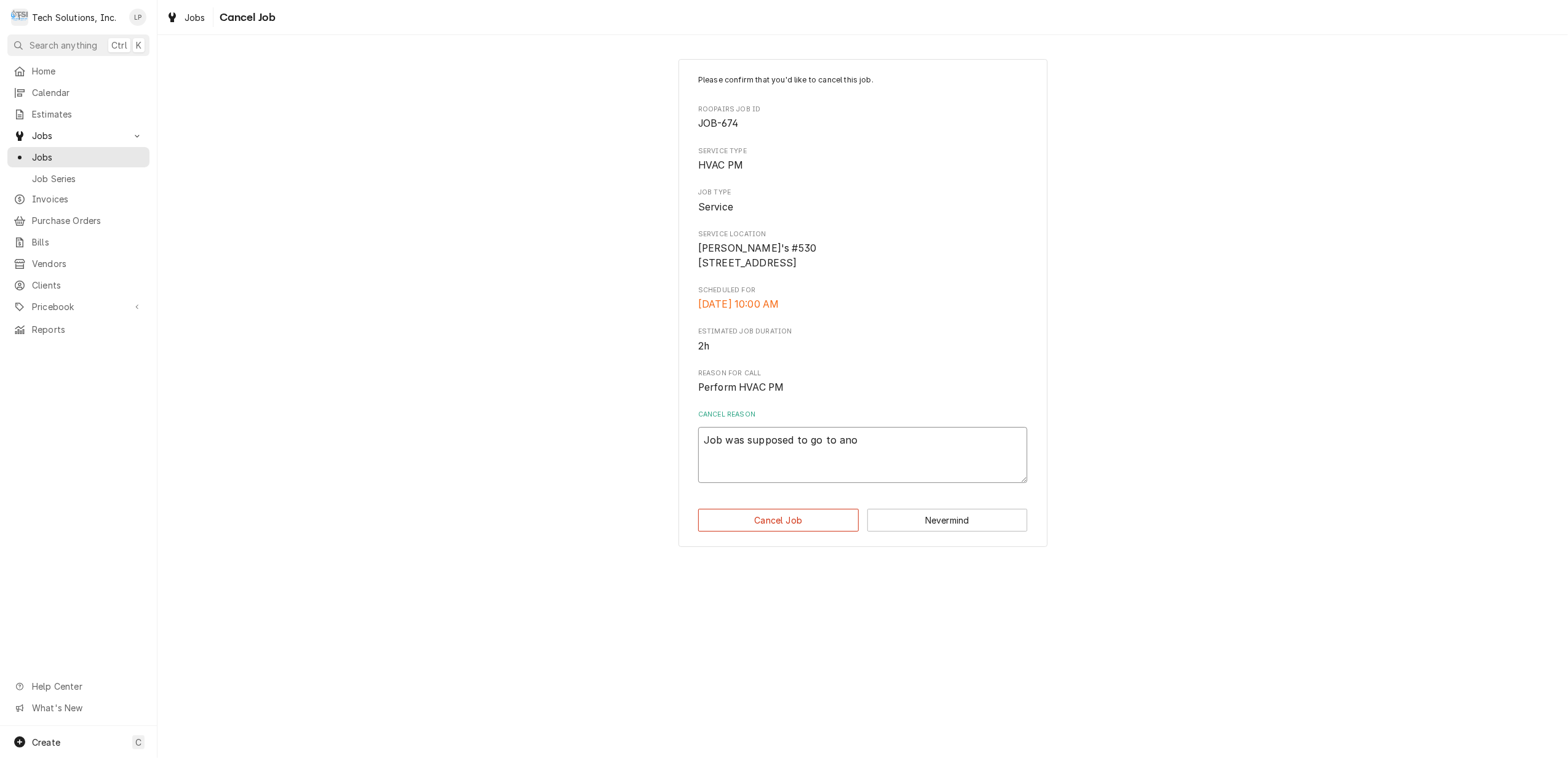
type textarea "Job was supposed to go to anot"
type textarea "x"
type textarea "Job was supposed to go to anoth"
type textarea "x"
type textarea "Job was supposed to go to anothe"
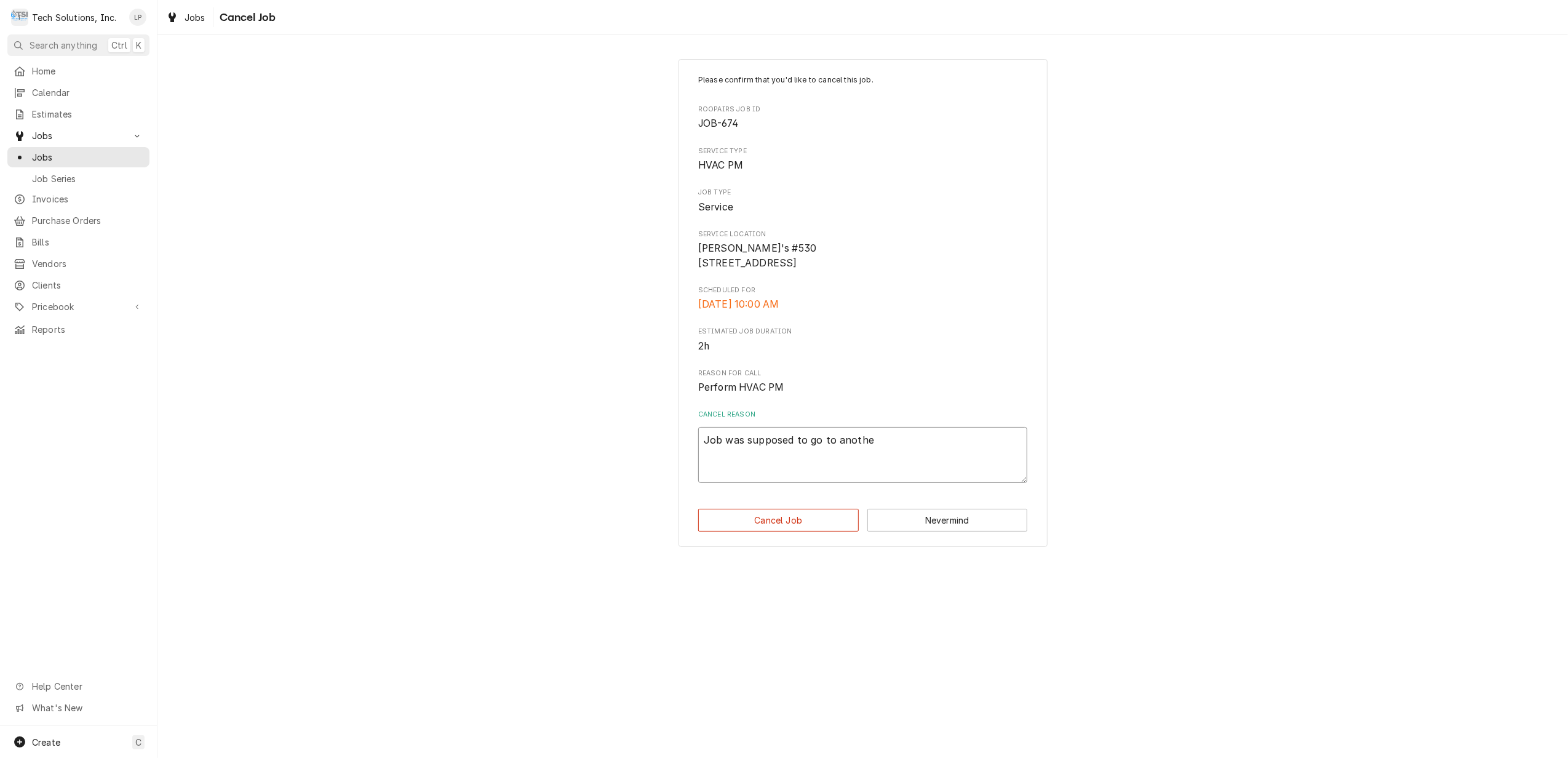
type textarea "x"
type textarea "Job was supposed to go to another"
type textarea "x"
type textarea "Job was supposed to go to another"
type textarea "x"
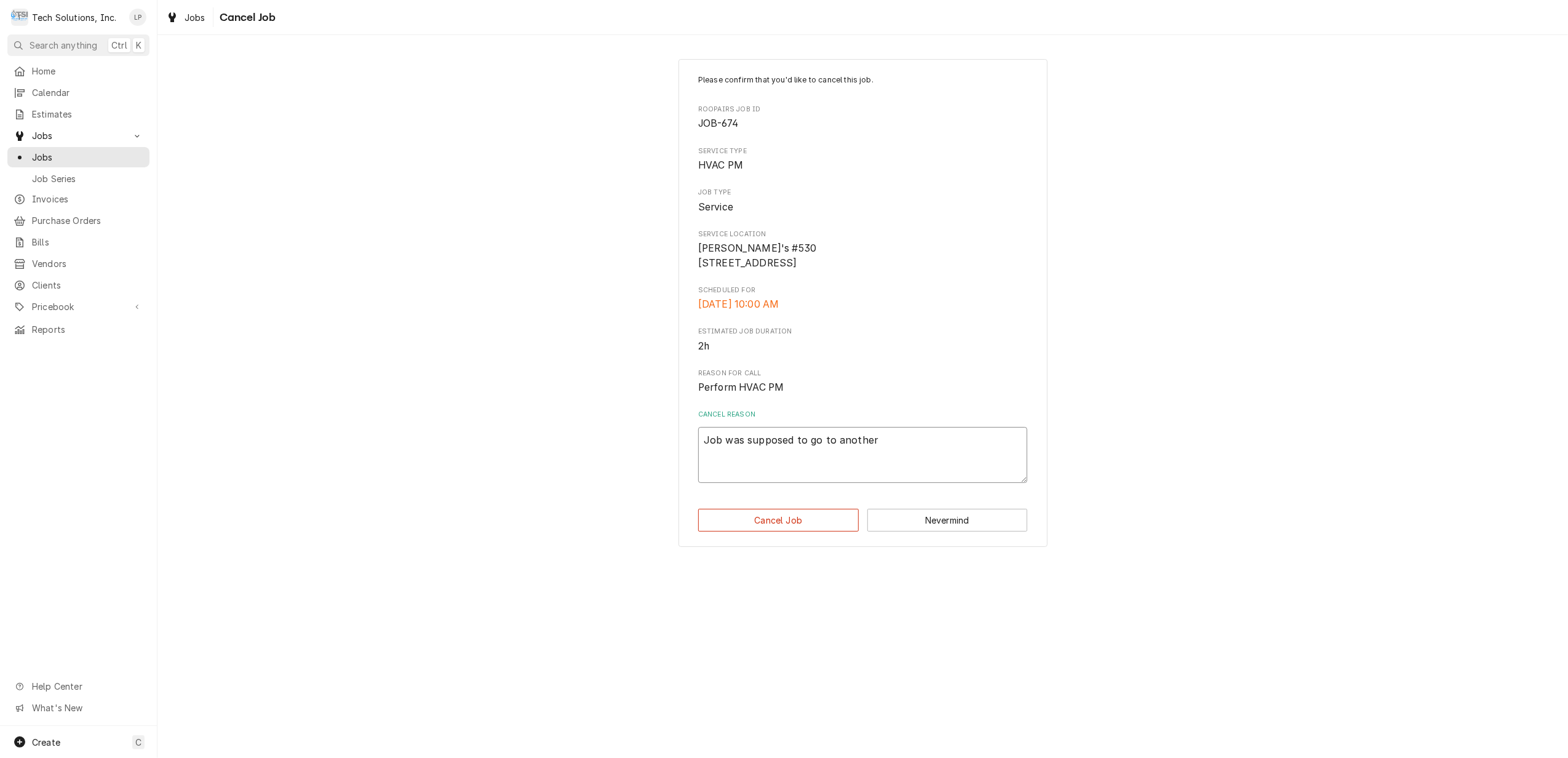
type textarea "Job was supposed to go to another c"
type textarea "x"
type textarea "Job was supposed to go to another co"
type textarea "x"
type textarea "Job was supposed to go to another com"
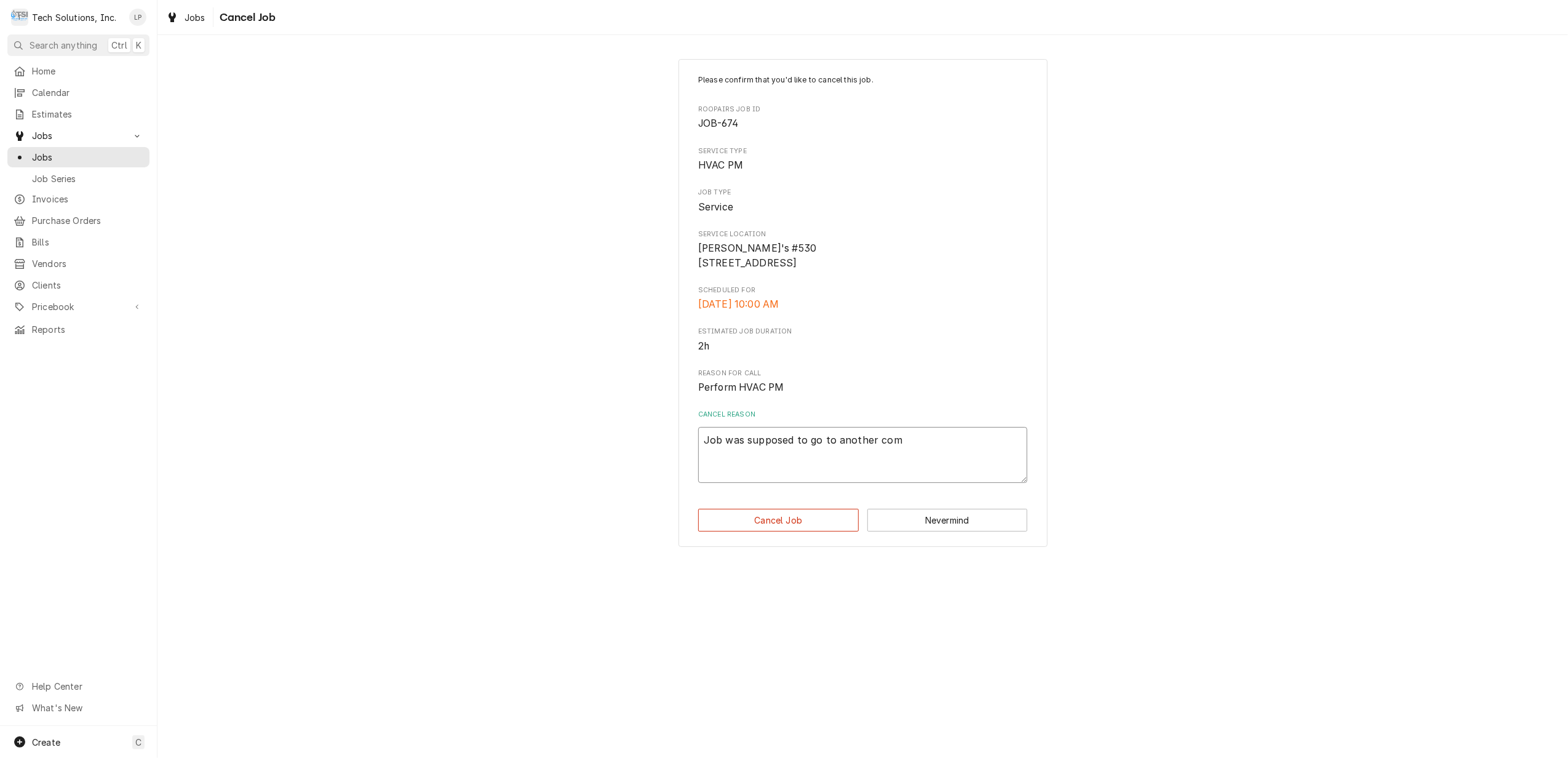
type textarea "x"
type textarea "Job was supposed to go to another comp"
type textarea "x"
type textarea "Job was supposed to go to another compa"
type textarea "x"
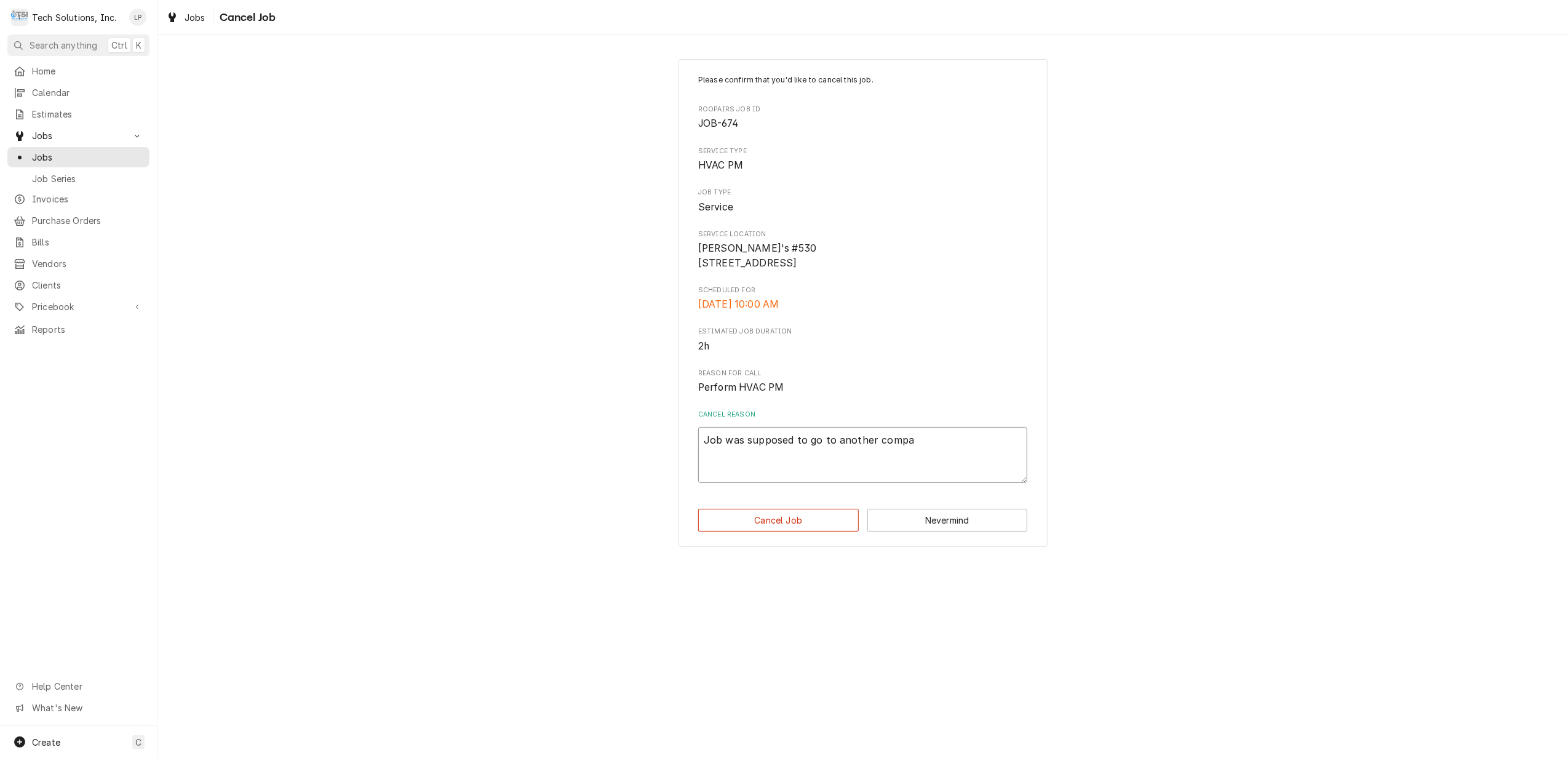
type textarea "Job was supposed to go to another compan"
type textarea "x"
type textarea "Job was supposed to go to another company"
type textarea "x"
type textarea "Job was supposed to go to another company."
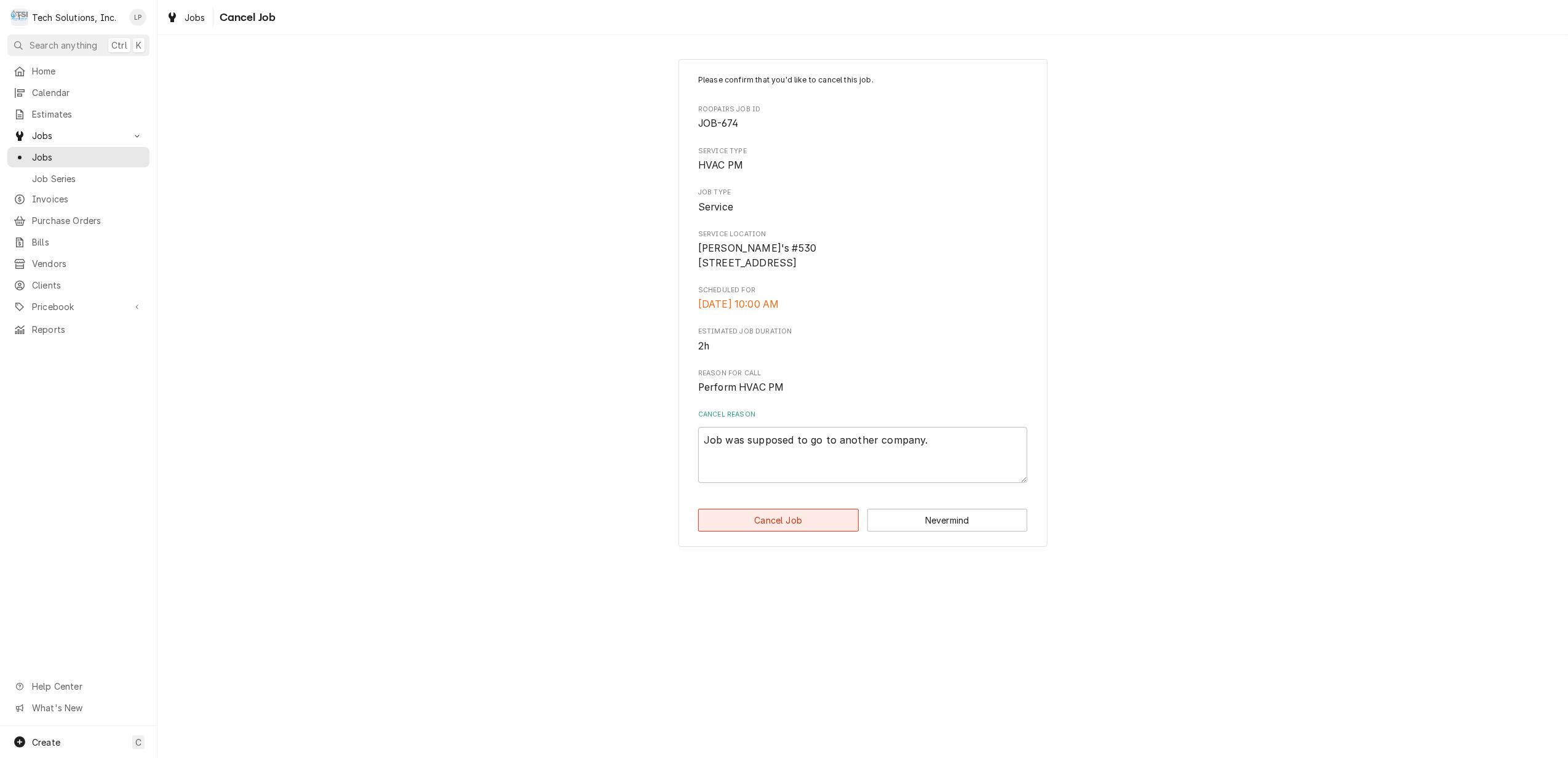
click at [803, 531] on button "Cancel Job" at bounding box center [779, 519] width 160 height 23
type textarea "x"
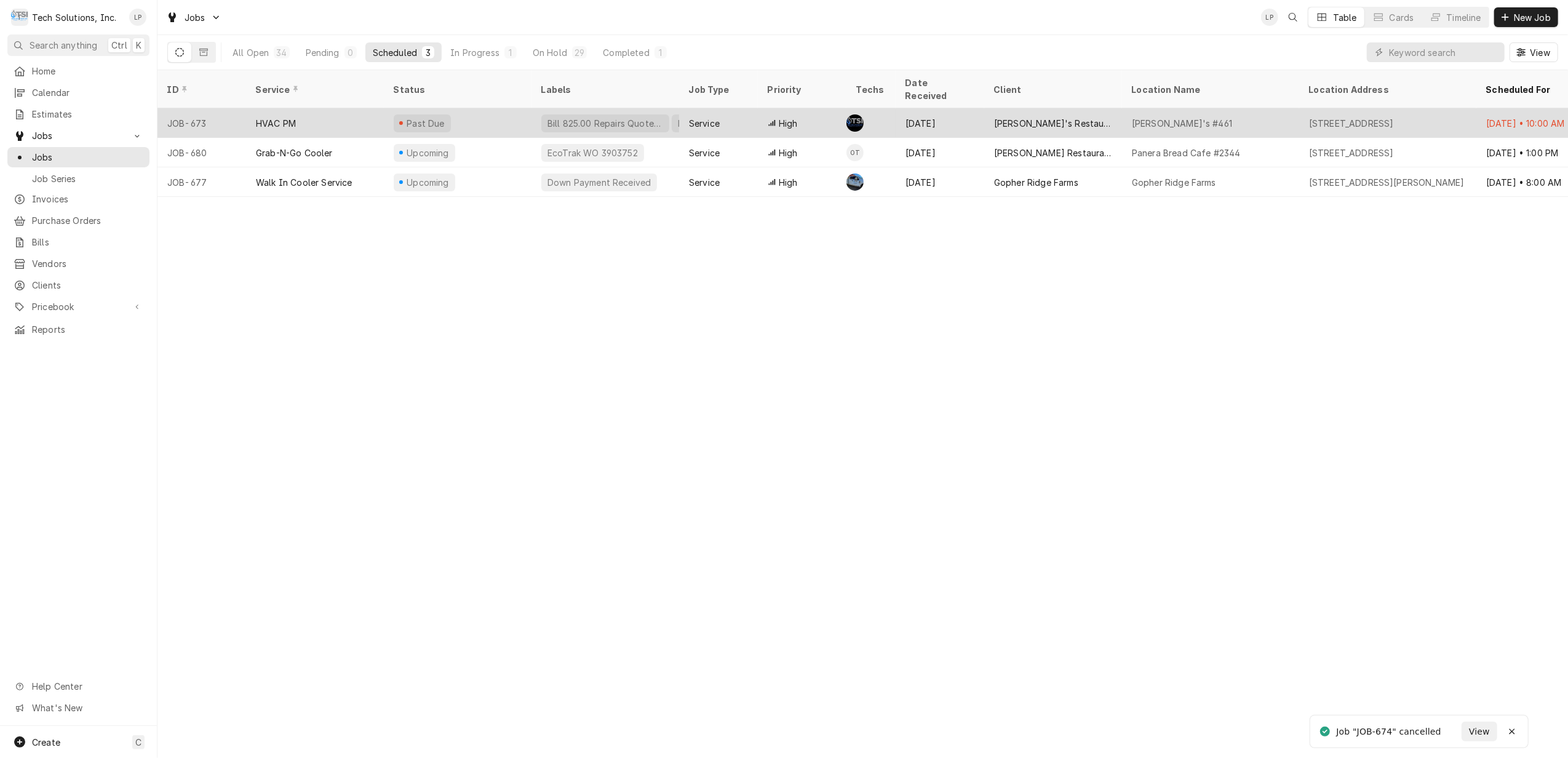
click at [492, 108] on div "Past Due" at bounding box center [458, 123] width 148 height 29
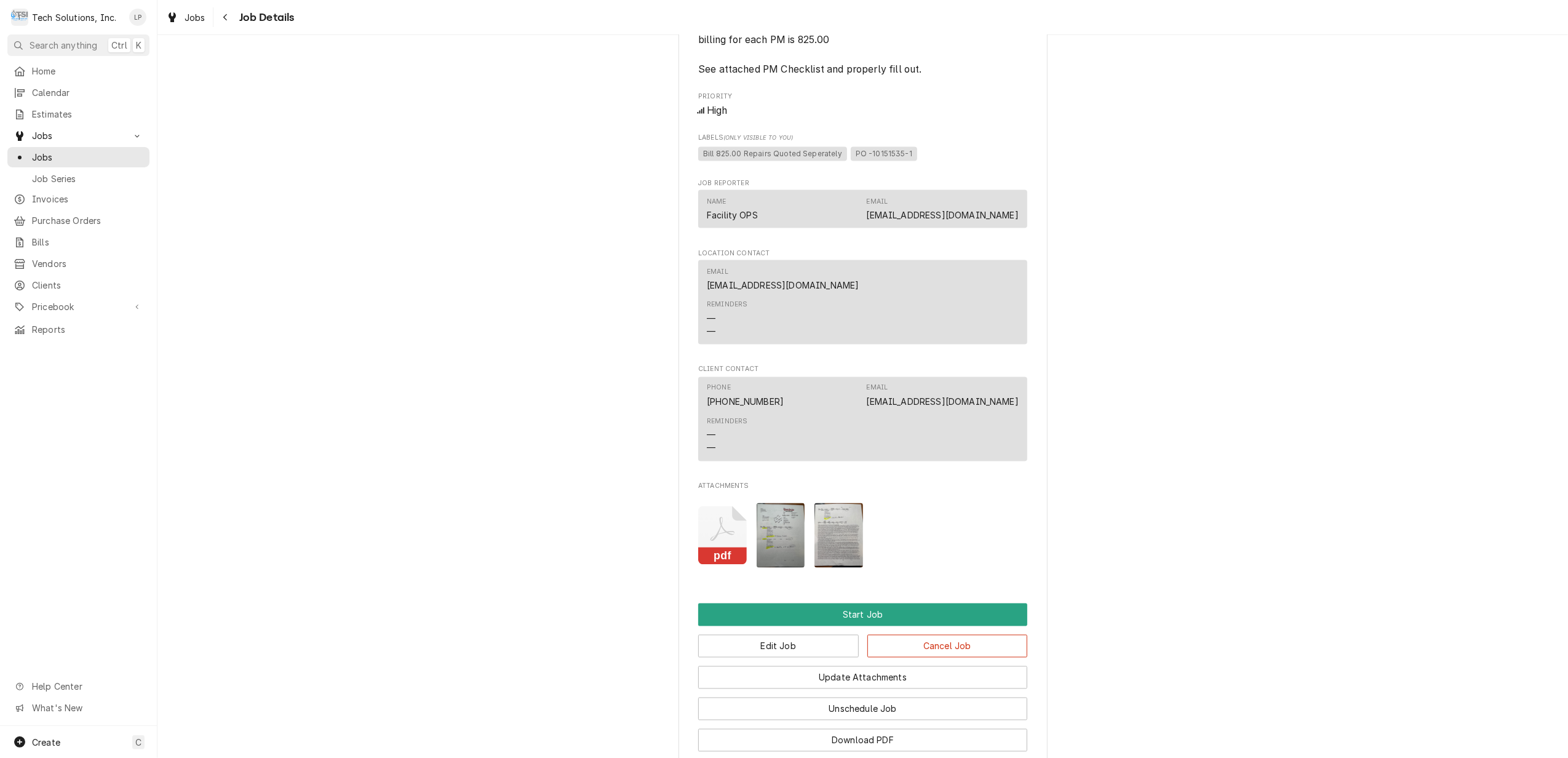
scroll to position [2233, 0]
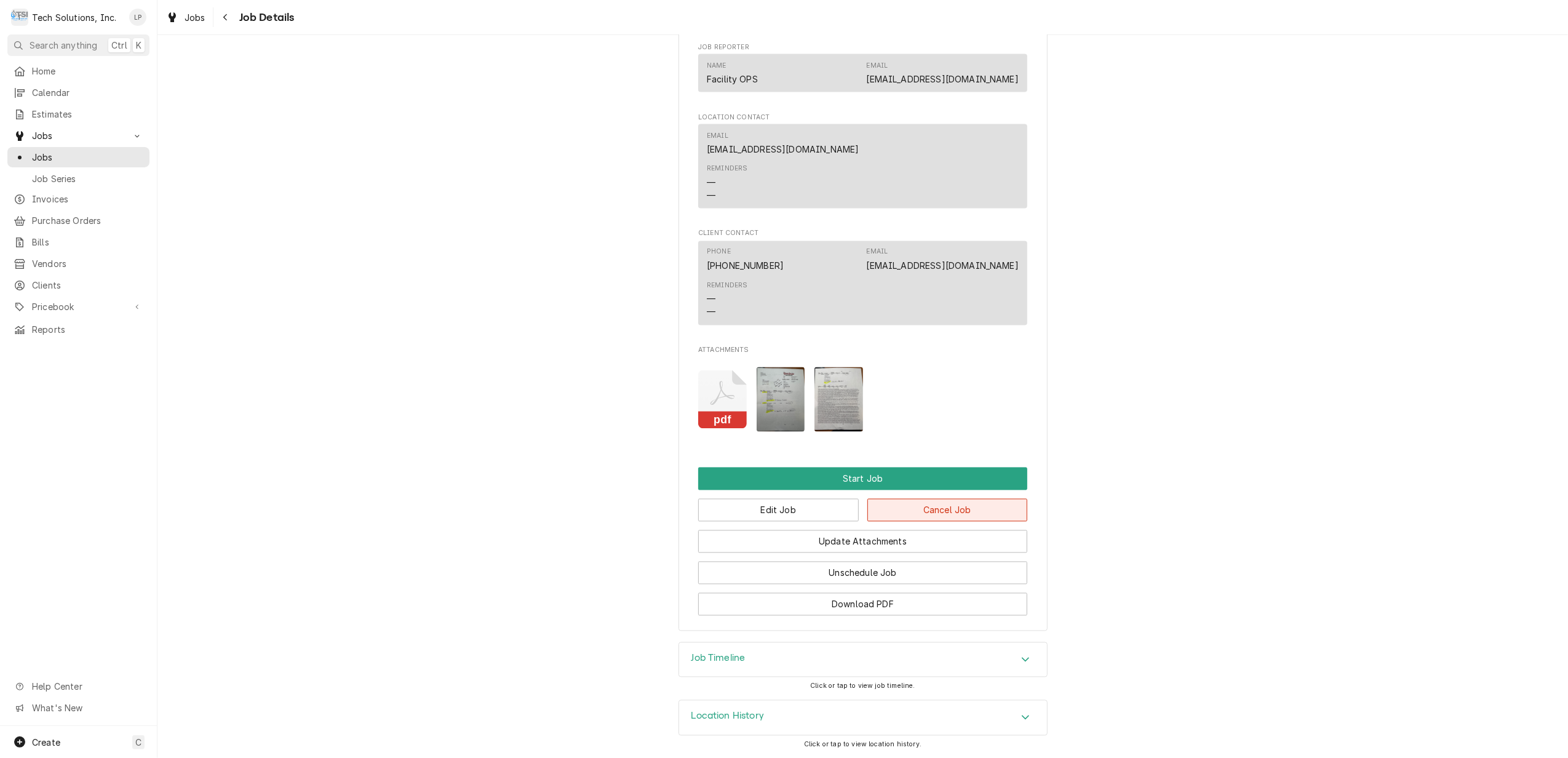
click at [951, 508] on button "Cancel Job" at bounding box center [948, 509] width 160 height 23
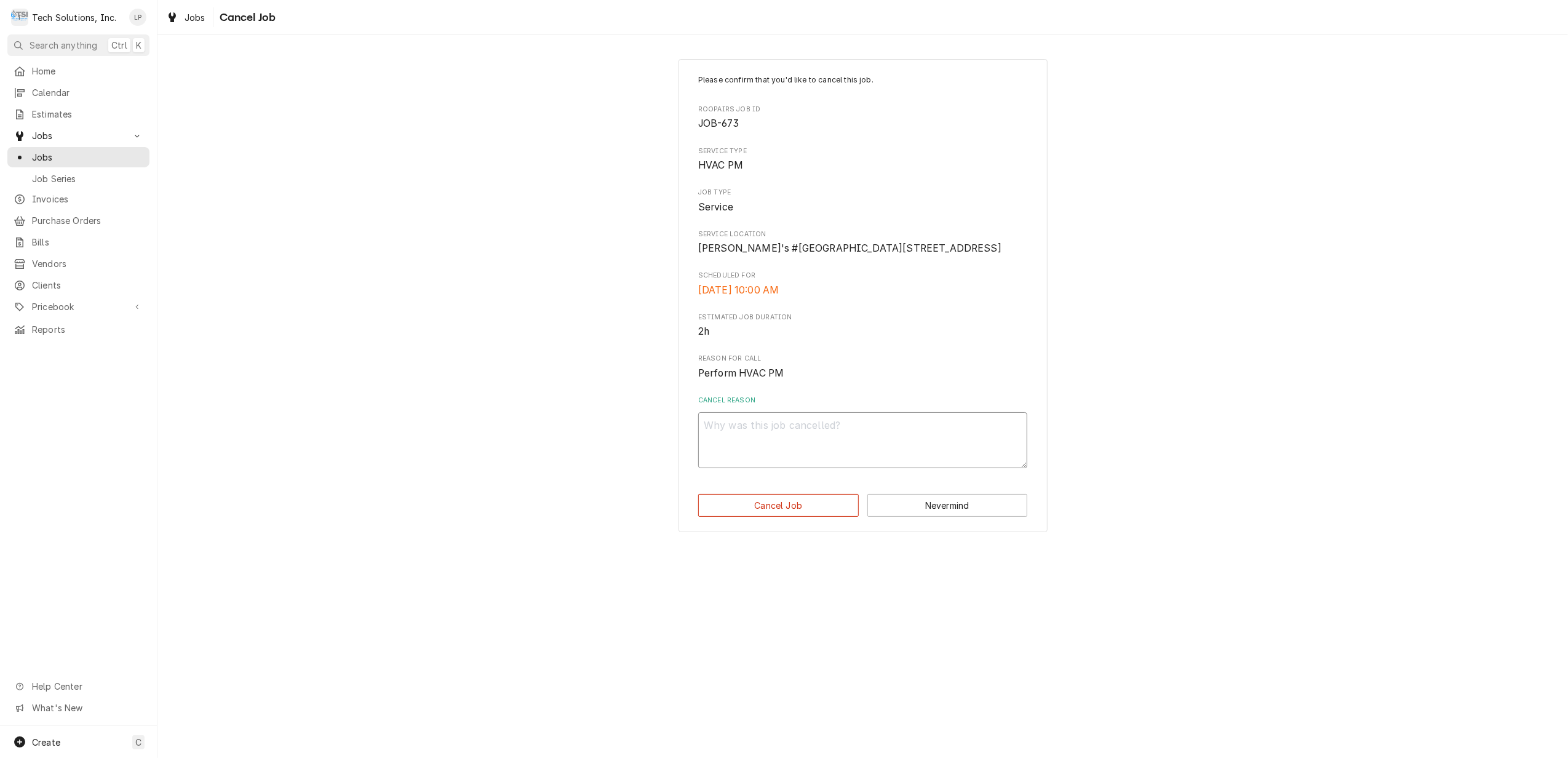
click at [844, 465] on textarea "Cancel Reason" at bounding box center [862, 439] width 329 height 56
type textarea "x"
type textarea "J"
type textarea "x"
type textarea "Jo"
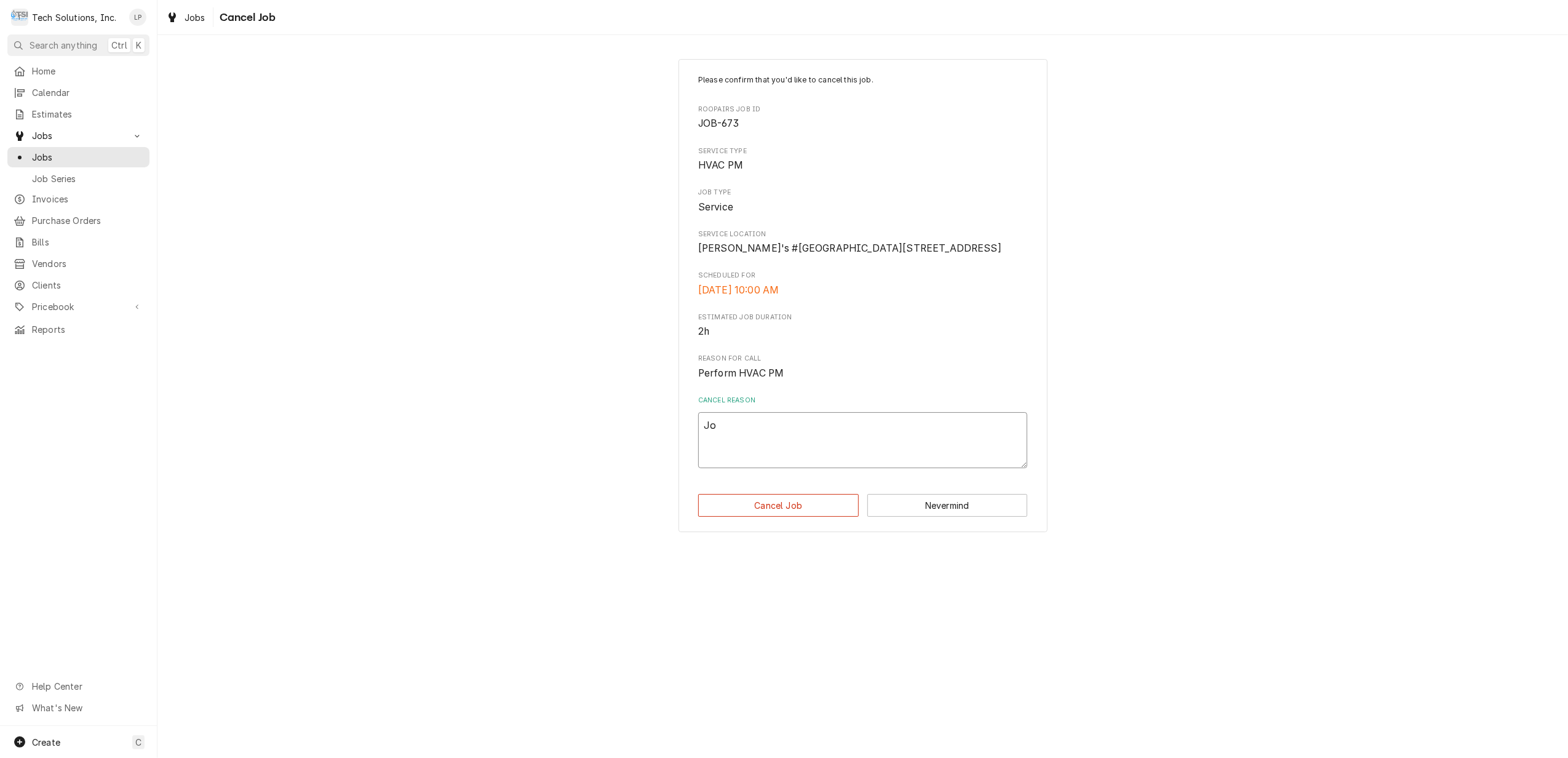
type textarea "x"
type textarea "Job"
type textarea "x"
type textarea "Job"
type textarea "x"
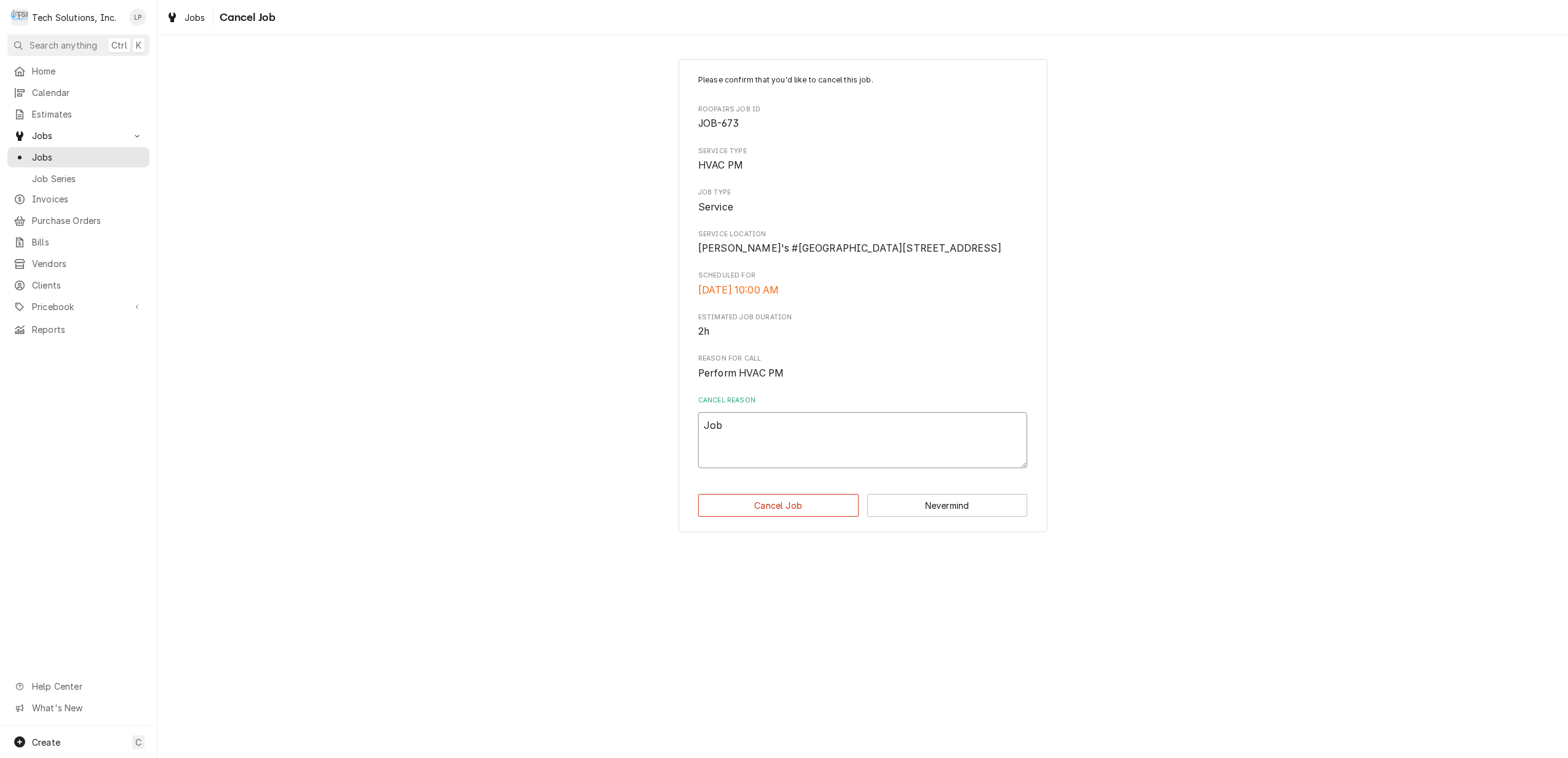
type textarea "Job w"
type textarea "x"
type textarea "Job wa"
type textarea "x"
type textarea "Job was"
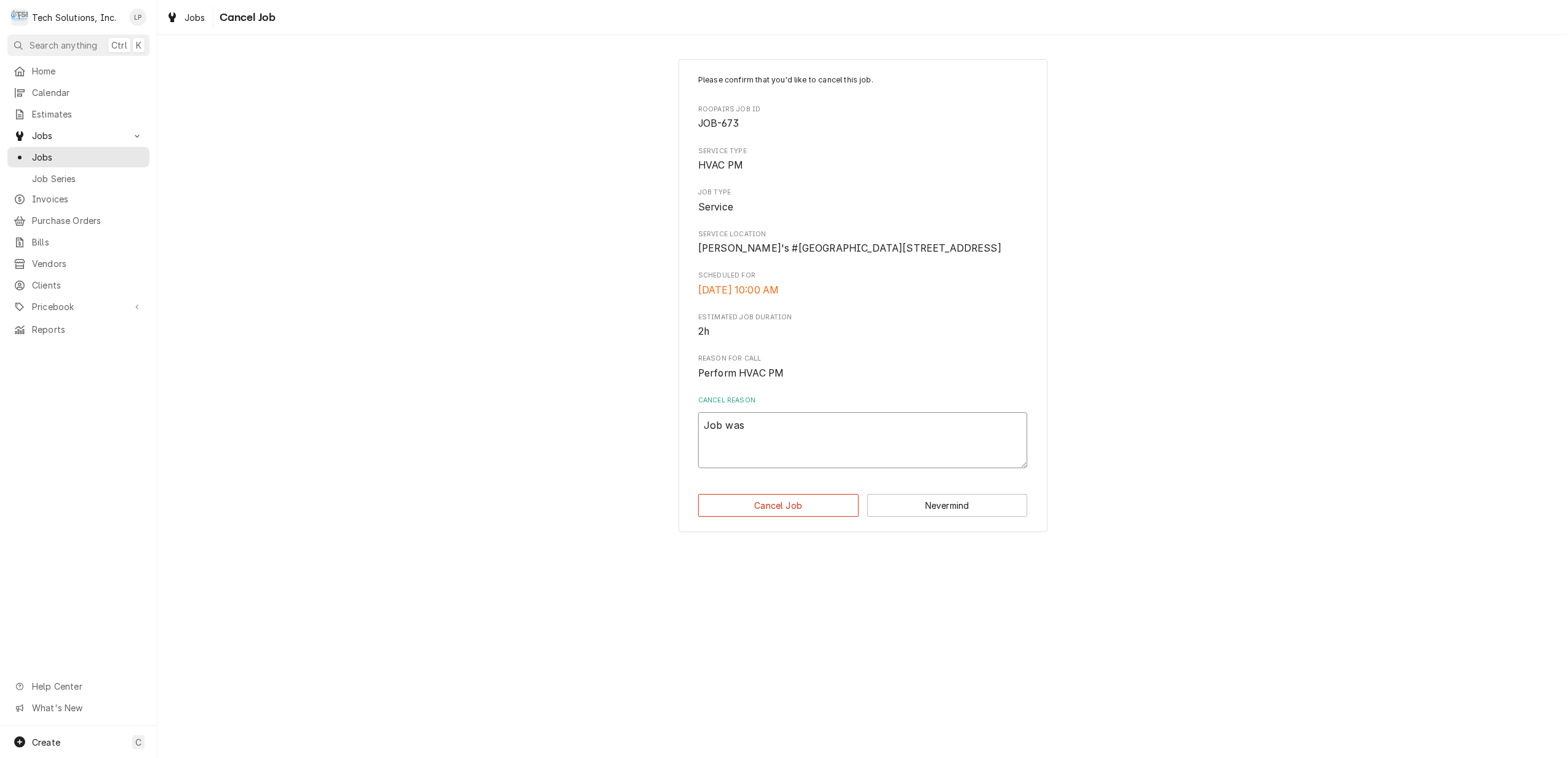
type textarea "x"
type textarea "Job was"
type textarea "x"
type textarea "Job was s"
type textarea "x"
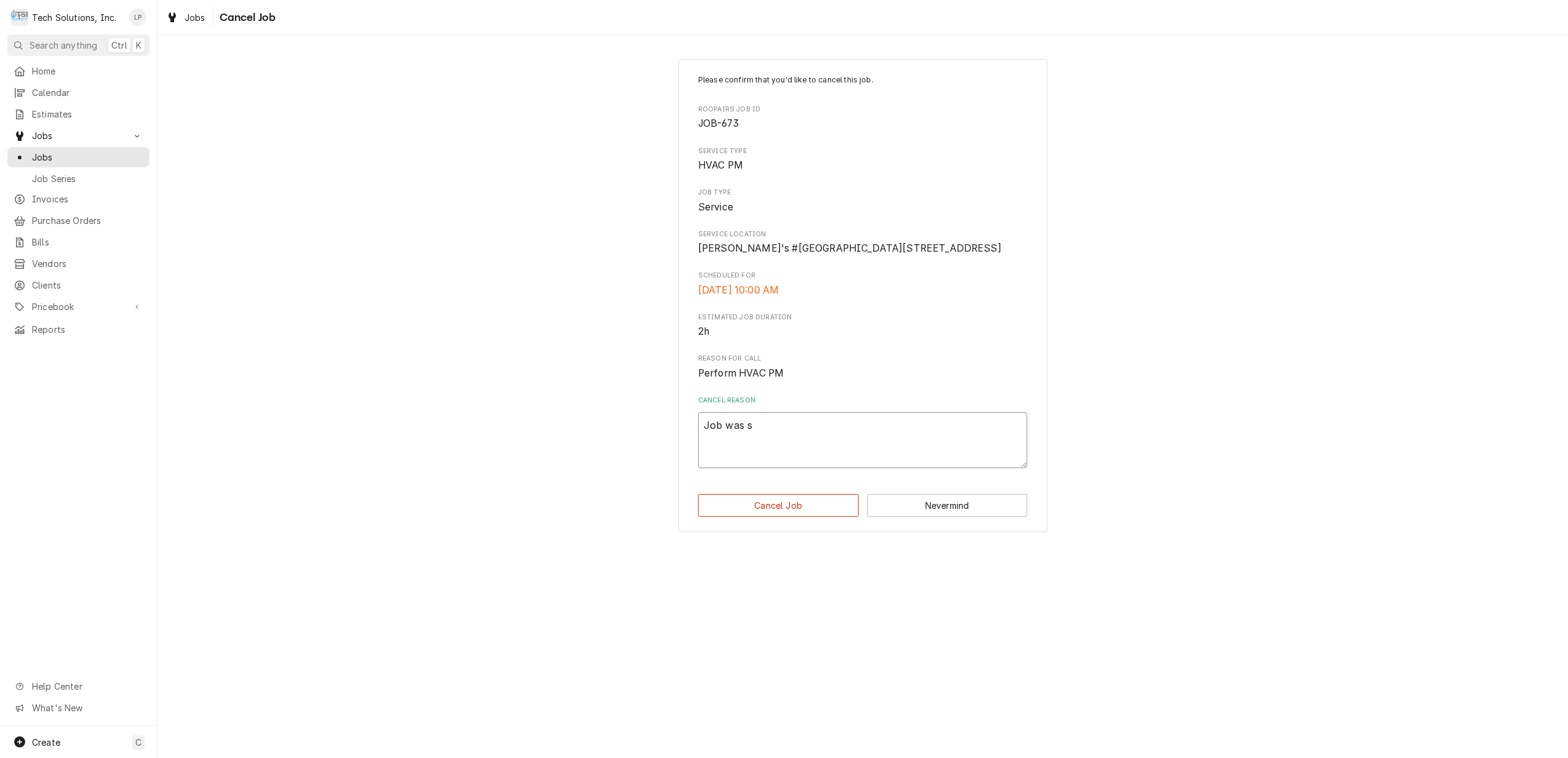
type textarea "Job was su"
type textarea "x"
type textarea "Job was sup"
type textarea "x"
type textarea "Job was supp"
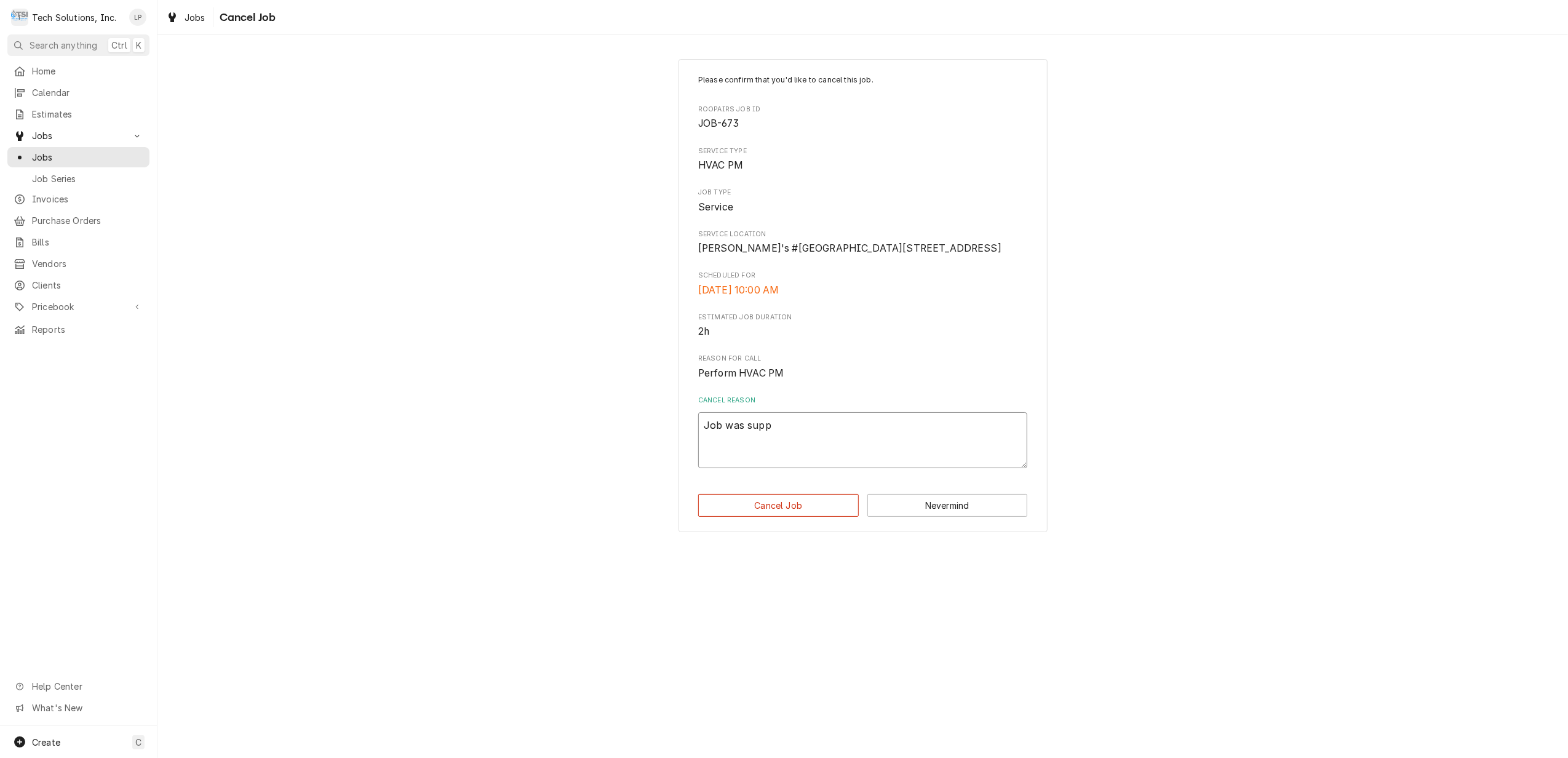
type textarea "x"
type textarea "Job was suppo"
type textarea "x"
type textarea "Job was suppos"
type textarea "x"
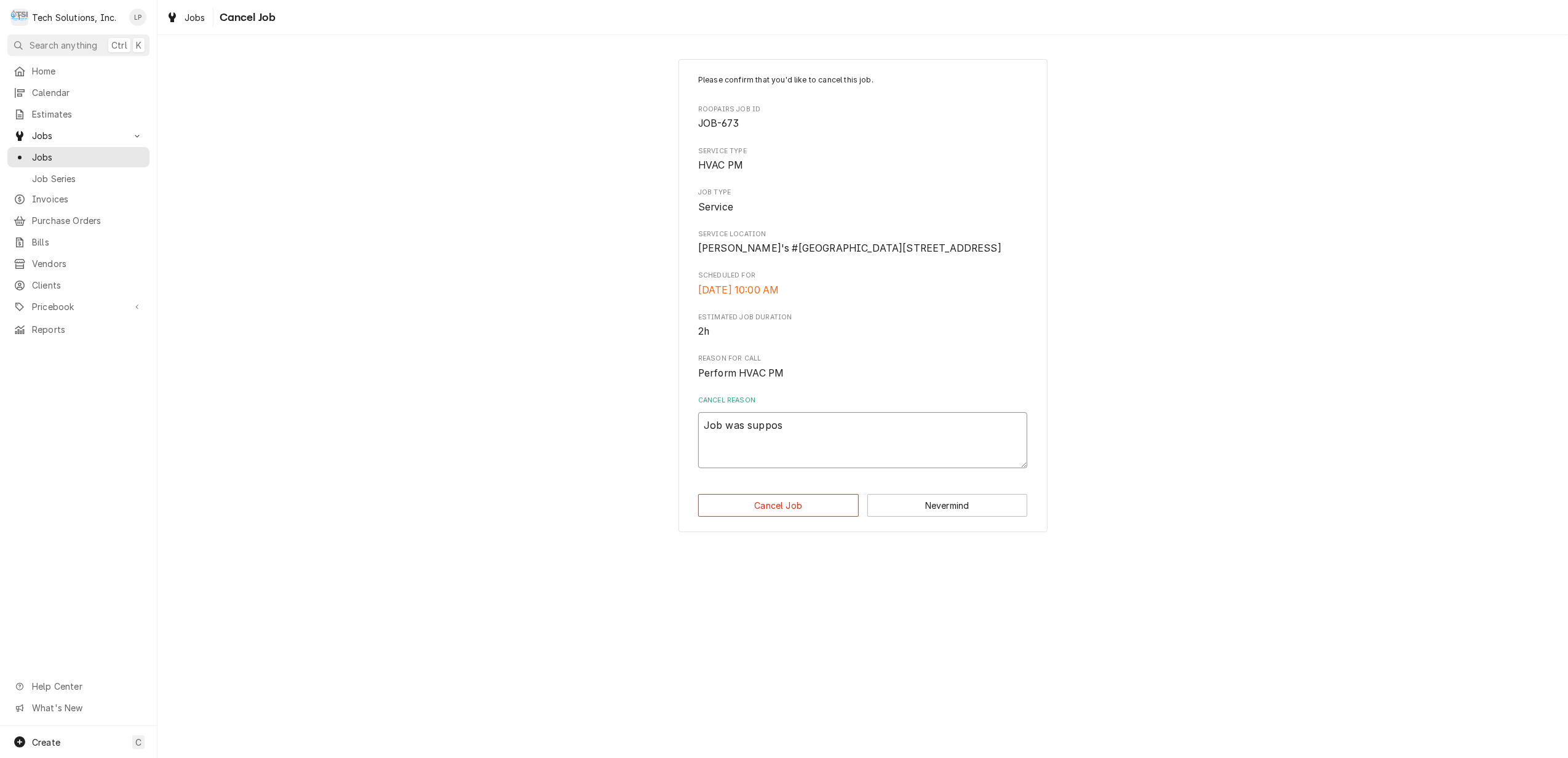
type textarea "Job was suppose"
type textarea "x"
type textarea "Job was supposed"
type textarea "x"
type textarea "Job was supposed"
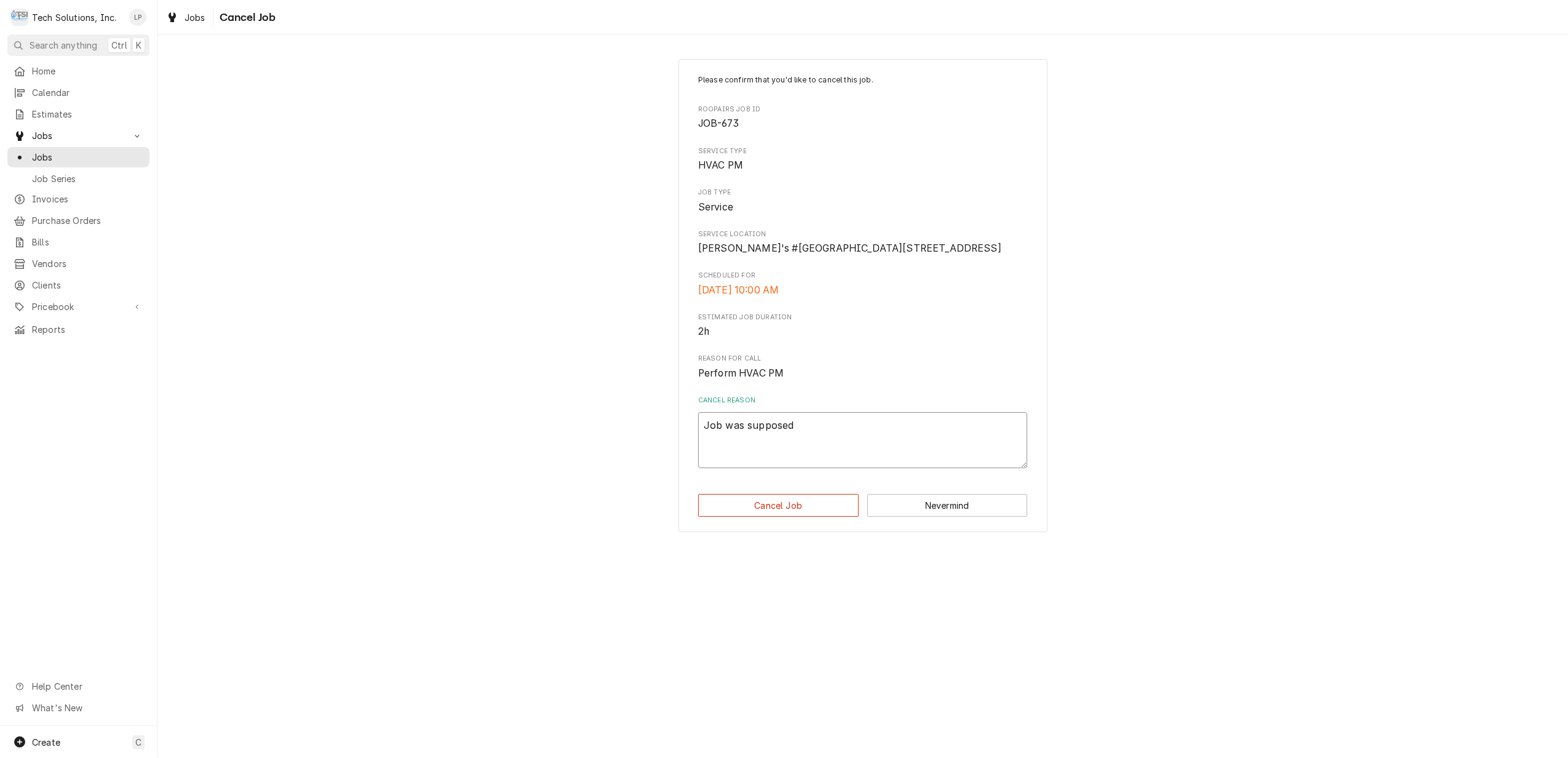
type textarea "x"
type textarea "Job was supposed t"
type textarea "x"
type textarea "Job was supposed to"
type textarea "x"
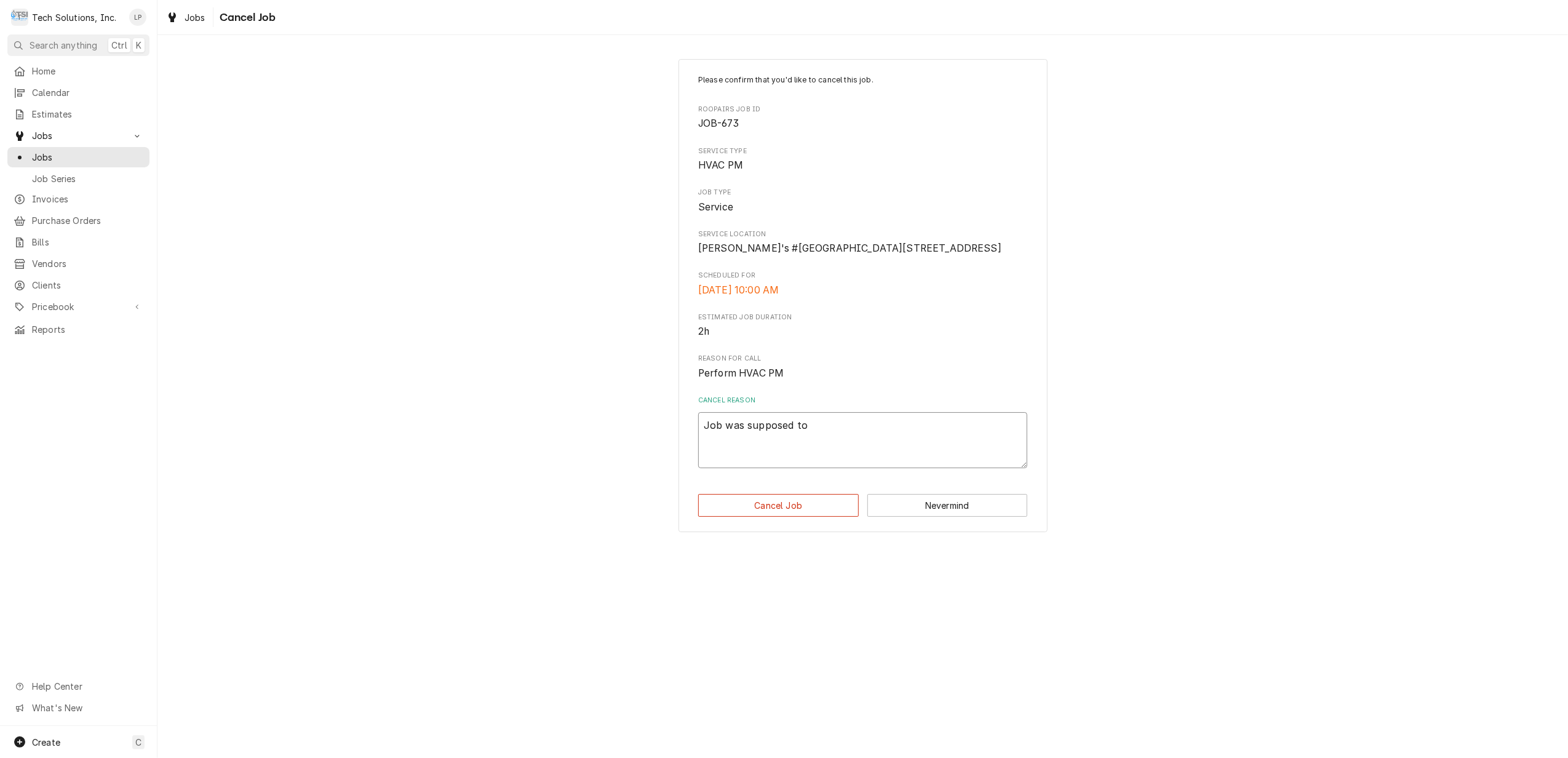
type textarea "Job was supposed to"
type textarea "x"
type textarea "Job was supposed to g"
type textarea "x"
type textarea "Job was supposed to go"
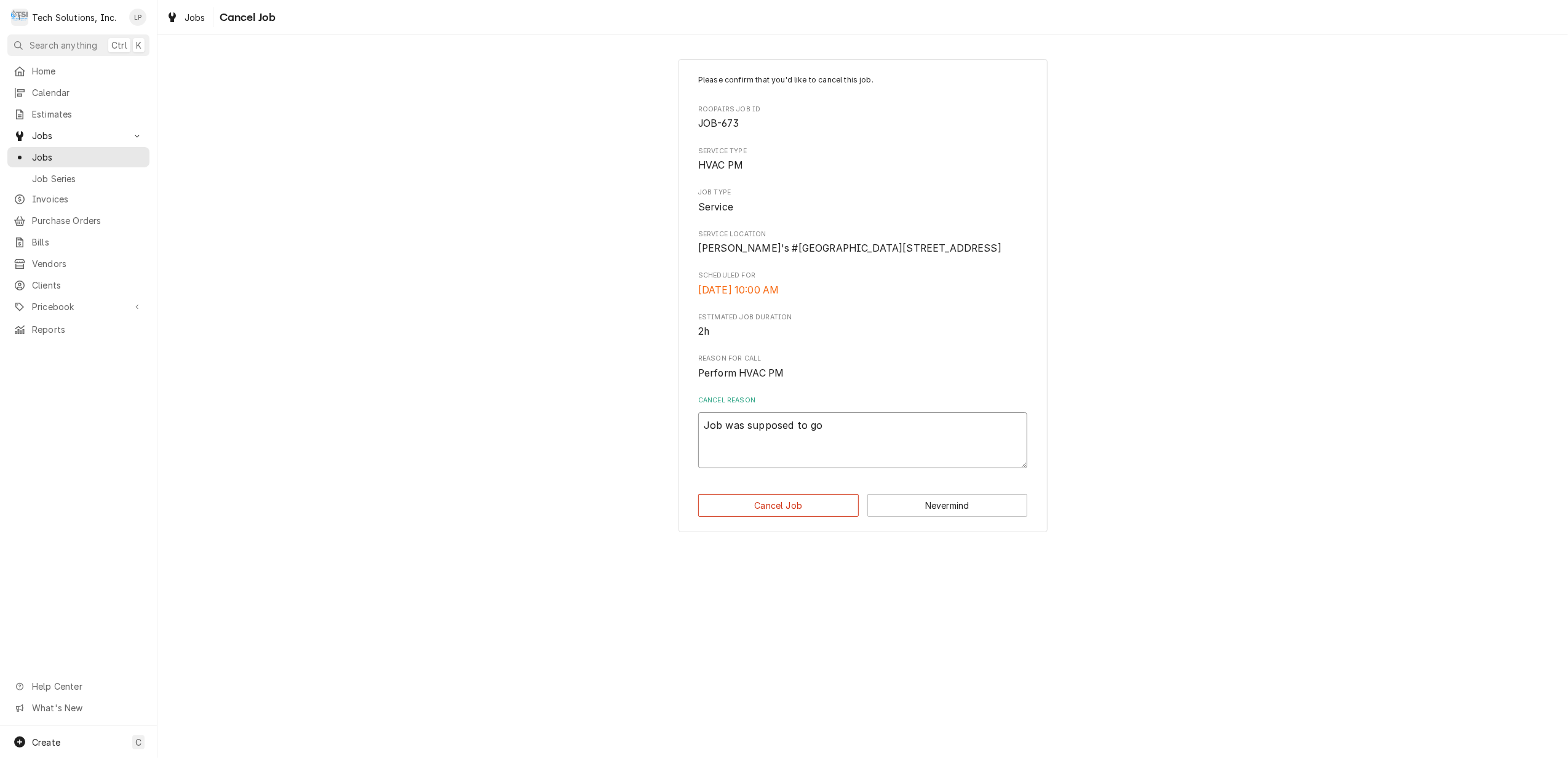
type textarea "x"
type textarea "Job was supposed to go"
type textarea "x"
type textarea "Job was supposed to go t"
type textarea "x"
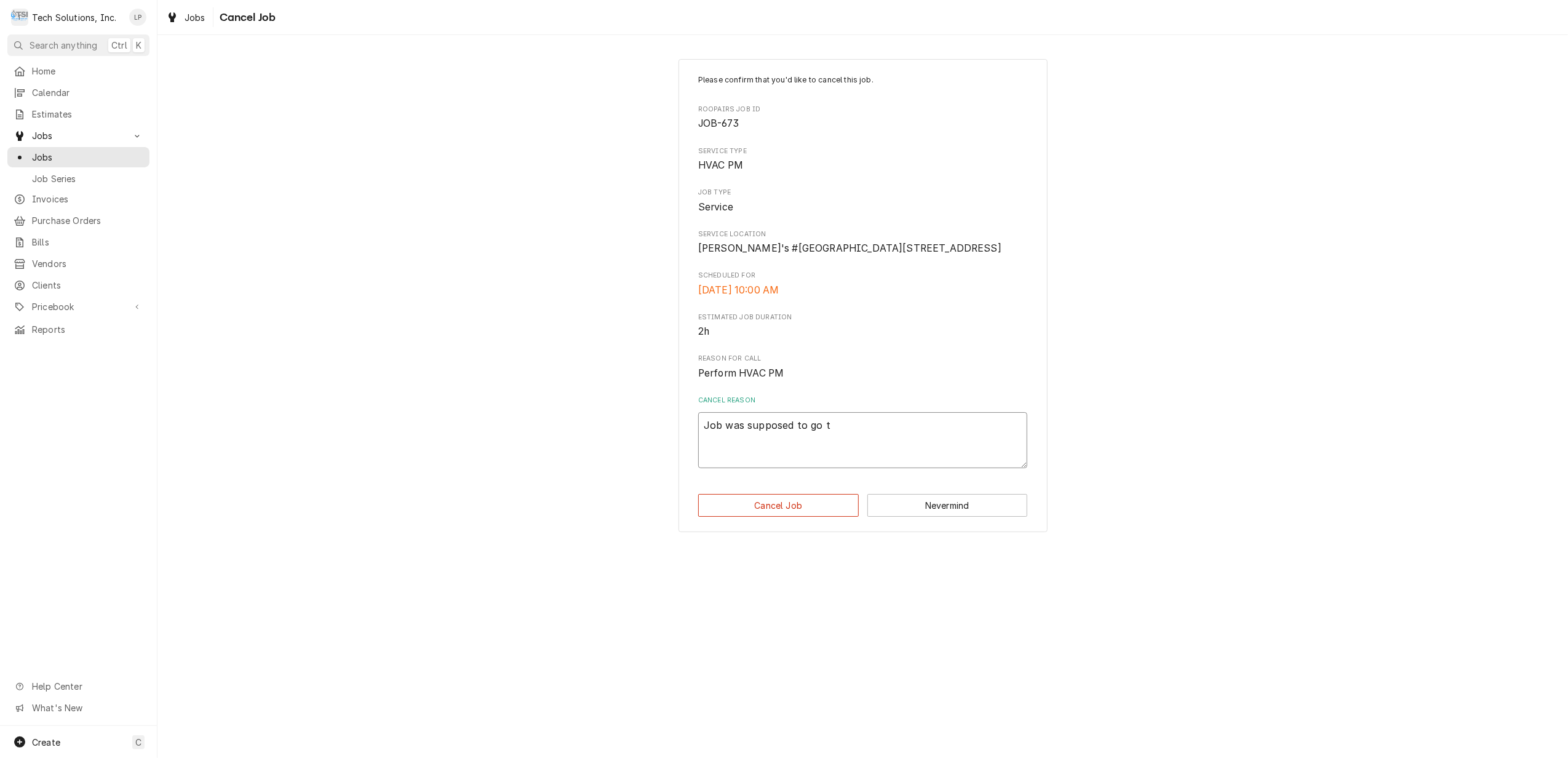
type textarea "Job was supposed to go to"
type textarea "x"
type textarea "Job was supposed to go to"
type textarea "x"
type textarea "Job was supposed to go to a"
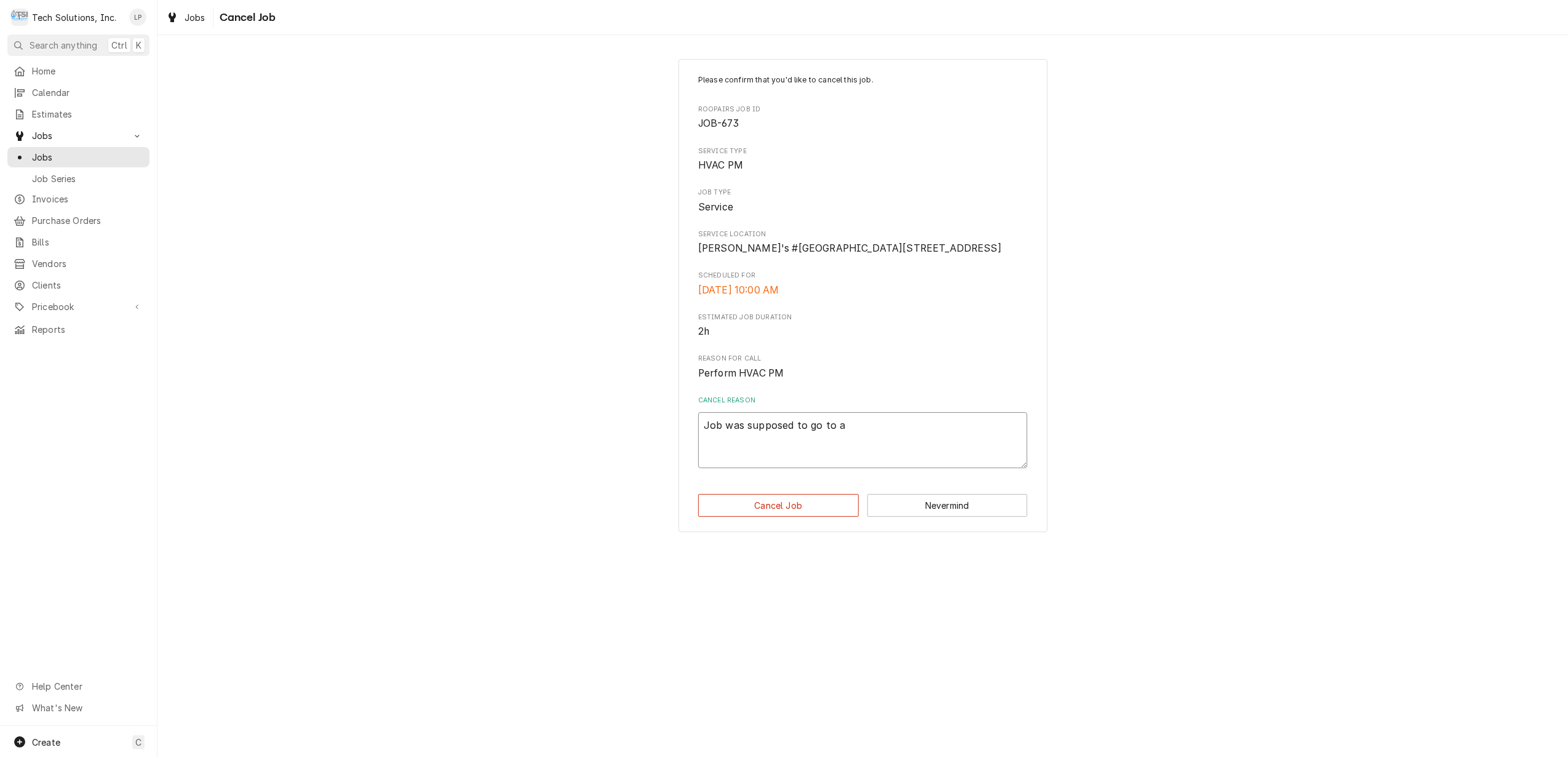
type textarea "x"
type textarea "Job was supposed to go to an"
type textarea "x"
type textarea "Job was supposed to go to ant"
type textarea "x"
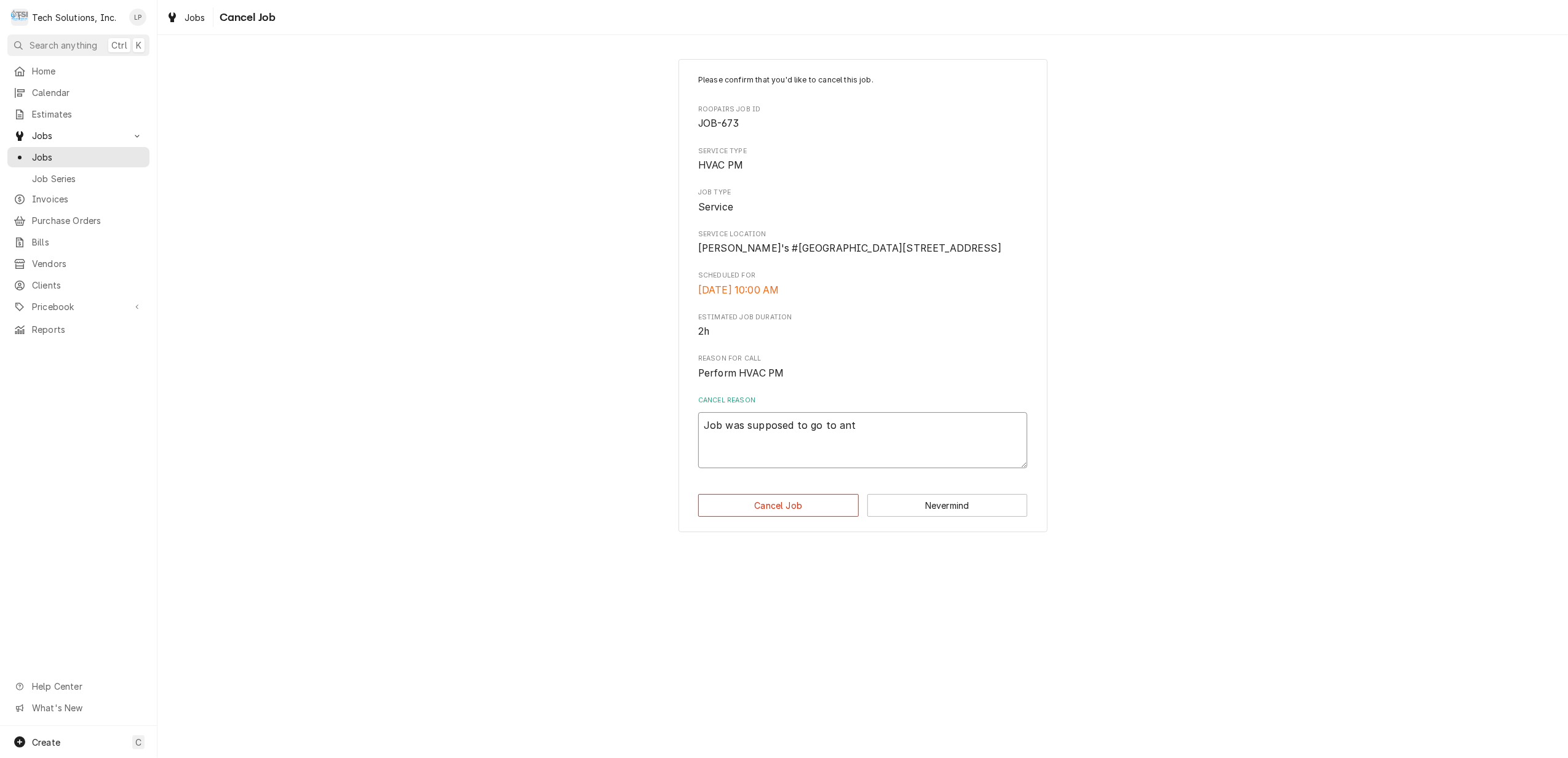
type textarea "Job was supposed to go to anto"
type textarea "x"
type textarea "Job was supposed to go to antoe"
type textarea "x"
type textarea "Job was supposed to go to antoerh"
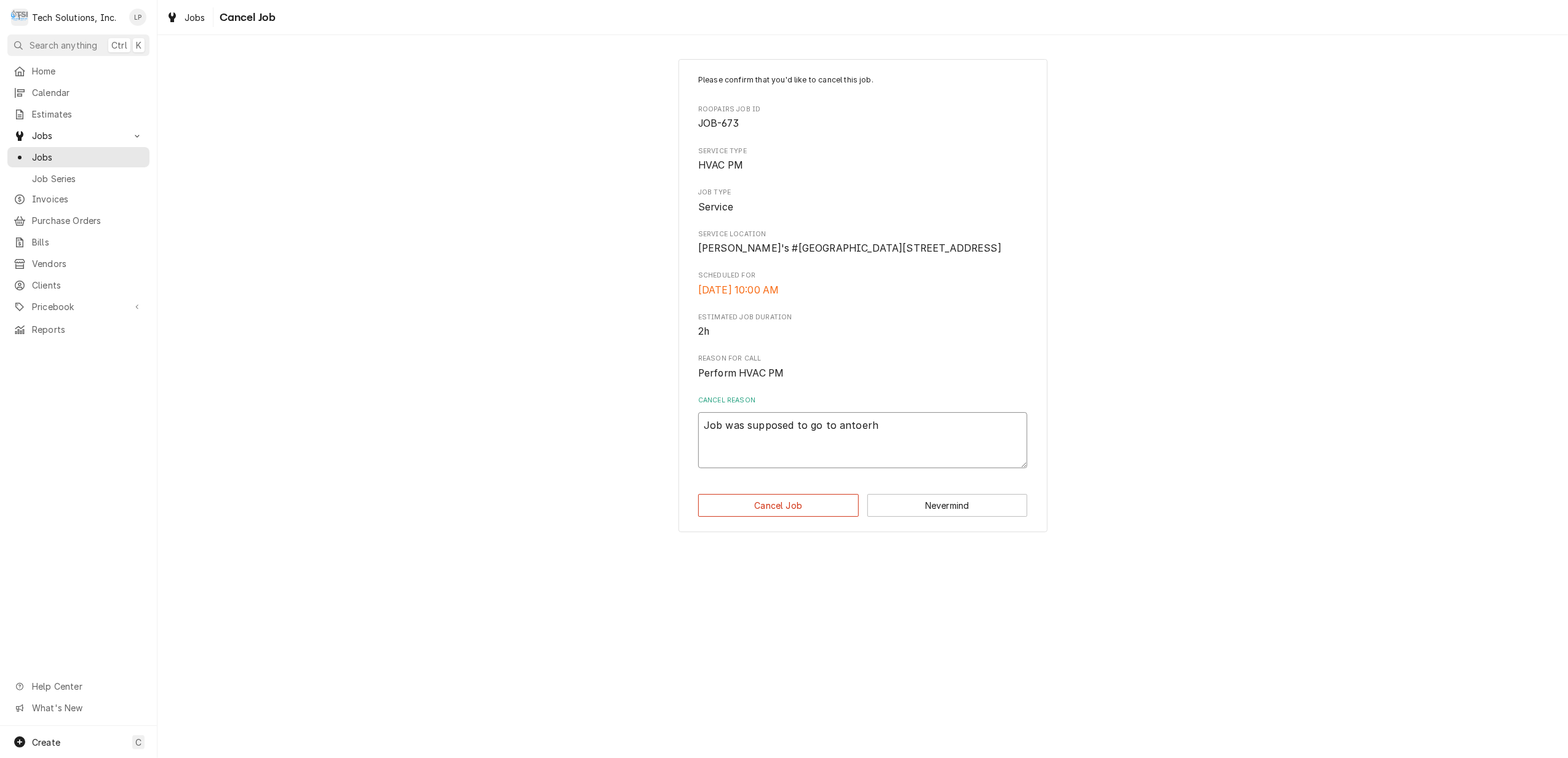
type textarea "x"
type textarea "Job was supposed to go to antoer"
type textarea "x"
type textarea "Job was supposed to go to antoe"
type textarea "x"
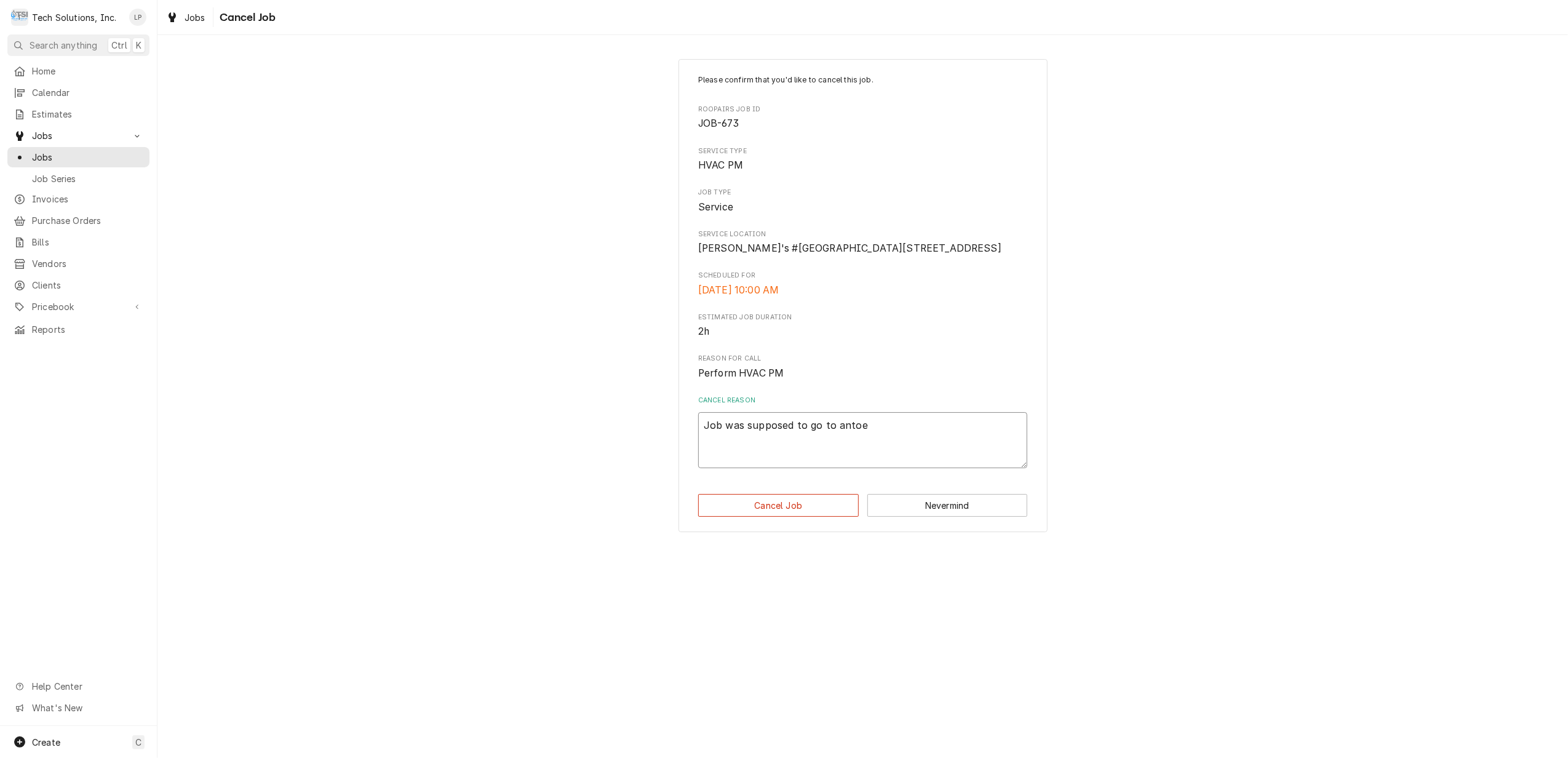
type textarea "Job was supposed to go to anto"
type textarea "x"
type textarea "Job was supposed to go to ant"
type textarea "x"
type textarea "Job was supposed to go to an"
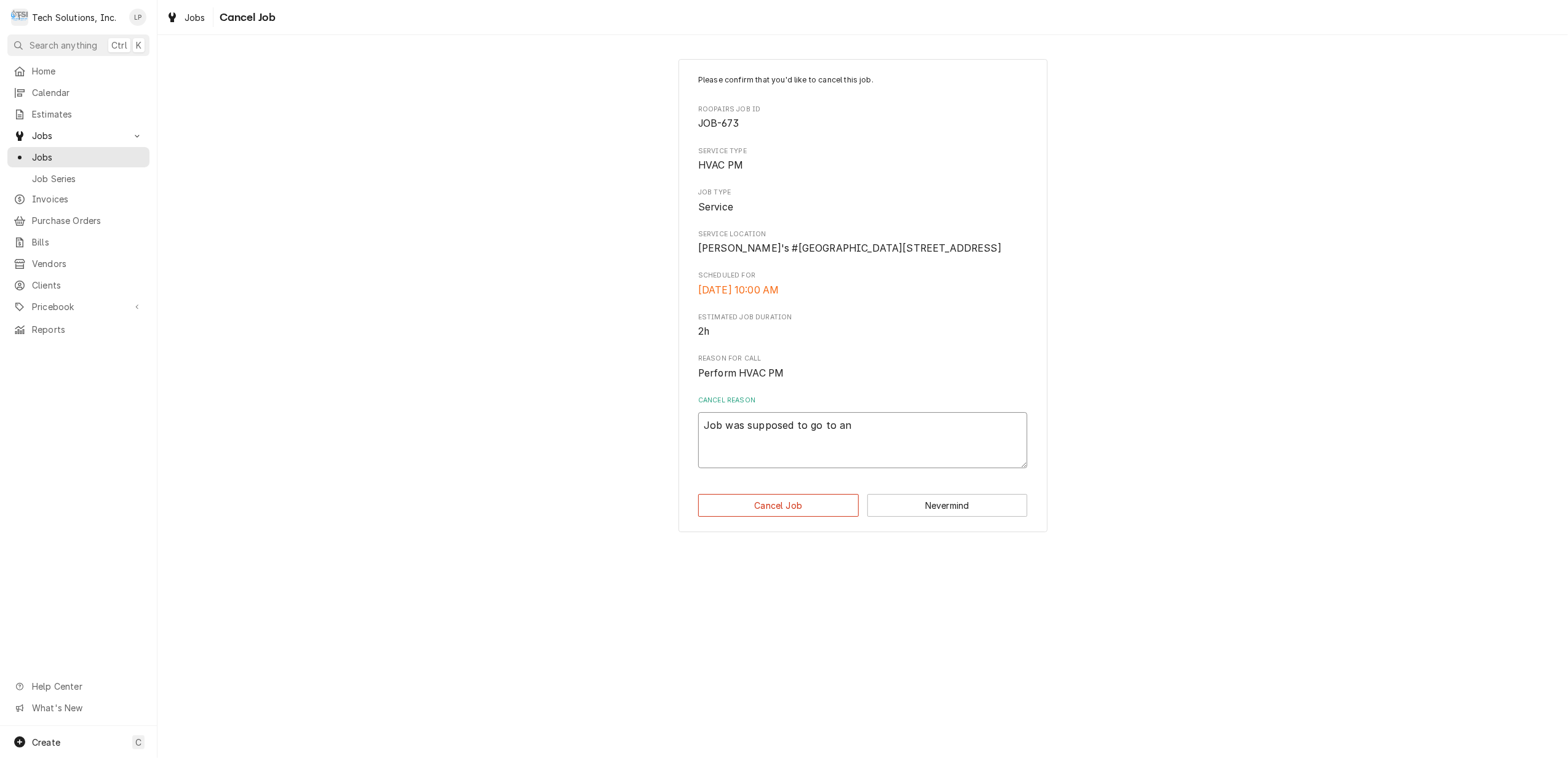
type textarea "x"
type textarea "Job was supposed to go to ano"
type textarea "x"
type textarea "Job was supposed to go to anot"
type textarea "x"
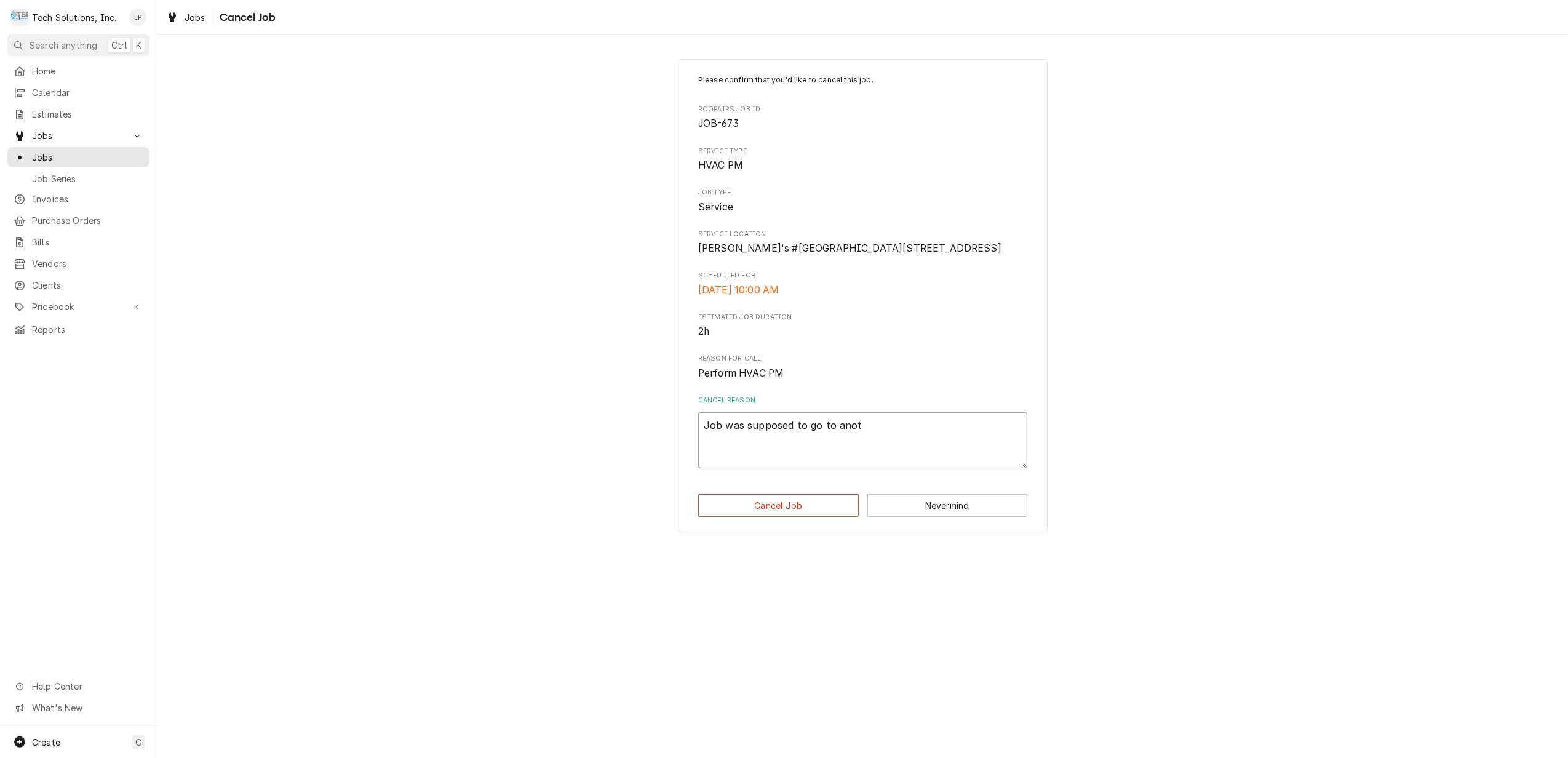
type textarea "Job was supposed to go to anoth"
type textarea "x"
type textarea "Job was supposed to go to anothe"
type textarea "x"
type textarea "Job was supposed to go to another"
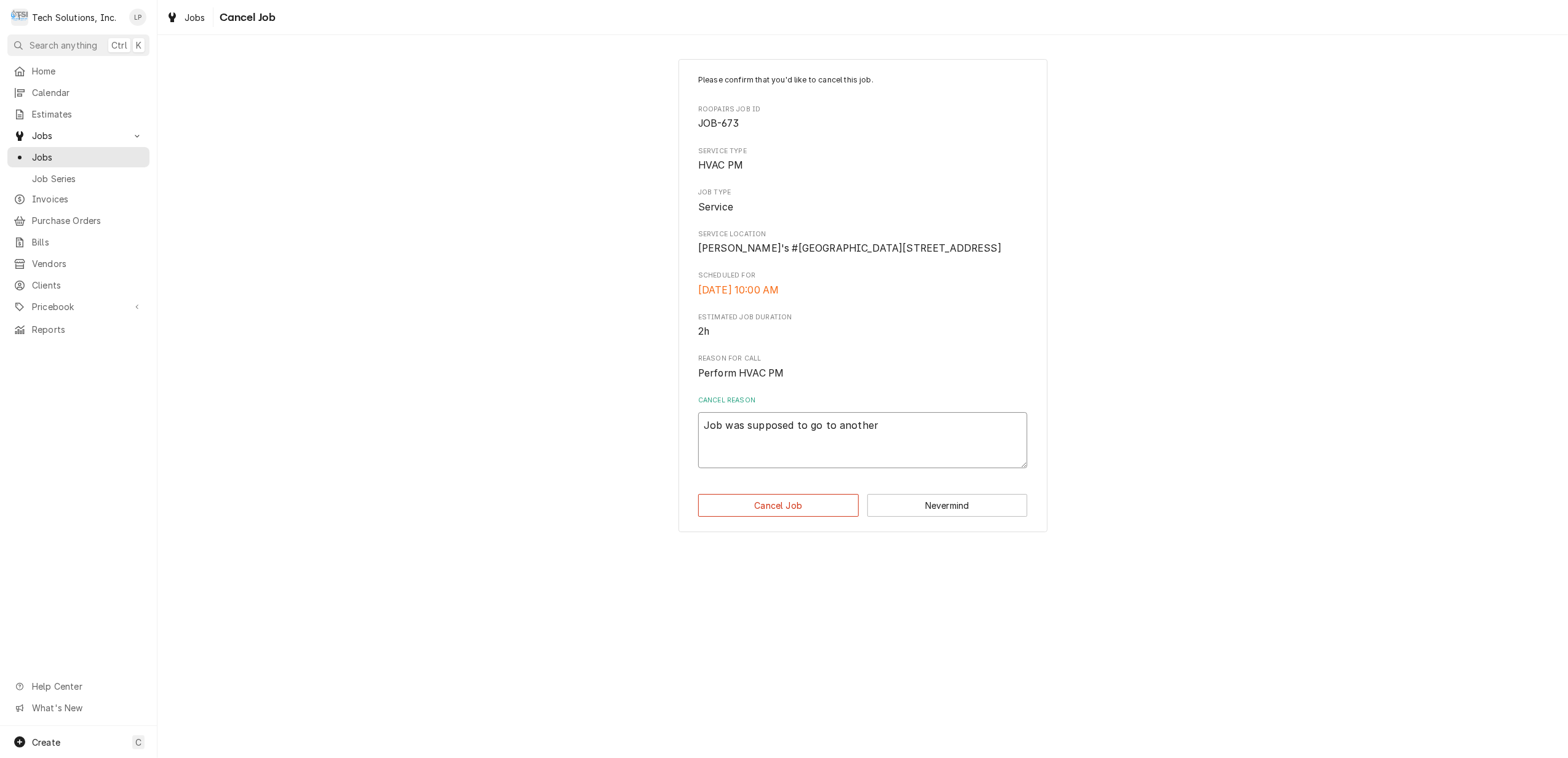
type textarea "x"
type textarea "Job was supposed to go to another"
type textarea "x"
type textarea "Job was supposed to go to another c"
type textarea "x"
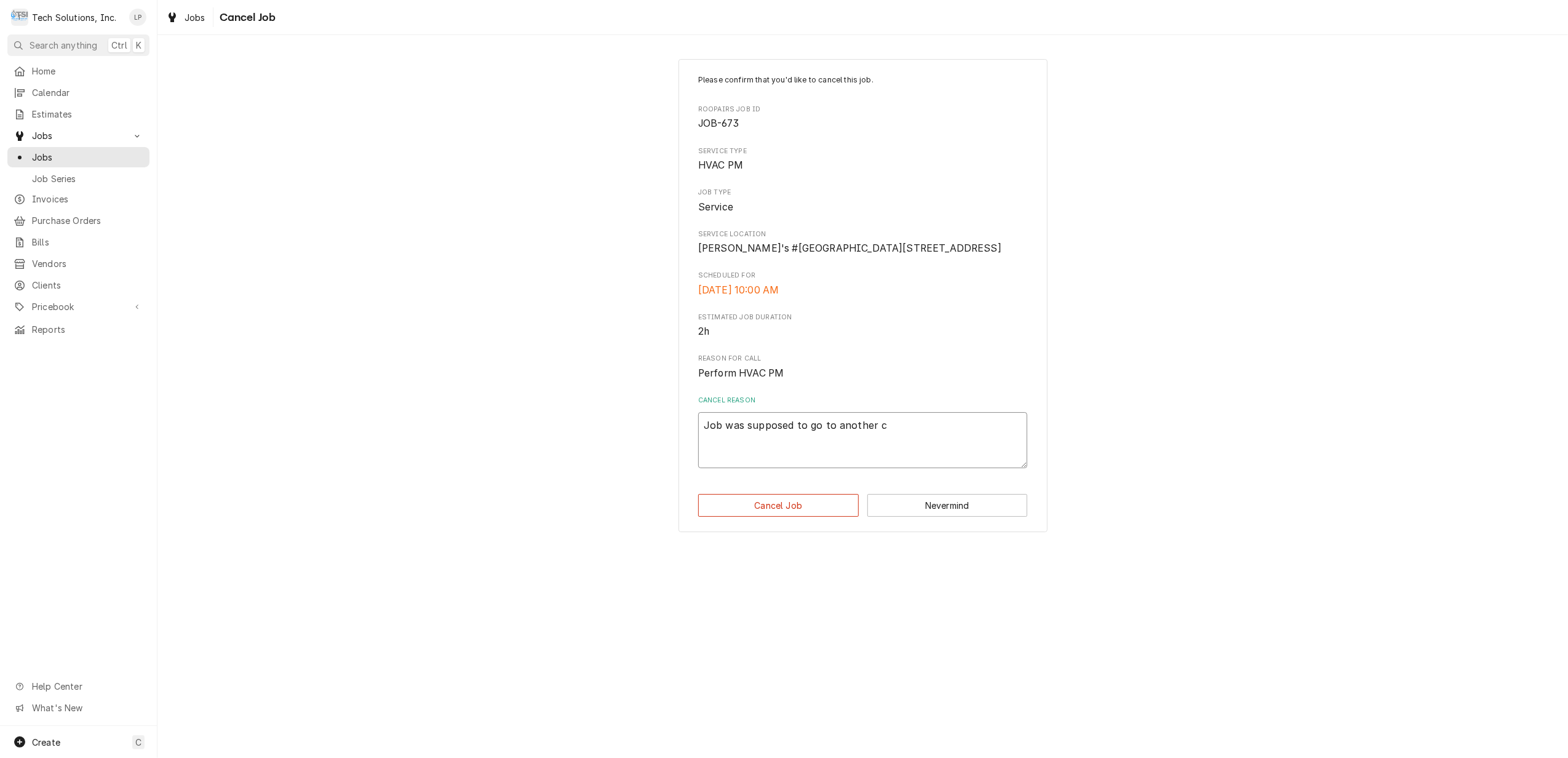
type textarea "Job was supposed to go to another co"
type textarea "x"
type textarea "Job was supposed to go to another com"
type textarea "x"
type textarea "Job was supposed to go to another comp"
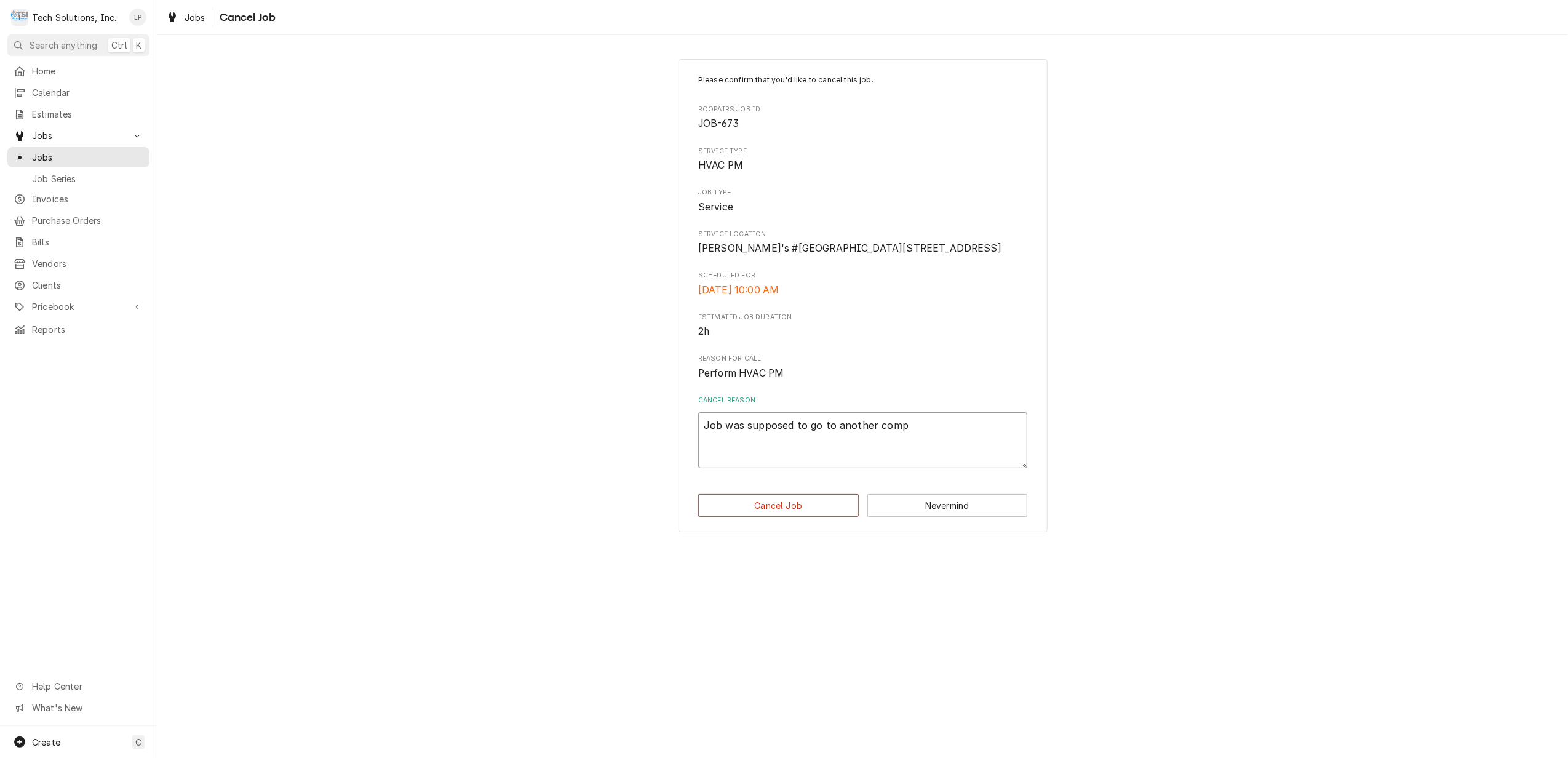
type textarea "x"
type textarea "Job was supposed to go to another compa"
type textarea "x"
type textarea "Job was supposed to go to another compan"
type textarea "x"
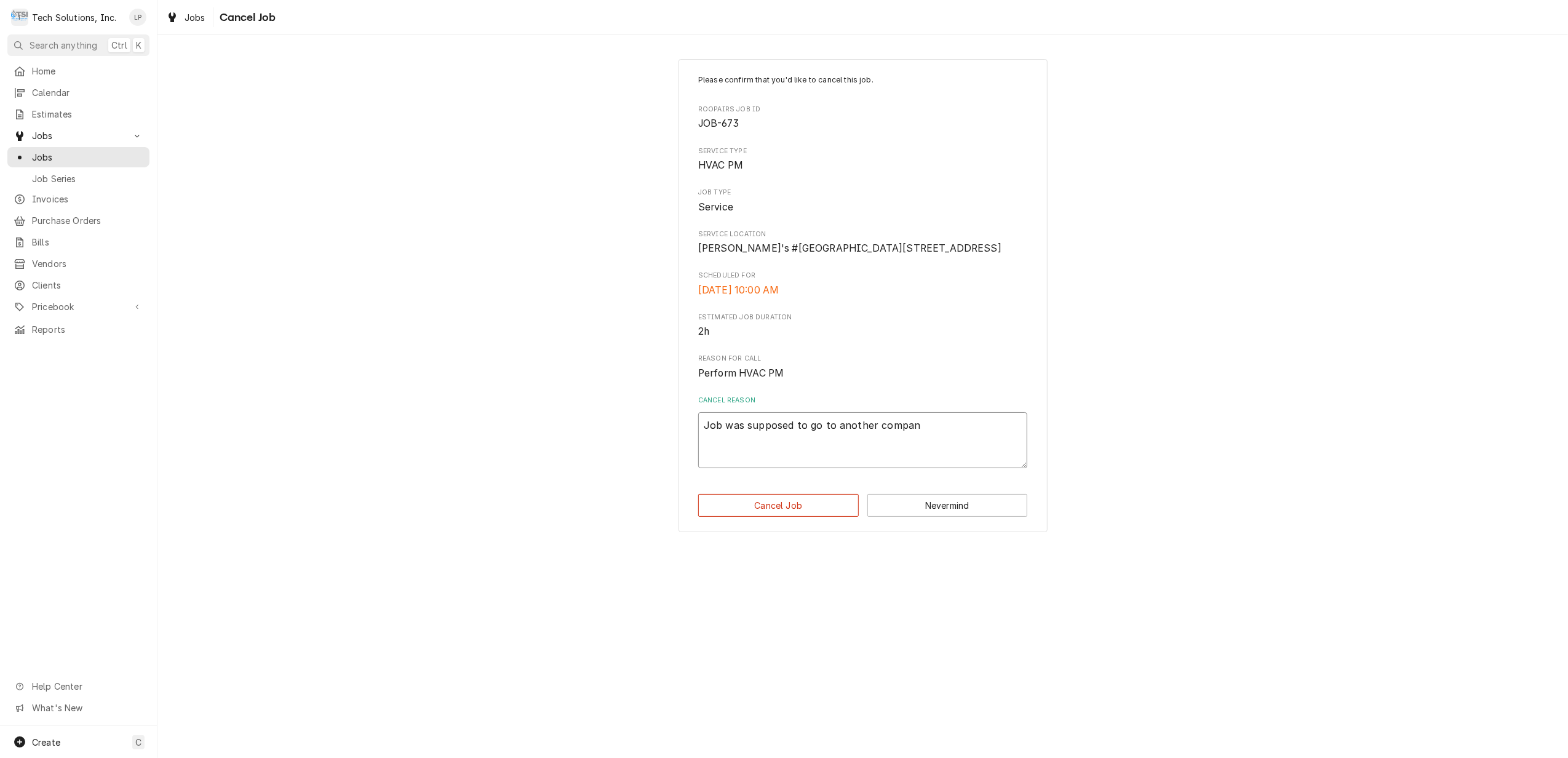
type textarea "Job was supposed to go to another company"
type textarea "x"
type textarea "Job was supposed to go to another company."
click at [812, 517] on button "Cancel Job" at bounding box center [779, 505] width 160 height 23
type textarea "x"
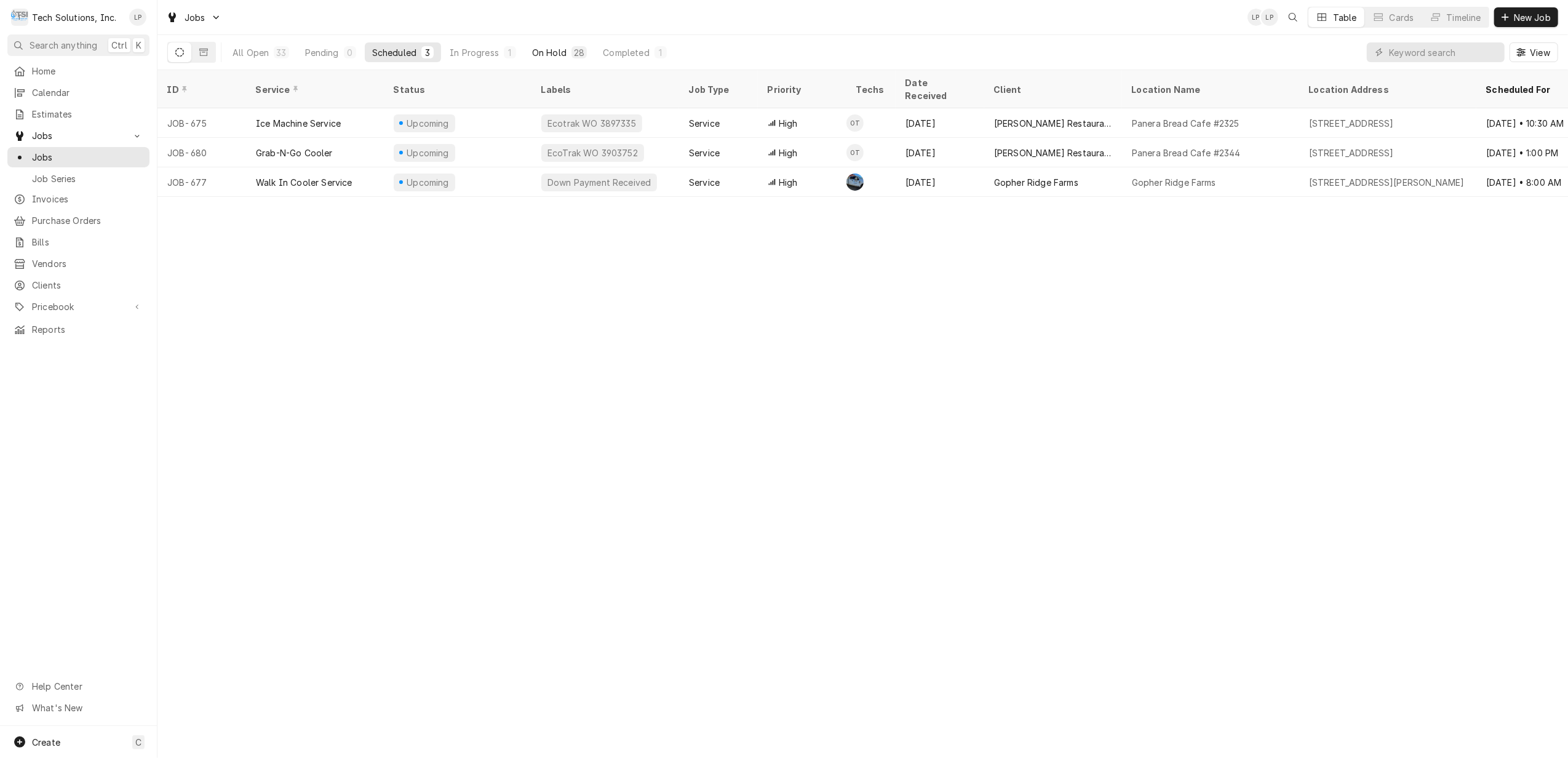
click at [537, 56] on div "On Hold" at bounding box center [550, 53] width 35 height 13
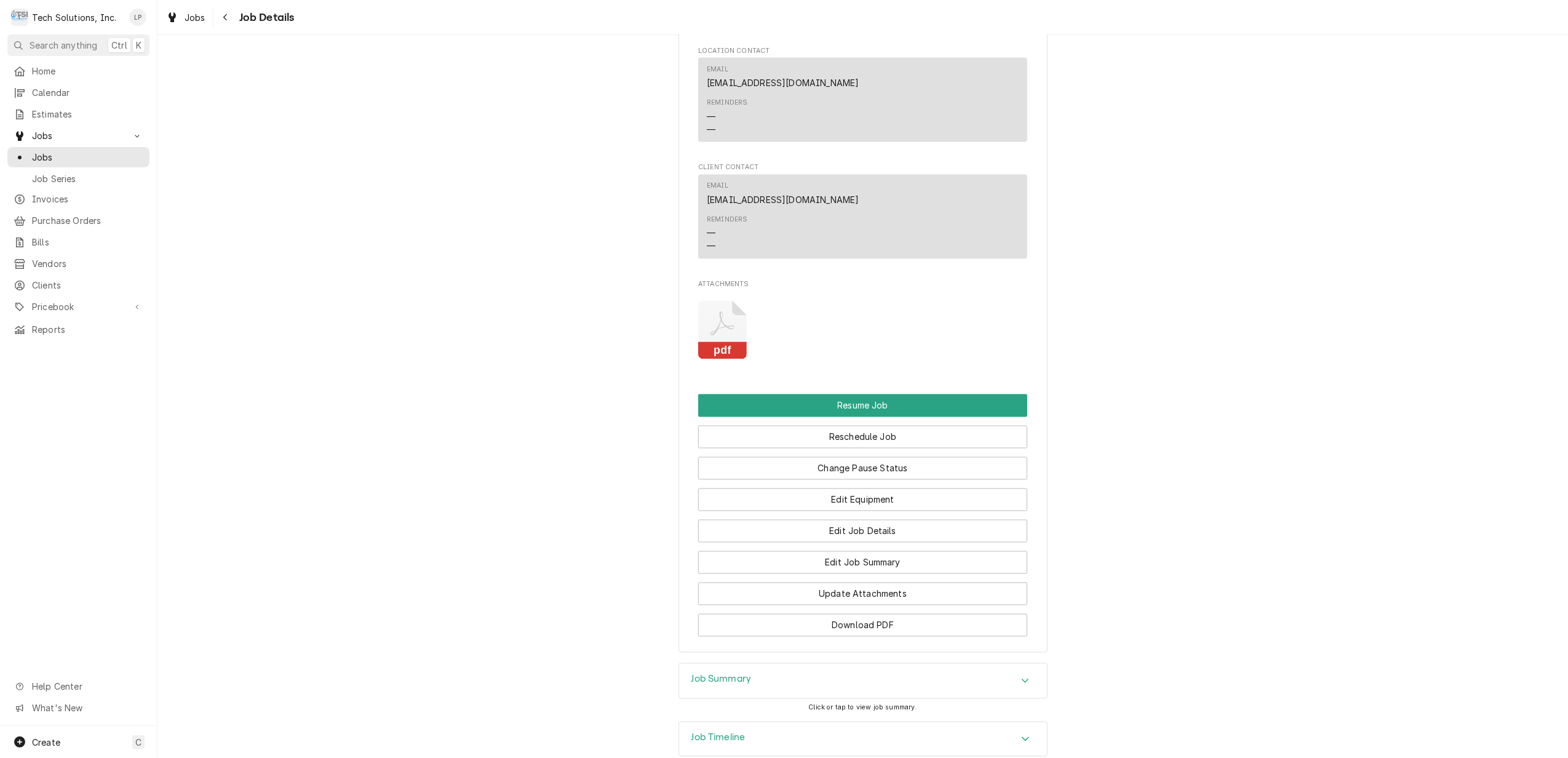
scroll to position [2044, 0]
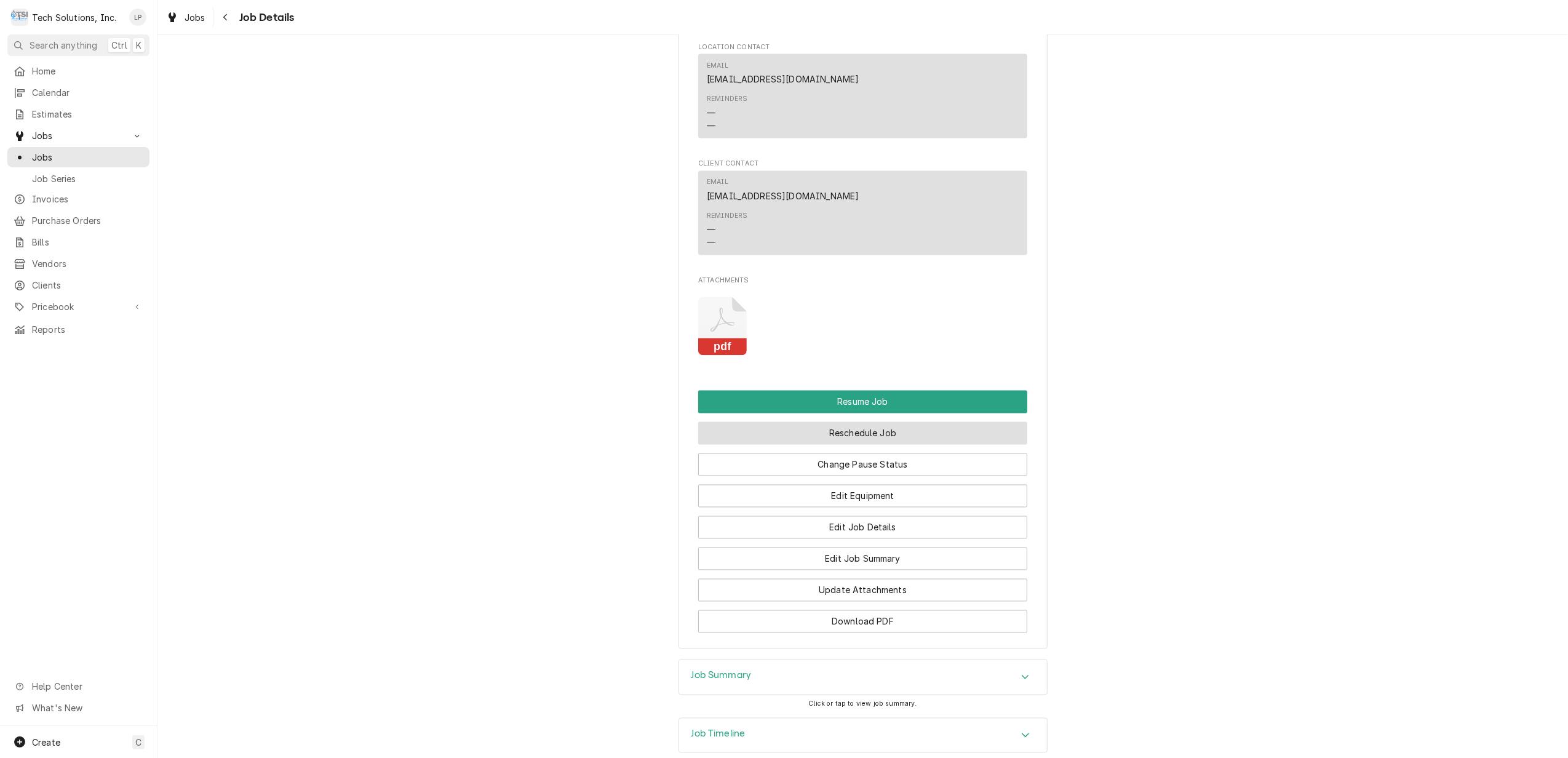
click at [883, 422] on button "Reschedule Job" at bounding box center [862, 433] width 329 height 23
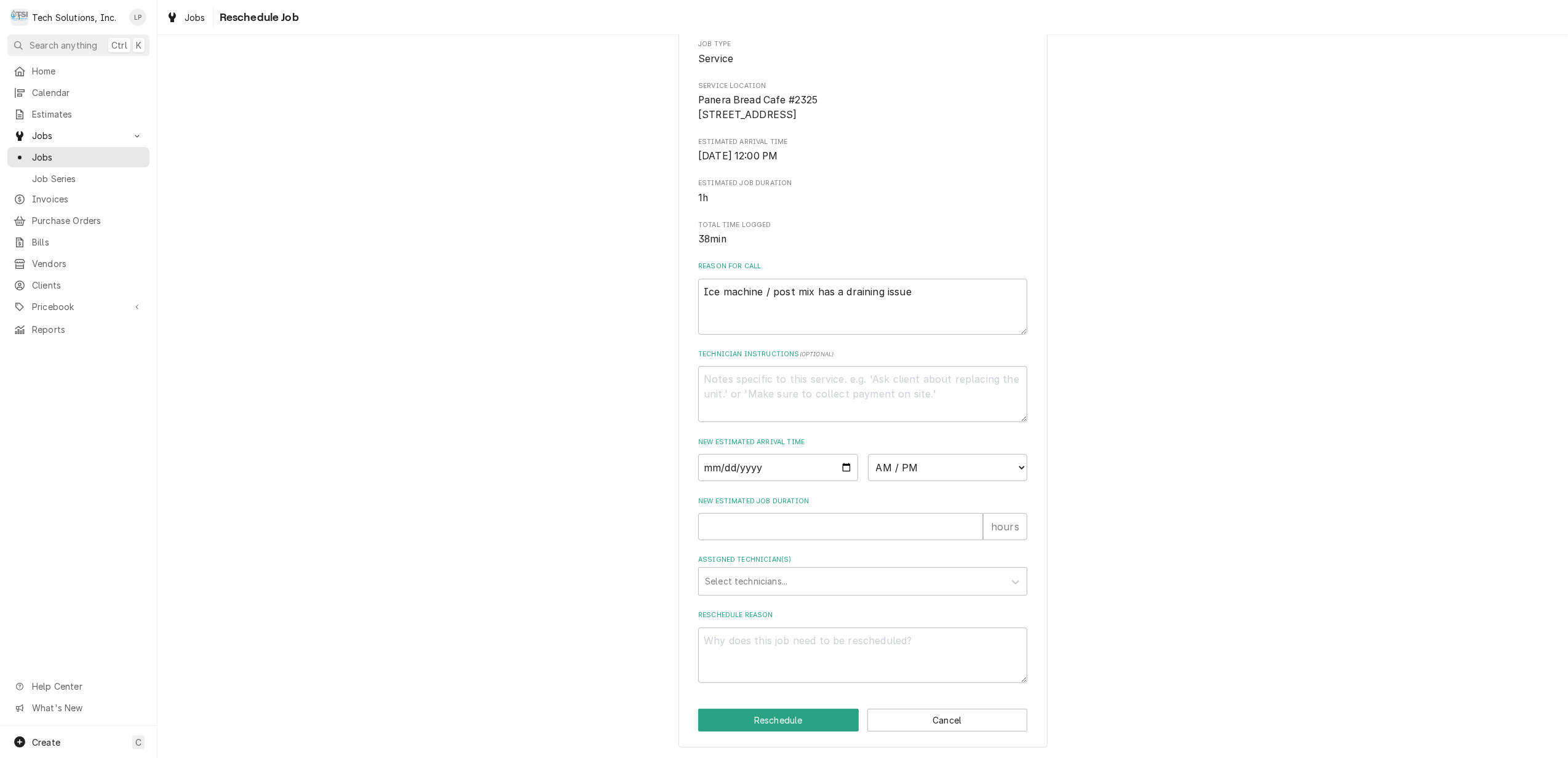
scroll to position [164, 0]
click at [837, 463] on input "Date" at bounding box center [778, 467] width 160 height 27
type textarea "x"
type input "[DATE]"
click at [1010, 465] on select "AM / PM 6:00 AM 6:15 AM 6:30 AM 6:45 AM 7:00 AM 7:15 AM 7:30 AM 7:45 AM 8:00 AM…" at bounding box center [947, 467] width 160 height 27
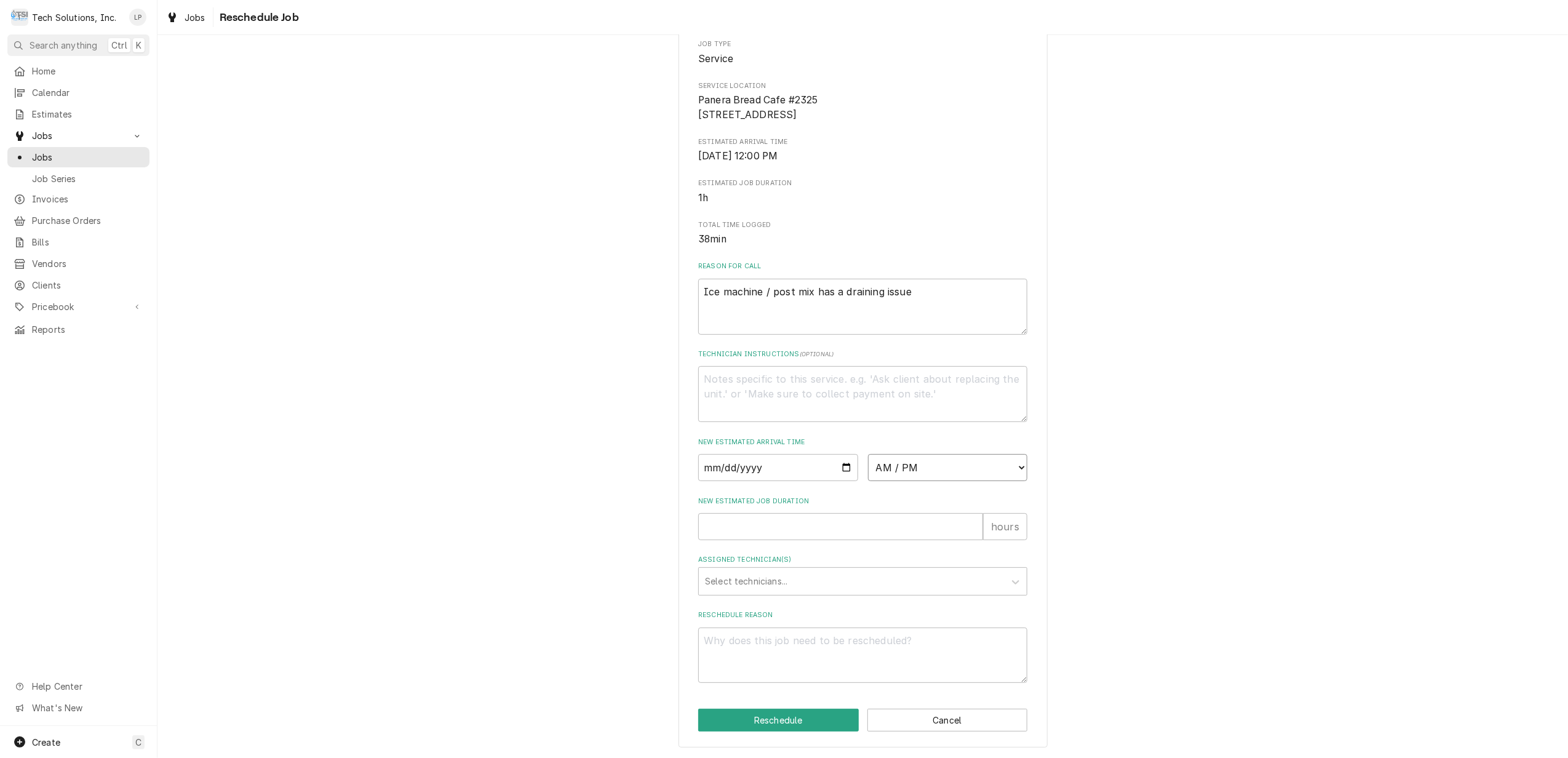
select select "10:30:00"
click at [868, 454] on select "AM / PM 6:00 AM 6:15 AM 6:30 AM 6:45 AM 7:00 AM 7:15 AM 7:30 AM 7:45 AM 8:00 AM…" at bounding box center [947, 467] width 160 height 27
click at [1010, 576] on icon "Assigned Technician(s)" at bounding box center [1016, 581] width 12 height 12
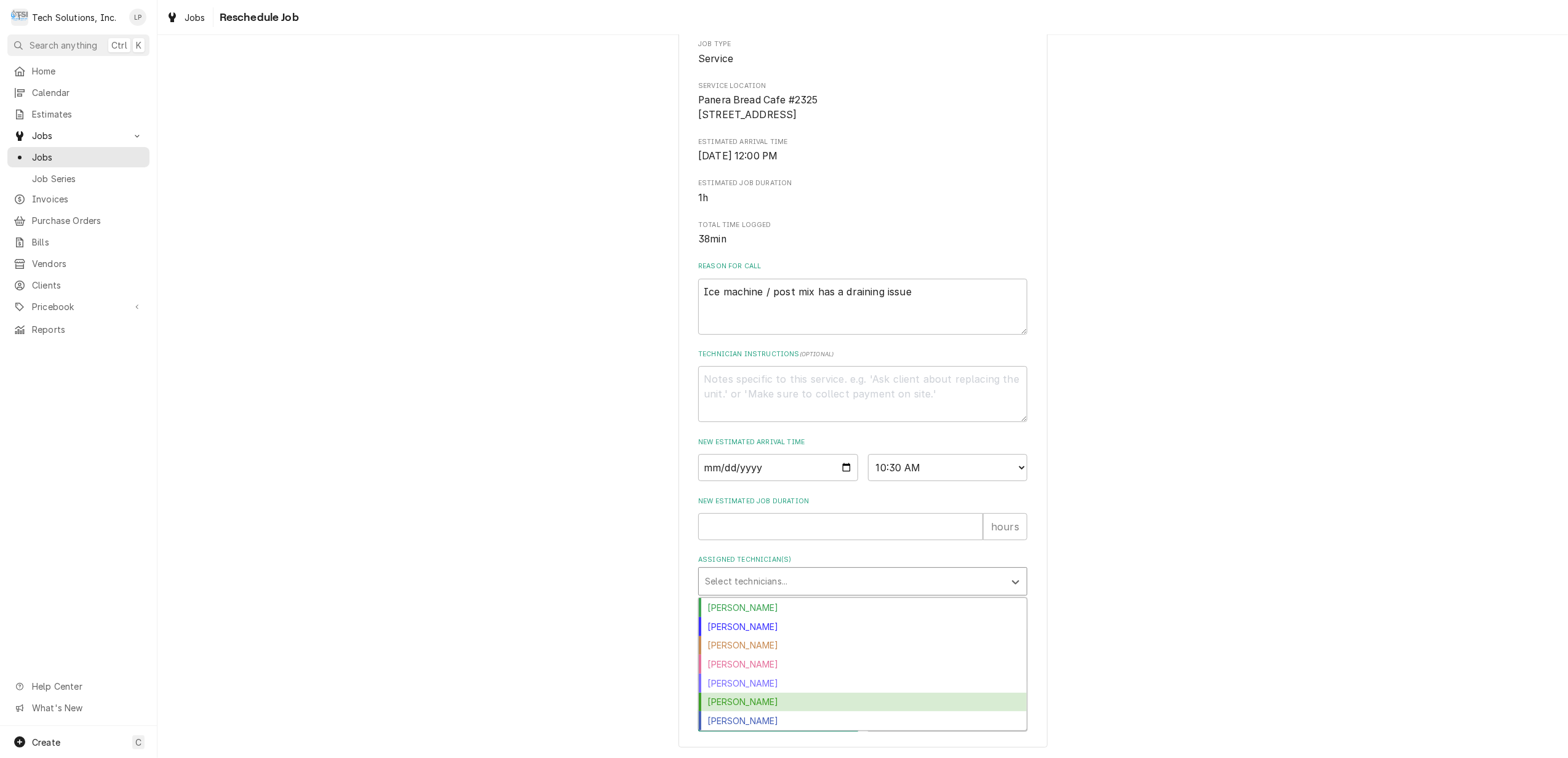
click at [981, 697] on div "Otis Tooley" at bounding box center [863, 702] width 328 height 19
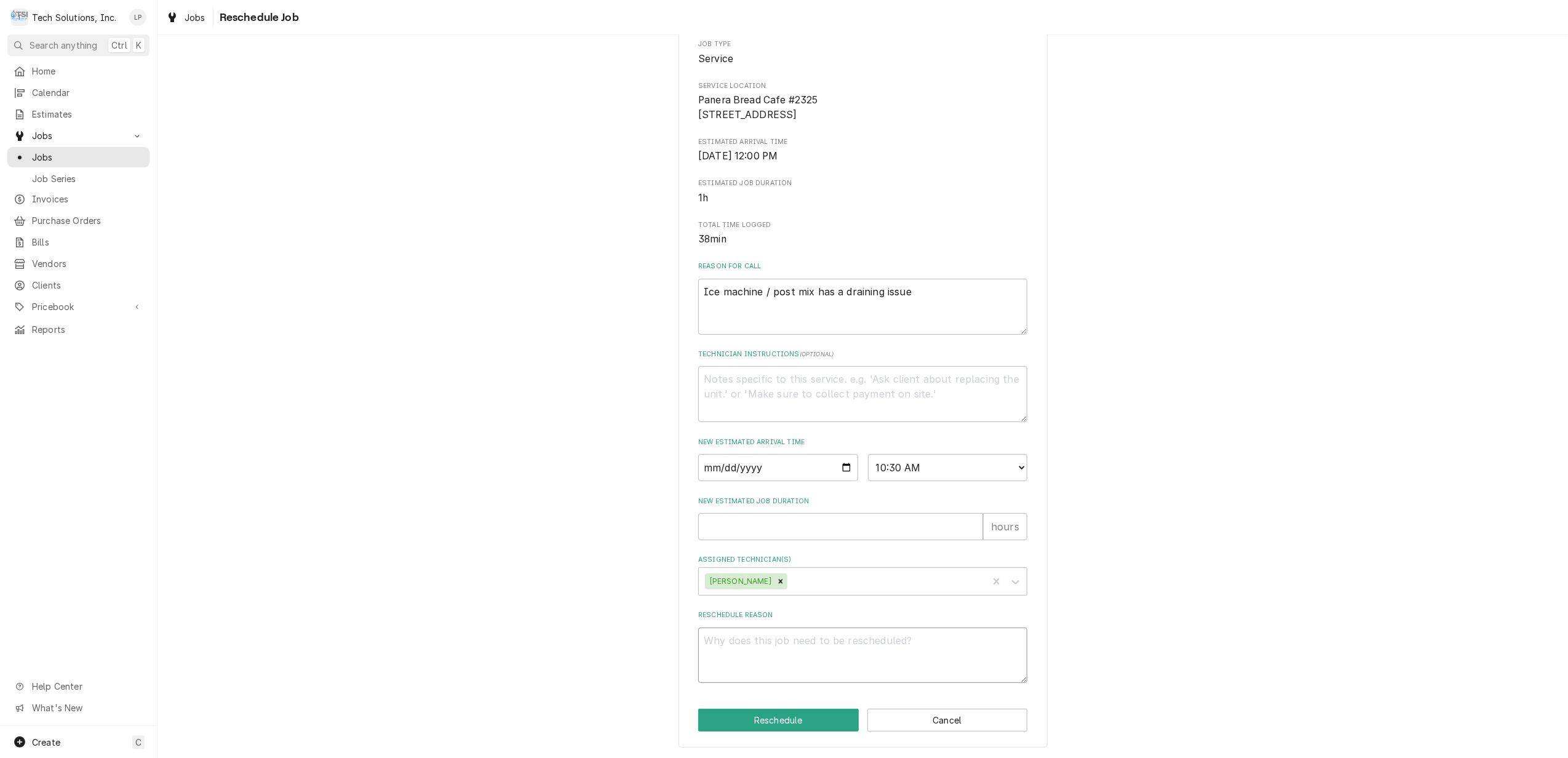
click at [963, 650] on textarea "Reschedule Reason" at bounding box center [862, 654] width 329 height 56
type textarea "x"
type textarea "P"
type textarea "x"
type textarea "Pu"
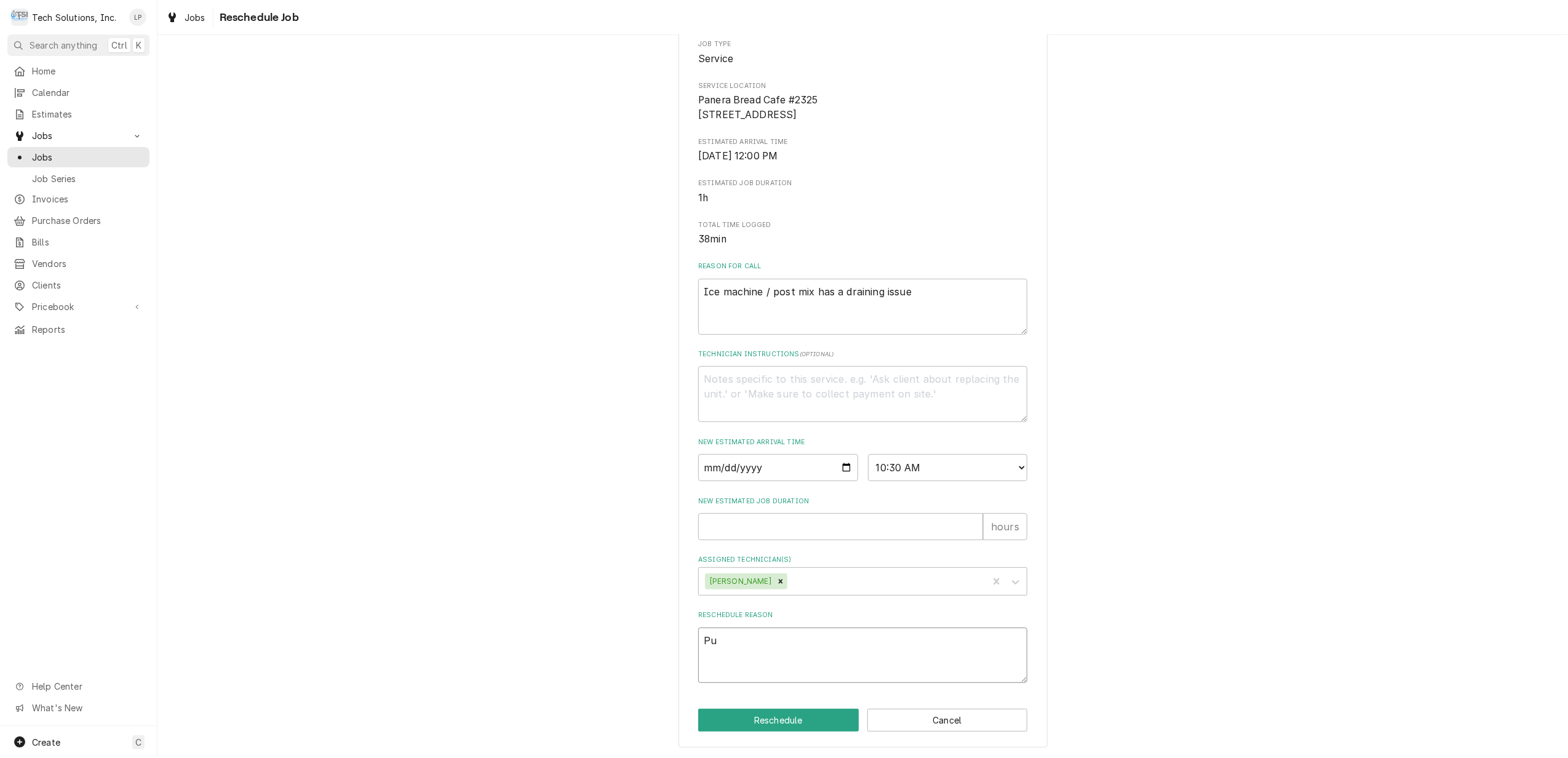
type textarea "x"
type textarea "Put"
type textarea "x"
type textarea "Put"
type textarea "x"
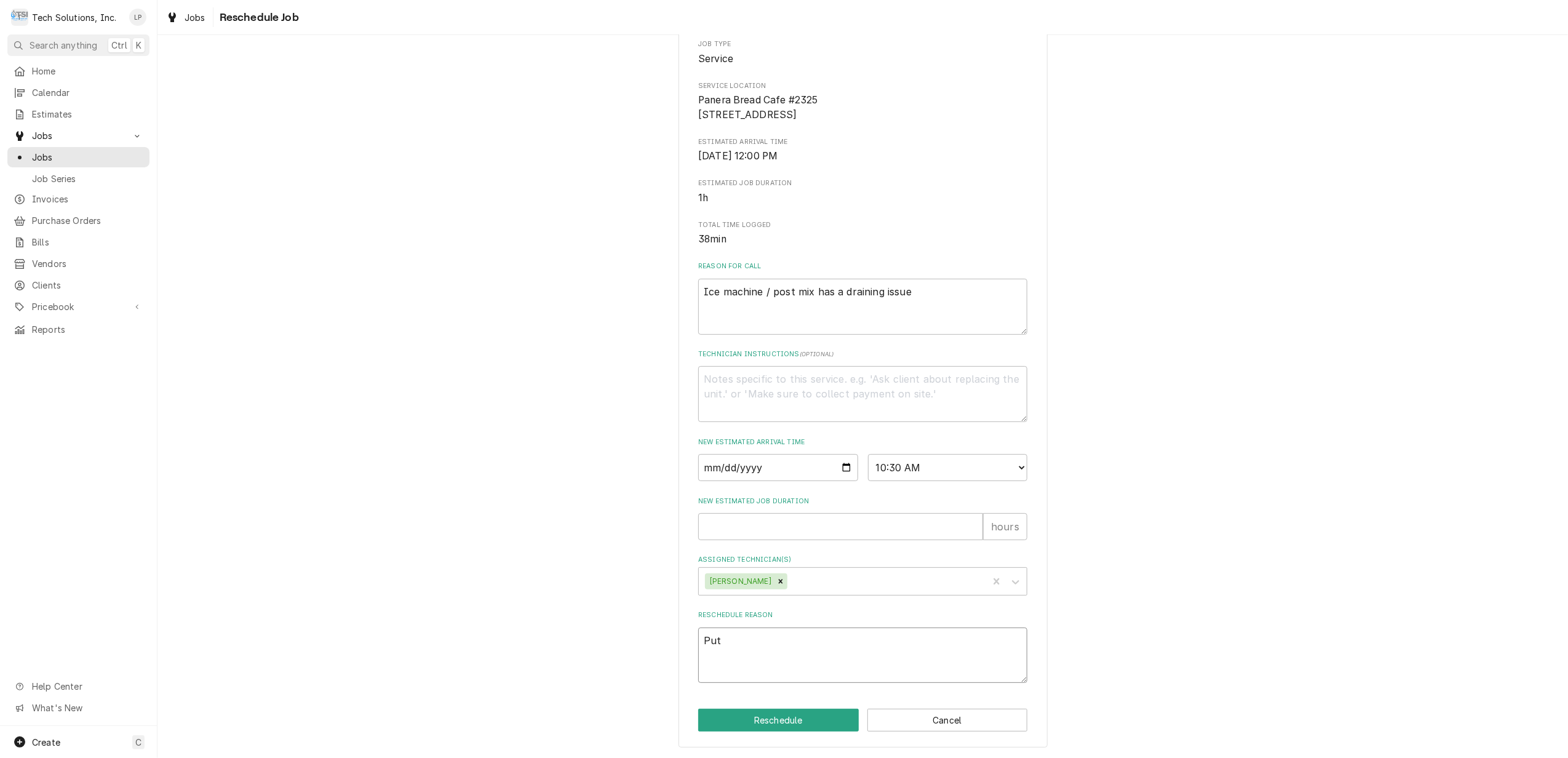
type textarea "Put o"
type textarea "x"
type textarea "Put on"
type textarea "x"
type textarea "Put on"
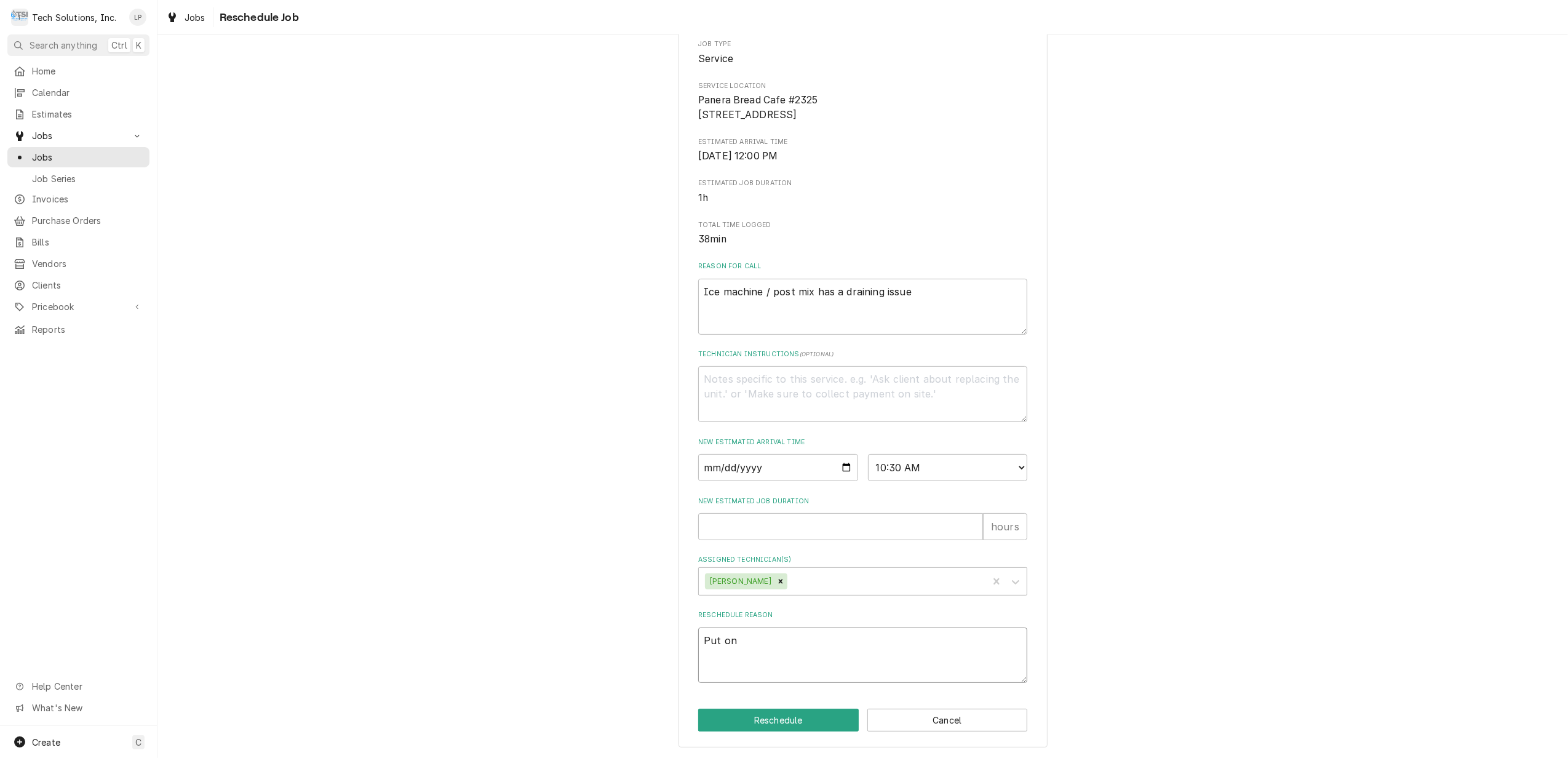
type textarea "x"
type textarea "Put on h"
type textarea "x"
type textarea "Put on ho"
type textarea "x"
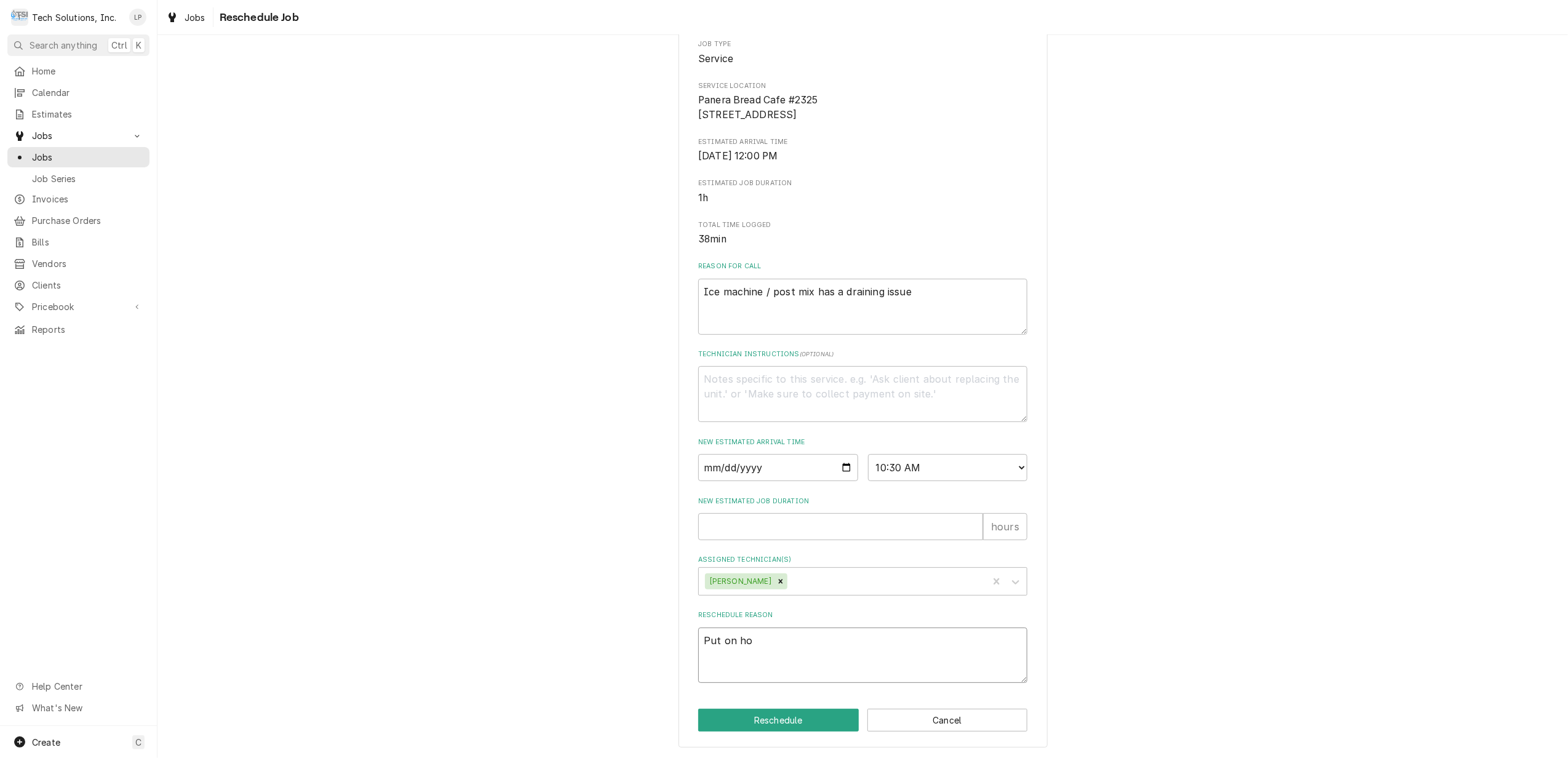
type textarea "Put on hol"
type textarea "x"
type textarea "Put on ho"
type textarea "x"
type textarea "Put on h"
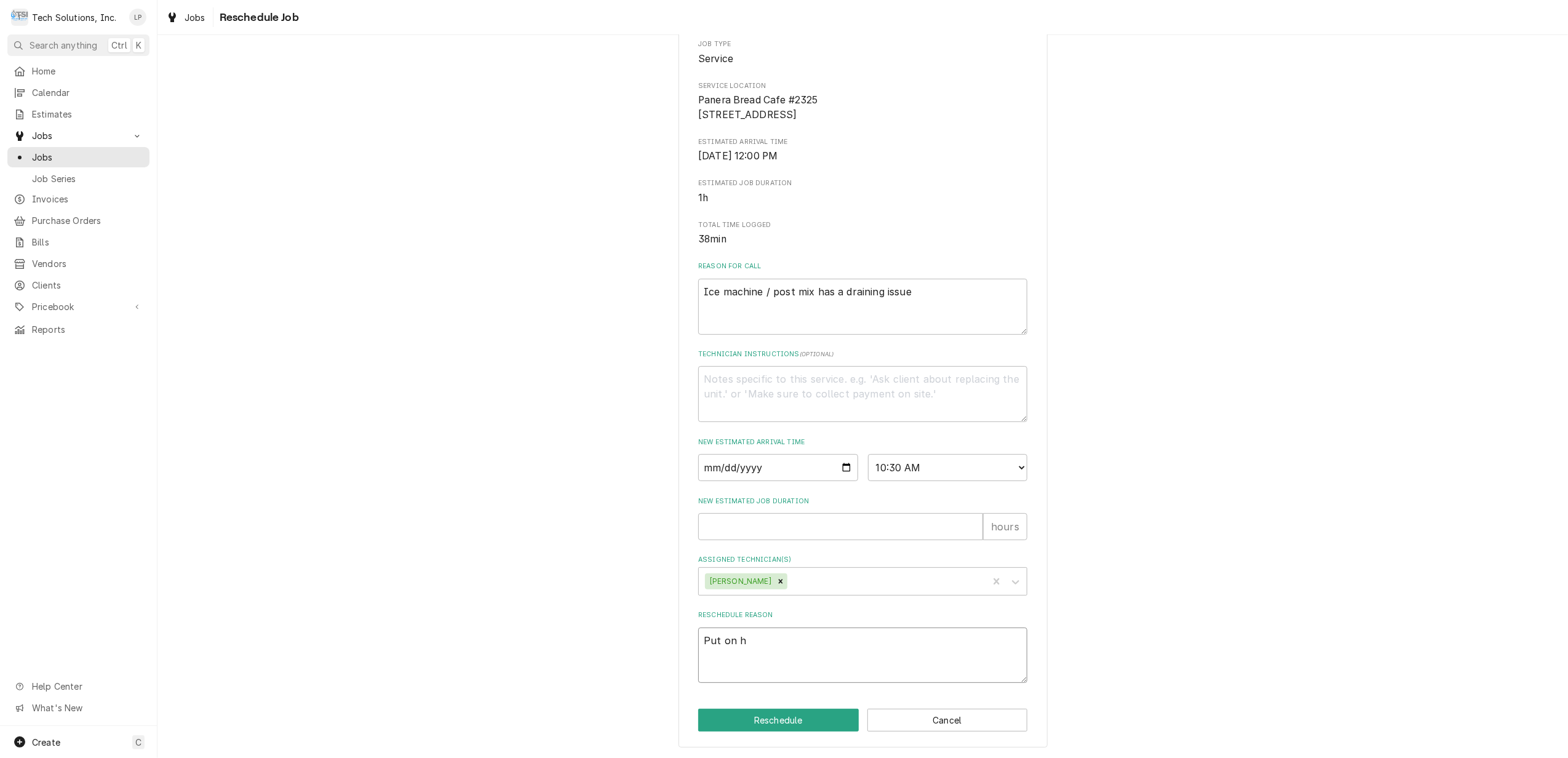
type textarea "x"
type textarea "Put on"
type textarea "x"
type textarea "Put on"
type textarea "x"
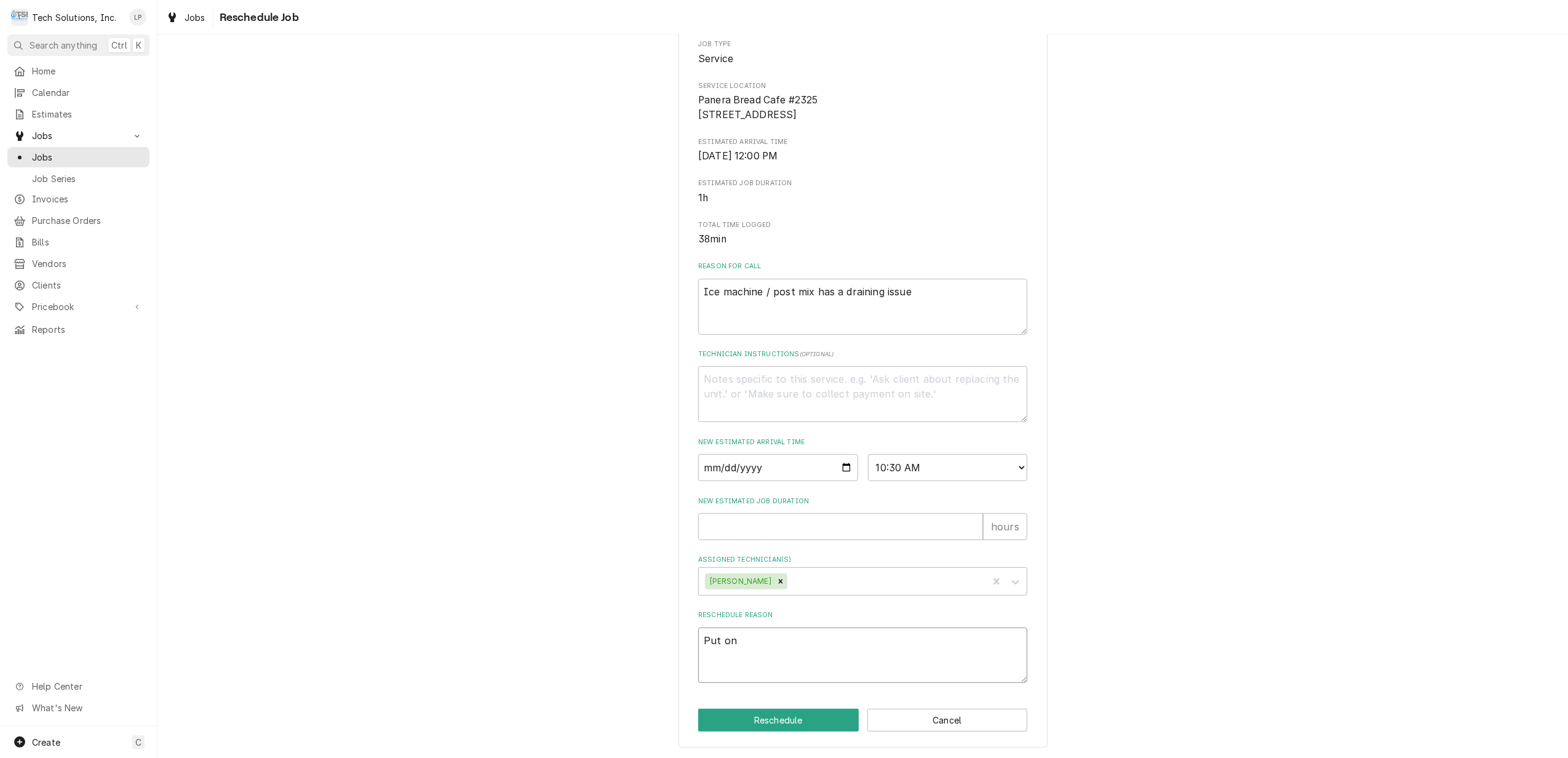
type textarea "Put o"
type textarea "x"
type textarea "Put"
type textarea "x"
type textarea "Put"
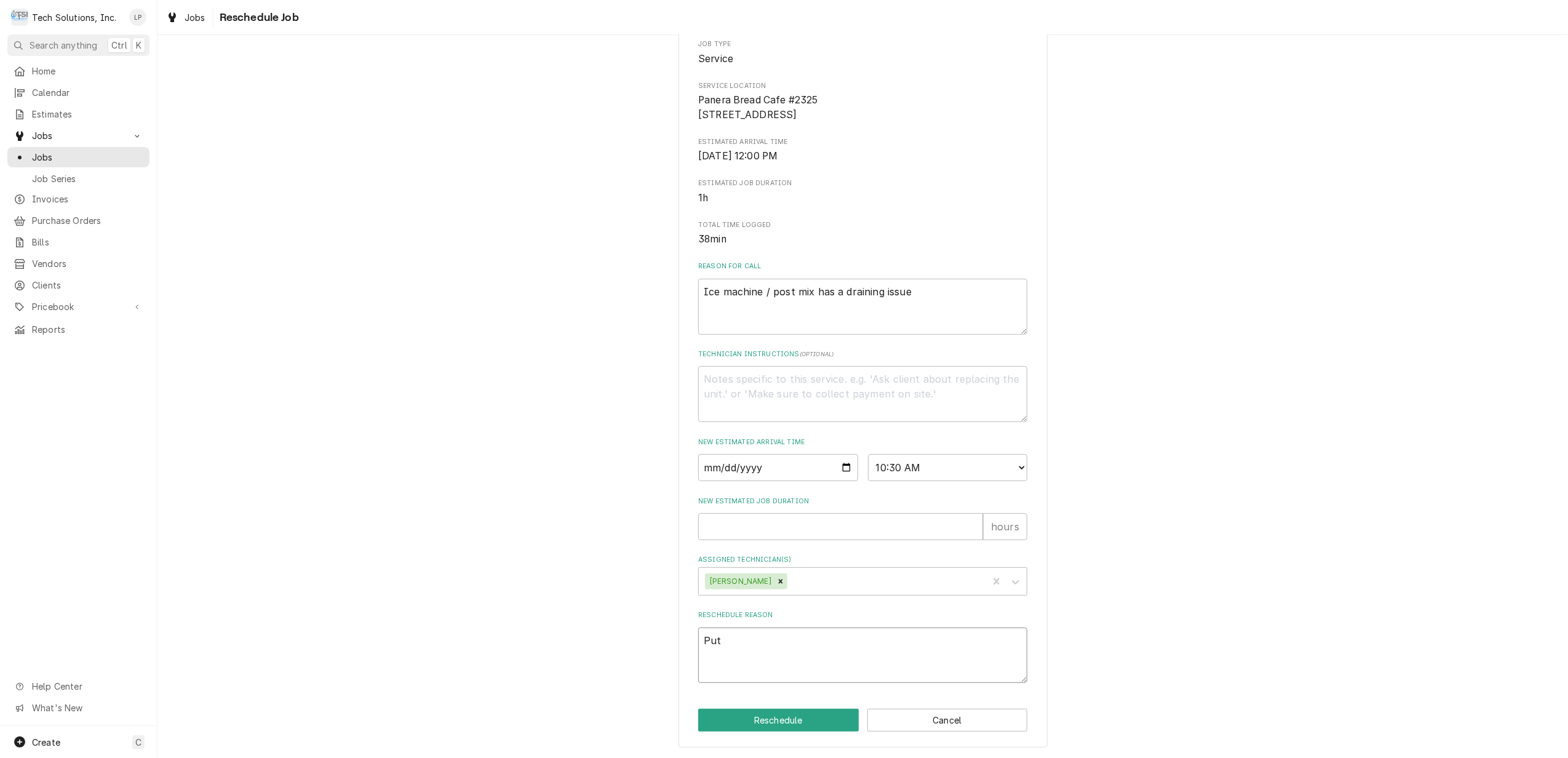
type textarea "x"
type textarea "Pu"
type textarea "x"
type textarea "P"
type textarea "x"
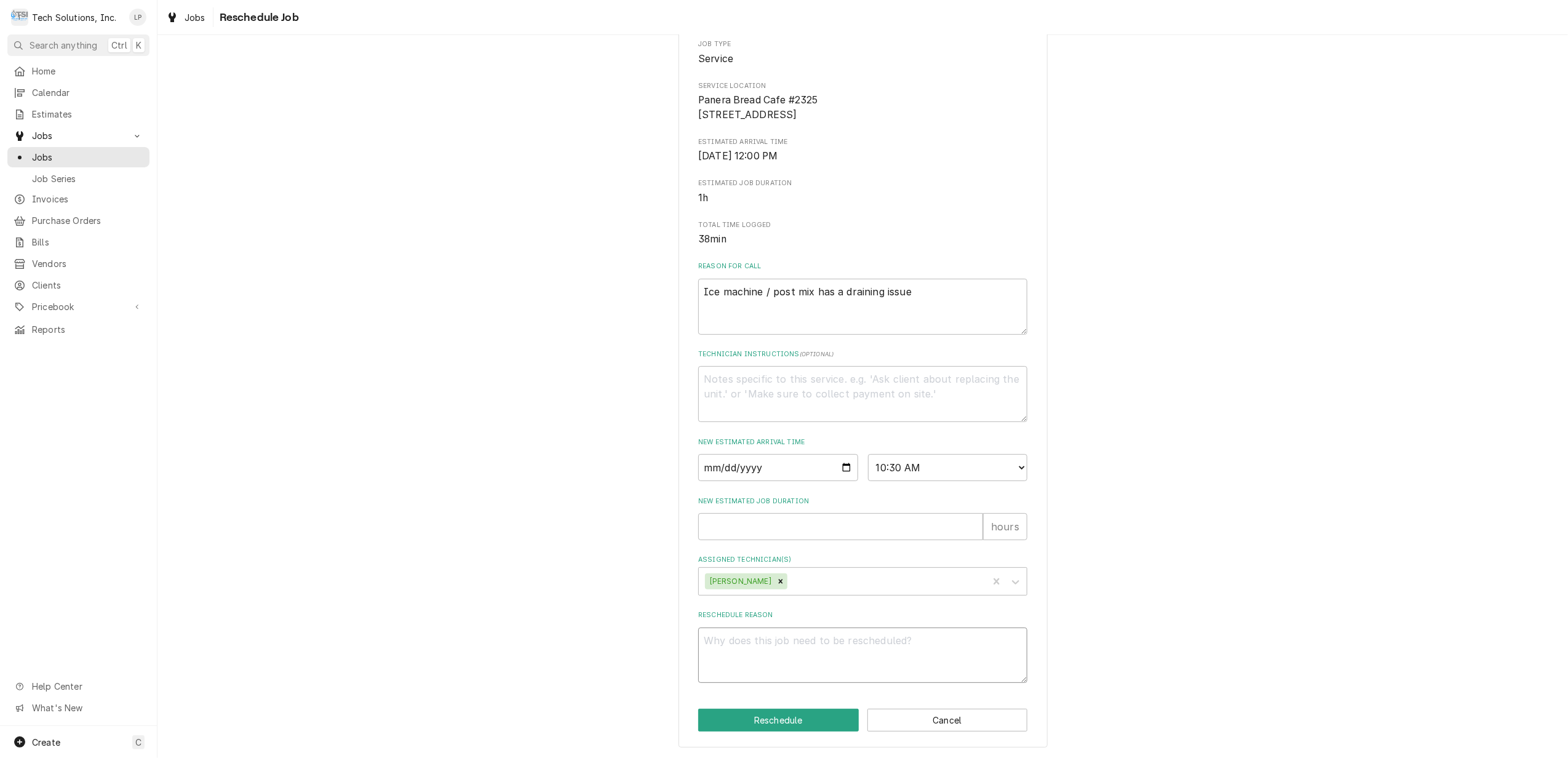
type textarea "x"
type textarea "S"
type textarea "x"
type textarea "W"
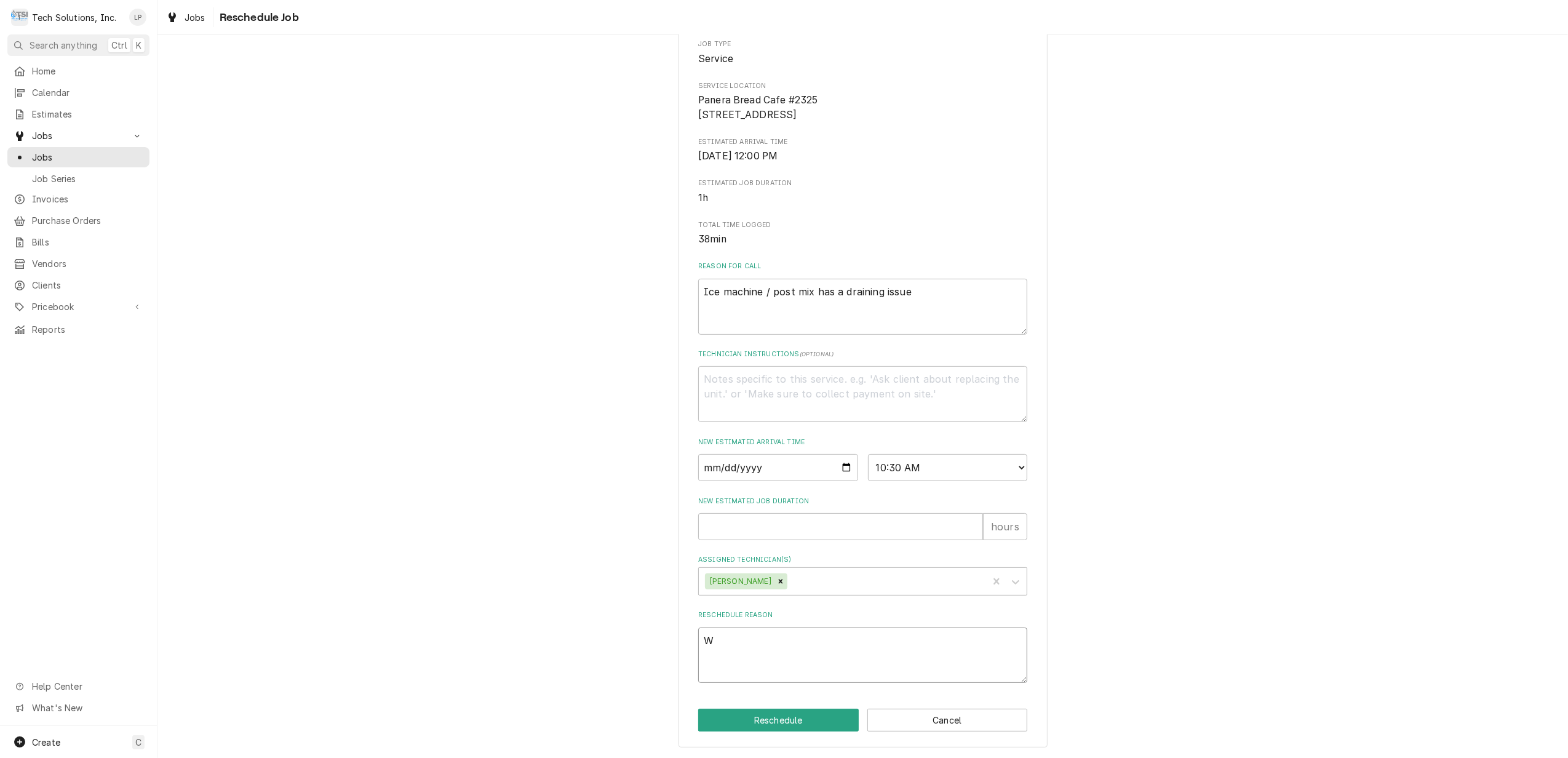
type textarea "x"
type textarea "Wr"
type textarea "x"
type textarea "Wro"
type textarea "x"
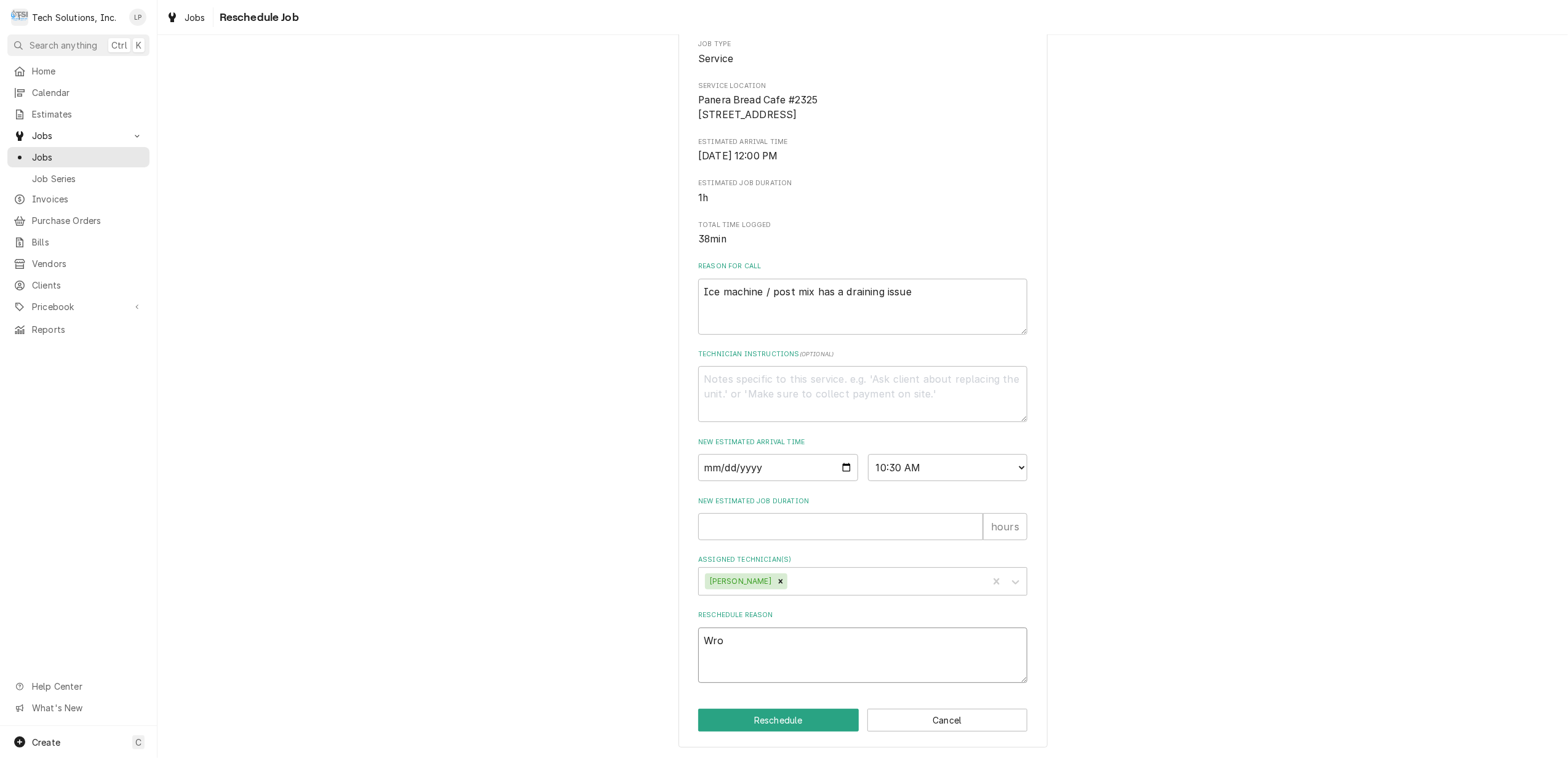
type textarea "Wron"
type textarea "x"
type textarea "Wrong"
type textarea "x"
type textarea "Wrong"
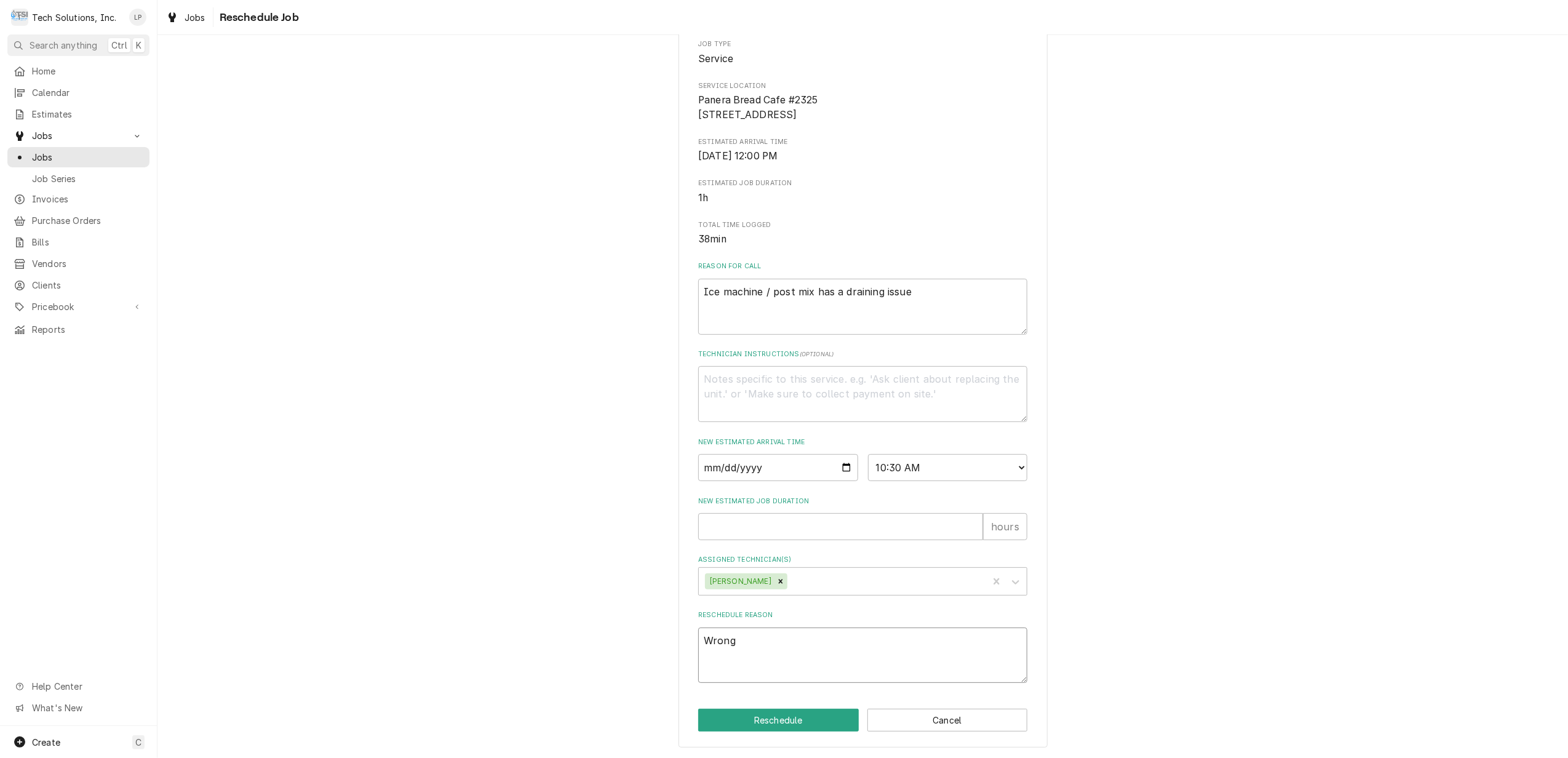
type textarea "x"
type textarea "Wrong j"
type textarea "x"
type textarea "Wrong jo"
type textarea "x"
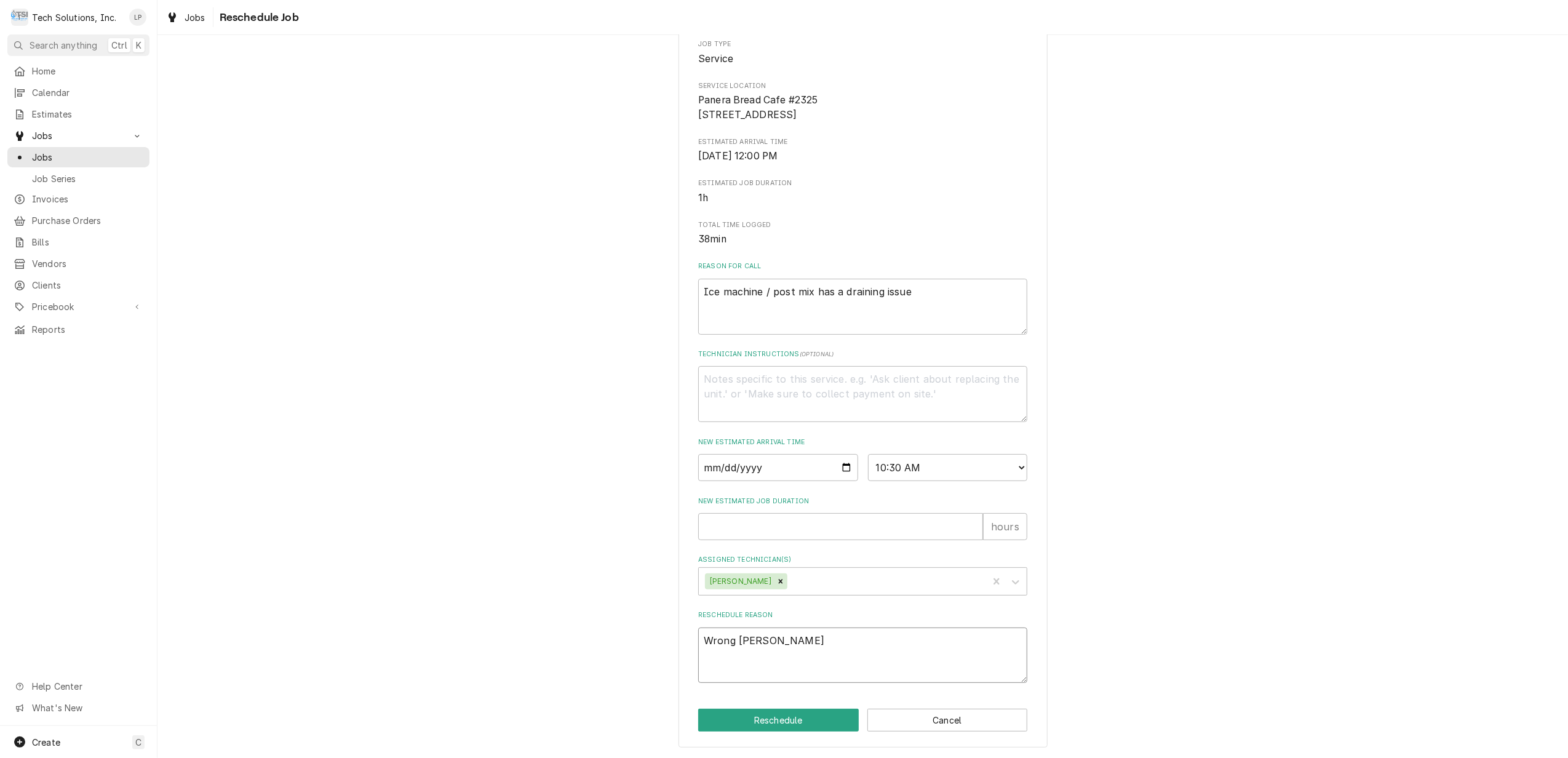
type textarea "Wrong job"
type textarea "x"
type textarea "Wrong job"
type textarea "x"
type textarea "Wrong job s"
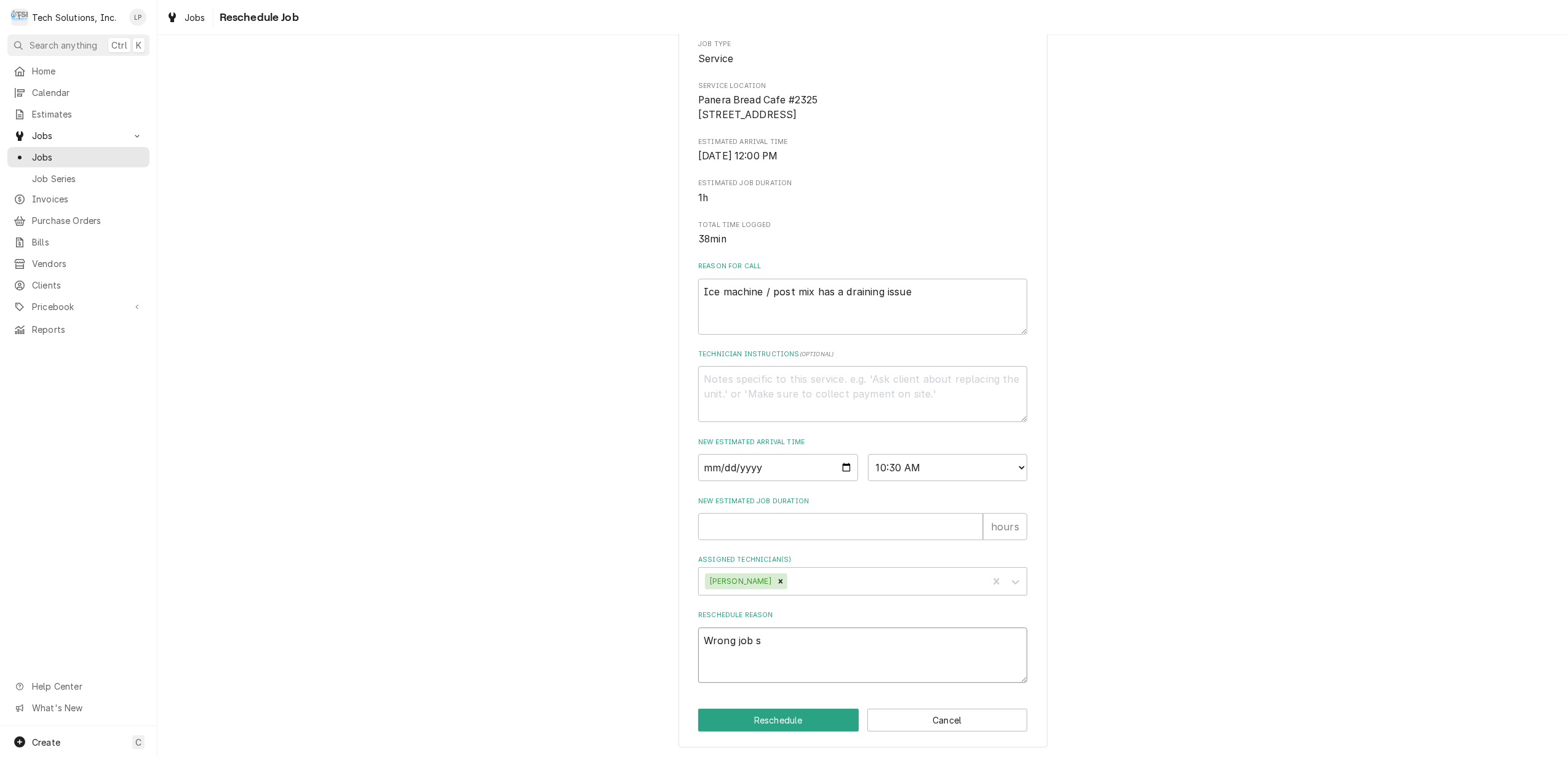
type textarea "x"
type textarea "Wrong job st"
type textarea "x"
type textarea "Wrong job sta"
type textarea "x"
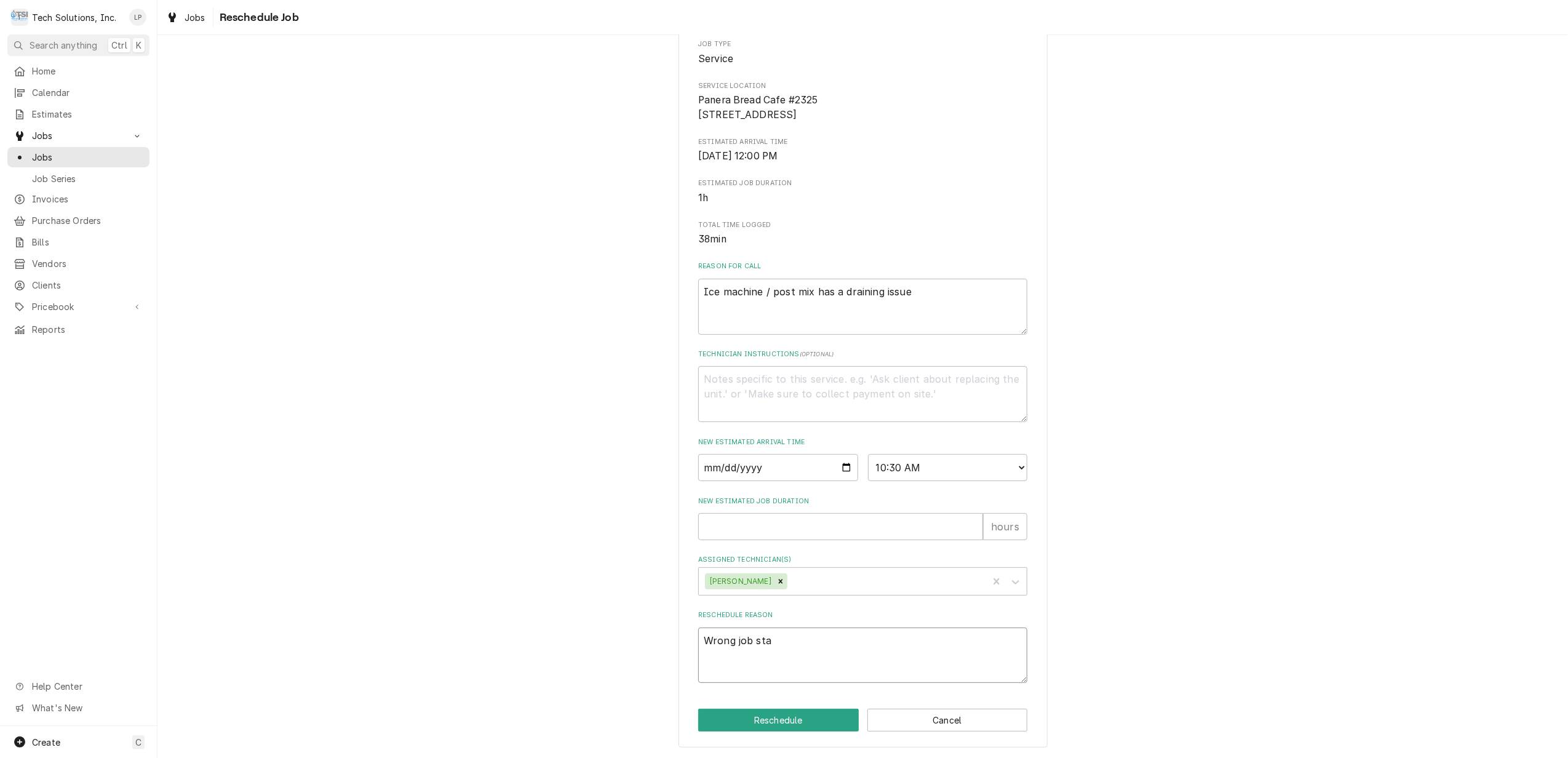
type textarea "Wrong job star"
type textarea "x"
type textarea "Wrong job start"
type textarea "x"
type textarea "Wrong job starte"
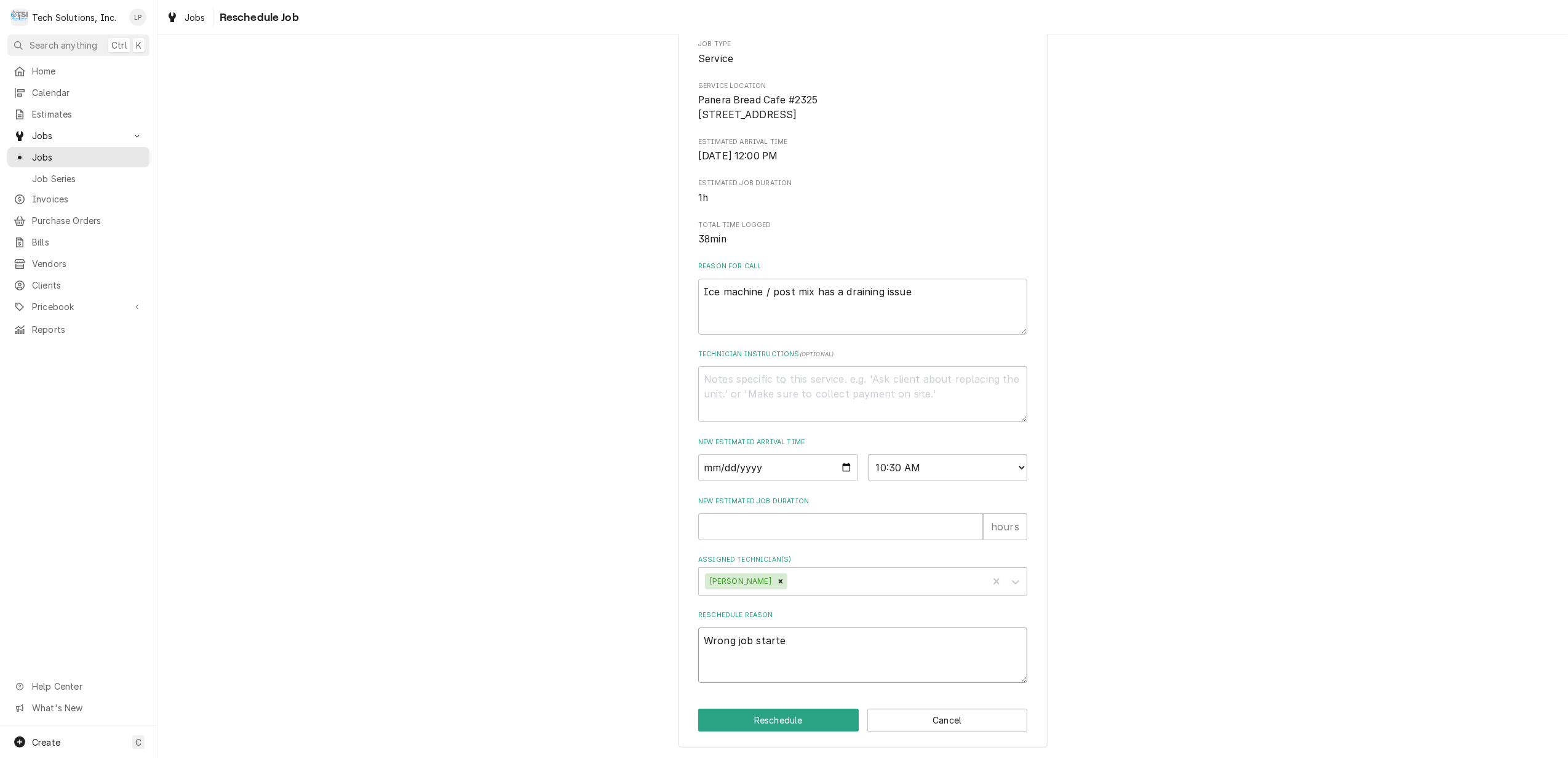
type textarea "x"
type textarea "Wrong job started"
type textarea "x"
type textarea "Wrong job started"
type textarea "x"
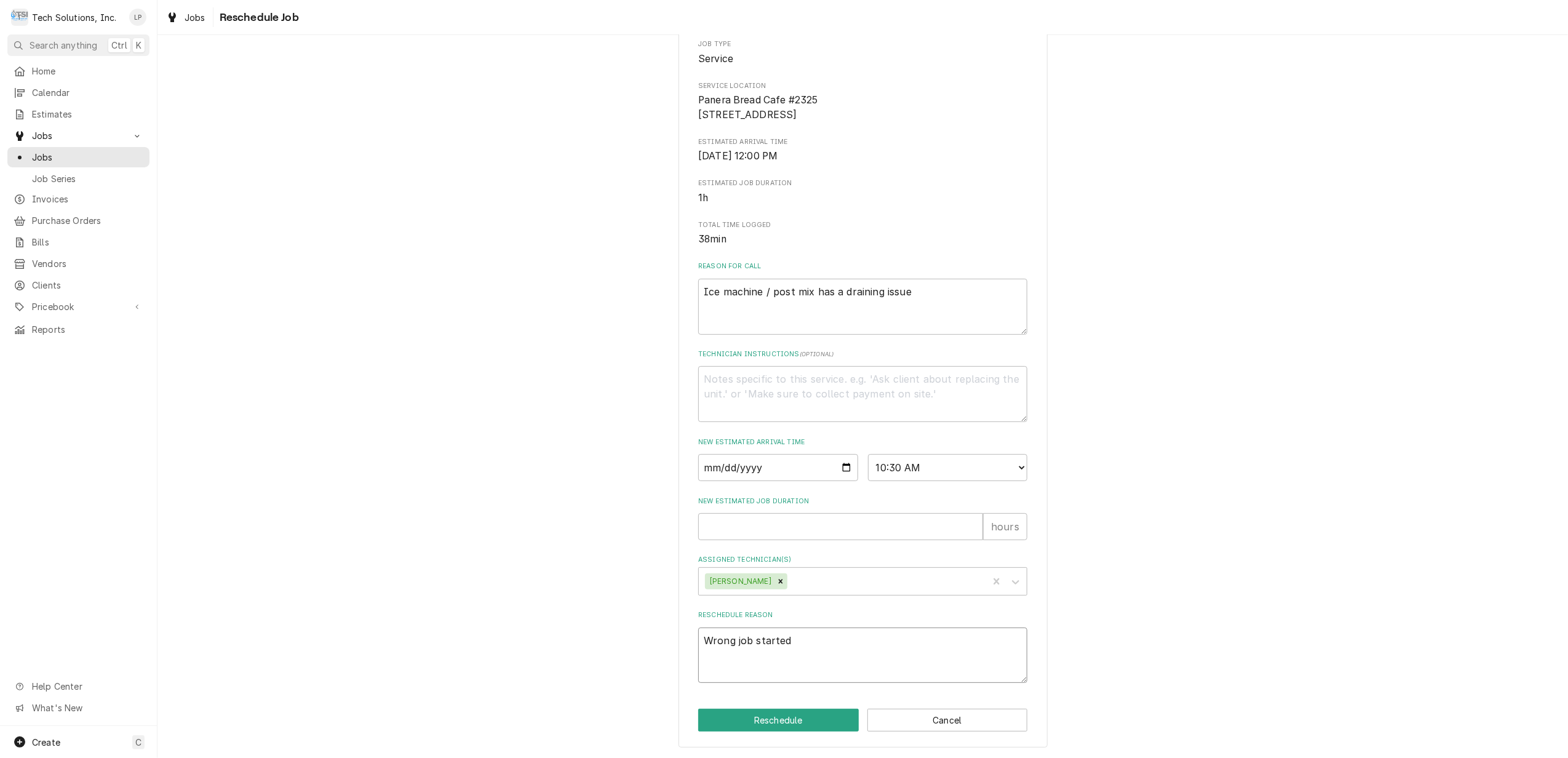
type textarea "Wrong job started b"
type textarea "x"
type textarea "Wrong job started by"
type textarea "x"
type textarea "Wrong job started by"
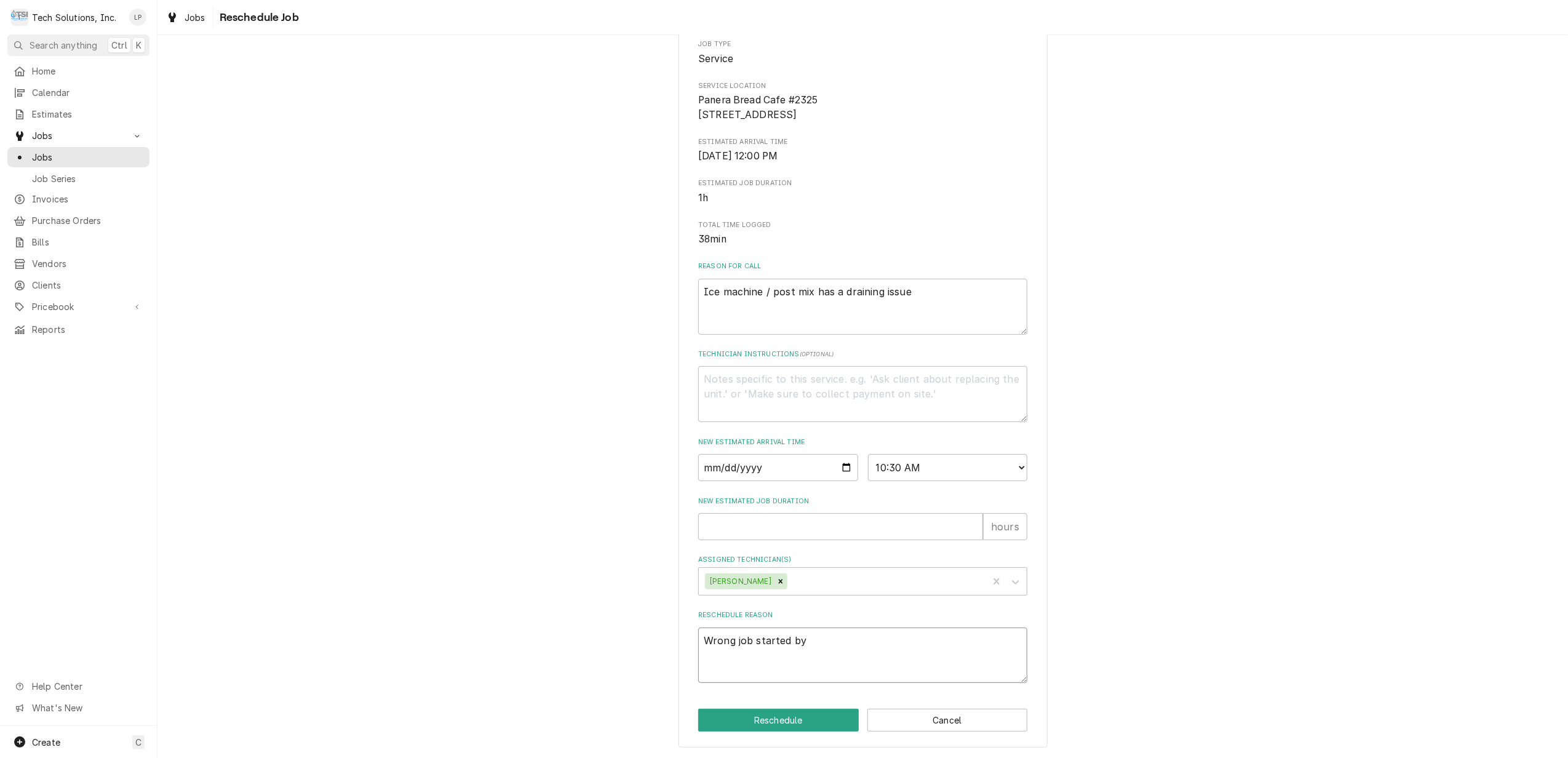
type textarea "x"
type textarea "Wrong job started by a"
type textarea "x"
type textarea "Wrong job started by ac"
type textarea "x"
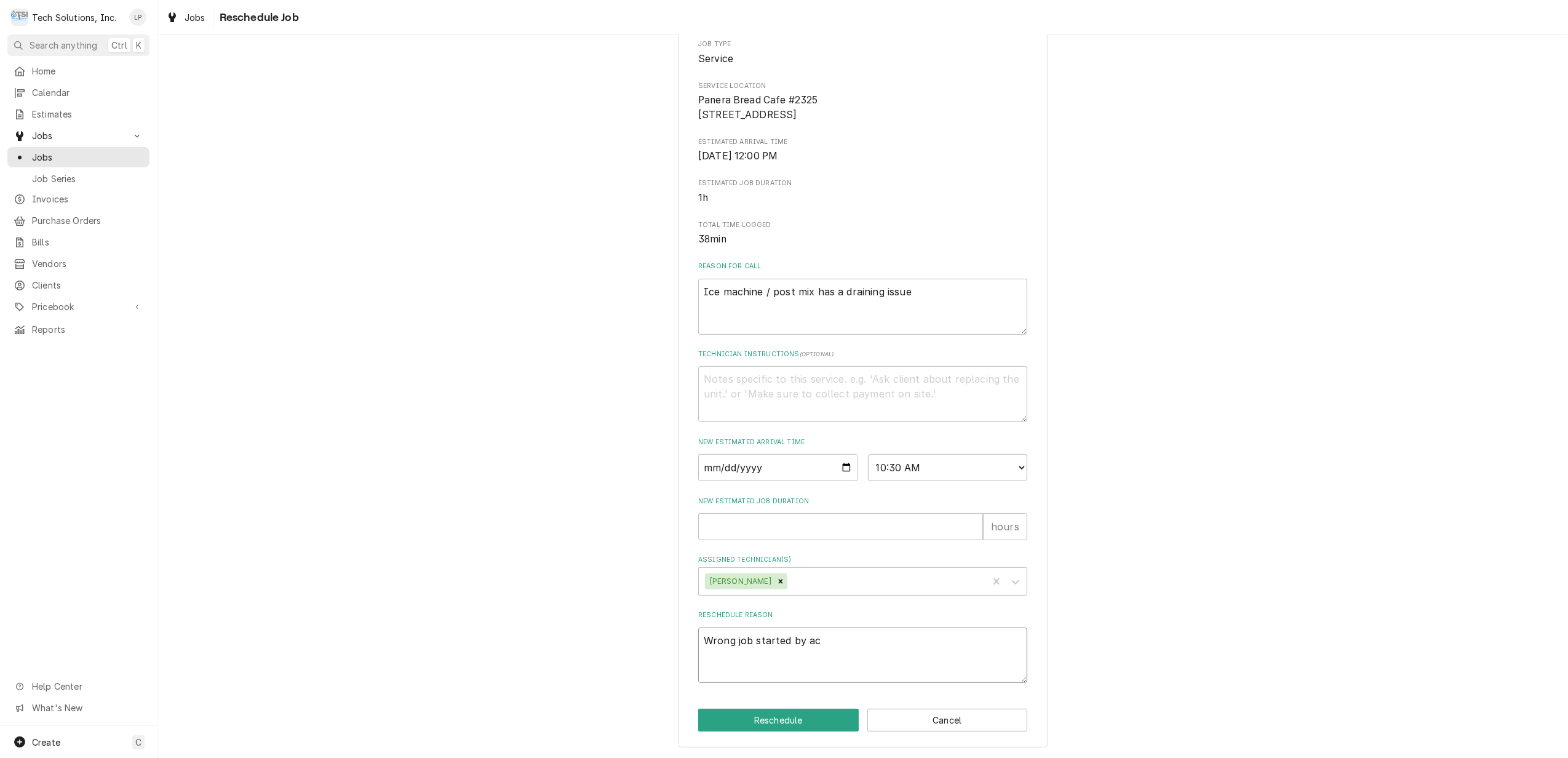
type textarea "Wrong job started by acc"
type textarea "x"
type textarea "Wrong job started by acci"
type textarea "x"
type textarea "Wrong job started by accid"
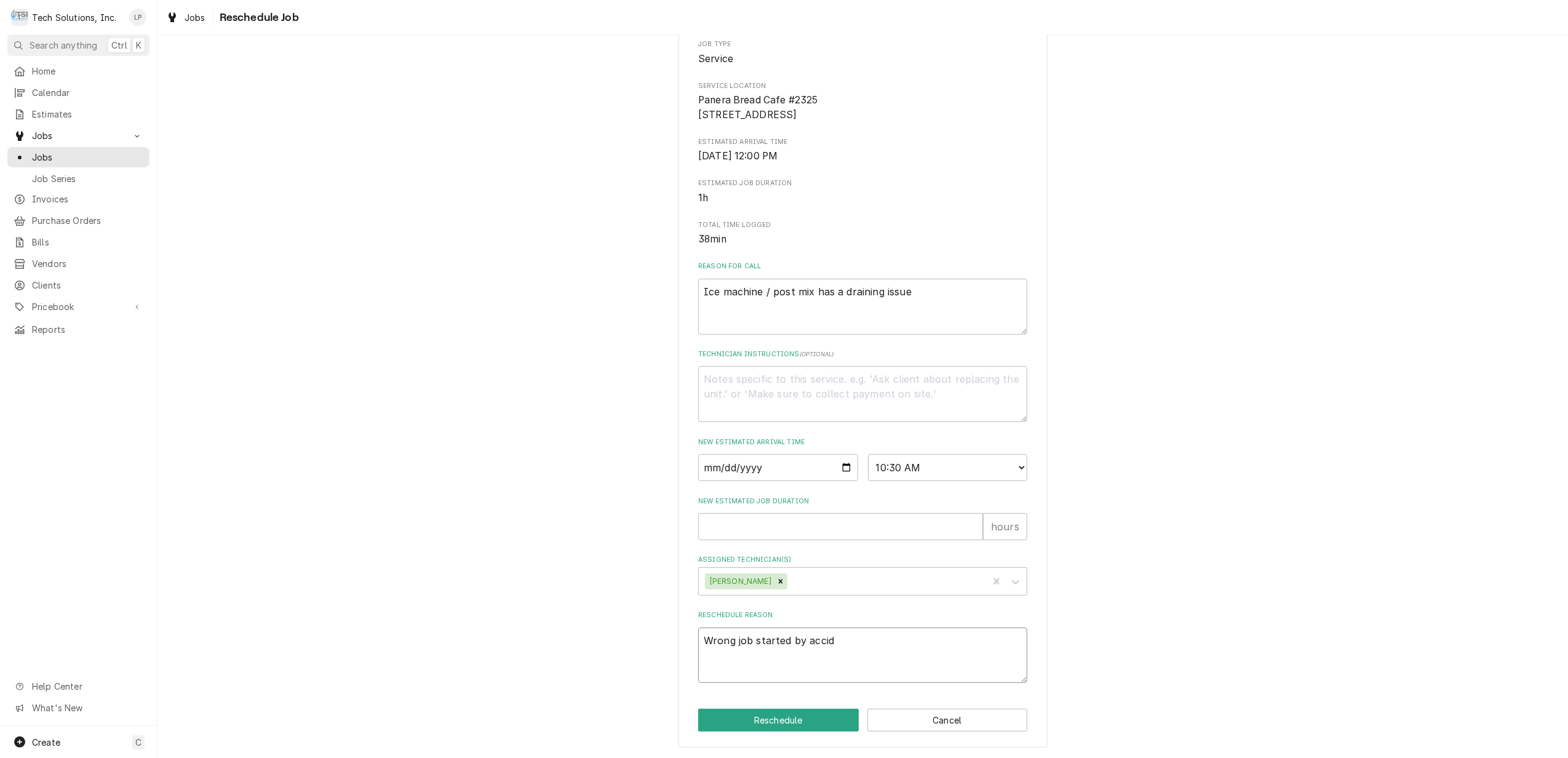
type textarea "x"
type textarea "Wrong job started by accide"
type textarea "x"
type textarea "Wrong job started by acciden"
type textarea "x"
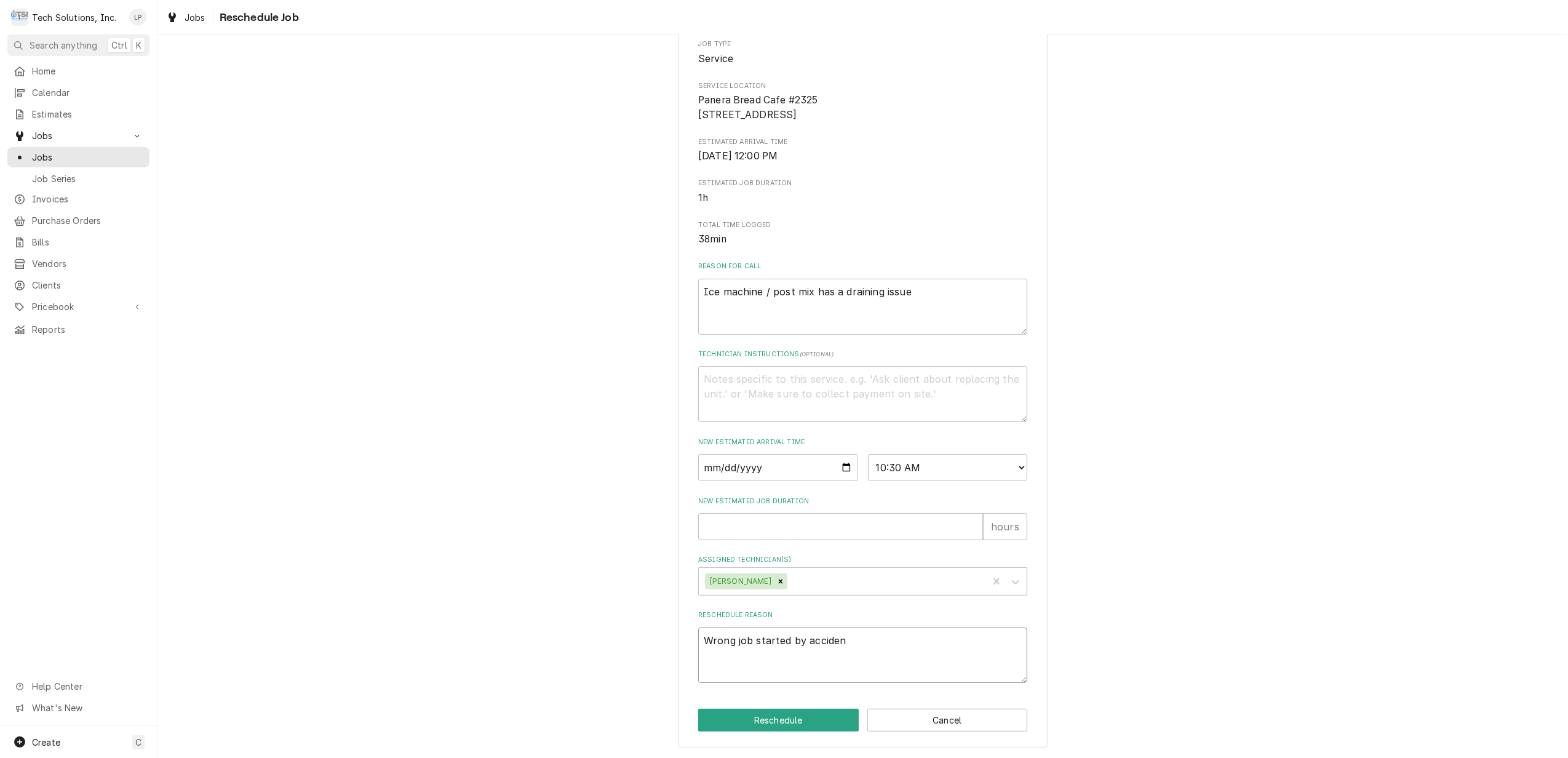
type textarea "Wrong job started by accident"
type textarea "x"
type textarea "Wrong job started by accident"
type textarea "x"
type textarea "Wrong job started by accident"
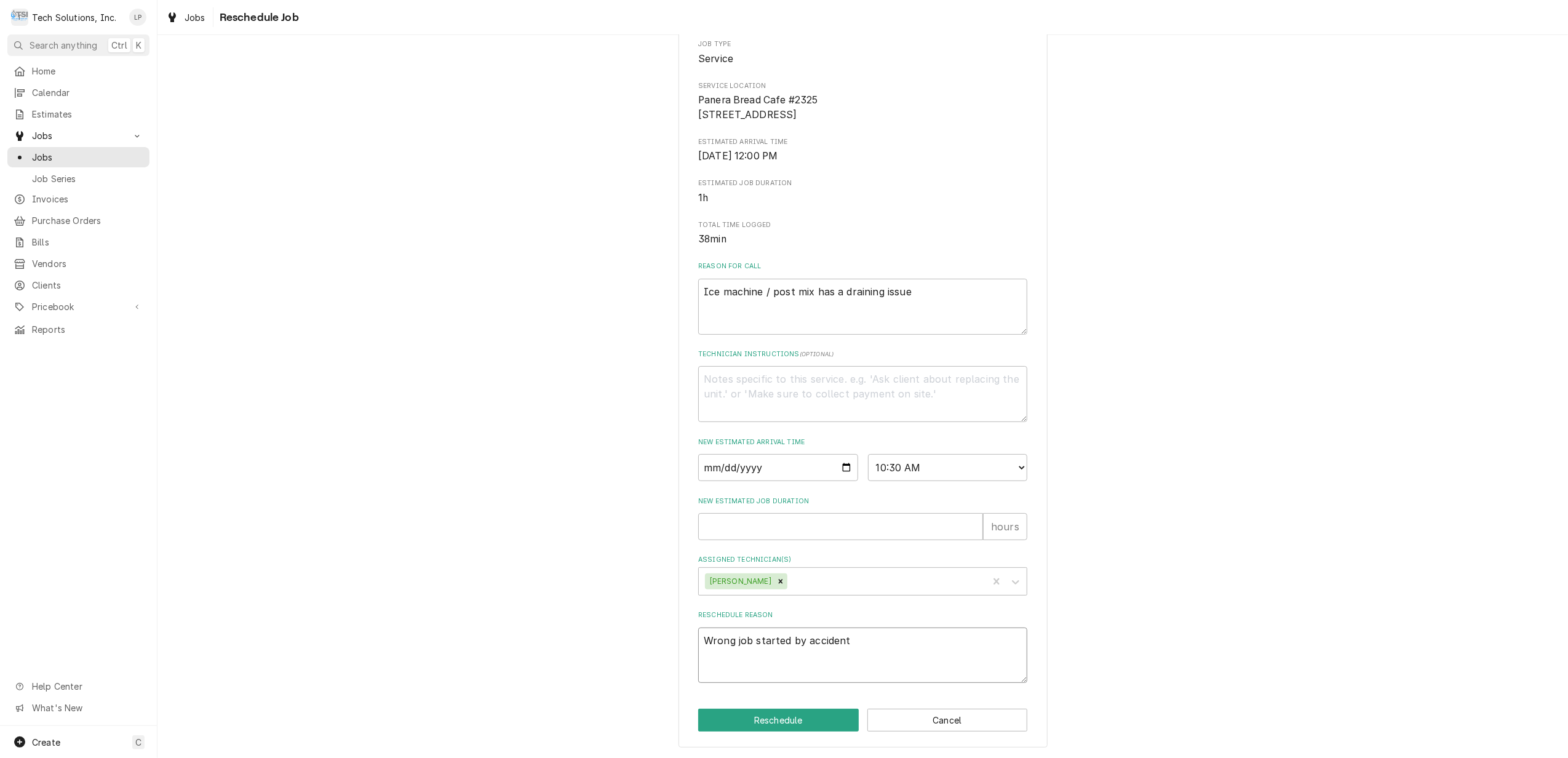
type textarea "x"
type textarea "Wrong job started by accident."
type textarea "x"
type textarea "Wrong job started by accident."
type textarea "x"
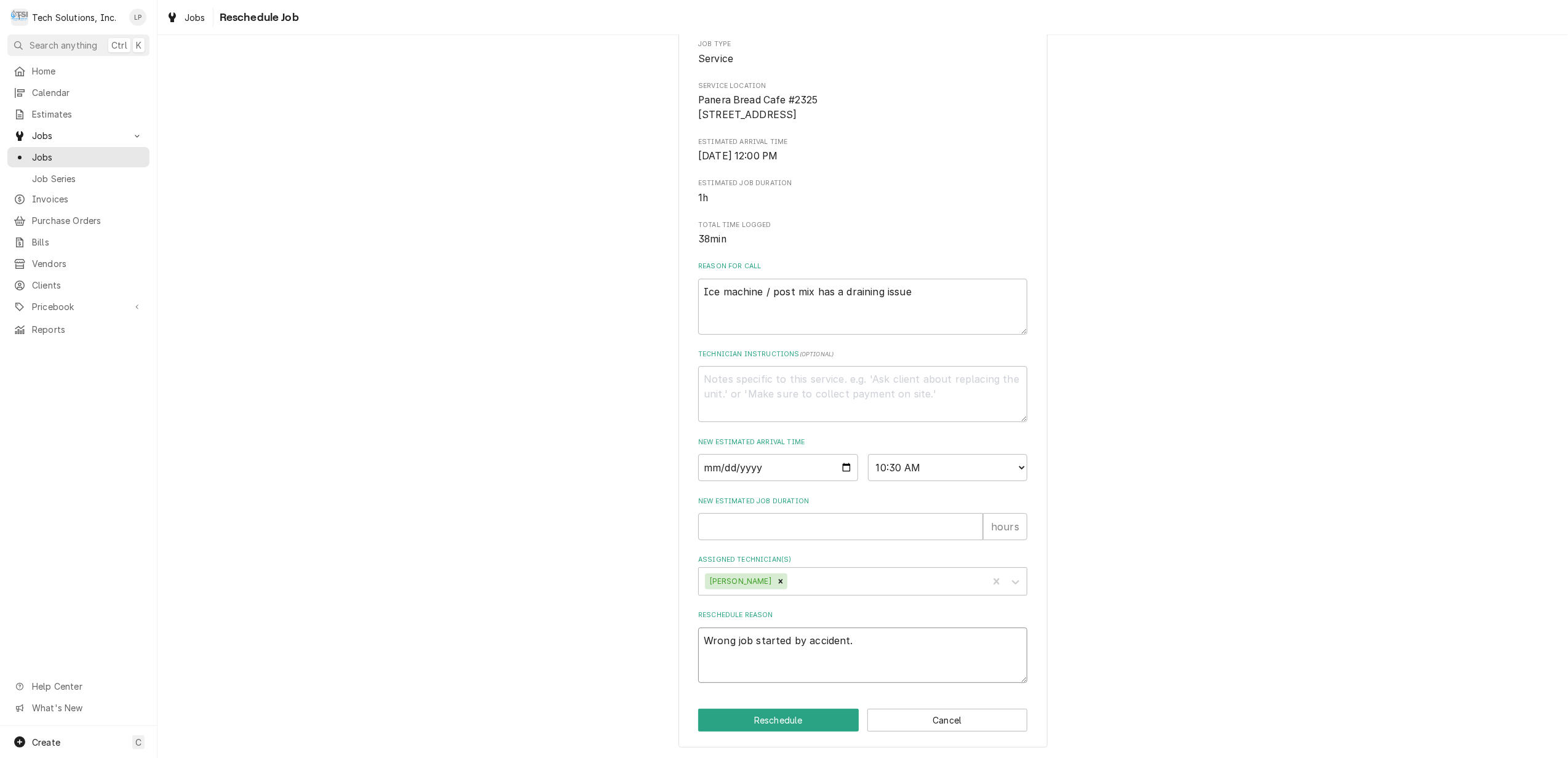
type textarea "Wrong job started by accident. O"
type textarea "x"
type textarea "Wrong job started by accident. Ot"
type textarea "x"
type textarea "Wrong job started by accident. Oti"
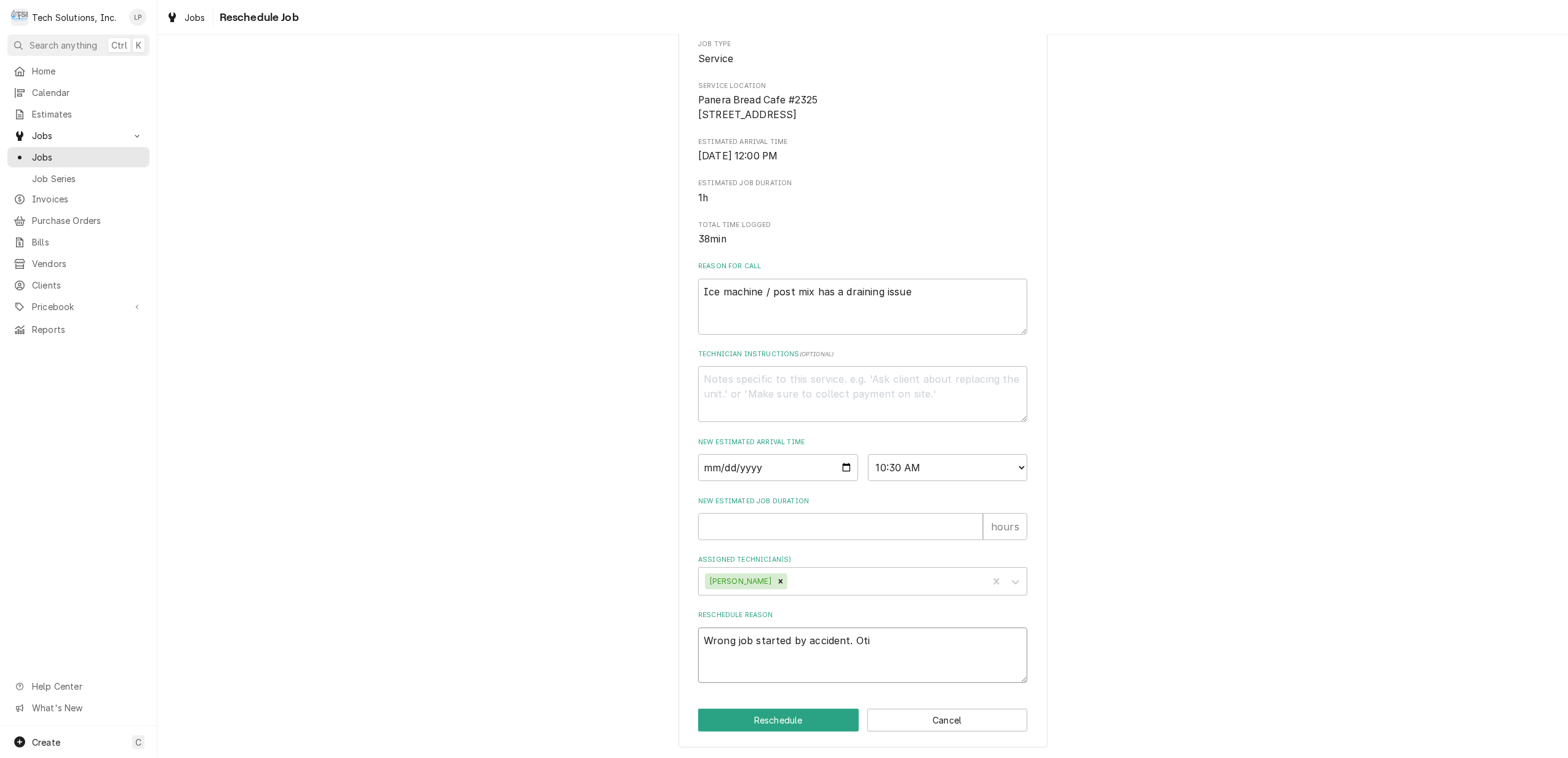
type textarea "x"
type textarea "Wrong job started by accident. Otis"
type textarea "x"
type textarea "Wrong job started by accident. Otis"
type textarea "x"
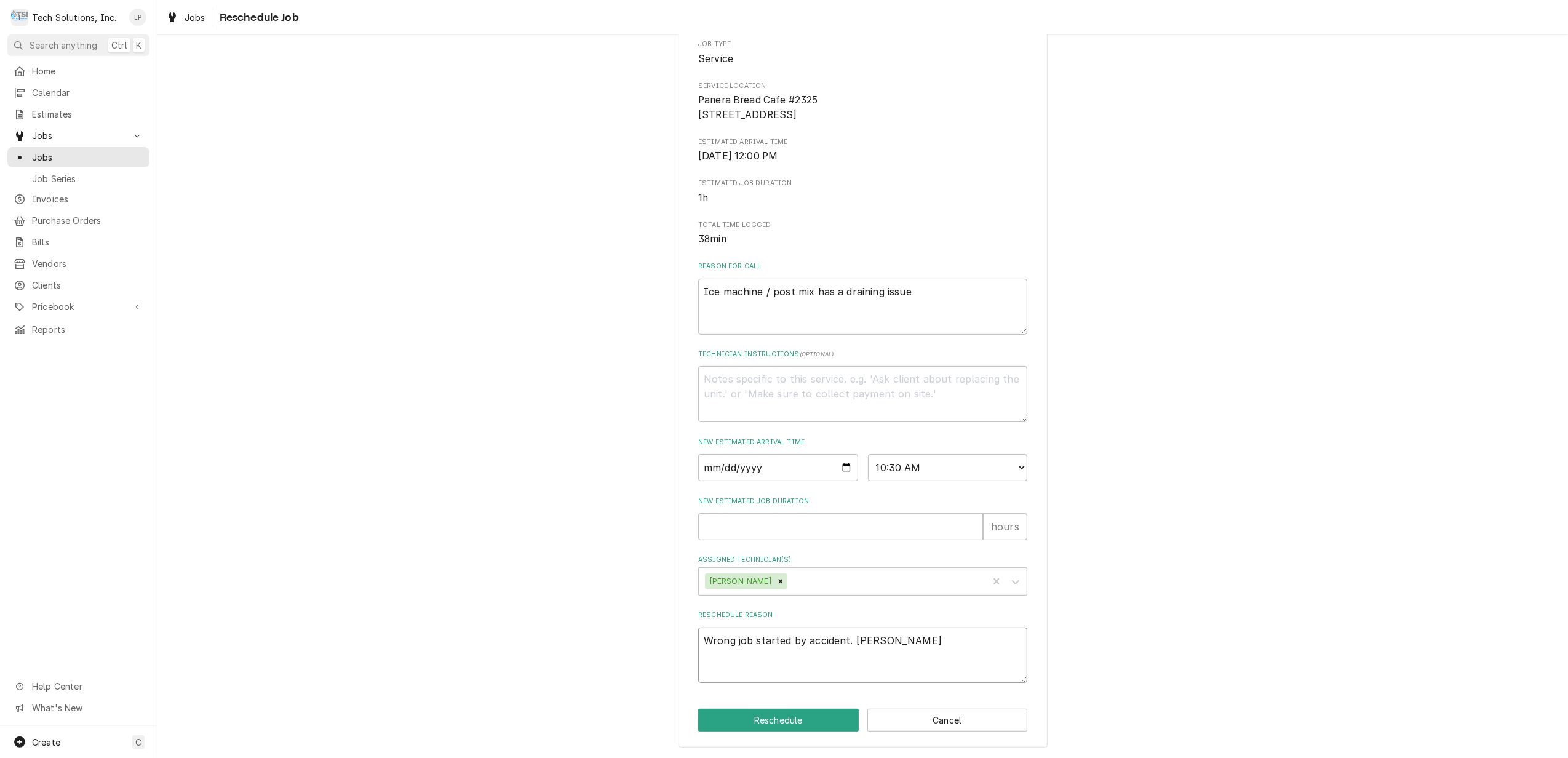
type textarea "Wrong job started by accident. Otis w"
type textarea "x"
type textarea "Wrong job started by accident. Otis wi"
type textarea "x"
type textarea "Wrong job started by accident. Otis wil"
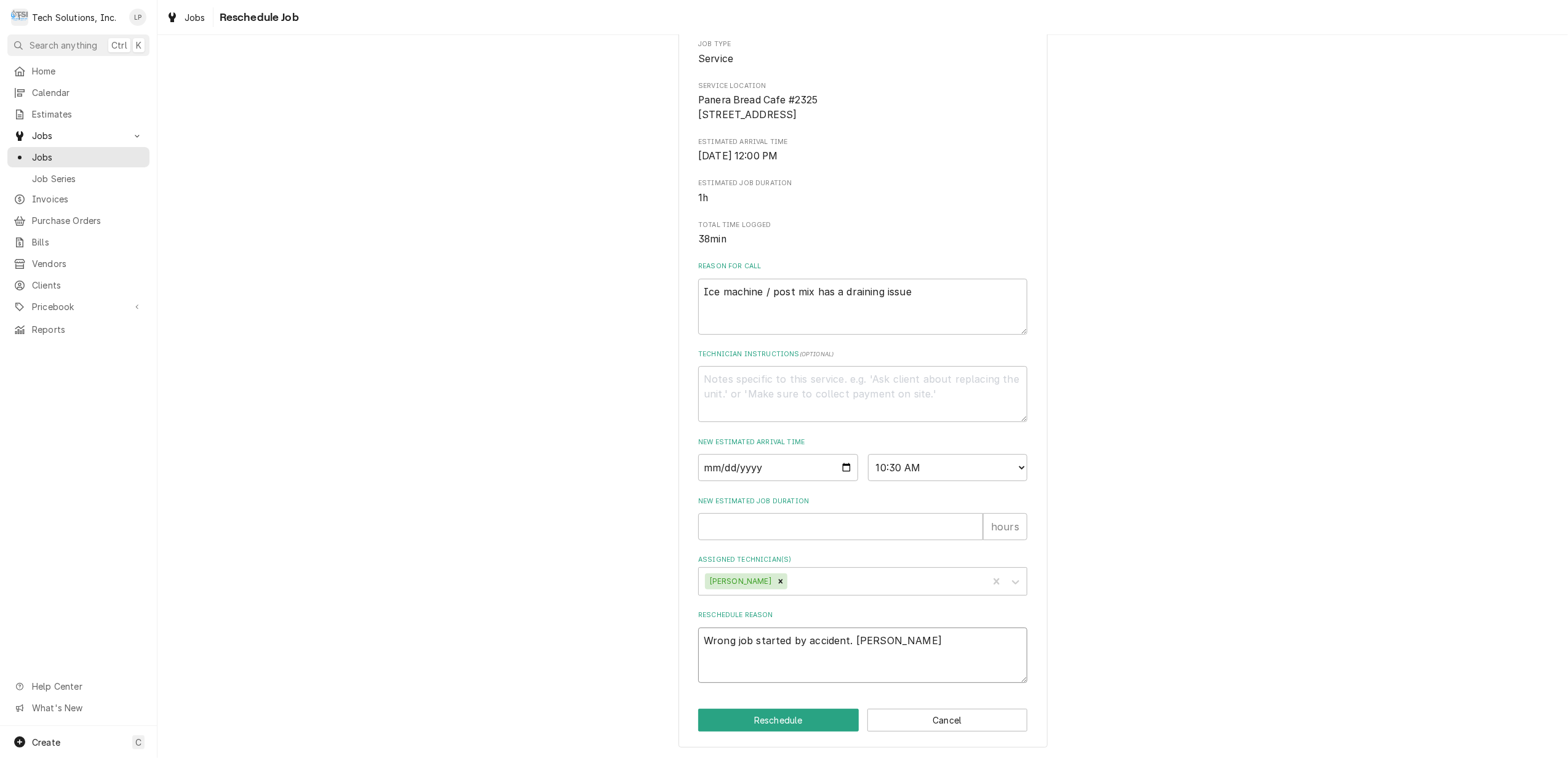
type textarea "x"
type textarea "Wrong job started by accident. Otis will"
type textarea "x"
type textarea "Wrong job started by accident. Otis will"
type textarea "x"
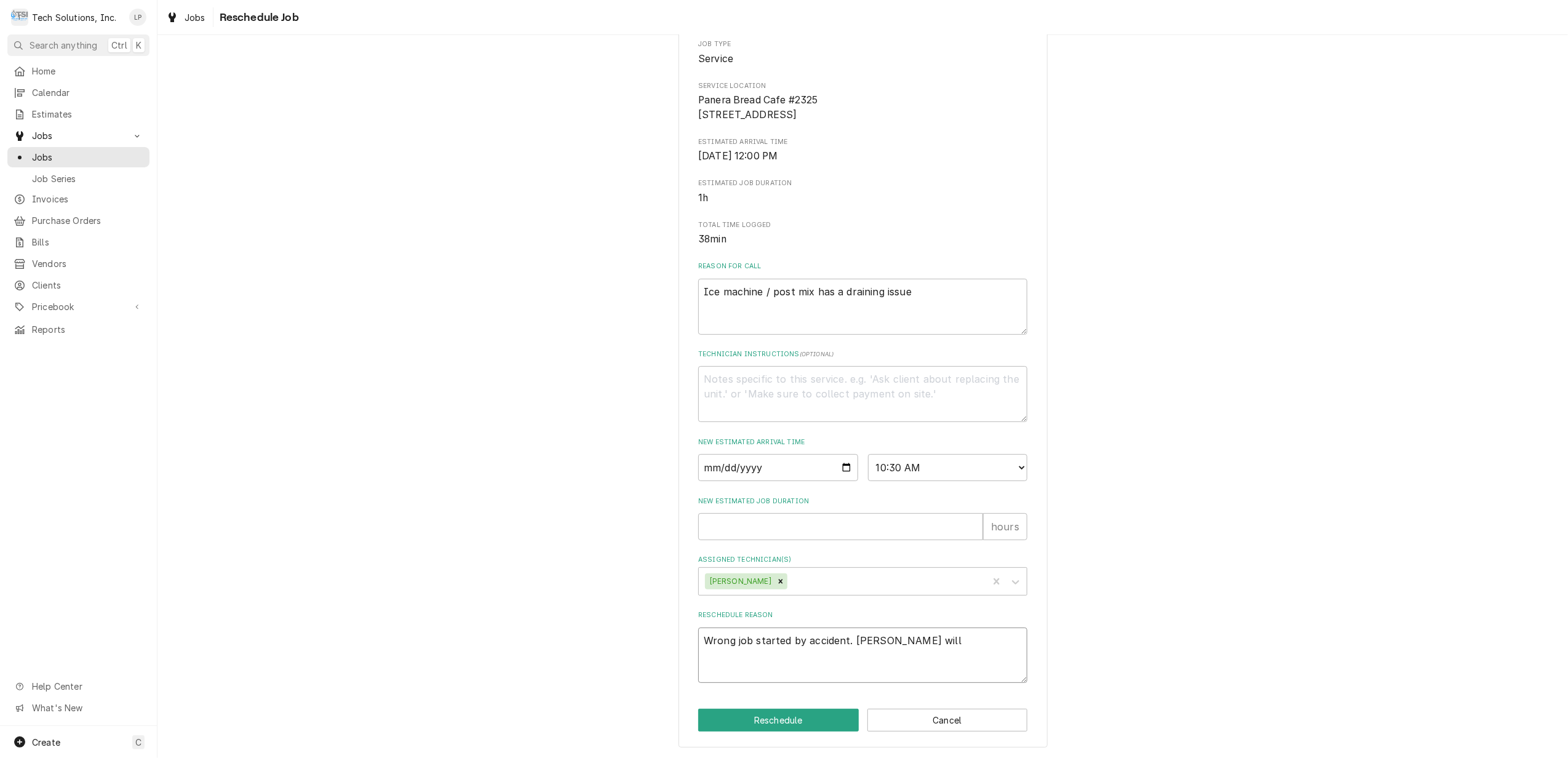
type textarea "Wrong job started by accident. Otis will s"
type textarea "x"
type textarea "Wrong job started by accident. Otis will st"
type textarea "x"
type textarea "Wrong job started by accident. Otis will sta"
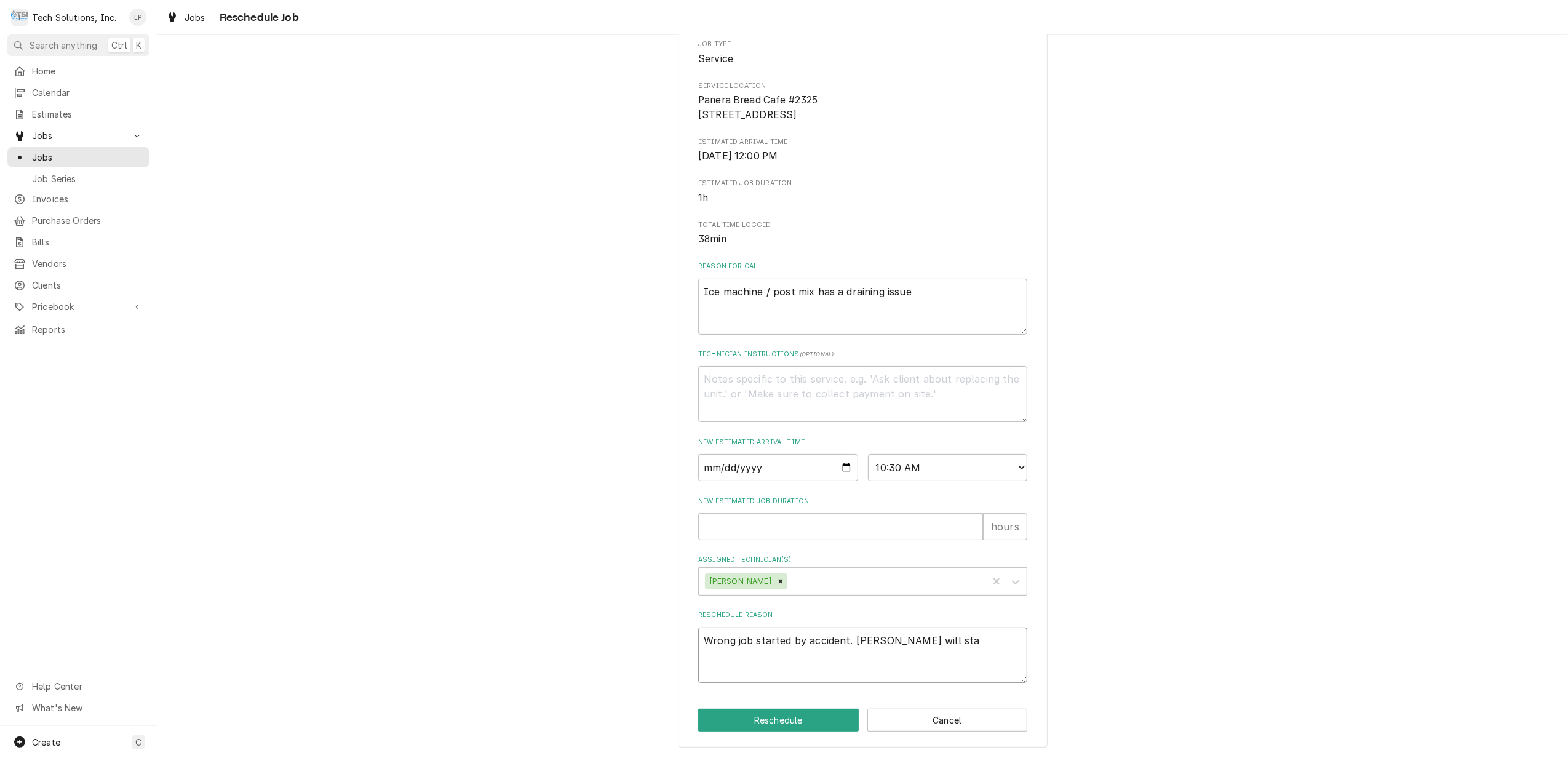
type textarea "x"
type textarea "Wrong job started by accident. Otis will star"
type textarea "x"
type textarea "Wrong job started by accident. Otis will start"
type textarea "x"
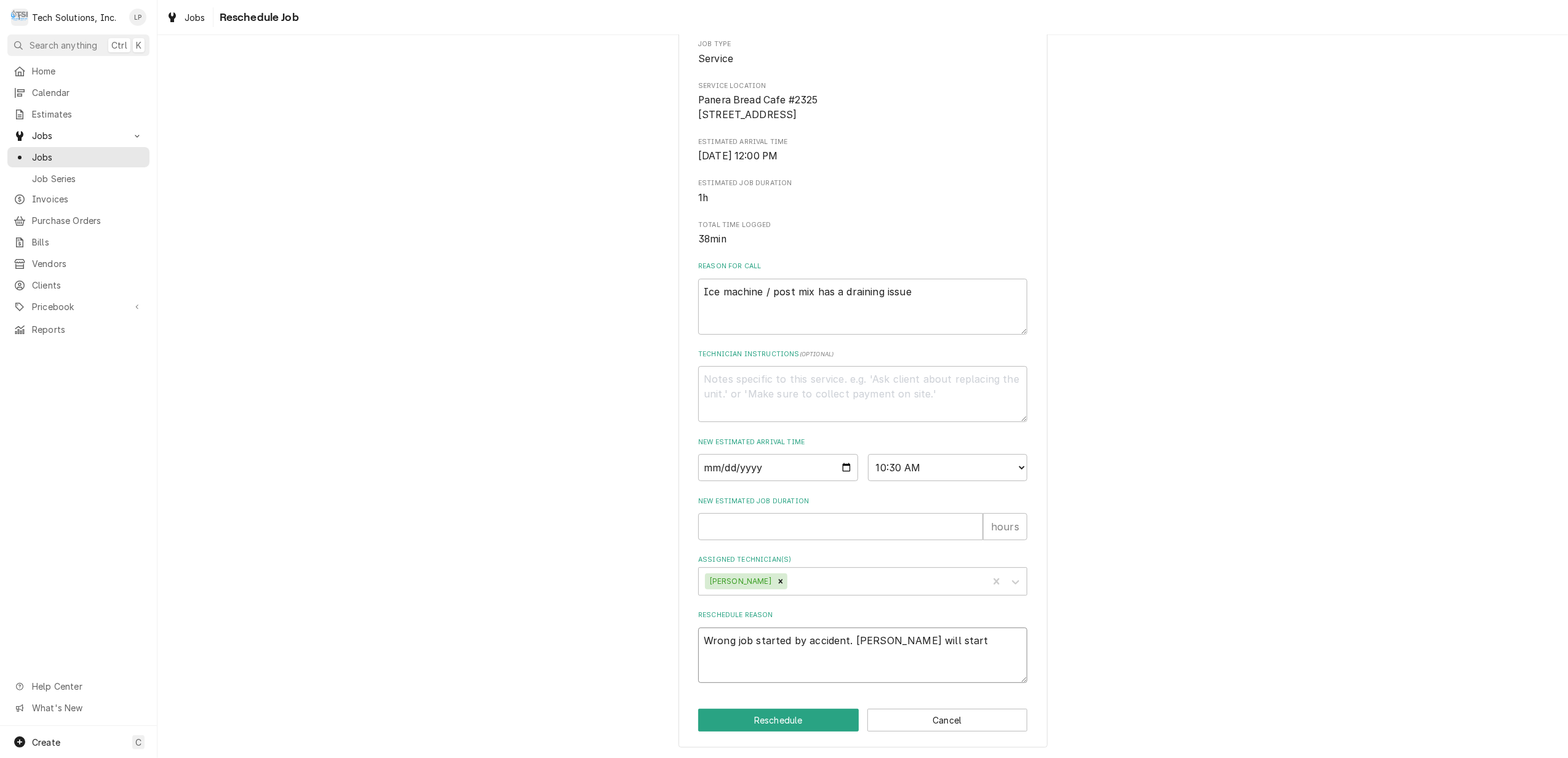
type textarea "Wrong job started by accident. Otis will start"
type textarea "x"
type textarea "Wrong job started by accident. Otis will start w"
type textarea "x"
type textarea "Wrong job started by accident. Otis will start wh"
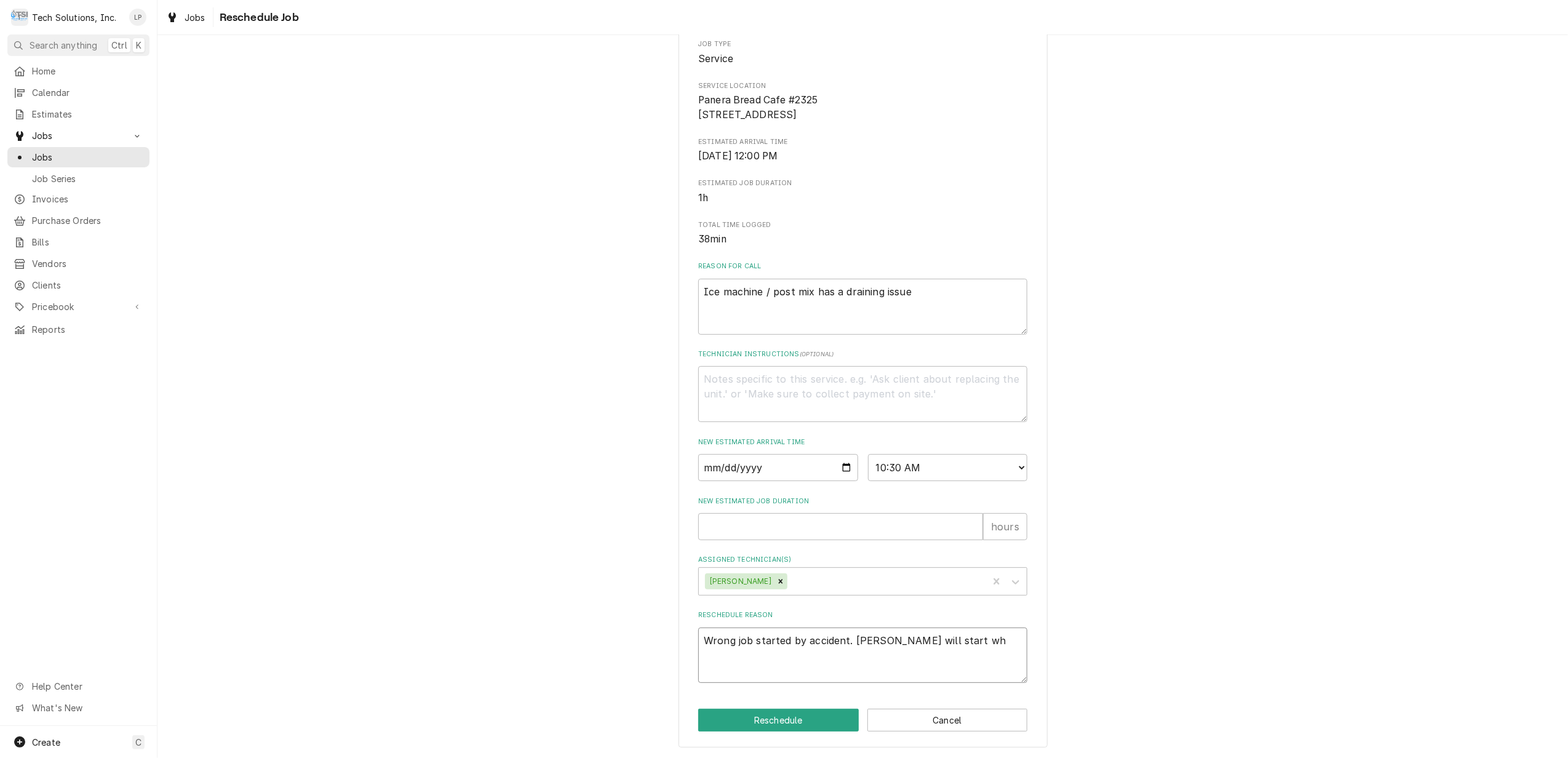
type textarea "x"
type textarea "Wrong job started by accident. Otis will start whe"
type textarea "x"
type textarea "Wrong job started by accident. Otis will start when"
type textarea "x"
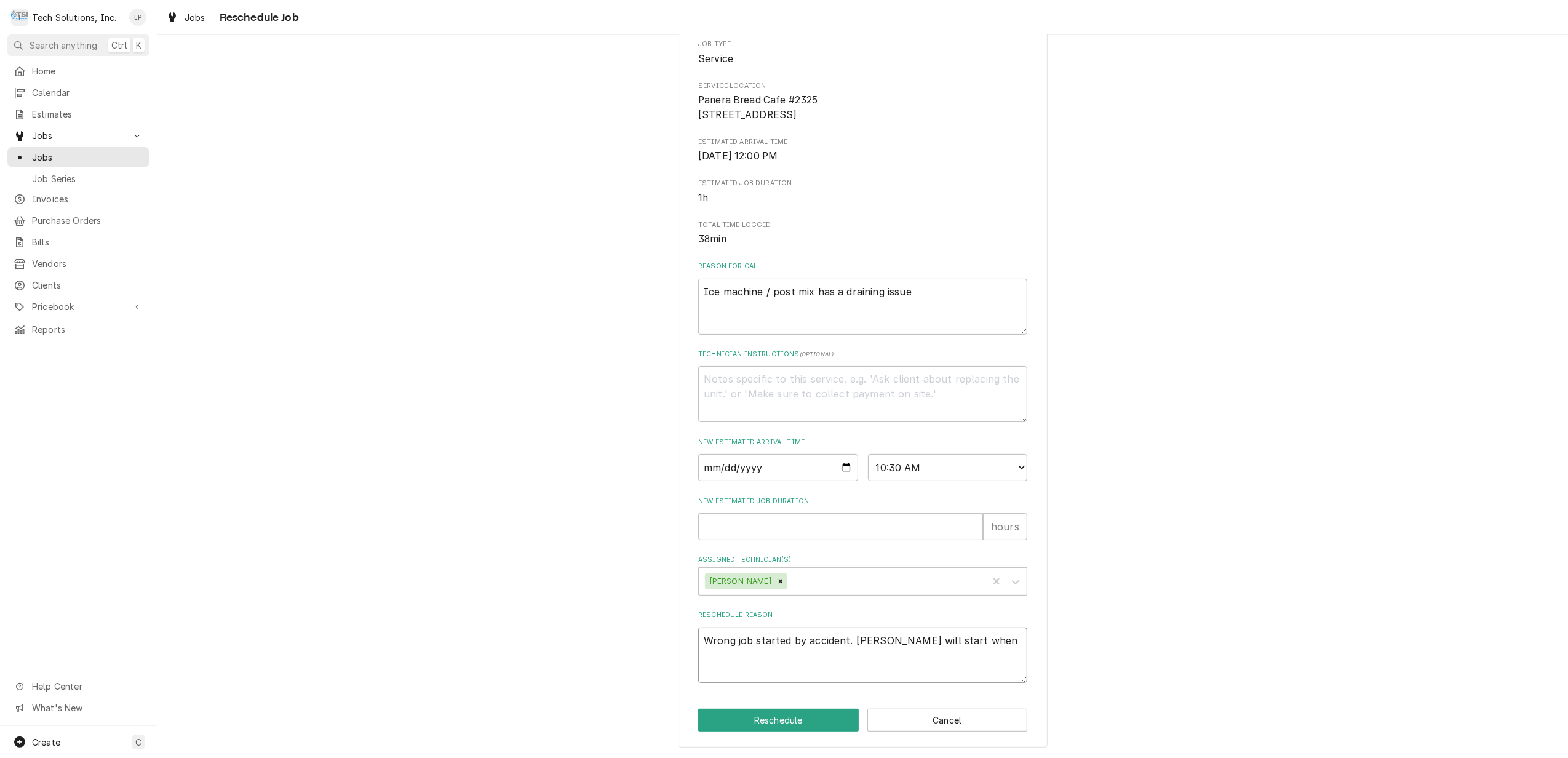
type textarea "Wrong job started by accident. Otis will start when"
type textarea "x"
type textarea "Wrong job started by accident. Otis will start when h"
type textarea "x"
type textarea "Wrong job started by accident. Otis will start when he"
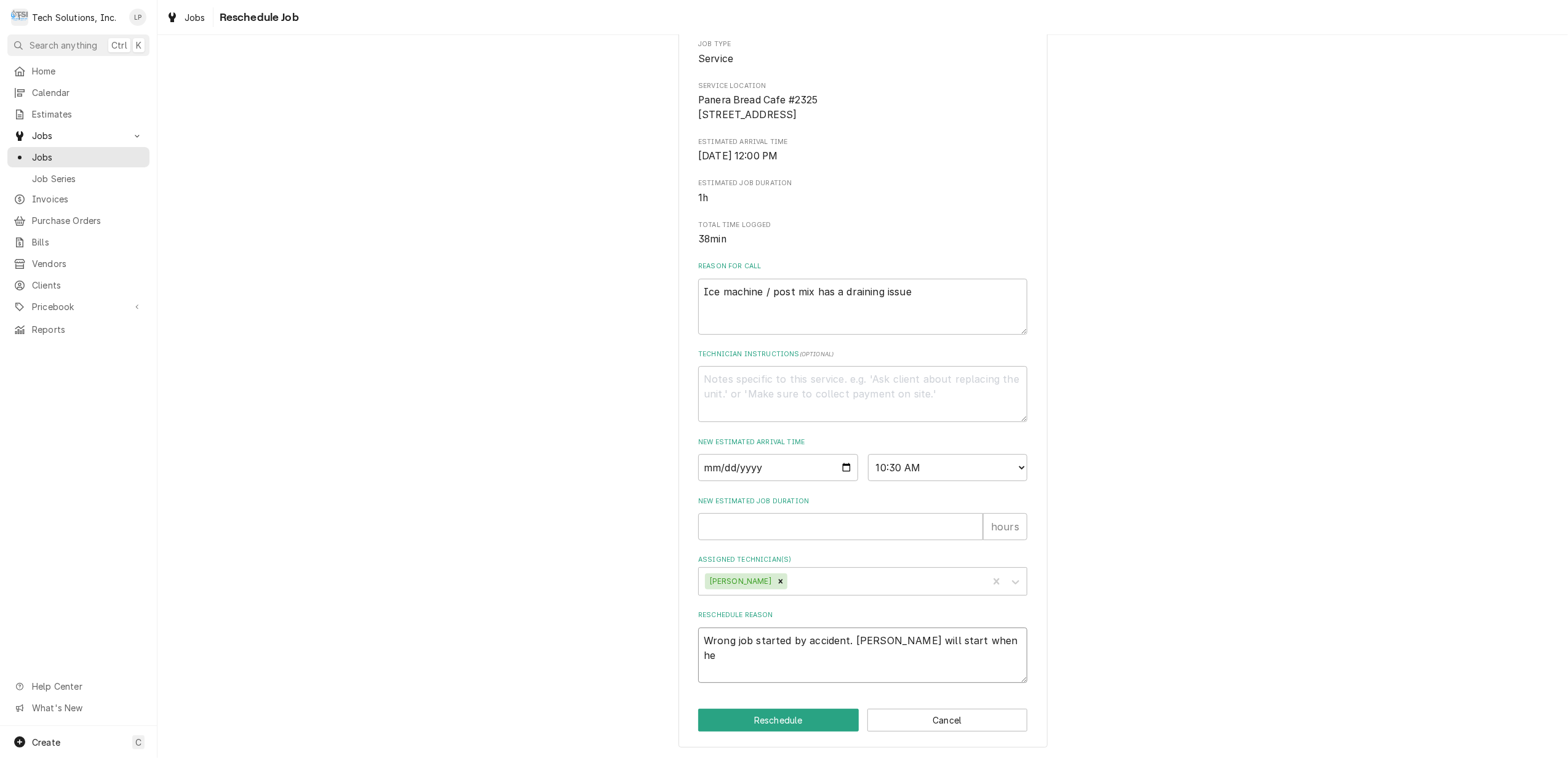
type textarea "x"
type textarea "Wrong job started by accident. Otis will start when he"
type textarea "x"
type textarea "Wrong job started by accident. Otis will start when he f"
type textarea "x"
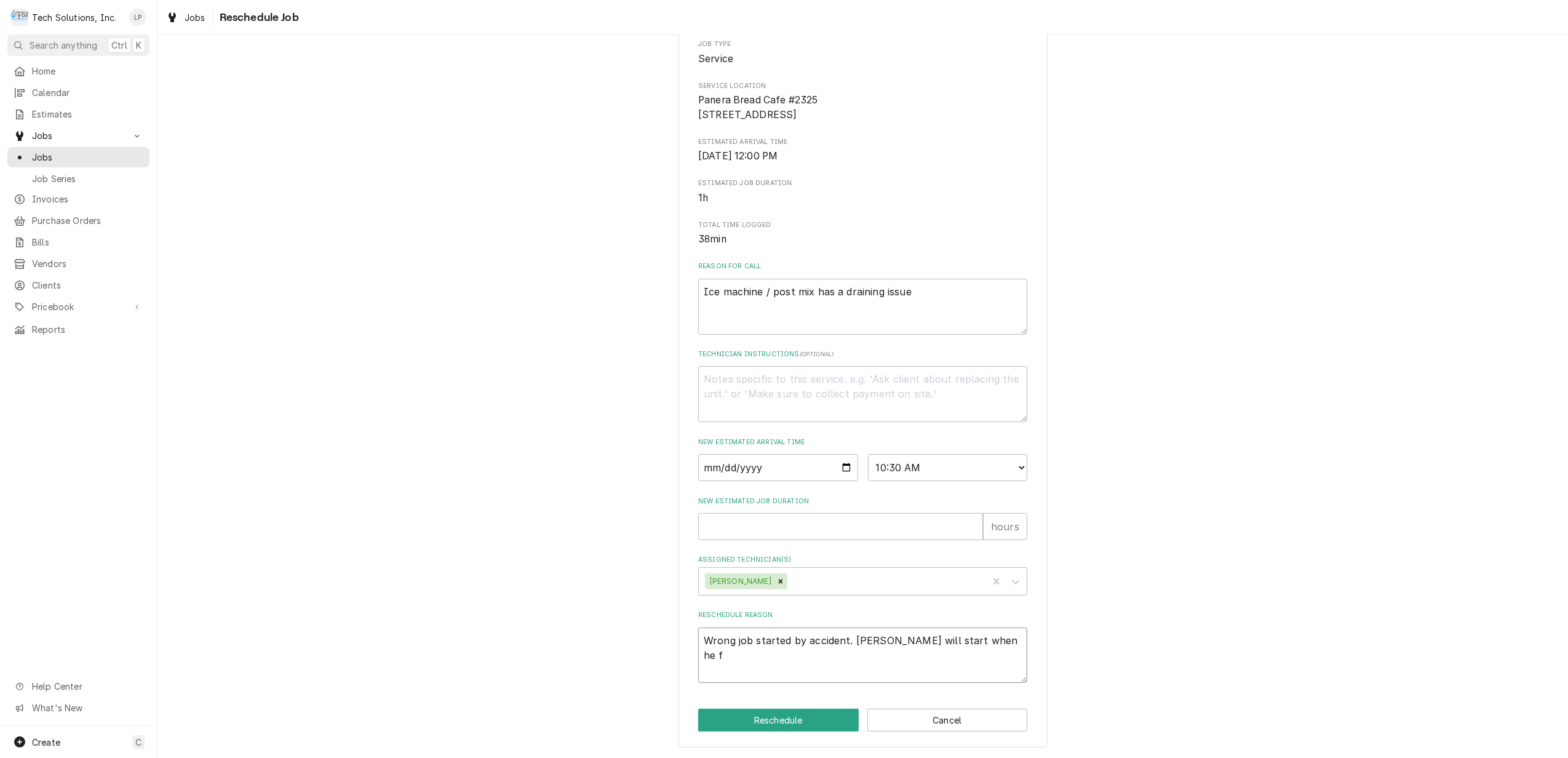
type textarea "Wrong job started by accident. Otis will start when he fi"
type textarea "x"
type textarea "Wrong job started by accident. Otis will start when he fin"
type textarea "x"
type textarea "Wrong job started by accident. Otis will start when he fini"
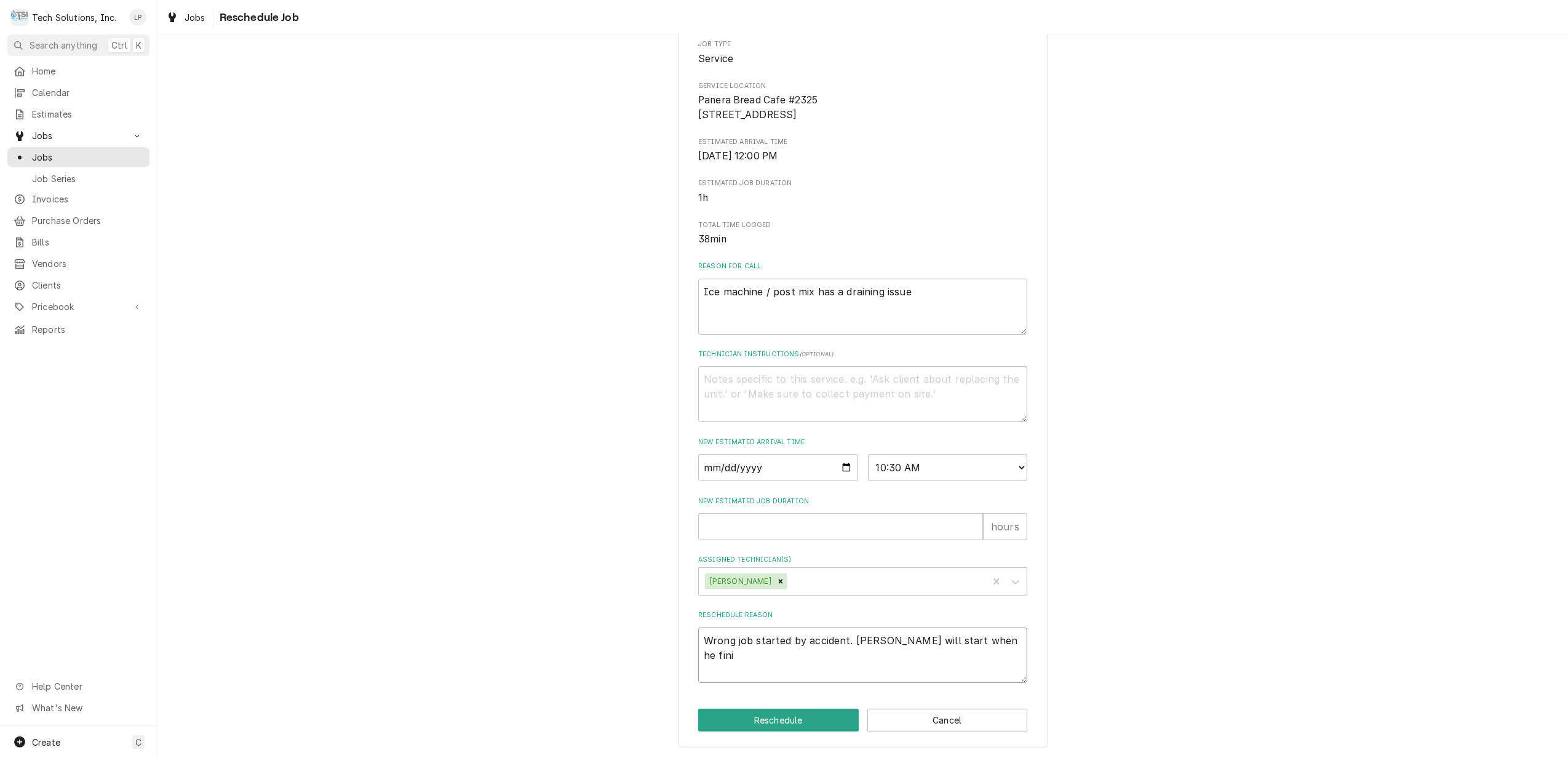
type textarea "x"
type textarea "Wrong job started by accident. Otis will start when he finis"
type textarea "x"
type textarea "Wrong job started by accident. Otis will start when he finish"
type textarea "x"
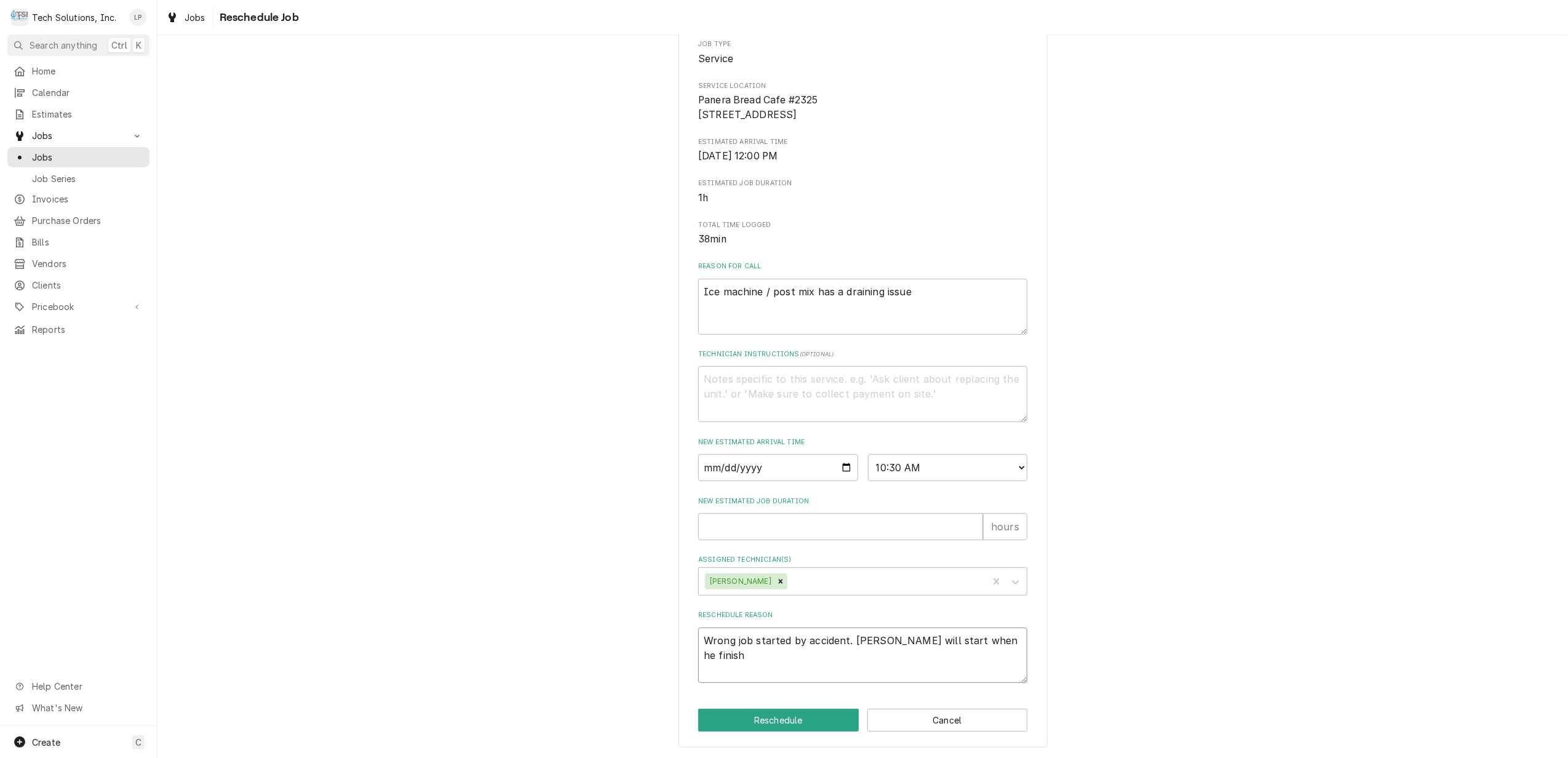
type textarea "Wrong job started by accident. Otis will start when he finishe"
type textarea "x"
type textarea "Wrong job started by accident. Otis will start when he finished"
type textarea "x"
type textarea "Wrong job started by accident. Otis will start when he finished"
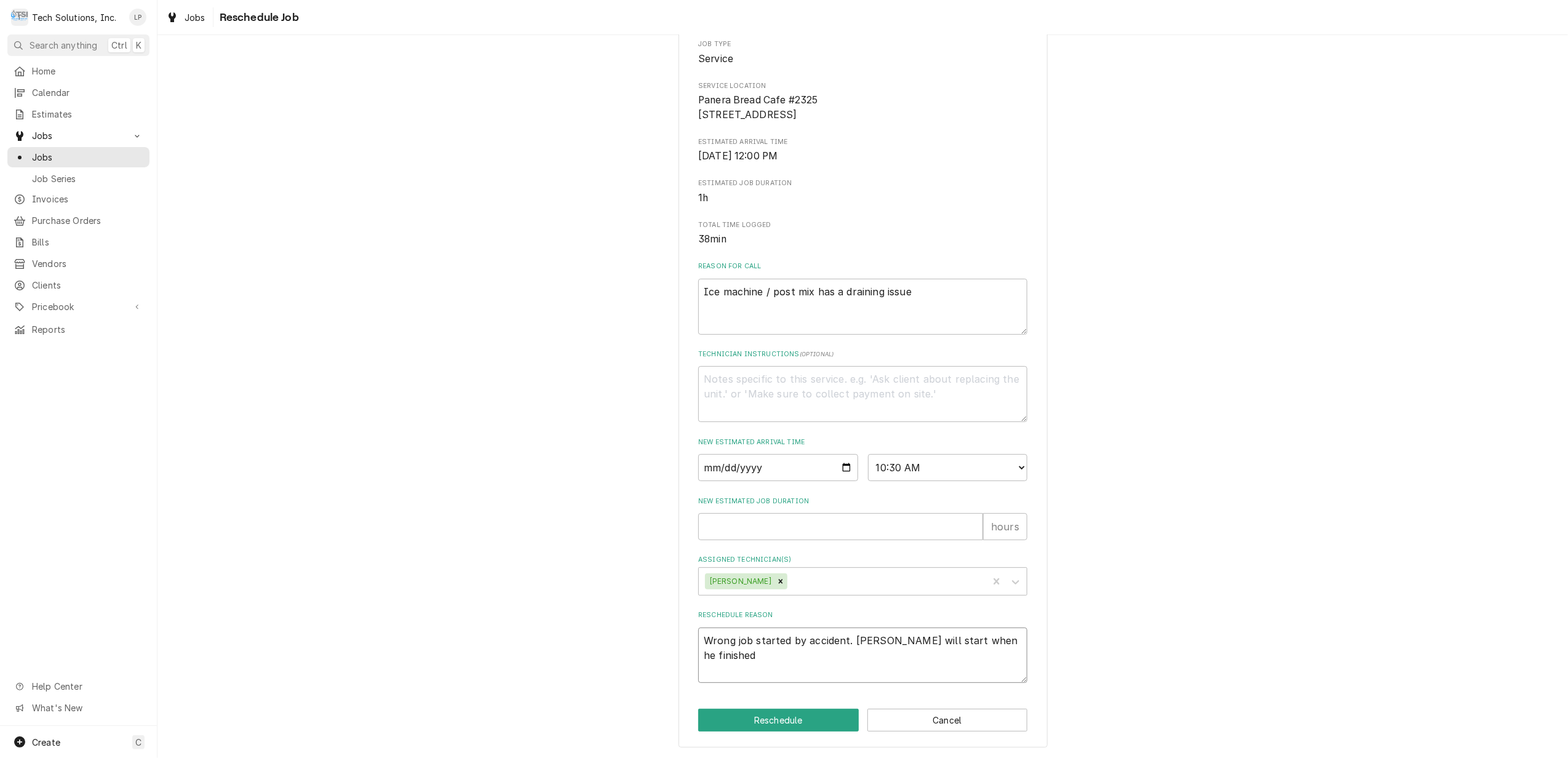
type textarea "x"
type textarea "Wrong job started by accident. Otis will start when he finished I"
type textarea "x"
type textarea "Wrong job started by accident. Otis will start when he finished Ic"
type textarea "x"
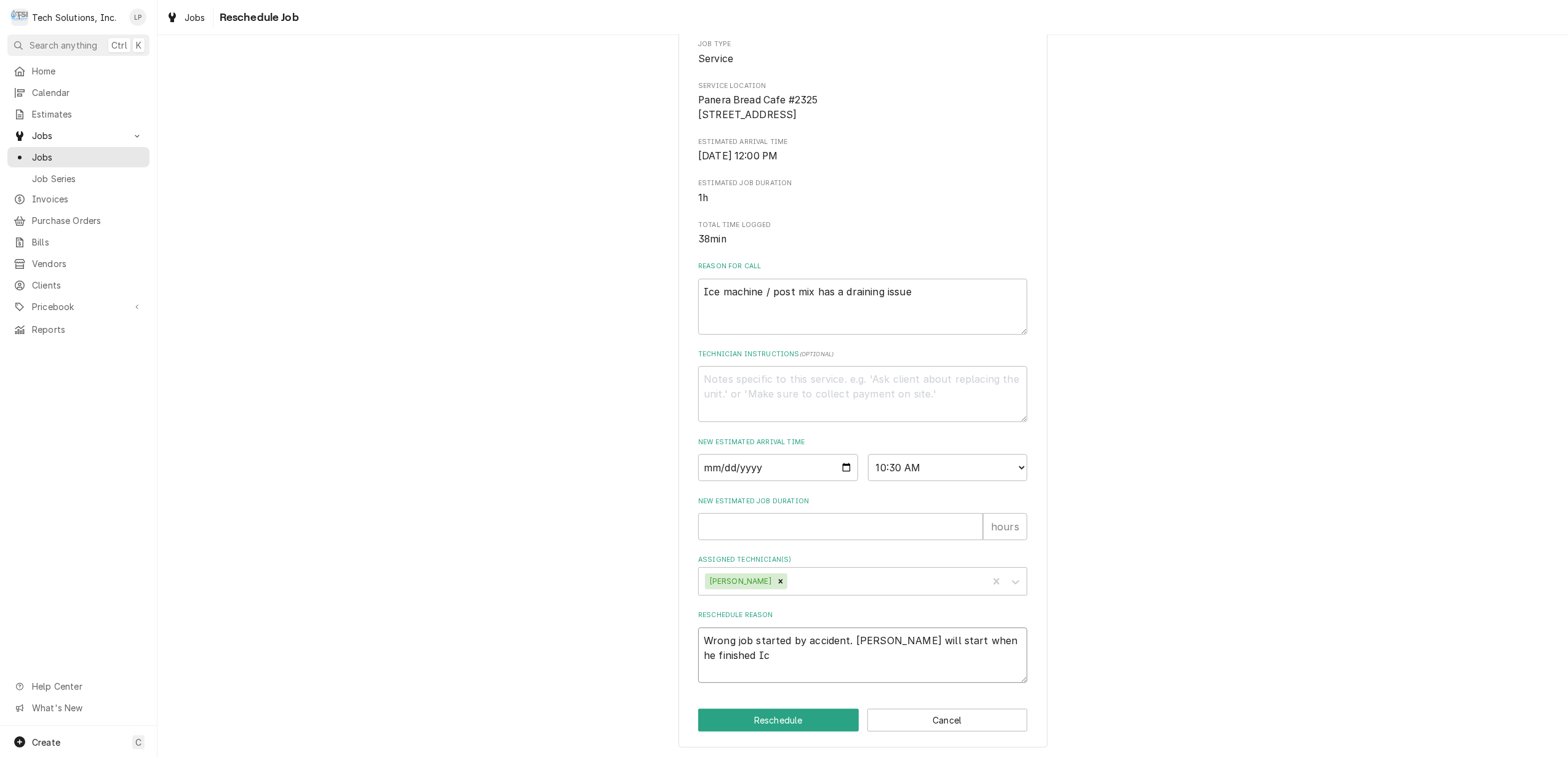
type textarea "Wrong job started by accident. Otis will start when he finished Ice"
type textarea "x"
type textarea "Wrong job started by accident. Otis will start when he finished Ice"
type textarea "x"
type textarea "Wrong job started by accident. Otis will start when he finished Ice M"
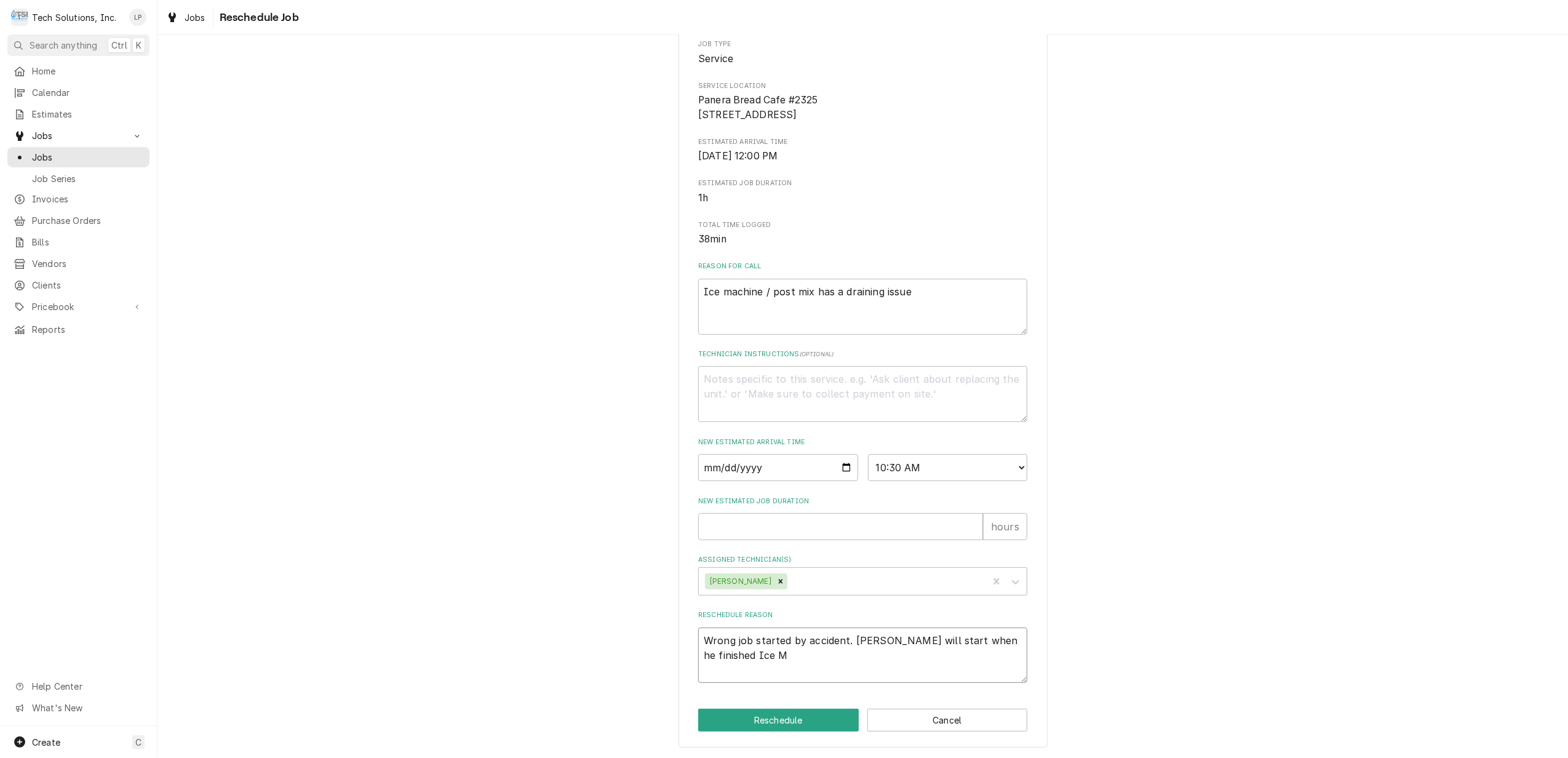
type textarea "x"
type textarea "Wrong job started by accident. Otis will start when he finished Ice Ma"
type textarea "x"
type textarea "Wrong job started by accident. Otis will start when he finished Ice Mac"
type textarea "x"
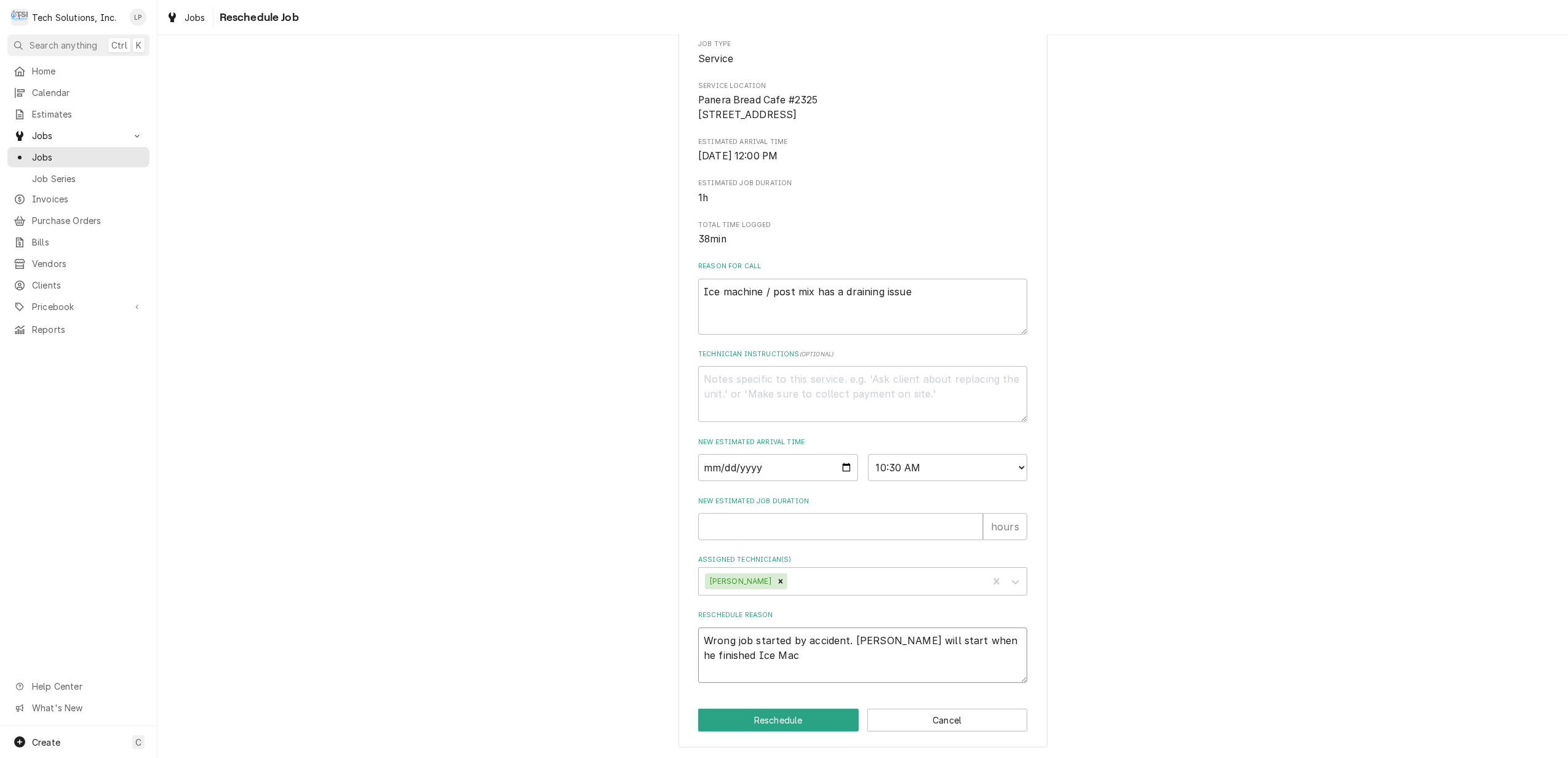
type textarea "Wrong job started by accident. Otis will start when he finished Ice Mach"
type textarea "x"
type textarea "Wrong job started by accident. Otis will start when he finished Ice Machi"
type textarea "x"
type textarea "Wrong job started by accident. Otis will start when he finished Ice Machin"
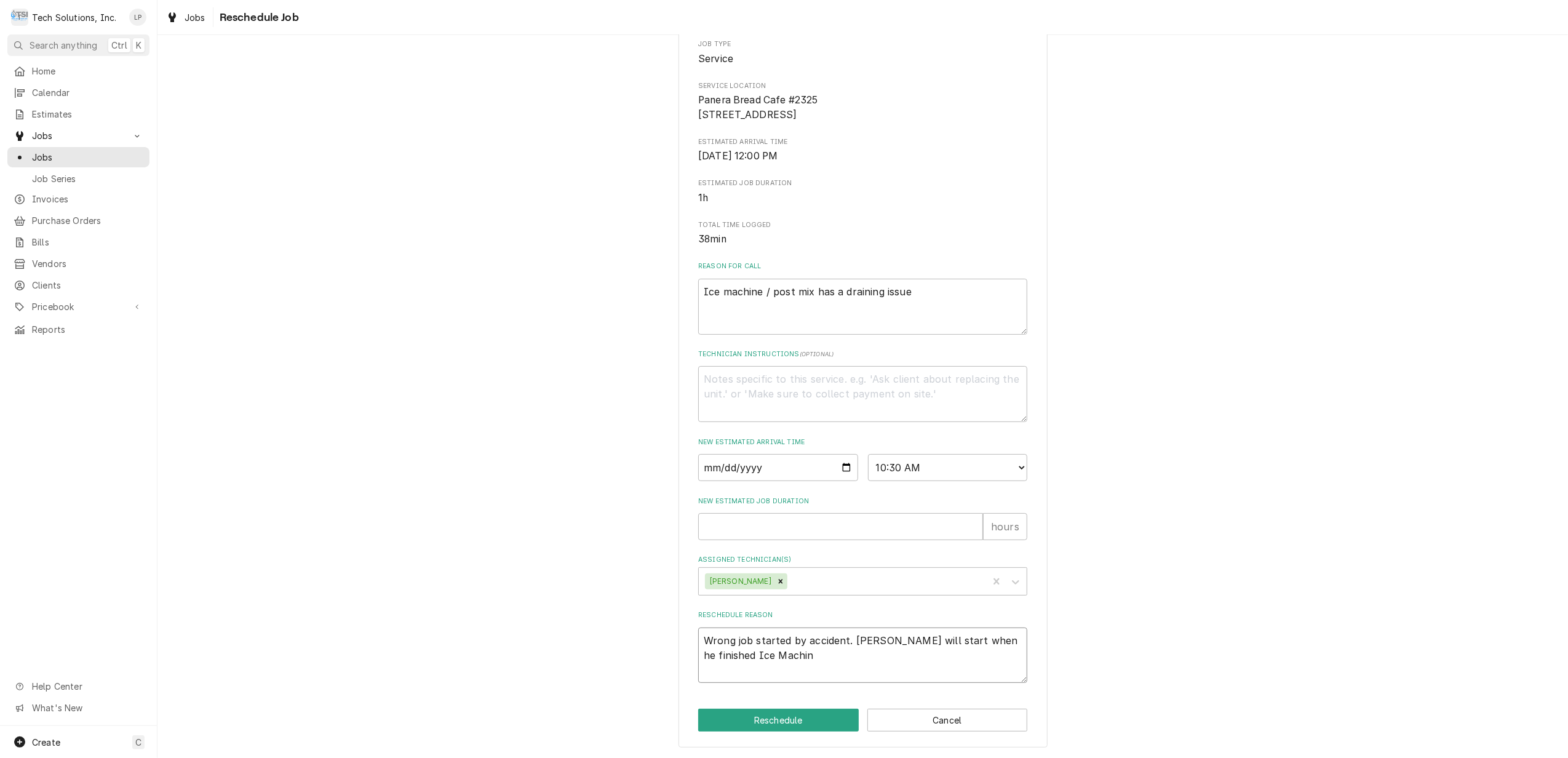
type textarea "x"
click at [778, 717] on button "Reschedule" at bounding box center [779, 720] width 160 height 23
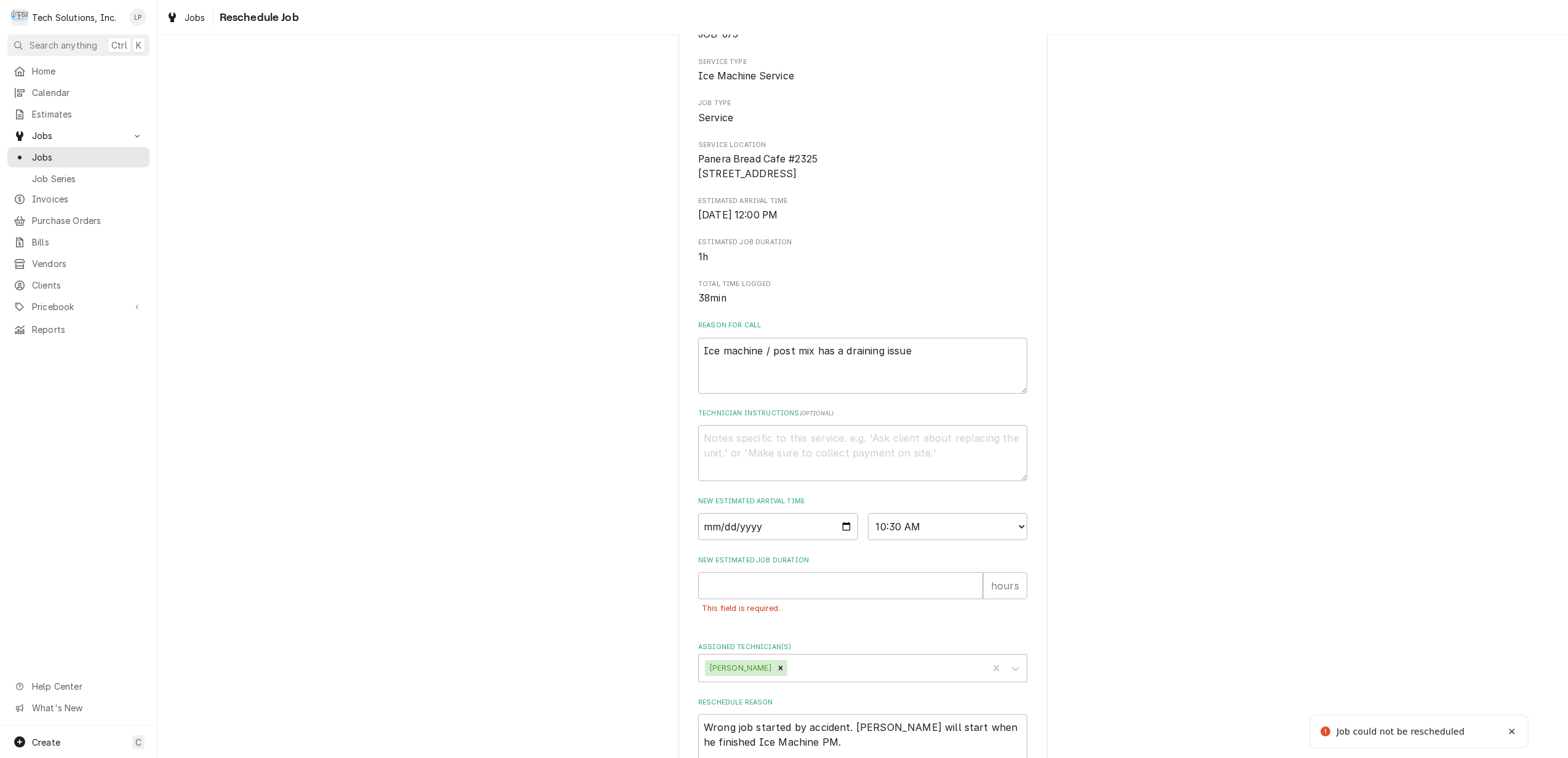
scroll to position [192, 0]
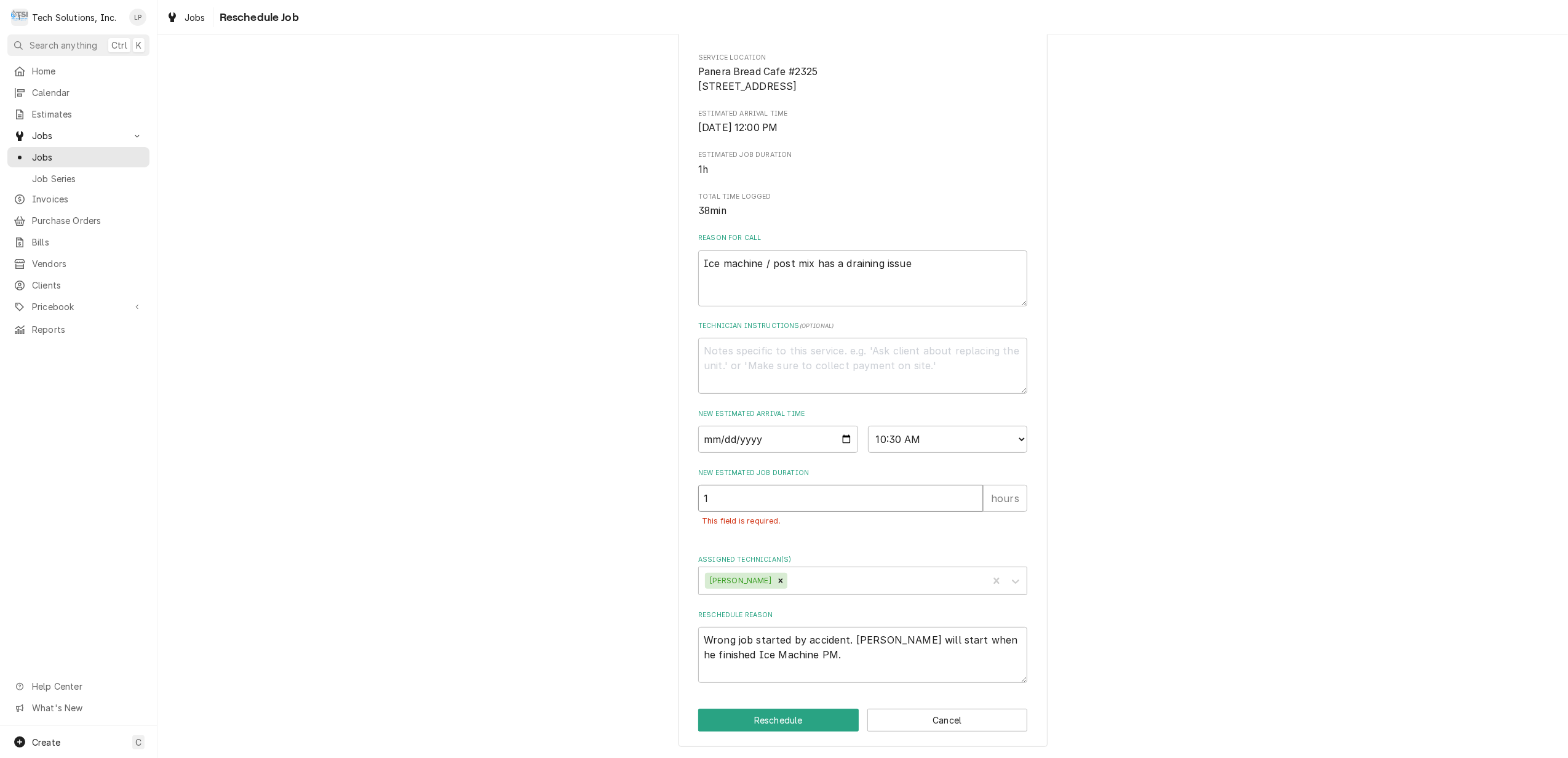
click at [965, 496] on input "1" at bounding box center [841, 498] width 285 height 27
click at [965, 537] on div "New Estimated Job Duration 1 hours This field is required." at bounding box center [862, 504] width 329 height 72
click at [801, 719] on button "Reschedule" at bounding box center [779, 720] width 160 height 23
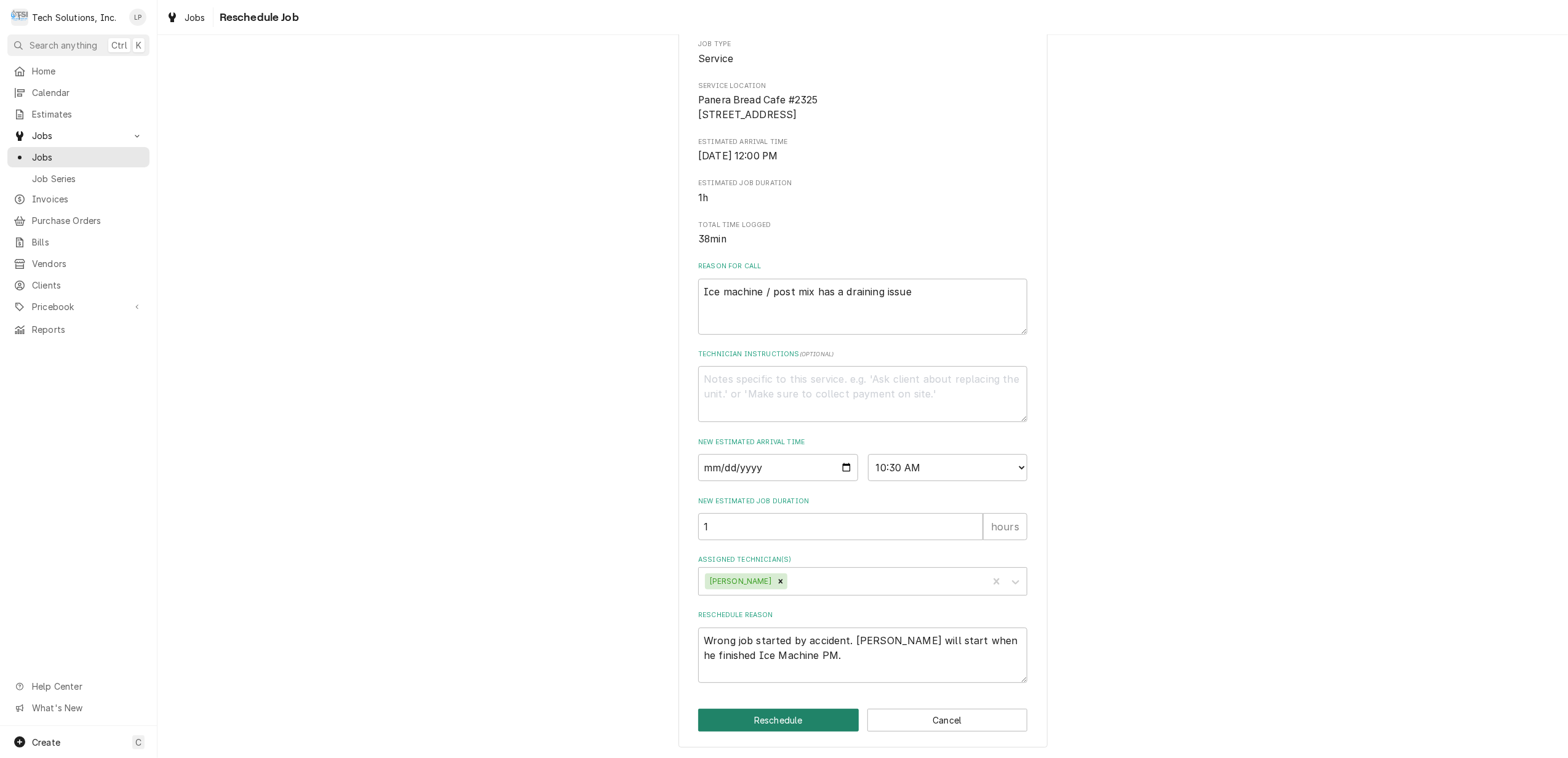
scroll to position [164, 0]
